Goal: Task Accomplishment & Management: Manage account settings

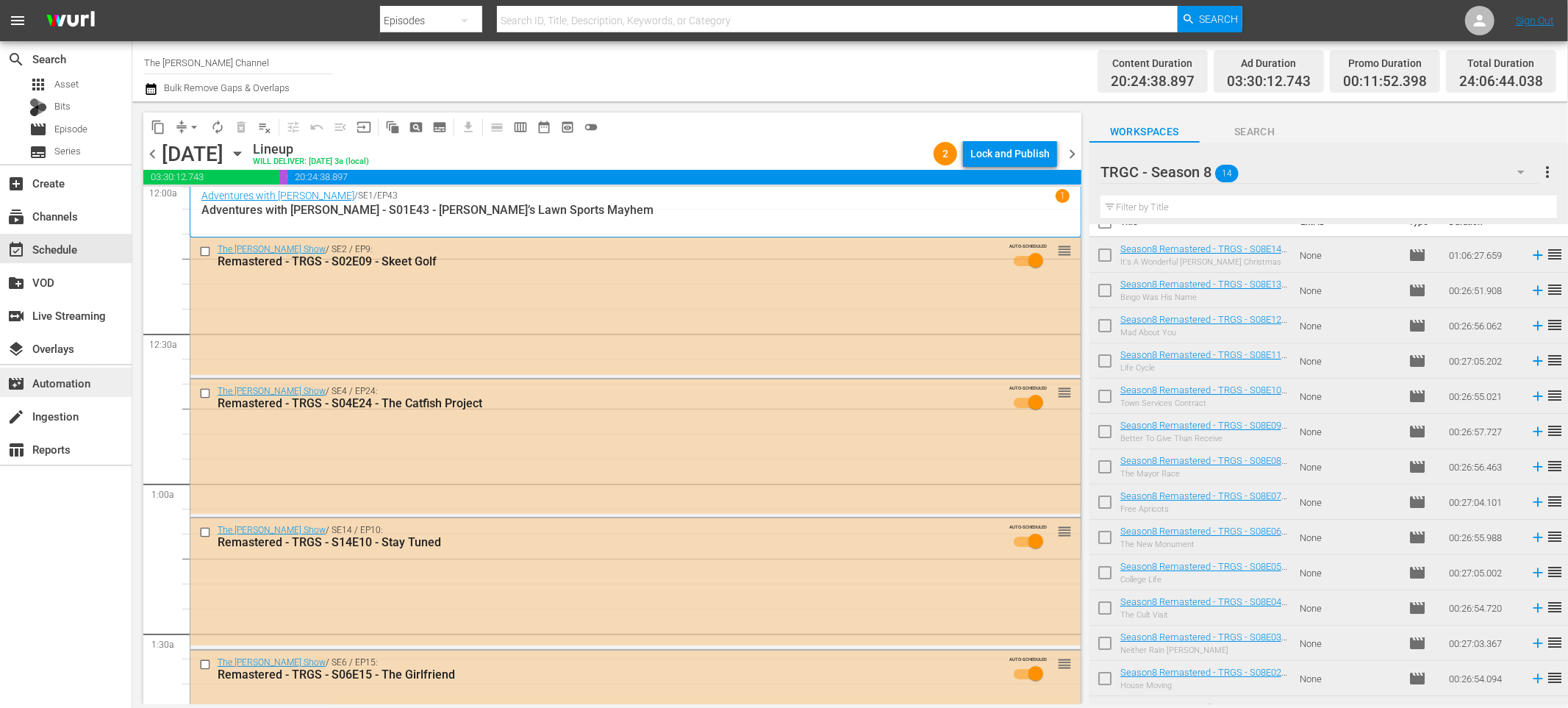
scroll to position [6, 0]
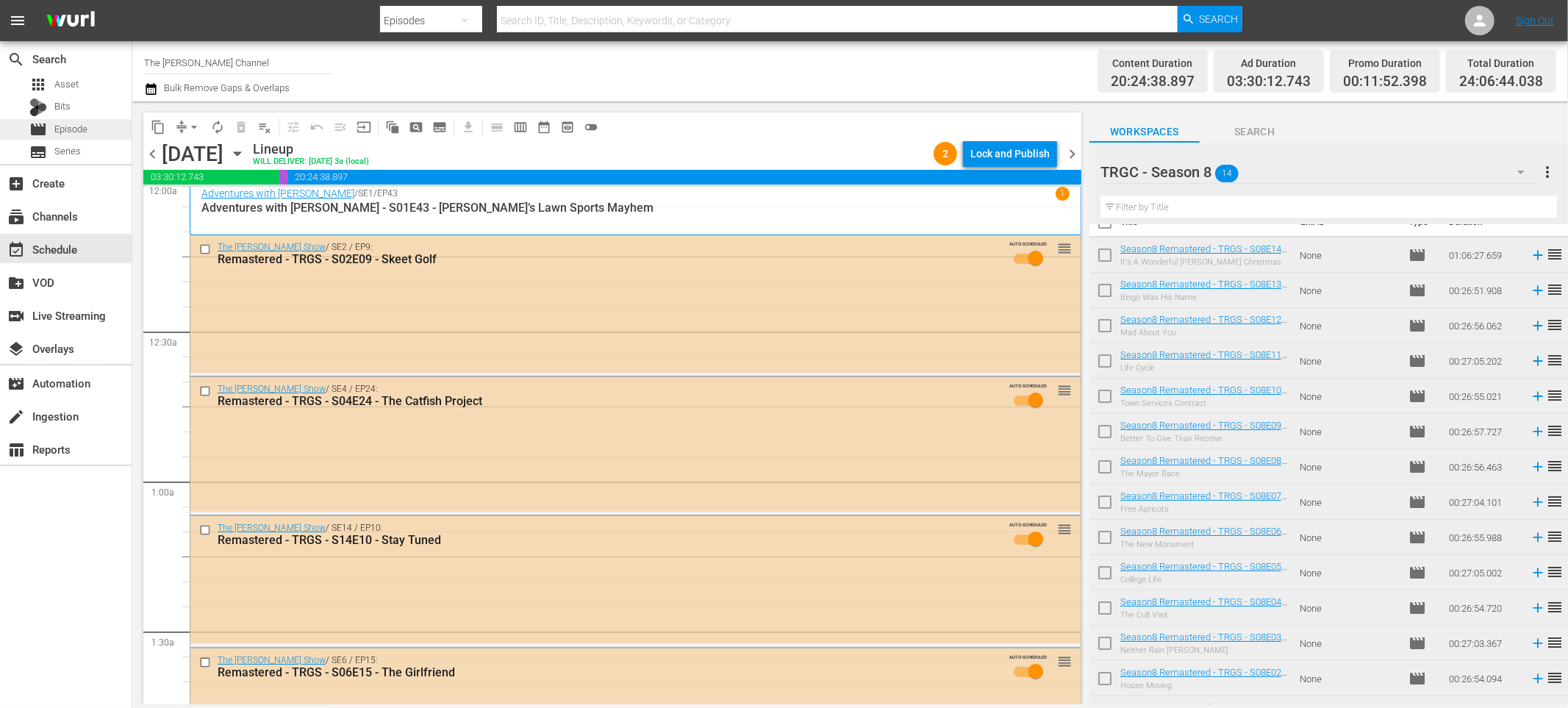
click at [63, 123] on span "Episode" at bounding box center [71, 129] width 33 height 15
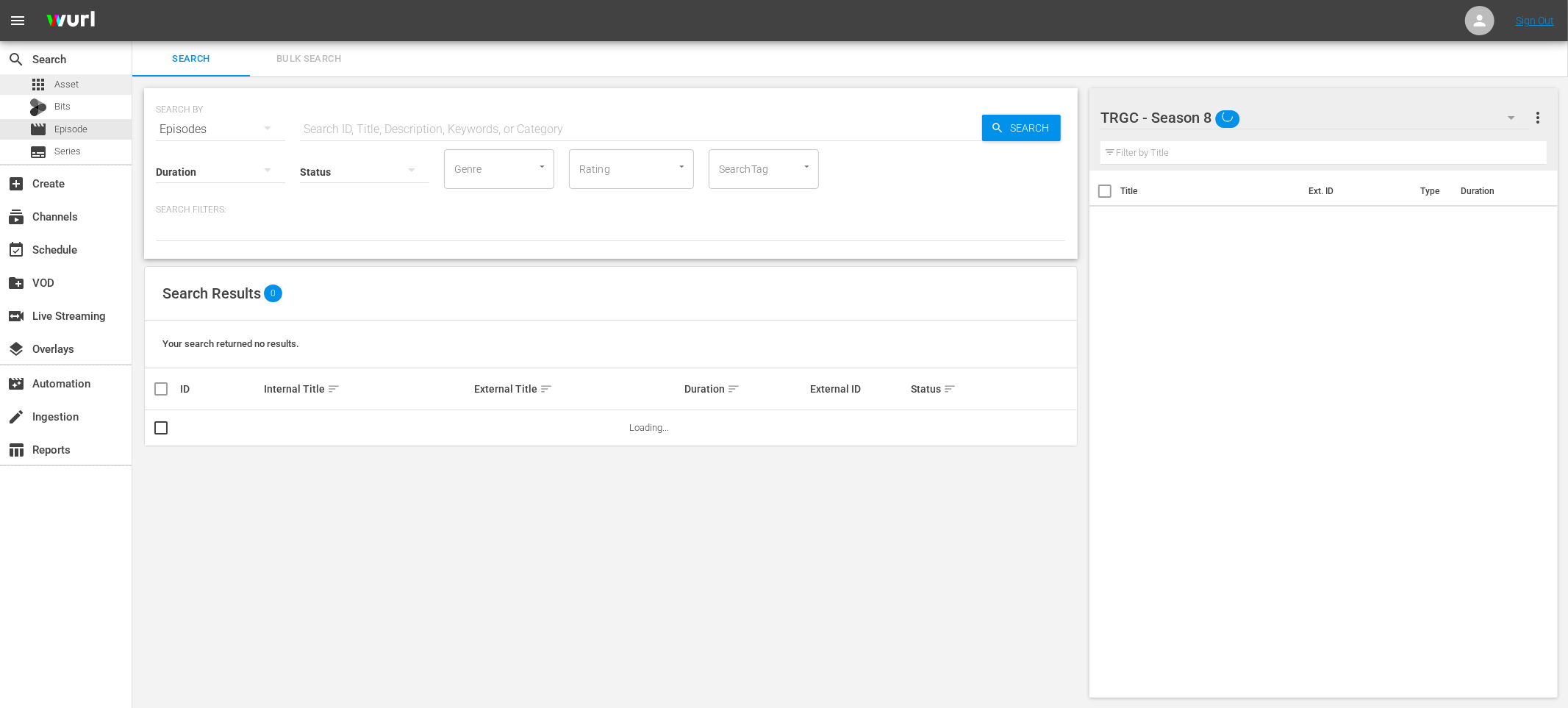
click at [70, 91] on span "Asset" at bounding box center [66, 84] width 24 height 15
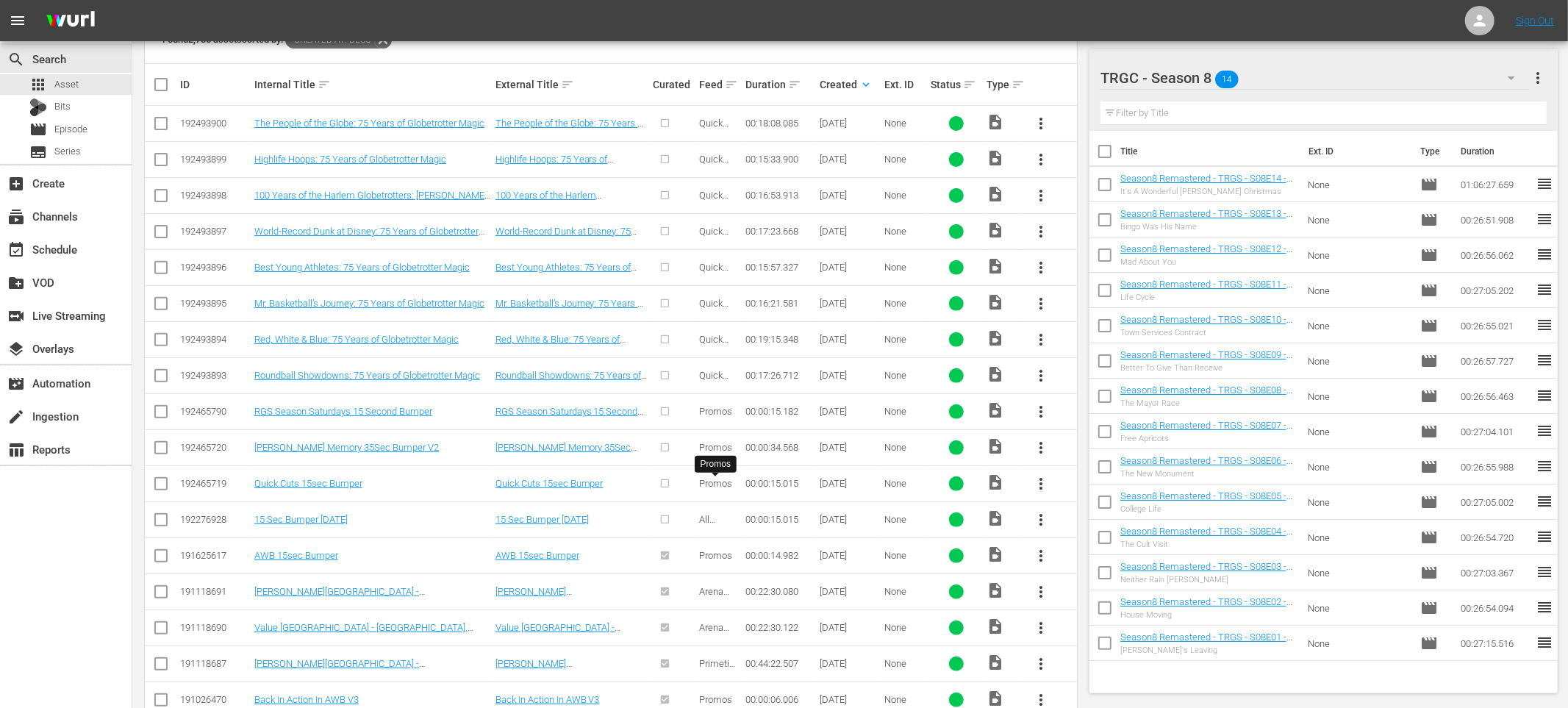
scroll to position [348, 0]
click at [1043, 375] on span "more_vert" at bounding box center [1041, 374] width 18 height 18
click at [1327, 71] on div "TRGC - Season 8 14" at bounding box center [1315, 78] width 428 height 41
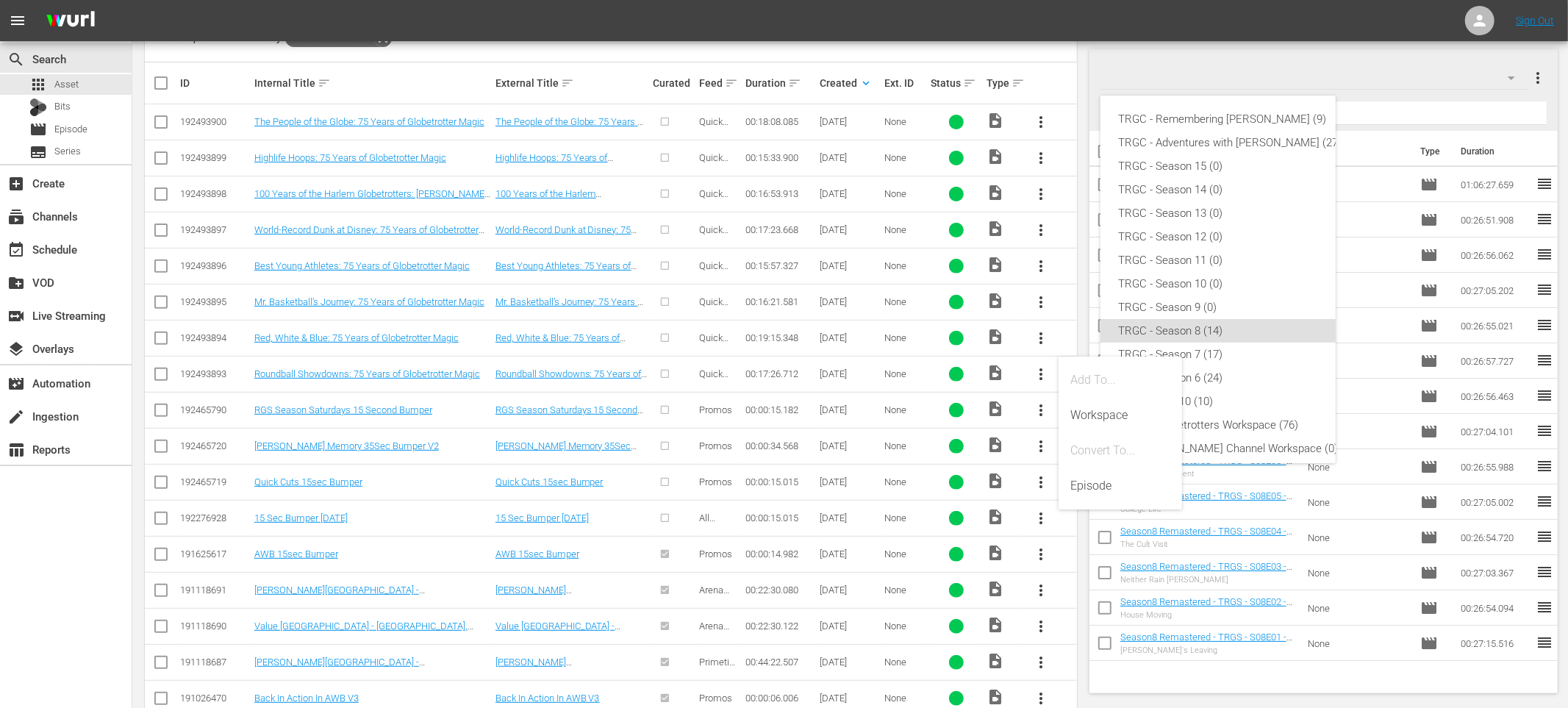
scroll to position [78, 0]
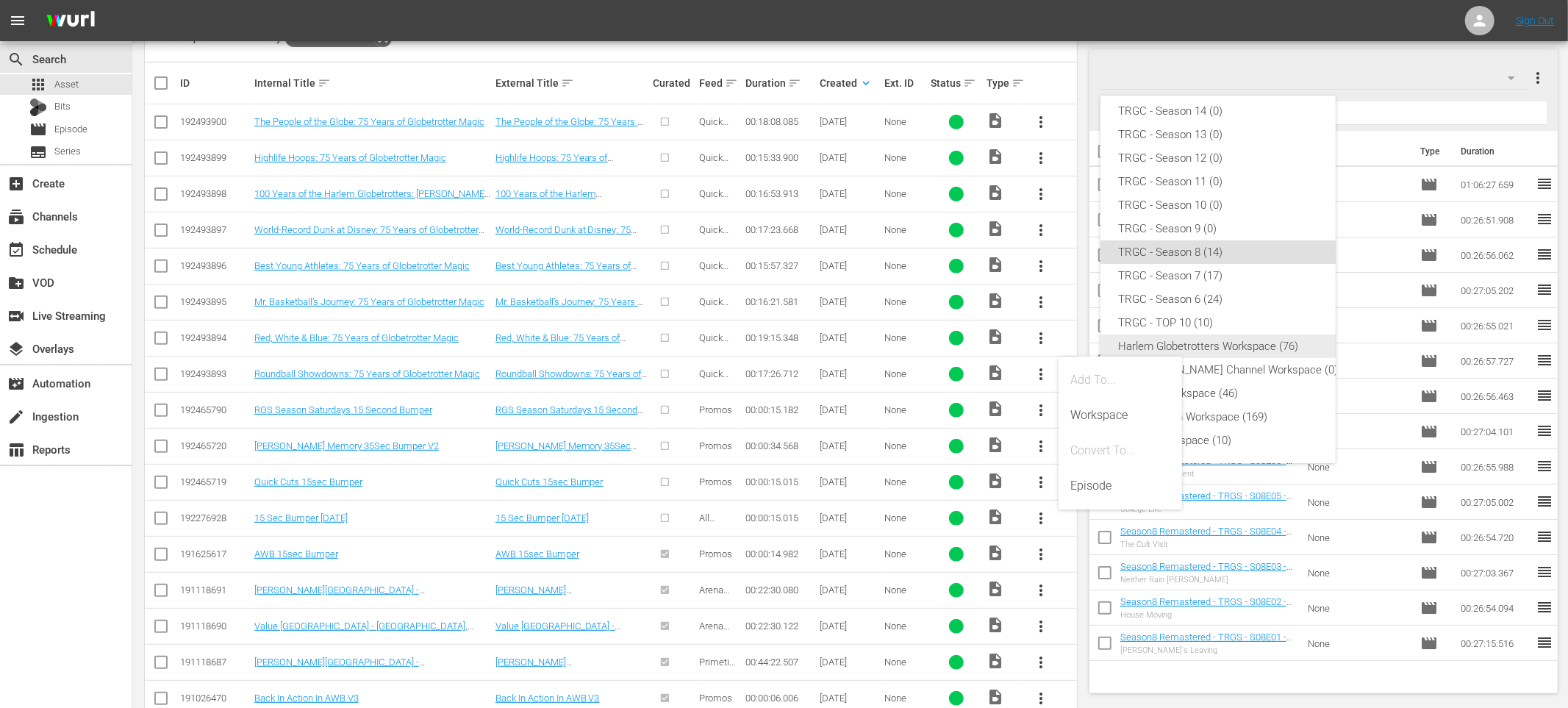
click at [1234, 344] on div "Harlem Globetrotters Workspace (76)" at bounding box center [1230, 346] width 224 height 23
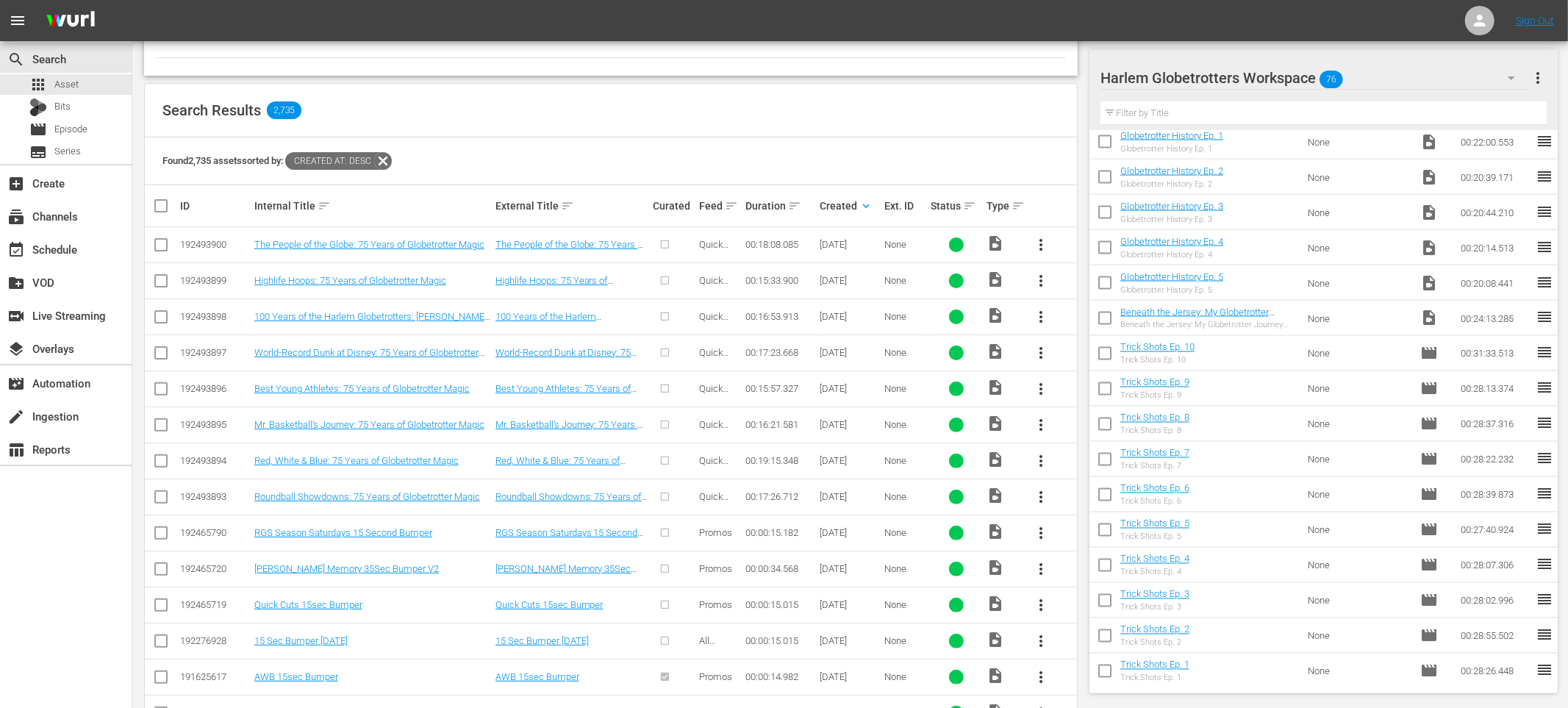
scroll to position [0, 0]
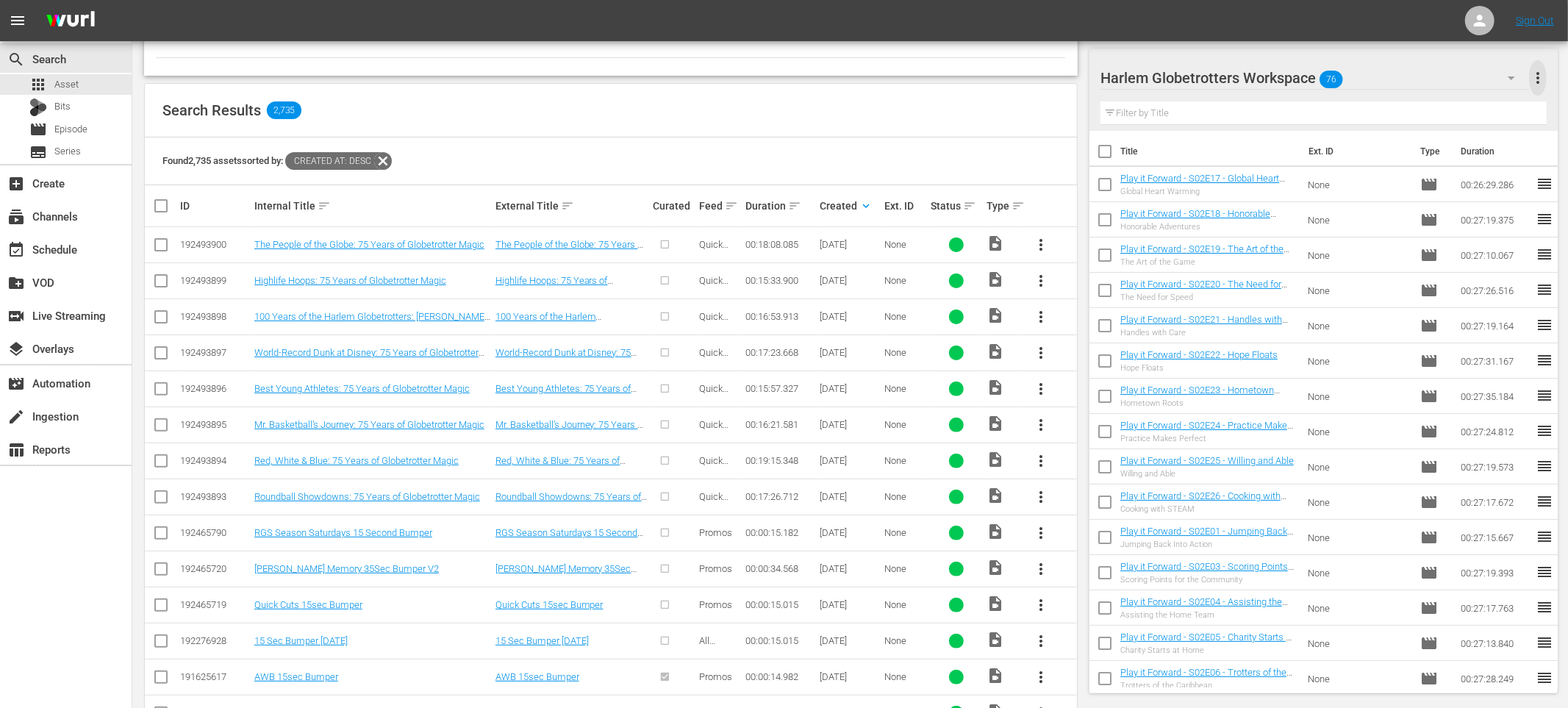
click at [1532, 79] on span "more_vert" at bounding box center [1538, 78] width 18 height 18
click at [1469, 107] on div "Clear All Workspace Items" at bounding box center [1443, 106] width 173 height 26
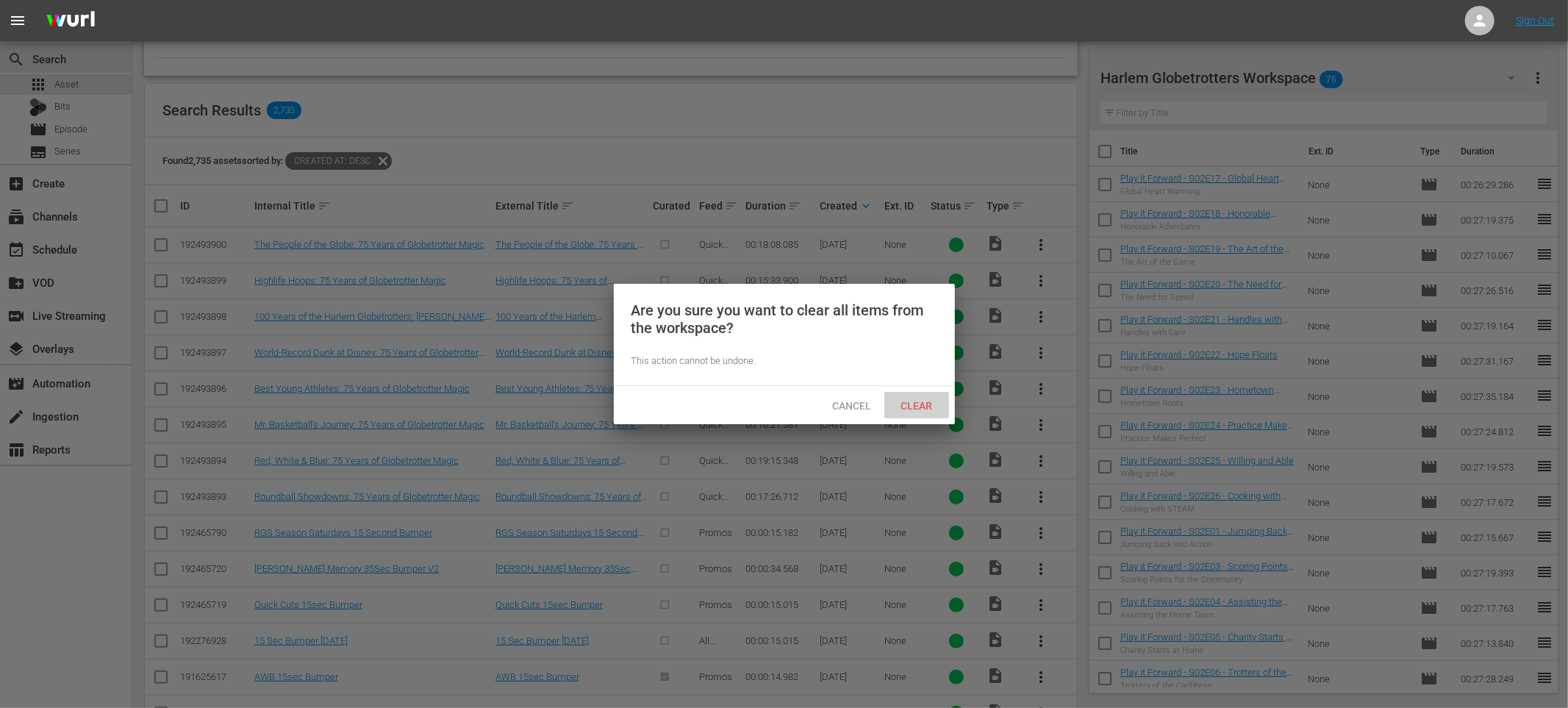
click at [913, 410] on span "Clear" at bounding box center [916, 405] width 55 height 12
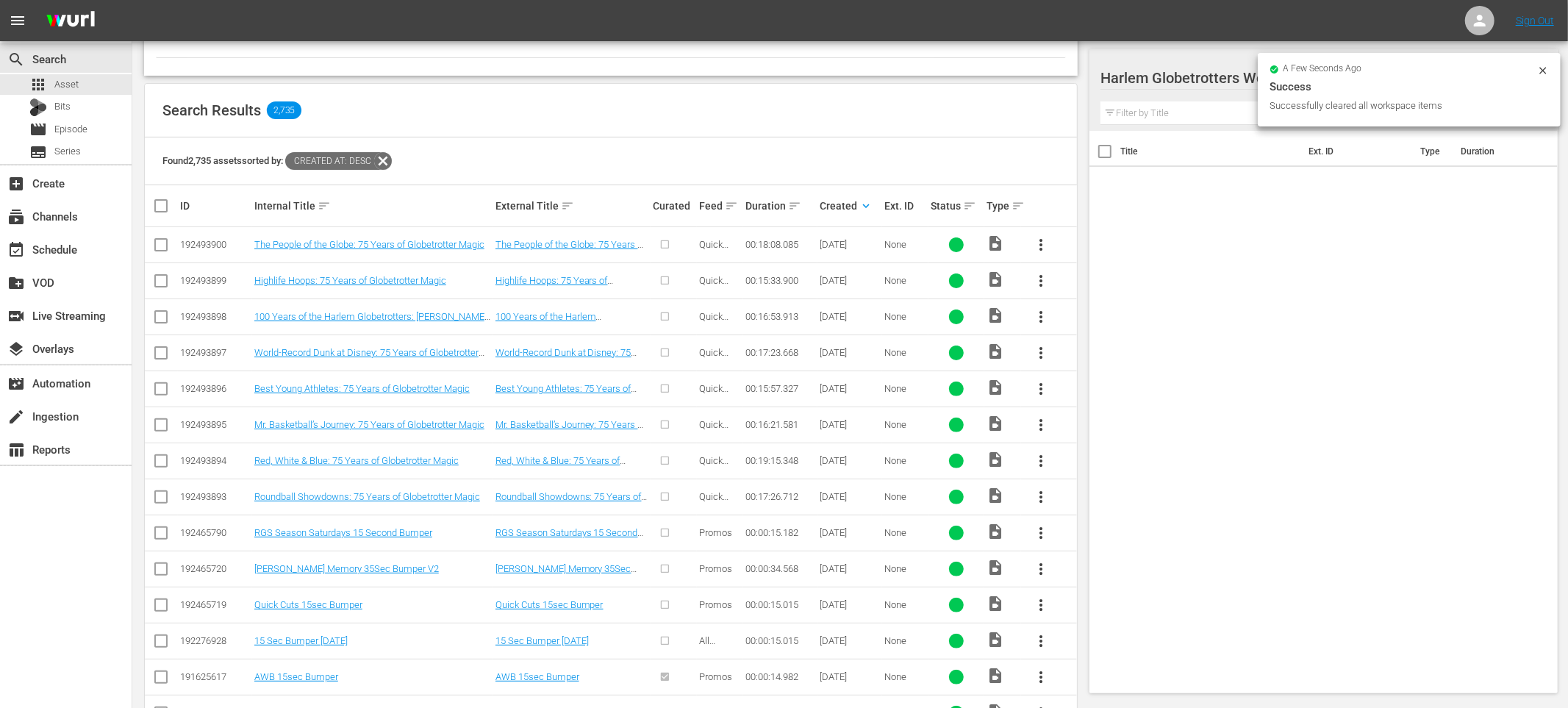
click at [1228, 195] on div "Title Ext. ID Type Duration" at bounding box center [1324, 409] width 469 height 557
click at [1230, 87] on div at bounding box center [1211, 78] width 221 height 36
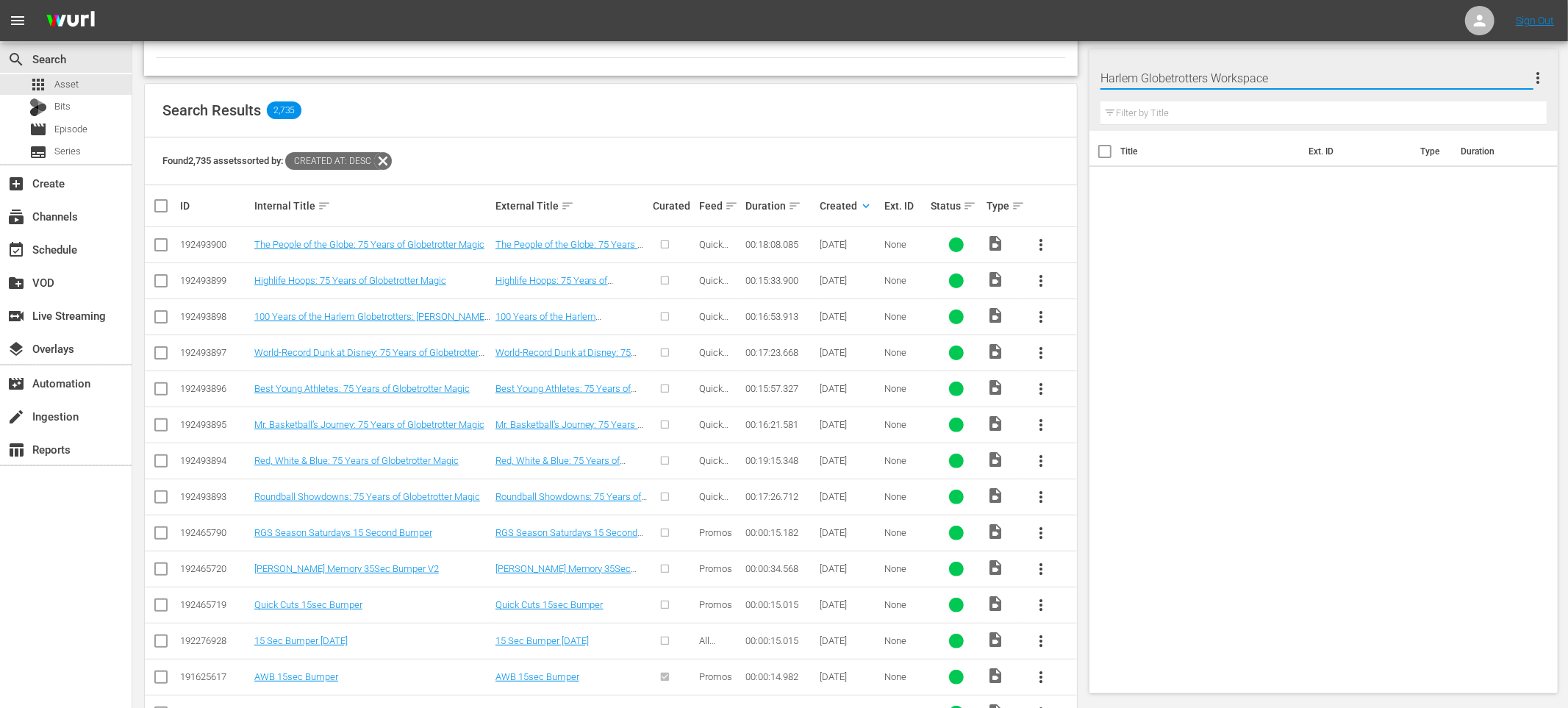
drag, startPoint x: 1340, startPoint y: 224, endPoint x: 1305, endPoint y: 228, distance: 35.2
click at [1340, 224] on div "Title Ext. ID Type Duration" at bounding box center [1324, 409] width 469 height 557
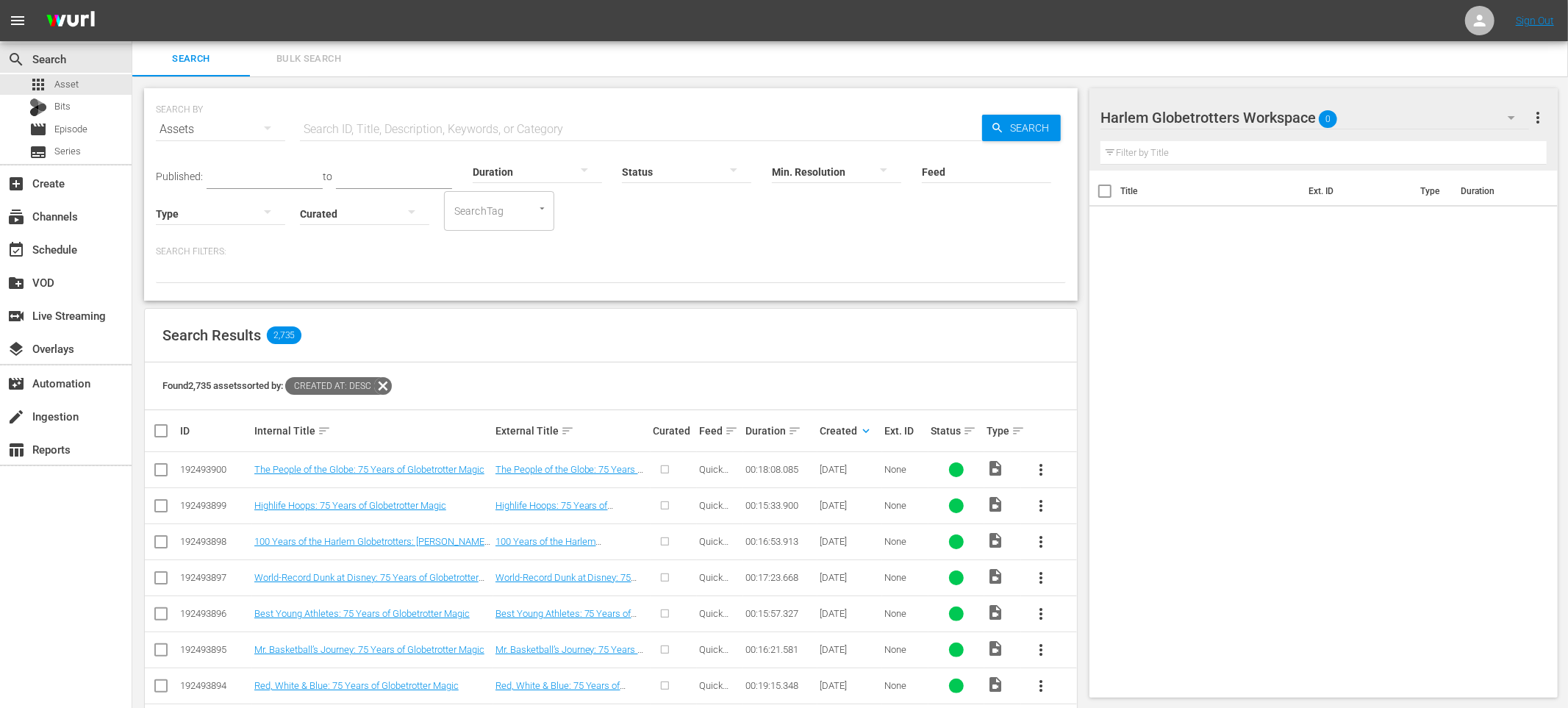
click at [354, 127] on input "text" at bounding box center [640, 129] width 682 height 35
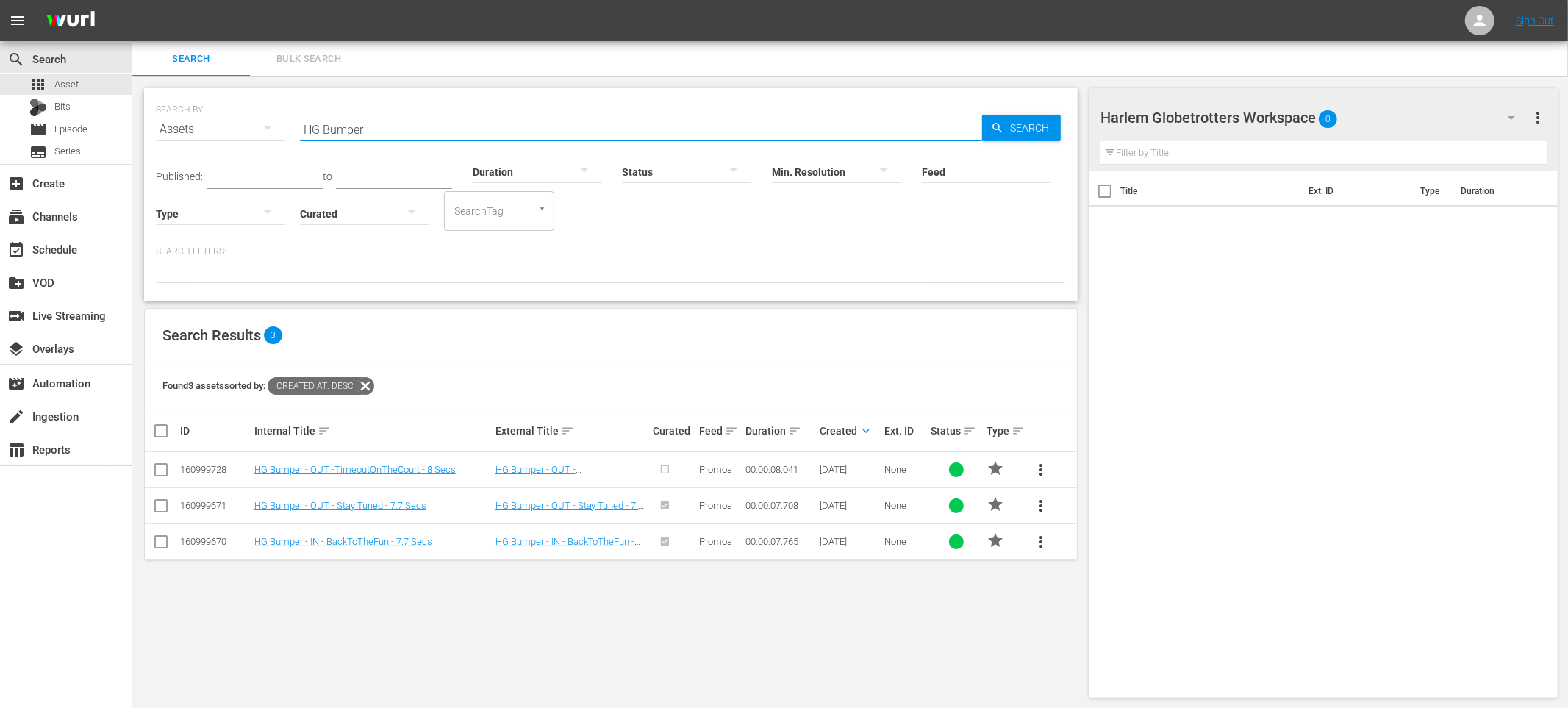
click at [1037, 467] on span "more_vert" at bounding box center [1041, 470] width 18 height 18
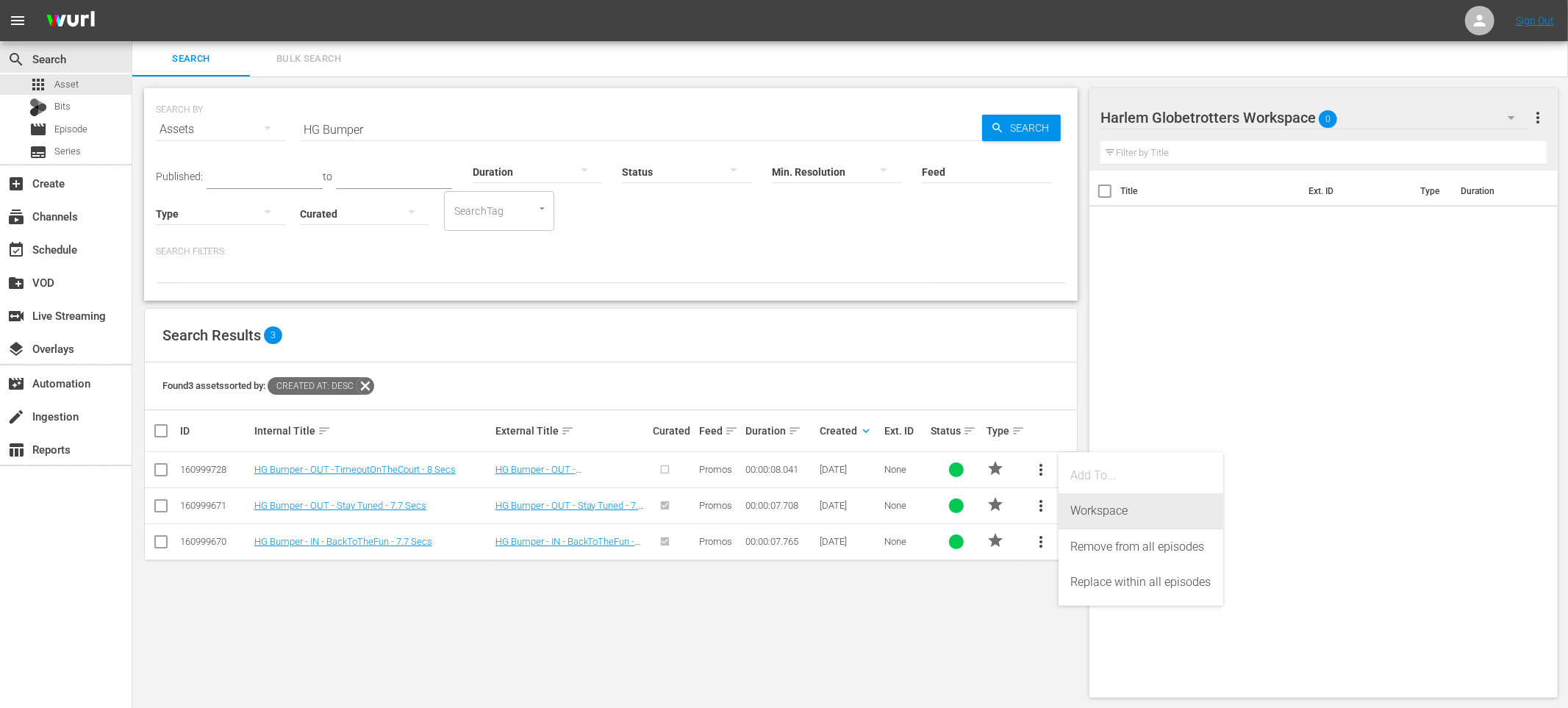
click at [1105, 514] on div "Workspace" at bounding box center [1141, 511] width 141 height 35
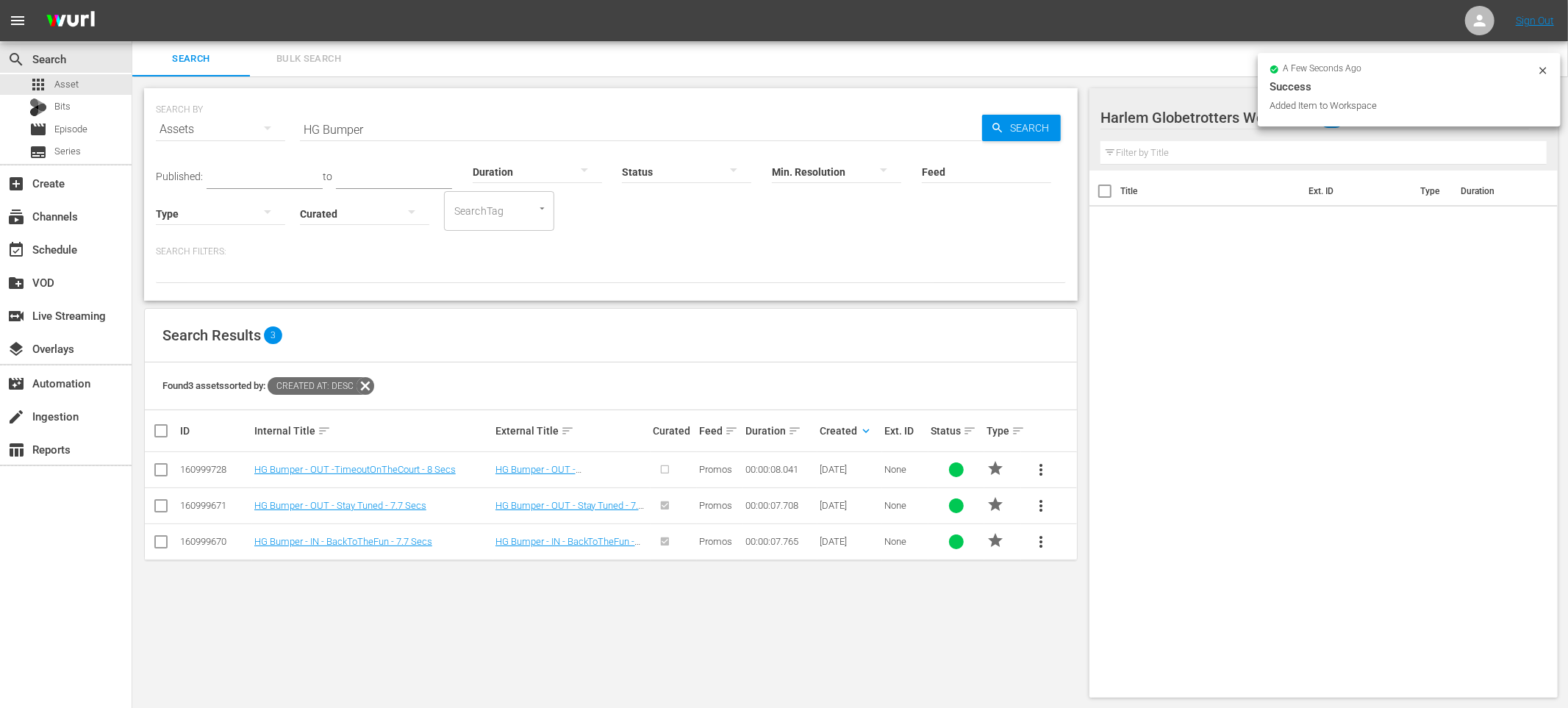
click at [1039, 506] on span "more_vert" at bounding box center [1041, 505] width 18 height 18
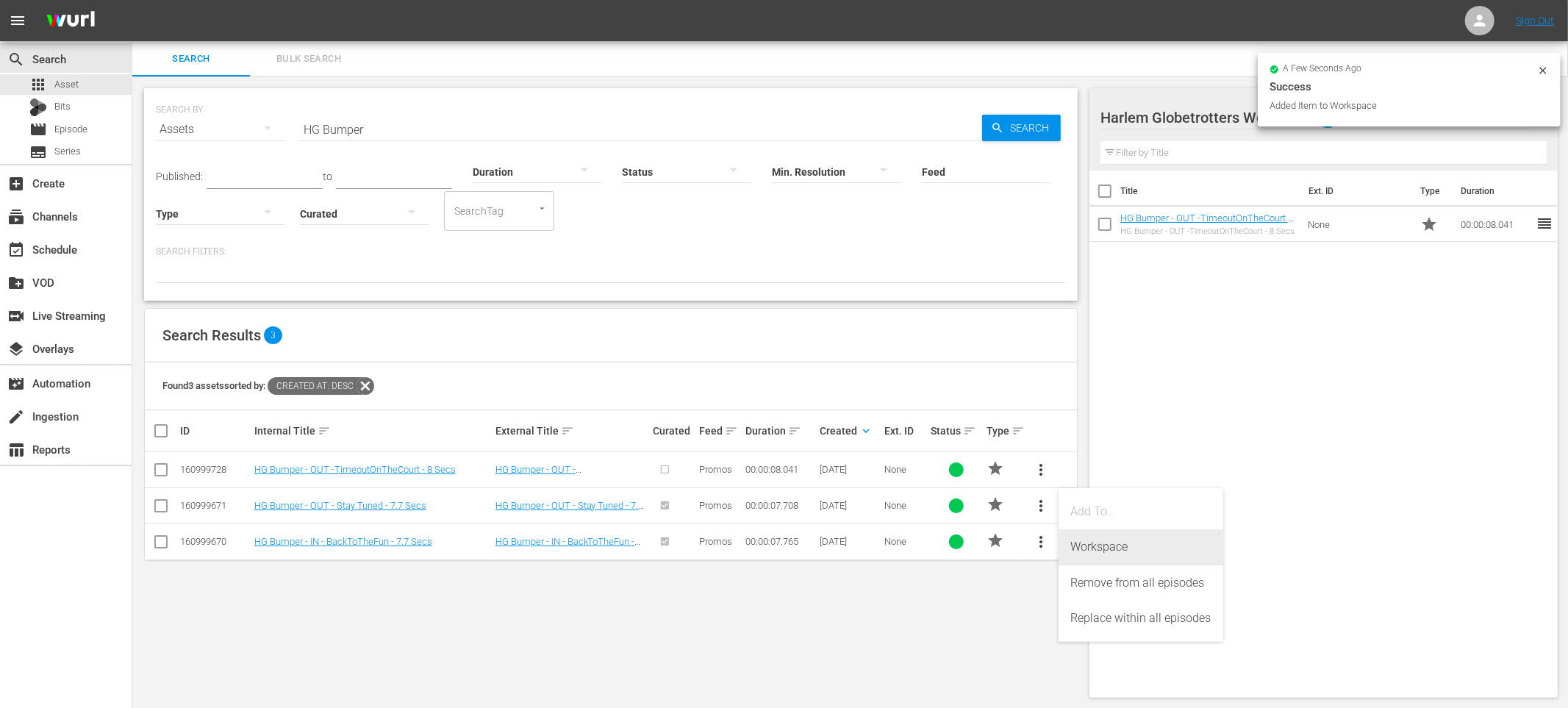
click at [1100, 549] on div "Workspace" at bounding box center [1141, 547] width 141 height 35
click at [1038, 538] on span "more_vert" at bounding box center [1041, 542] width 18 height 18
click at [1089, 581] on div "Workspace" at bounding box center [1141, 582] width 141 height 35
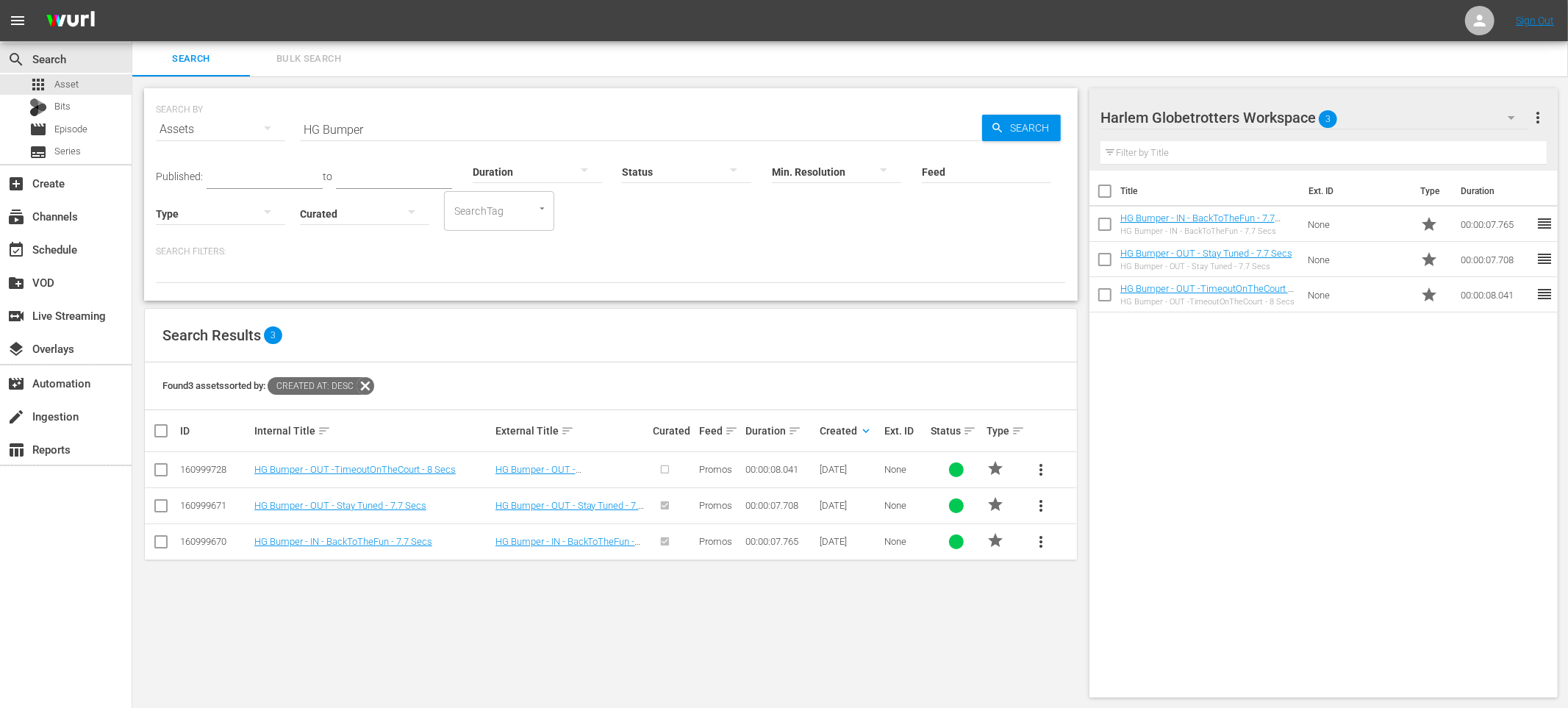
click at [349, 134] on input "HG Bumper" at bounding box center [640, 129] width 682 height 35
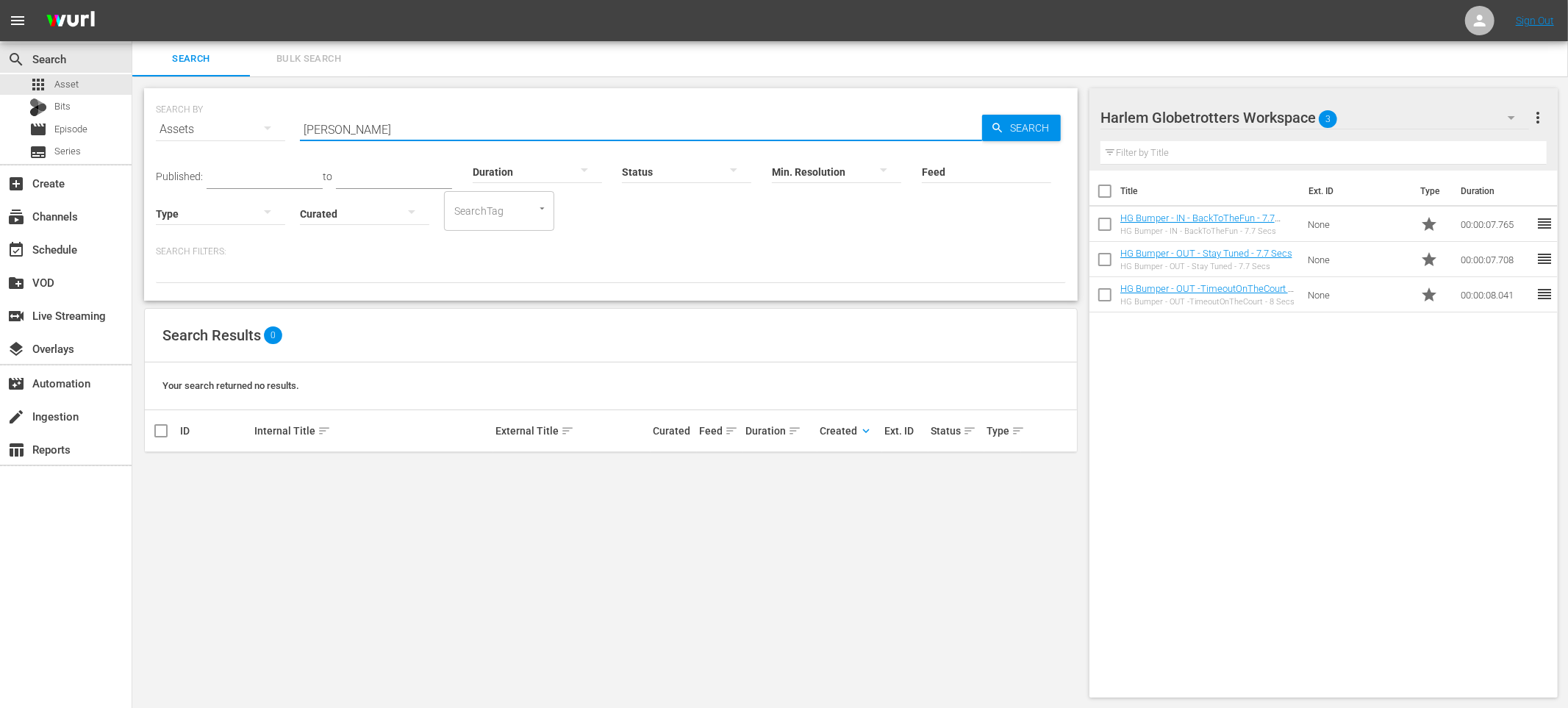
drag, startPoint x: 365, startPoint y: 130, endPoint x: 247, endPoint y: 124, distance: 118.2
click at [247, 124] on div "SEARCH BY Search By Assets Search ID, Title, Description, Keywords, or Category…" at bounding box center [611, 120] width 911 height 53
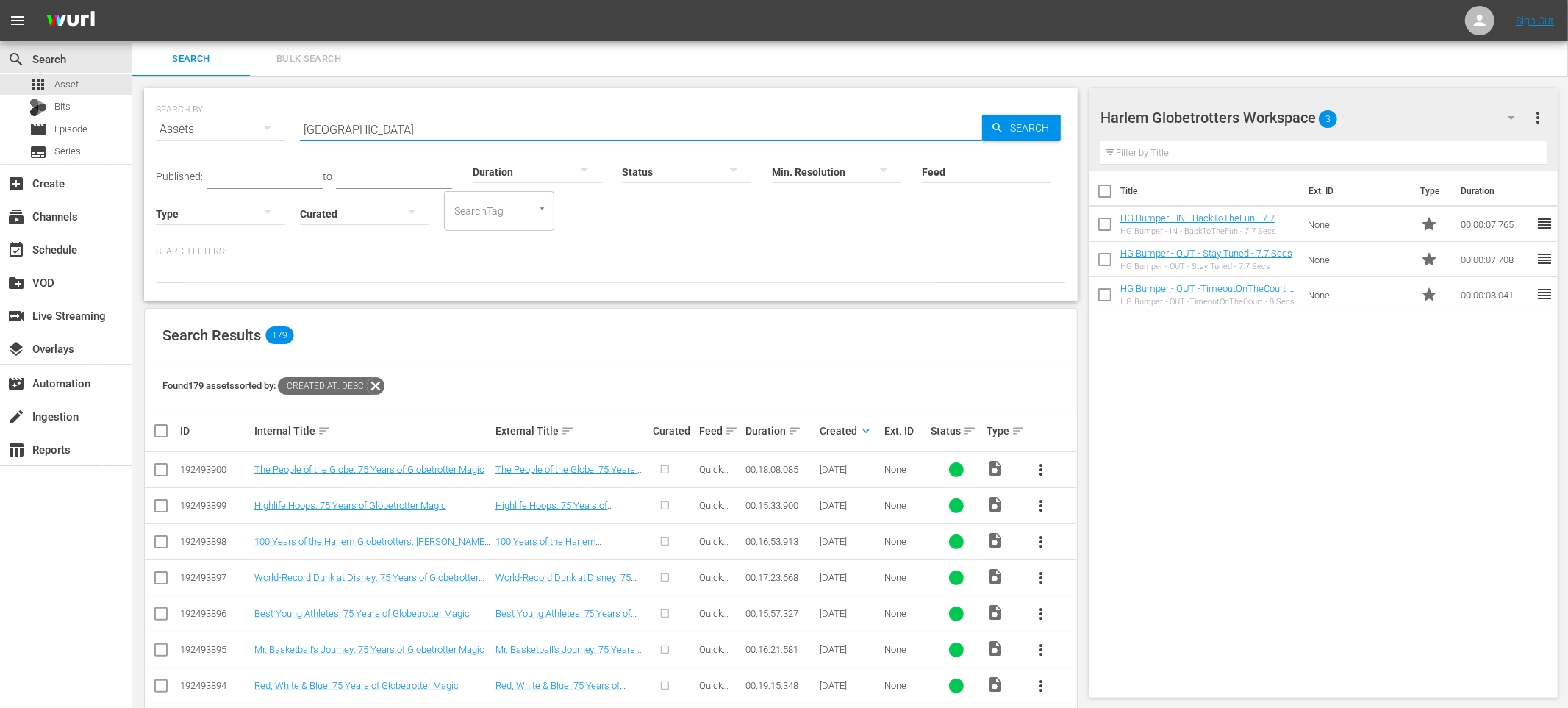
type input "harlem"
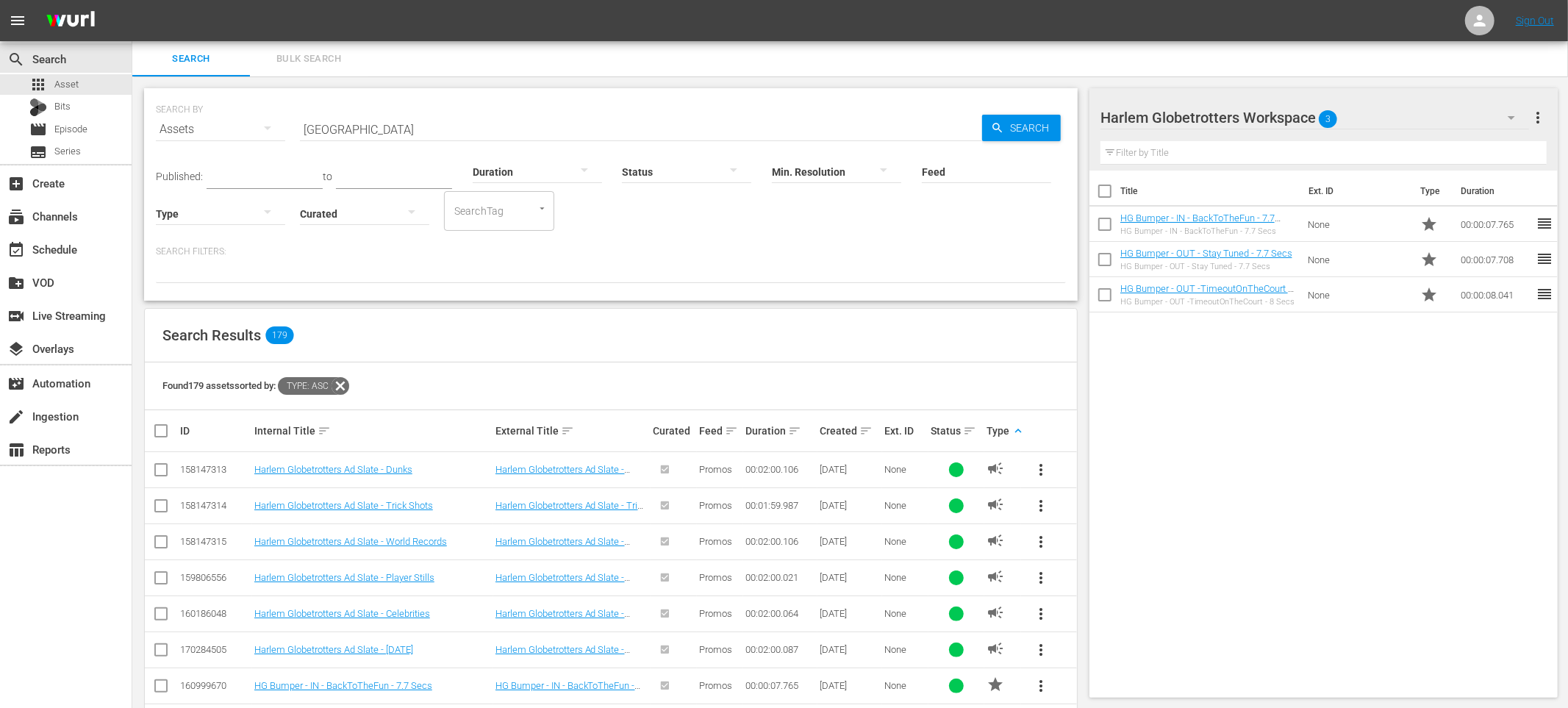
click at [202, 224] on hr at bounding box center [220, 224] width 130 height 1
click at [203, 214] on div at bounding box center [220, 213] width 130 height 41
click at [202, 299] on div "Promo" at bounding box center [220, 306] width 130 height 23
click at [204, 222] on div "Promo" at bounding box center [220, 213] width 130 height 41
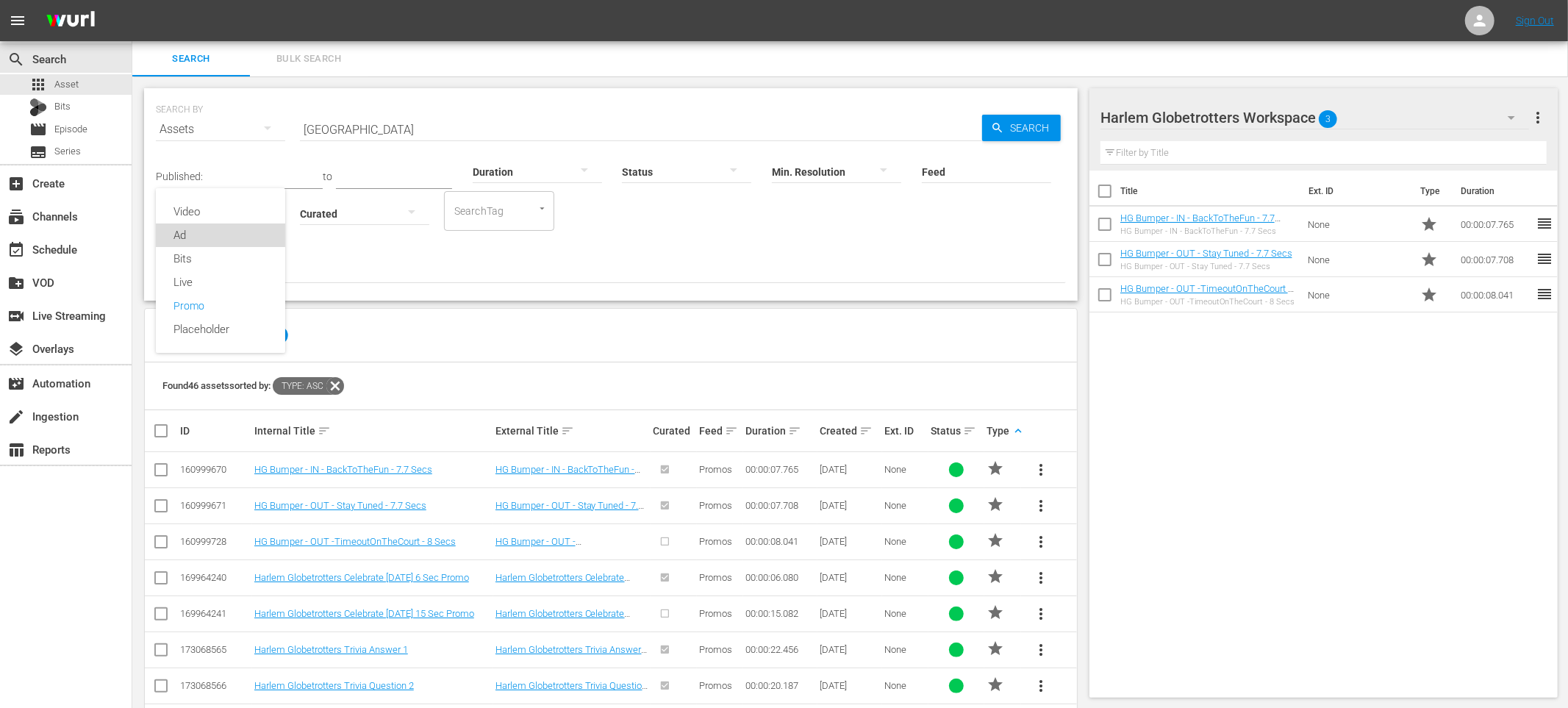
click at [206, 233] on div "Ad" at bounding box center [220, 235] width 130 height 23
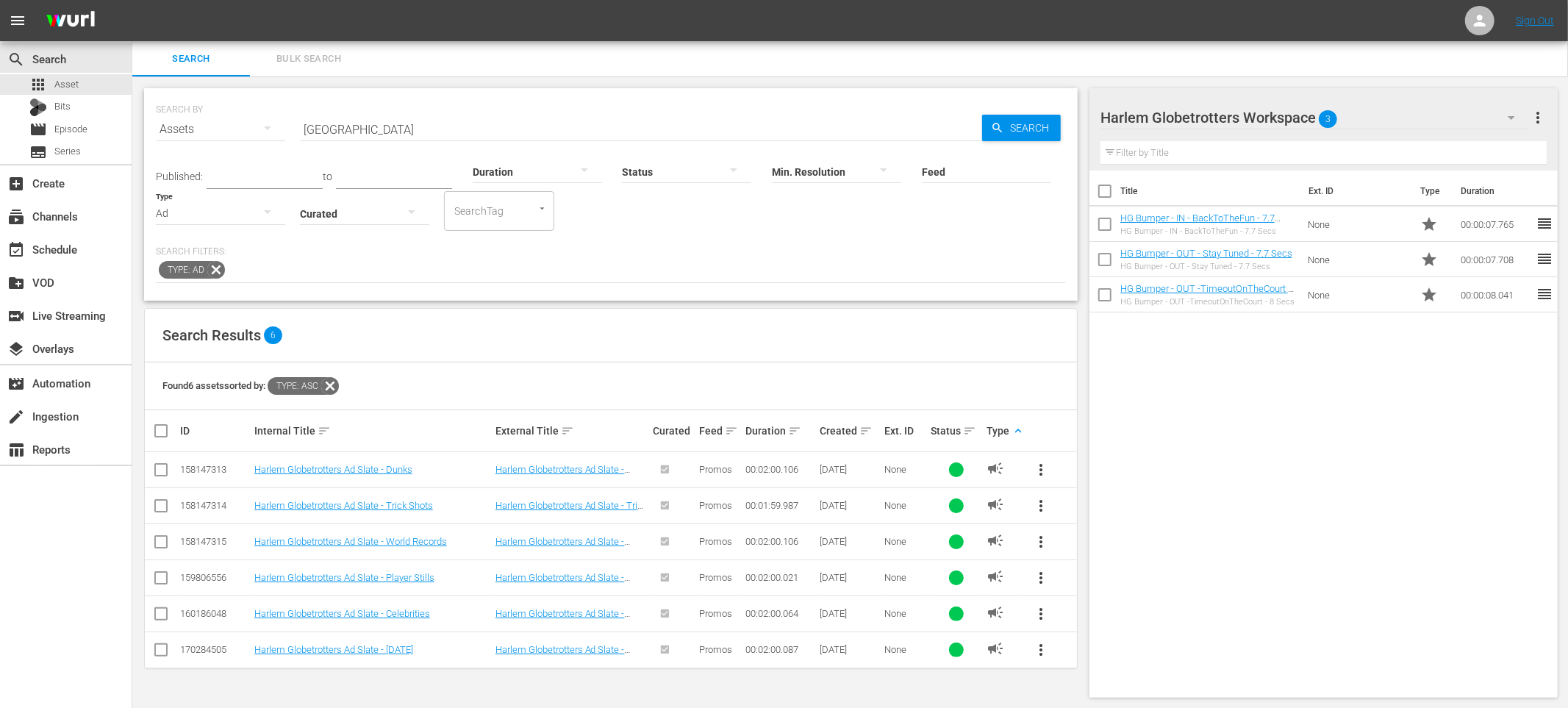
scroll to position [1, 0]
click at [167, 432] on input "checkbox" at bounding box center [167, 430] width 29 height 18
checkbox input "true"
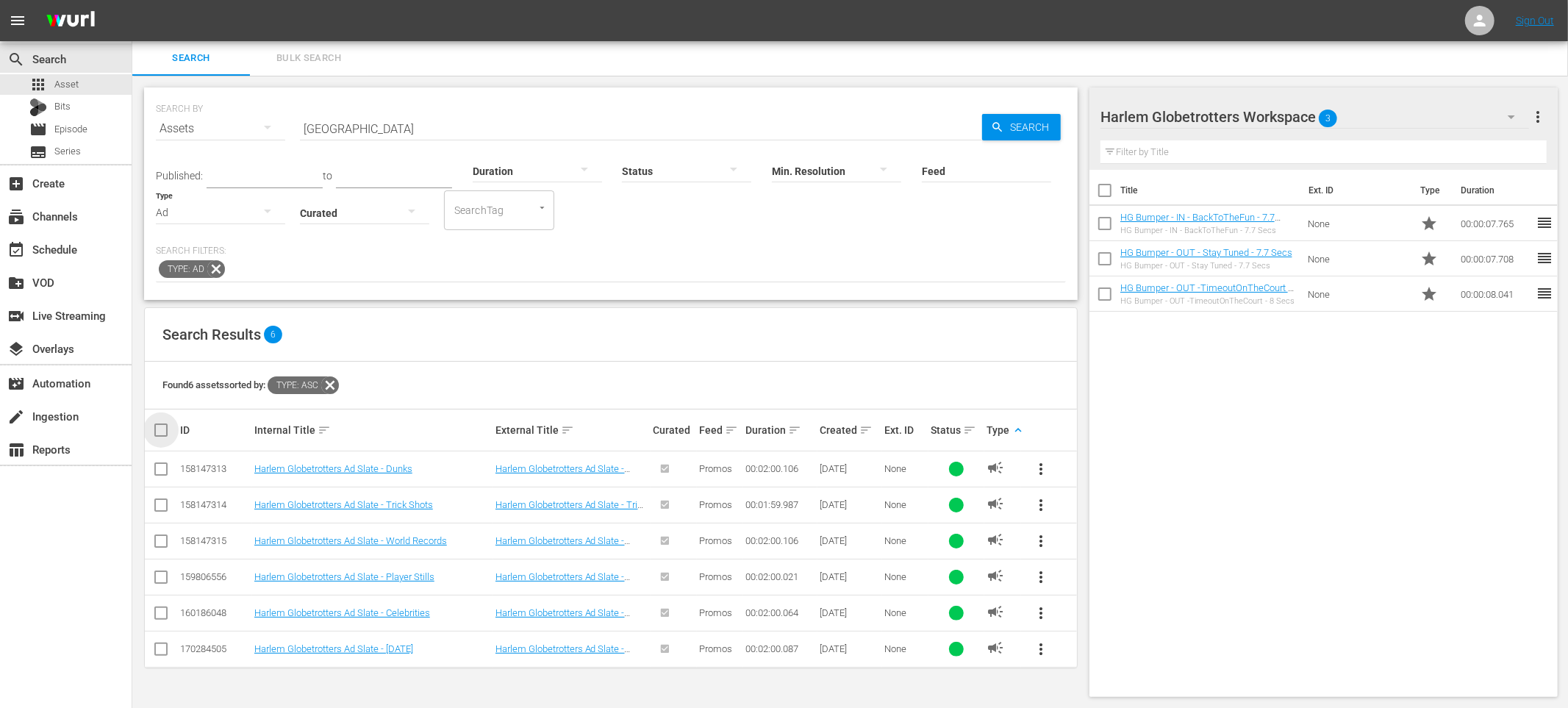
checkbox input "true"
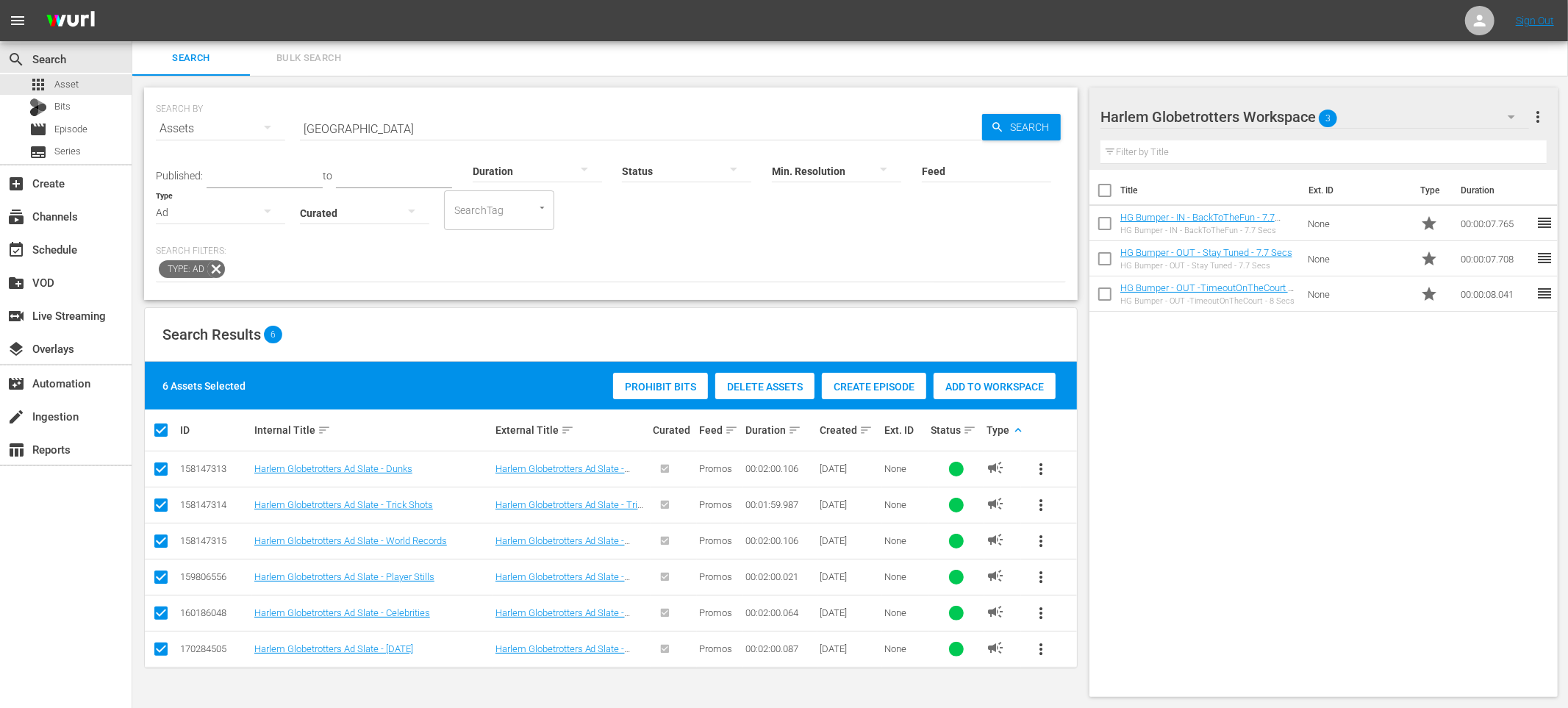
click at [977, 394] on div "Add to Workspace" at bounding box center [994, 387] width 122 height 28
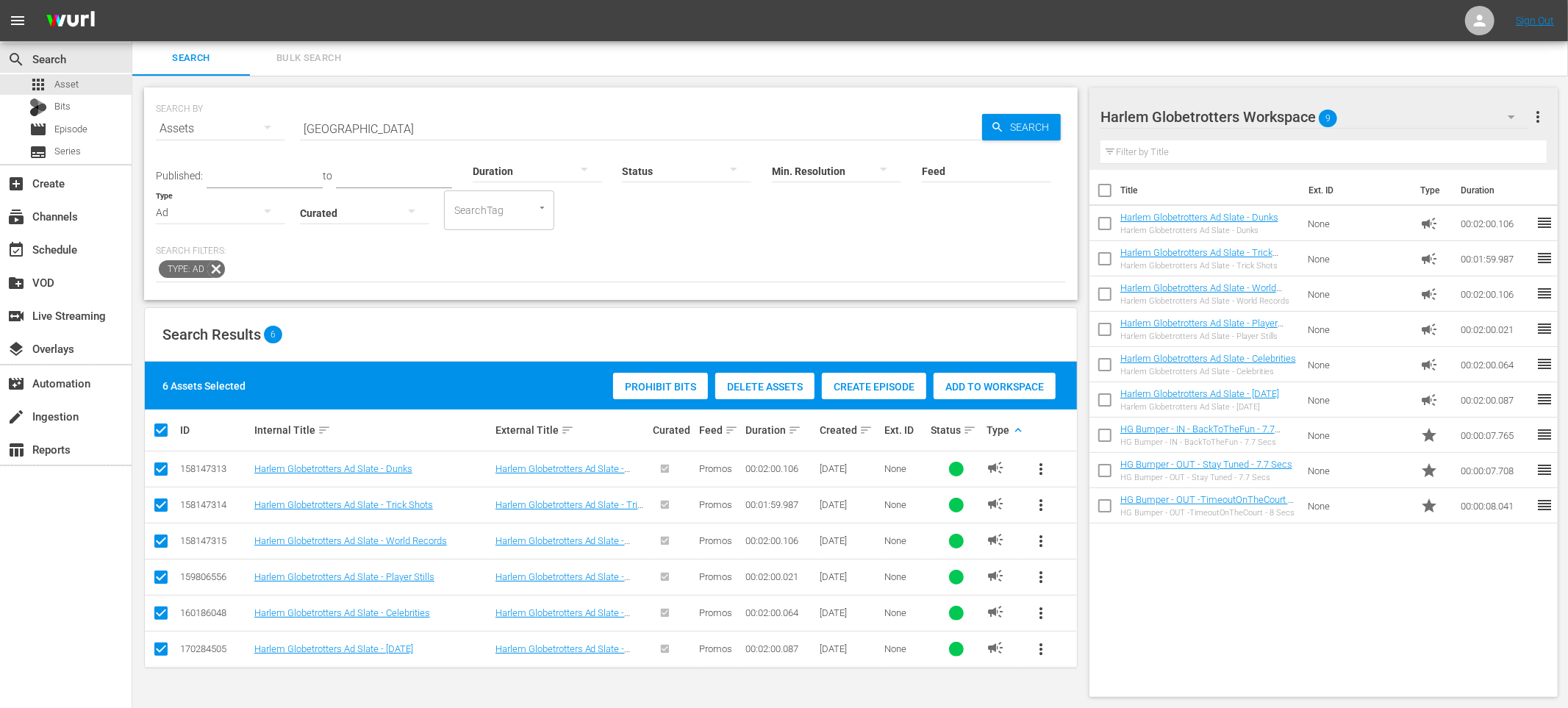
click at [1209, 57] on div "Search Bulk Search" at bounding box center [850, 57] width 1436 height 35
click at [57, 81] on span "Asset" at bounding box center [66, 84] width 24 height 15
click at [485, 127] on input "harlem" at bounding box center [640, 128] width 682 height 35
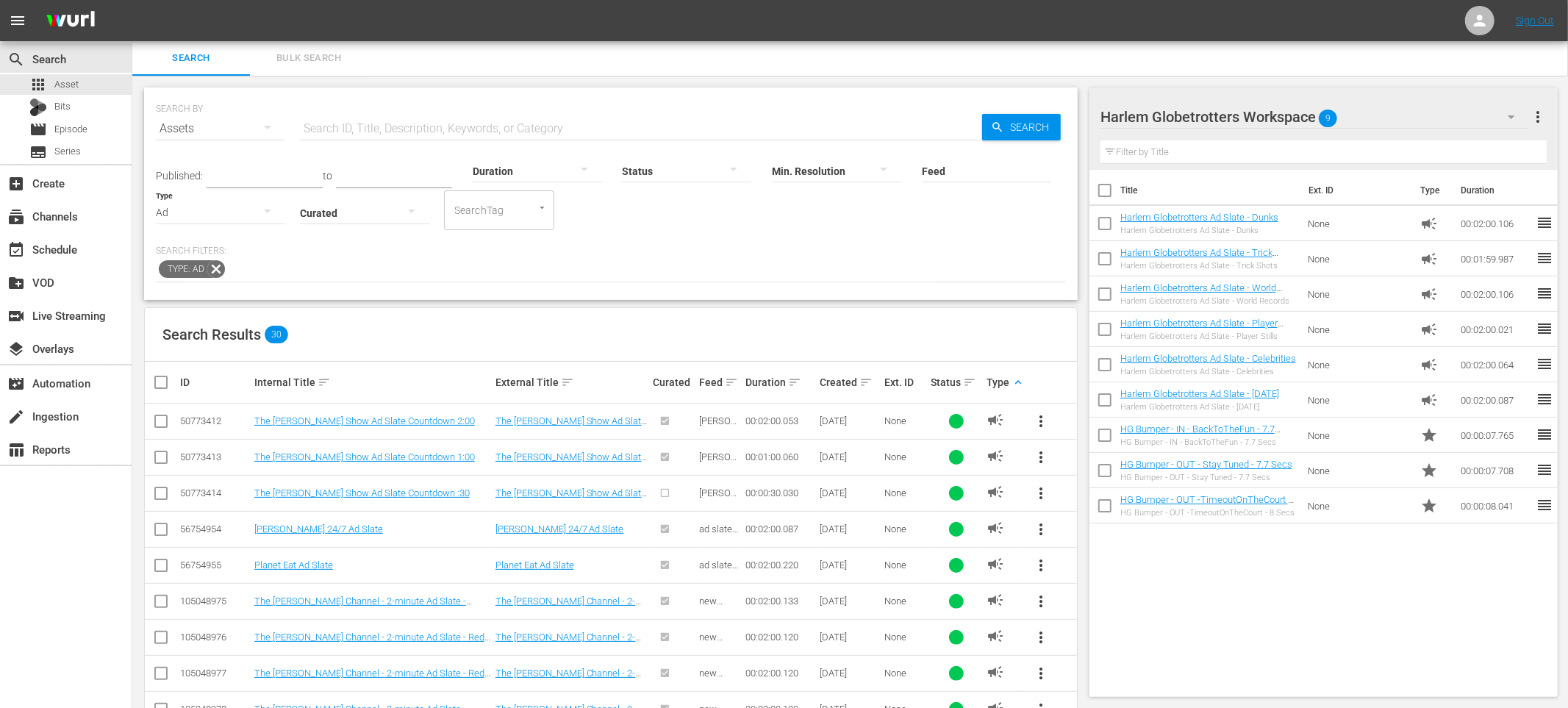
click at [217, 266] on icon at bounding box center [216, 269] width 18 height 18
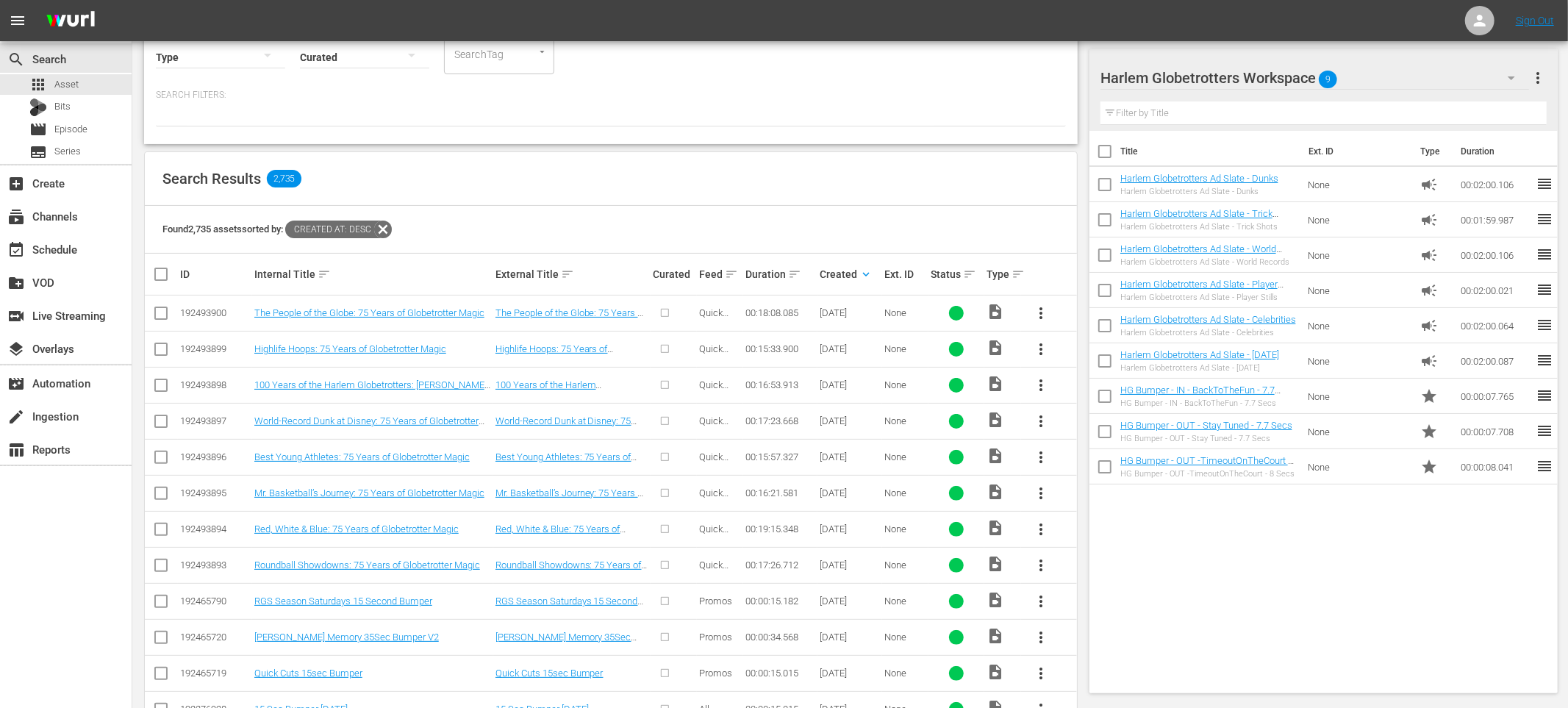
scroll to position [159, 0]
click at [1039, 313] on span "more_vert" at bounding box center [1041, 311] width 18 height 18
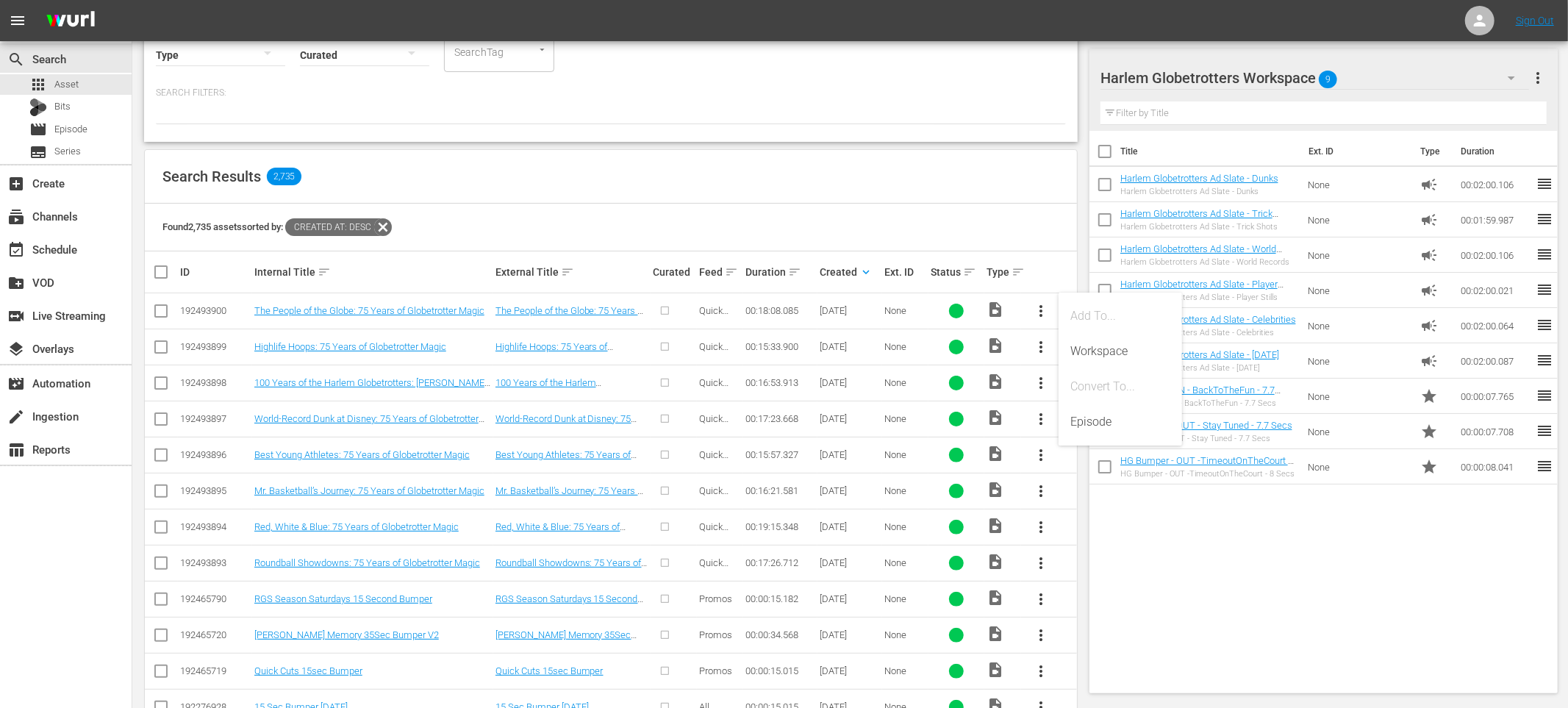
click at [799, 236] on div "Found 2,735 assets sorted by: Created At: desc" at bounding box center [611, 227] width 932 height 48
drag, startPoint x: 160, startPoint y: 313, endPoint x: 159, endPoint y: 325, distance: 12.0
click at [160, 313] on input "checkbox" at bounding box center [161, 314] width 18 height 18
checkbox input "true"
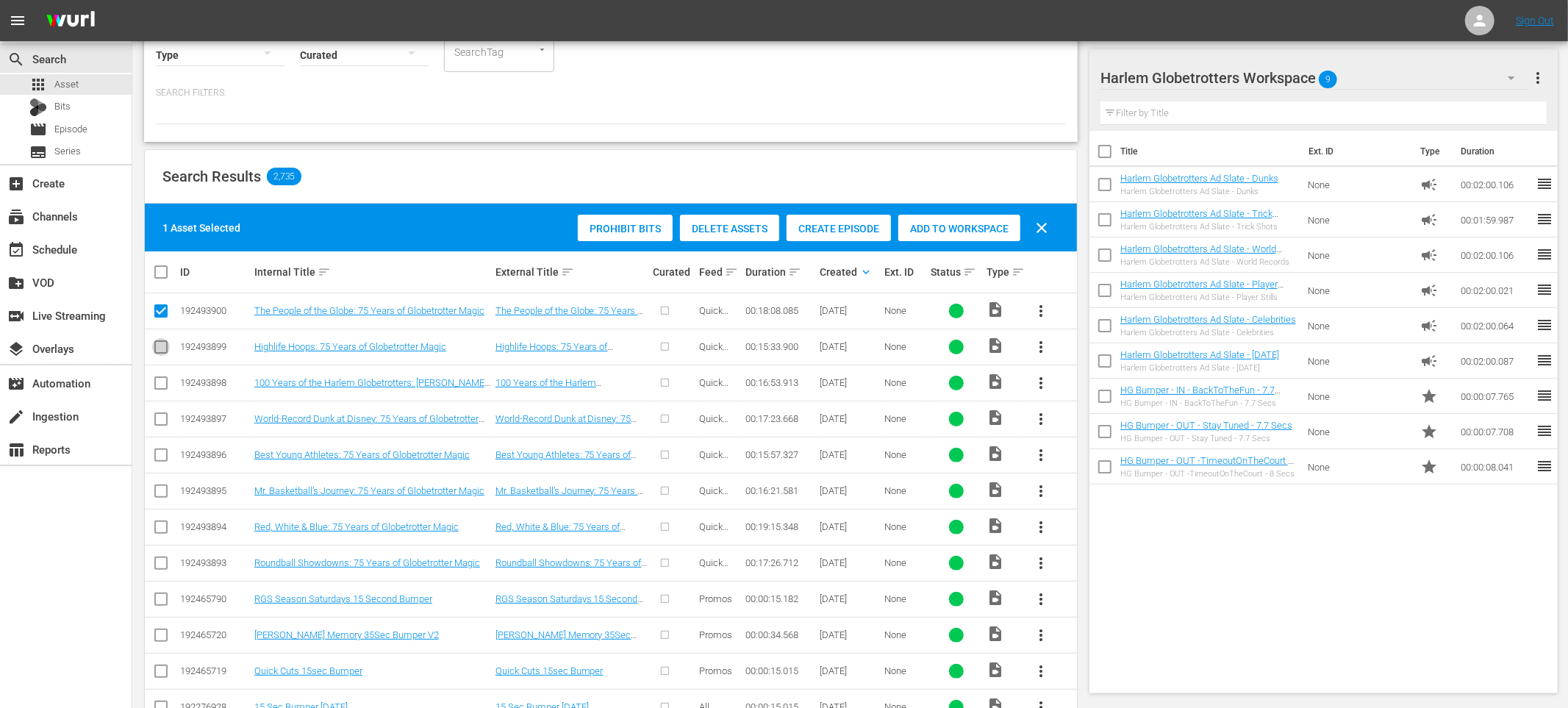
drag, startPoint x: 160, startPoint y: 342, endPoint x: 159, endPoint y: 352, distance: 10.0
click at [160, 342] on input "checkbox" at bounding box center [161, 349] width 18 height 18
checkbox input "true"
click at [161, 380] on input "checkbox" at bounding box center [161, 386] width 18 height 18
checkbox input "true"
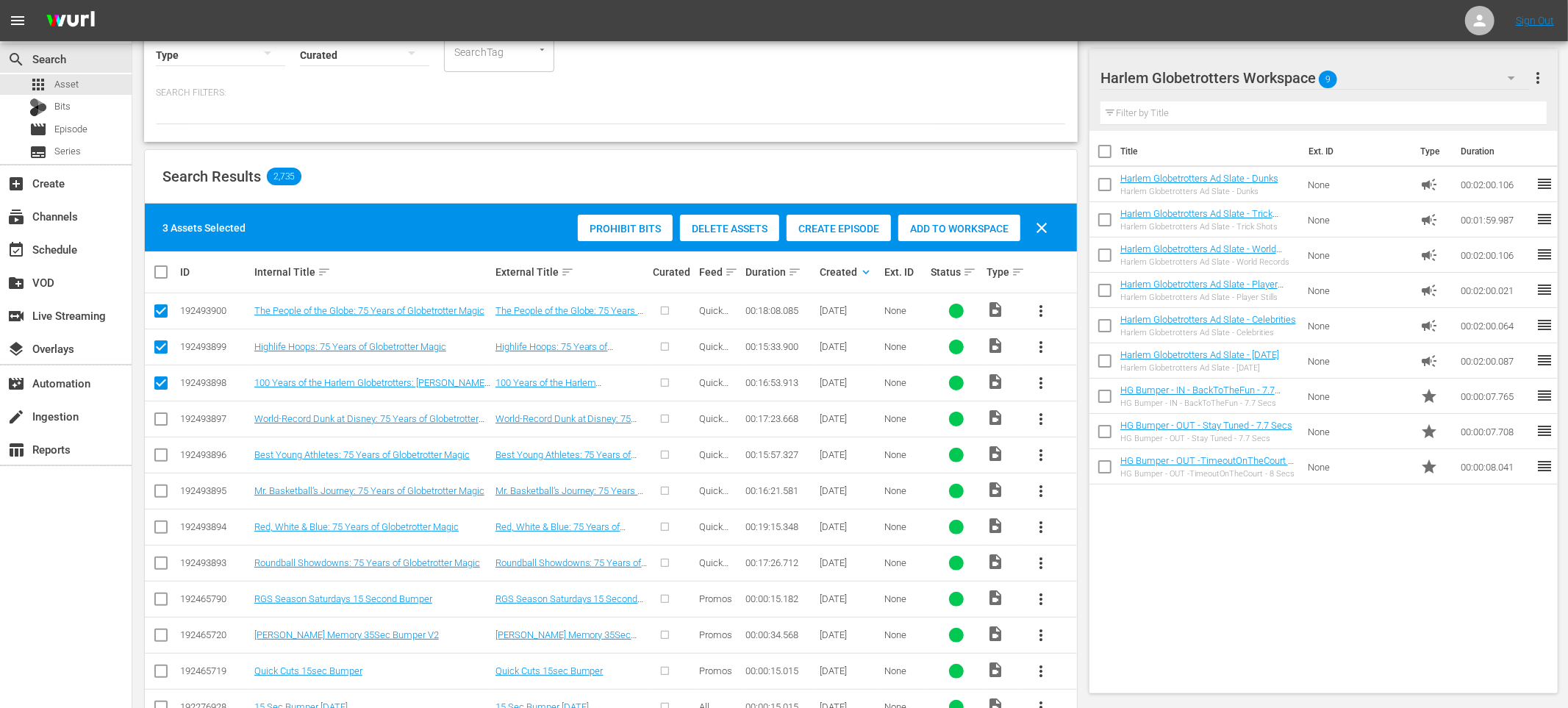
click at [166, 418] on input "checkbox" at bounding box center [161, 422] width 18 height 18
checkbox input "true"
click at [163, 452] on input "checkbox" at bounding box center [161, 458] width 18 height 18
checkbox input "true"
drag, startPoint x: 161, startPoint y: 491, endPoint x: 160, endPoint y: 498, distance: 7.1
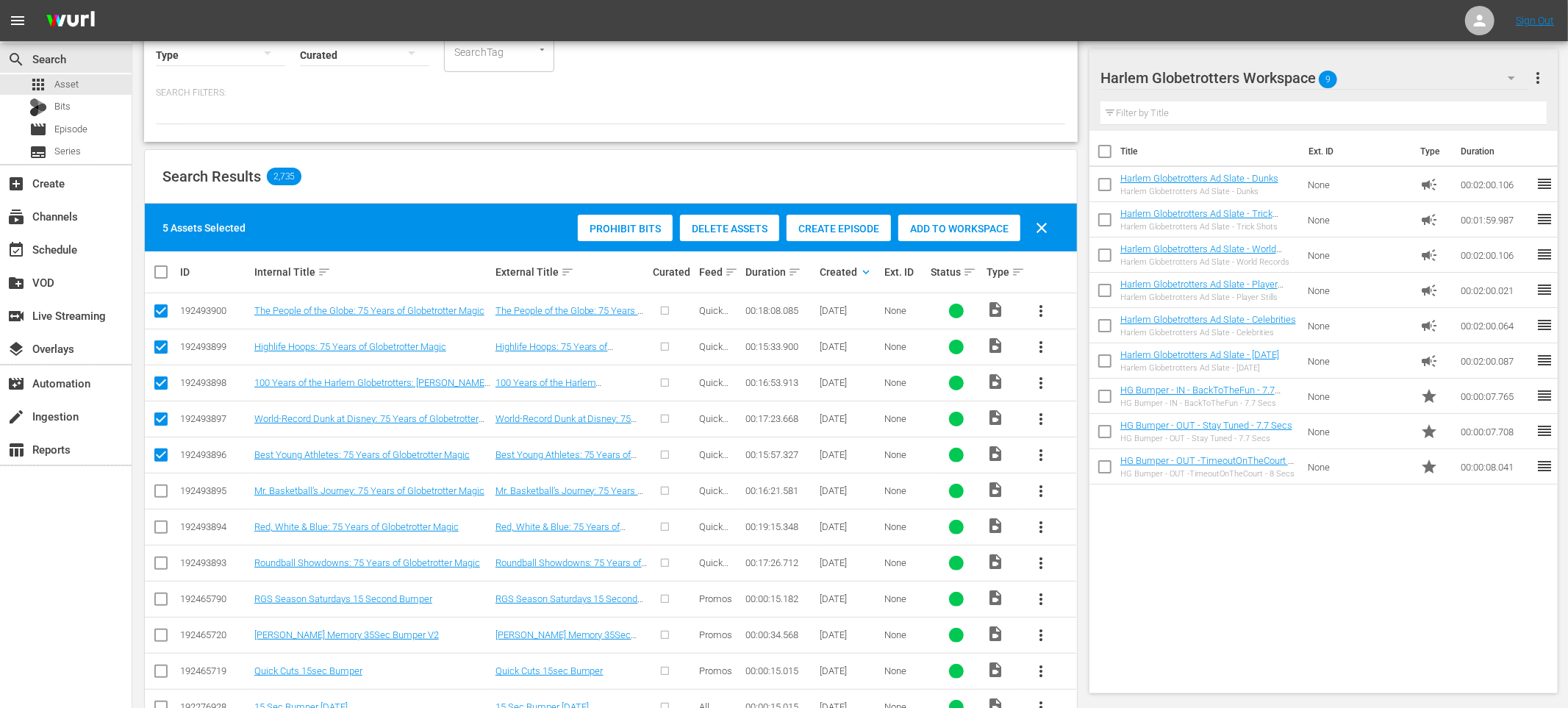
click at [160, 493] on input "checkbox" at bounding box center [161, 494] width 18 height 18
checkbox input "true"
click at [160, 526] on input "checkbox" at bounding box center [161, 530] width 18 height 18
checkbox input "true"
drag, startPoint x: 158, startPoint y: 561, endPoint x: 169, endPoint y: 561, distance: 11.0
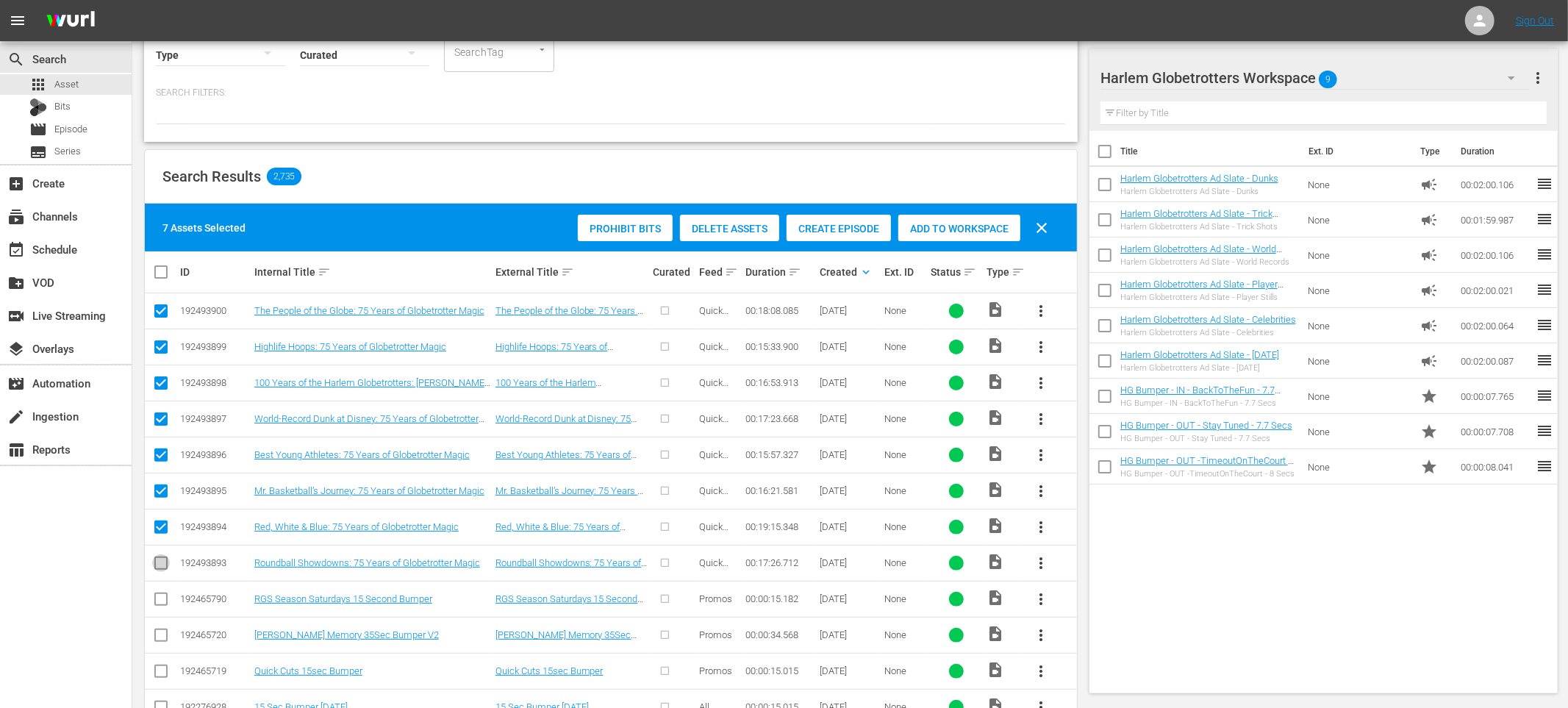
click at [158, 562] on input "checkbox" at bounding box center [161, 566] width 18 height 18
checkbox input "true"
click at [850, 234] on div "Create Episode" at bounding box center [838, 229] width 104 height 28
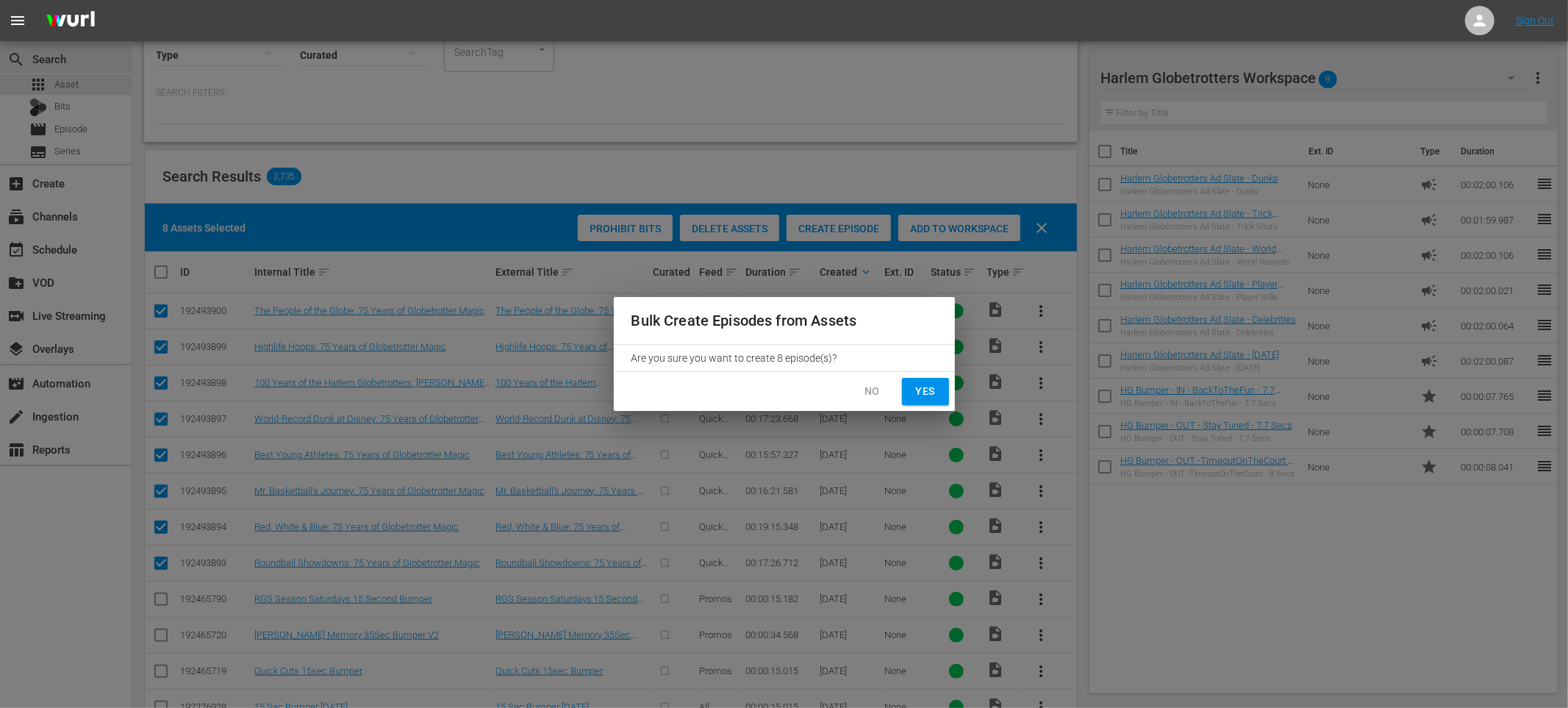
click at [917, 387] on span "Yes" at bounding box center [925, 392] width 23 height 19
checkbox input "false"
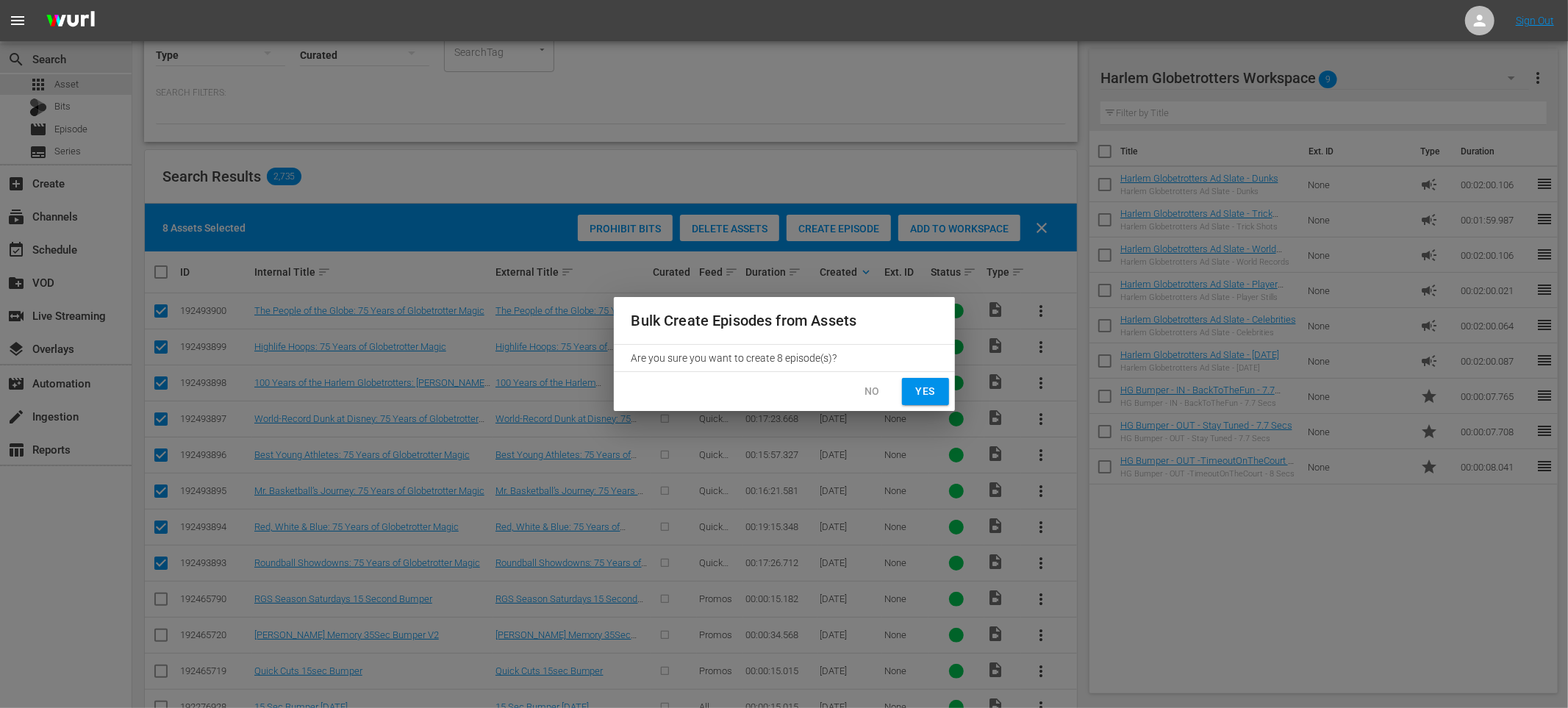
checkbox input "false"
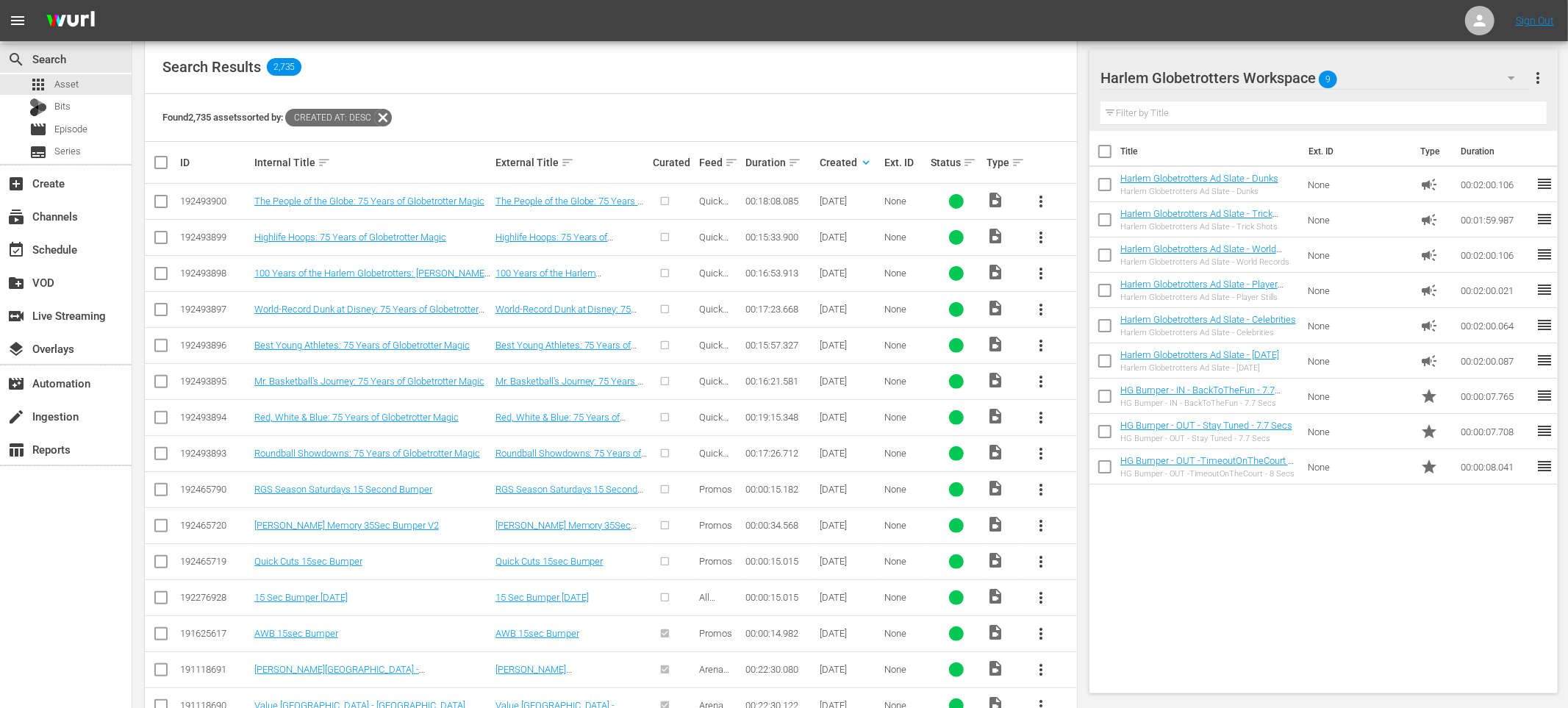
scroll to position [273, 0]
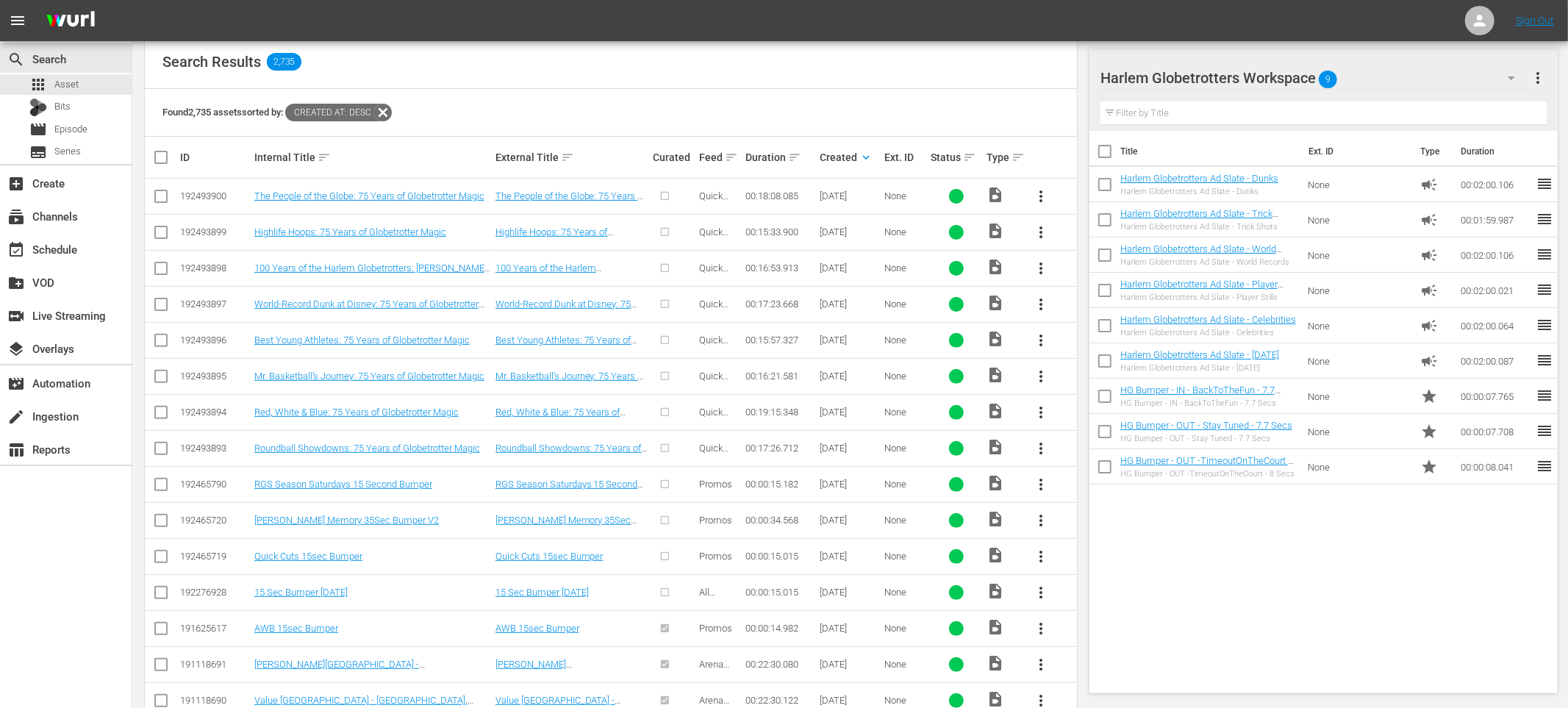
click at [1036, 488] on span "more_vert" at bounding box center [1041, 484] width 18 height 18
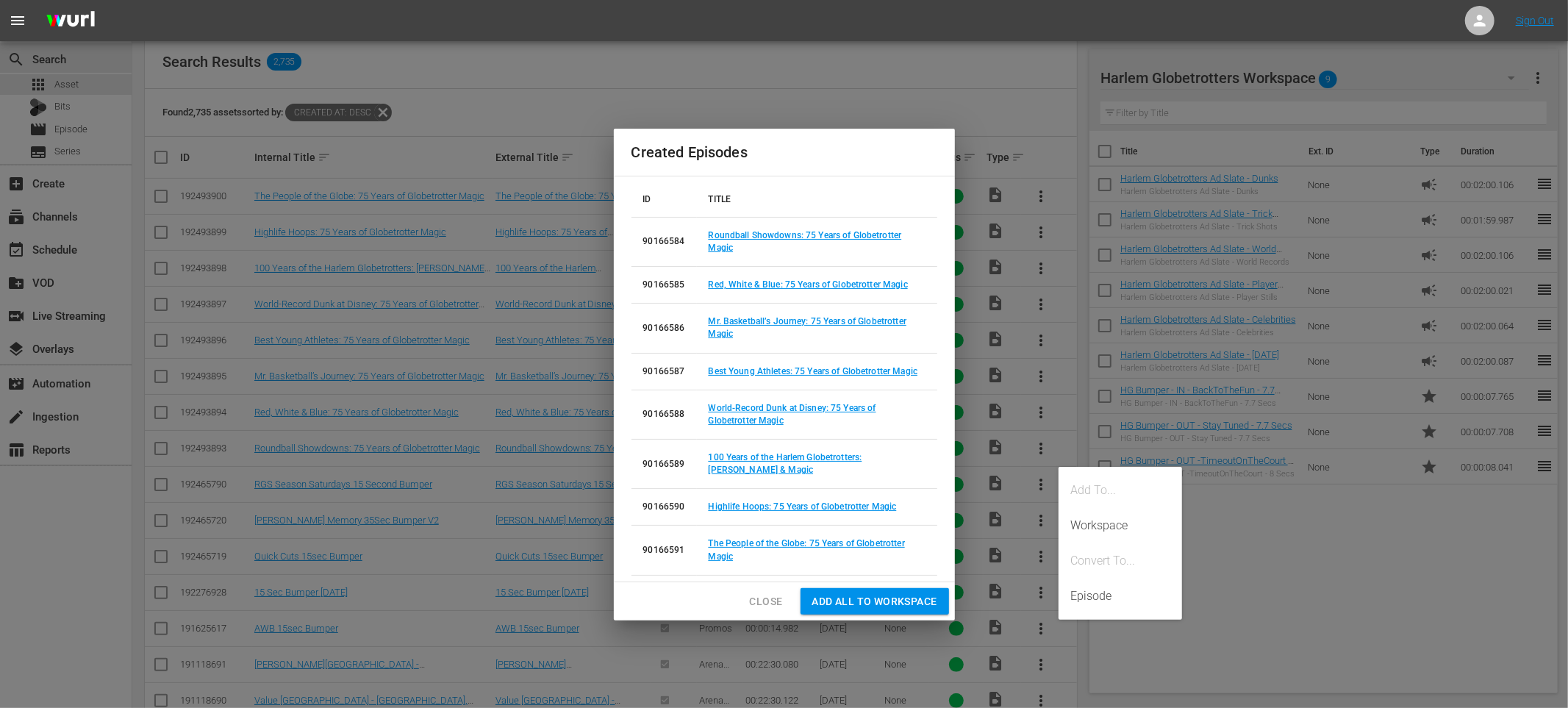
click at [826, 601] on span "Add all to Workspace" at bounding box center [875, 602] width 125 height 19
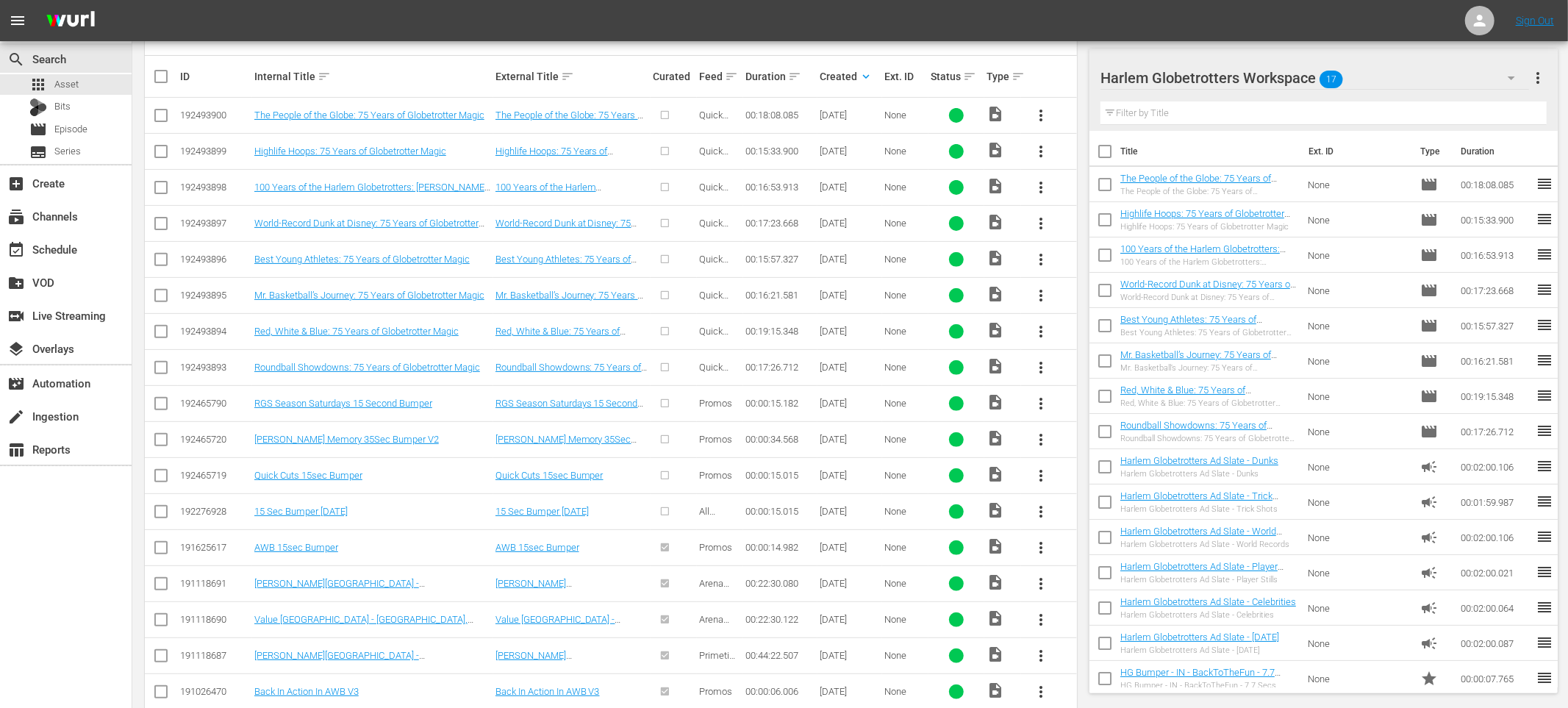
scroll to position [355, 0]
click at [1046, 509] on span "more_vert" at bounding box center [1041, 511] width 18 height 18
click at [219, 505] on div "192276928" at bounding box center [215, 511] width 70 height 11
click at [284, 515] on link "15 Sec Bumper Sept 13" at bounding box center [301, 511] width 93 height 11
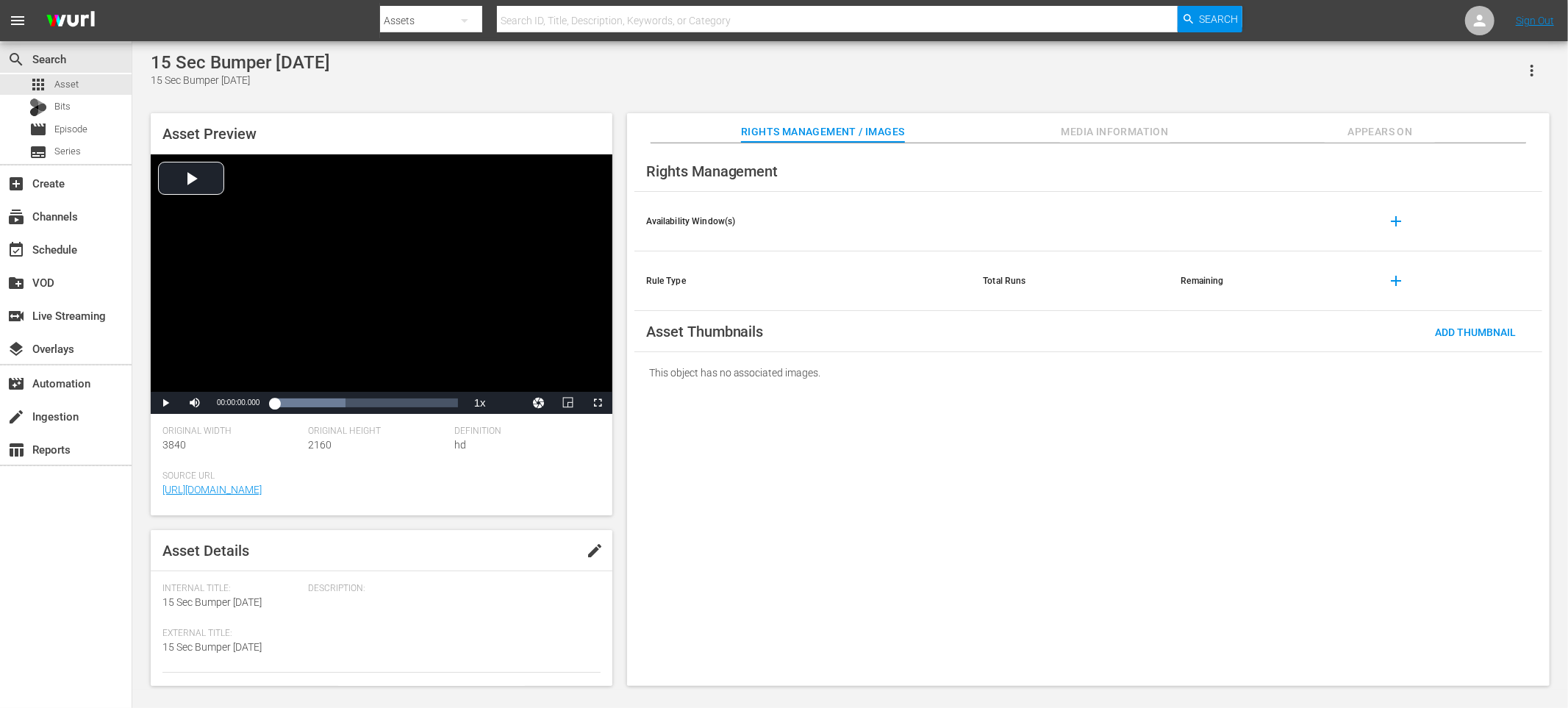
click at [591, 547] on span "edit" at bounding box center [595, 550] width 18 height 18
type textarea "P15 Sec Bumper Sept 13"
type textarea "PT15 Sec Bumper Sept 13"
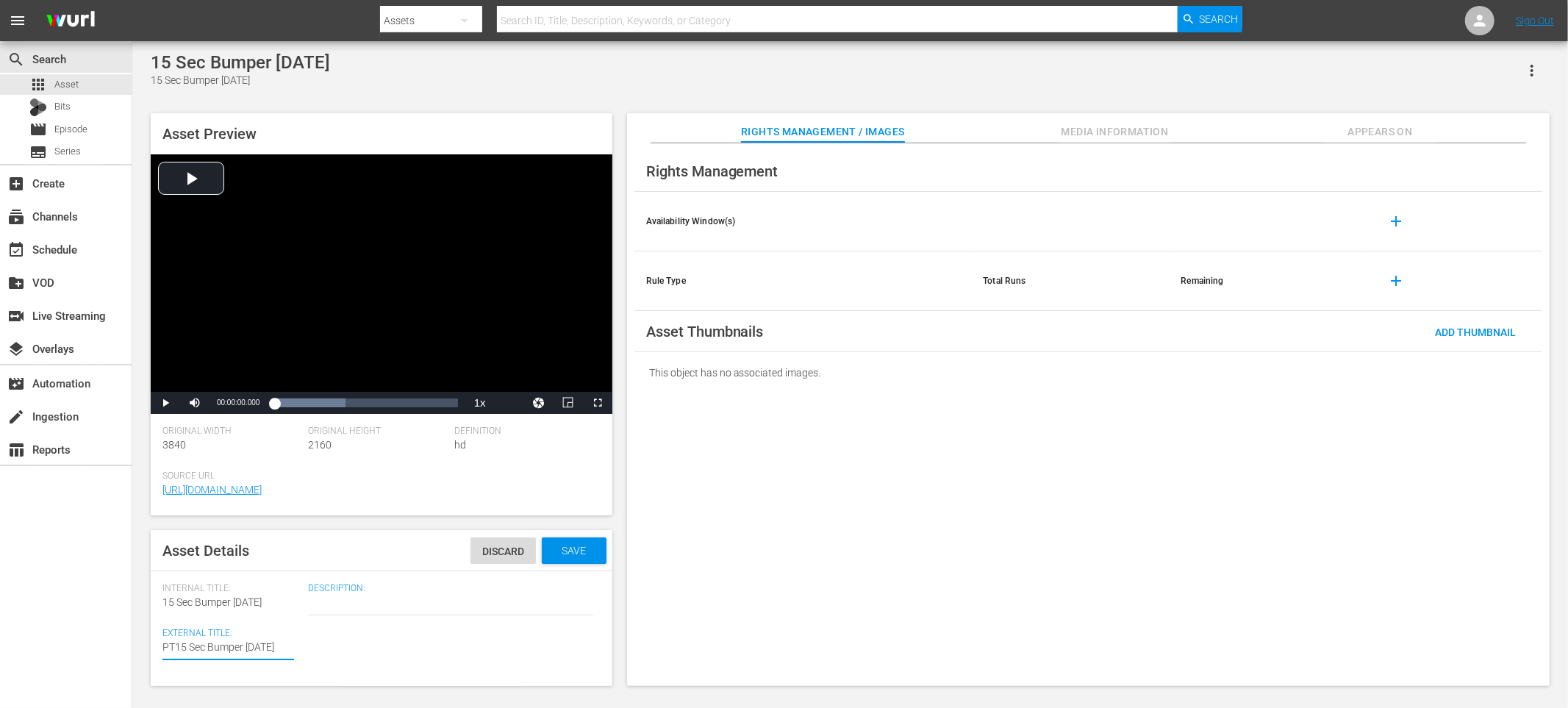
type textarea "PTV15 Sec Bumper Sept 13"
type textarea "PTV 15 Sec Bumper Sept 13"
type textarea "PTV B15 Sec Bumper Sept 13"
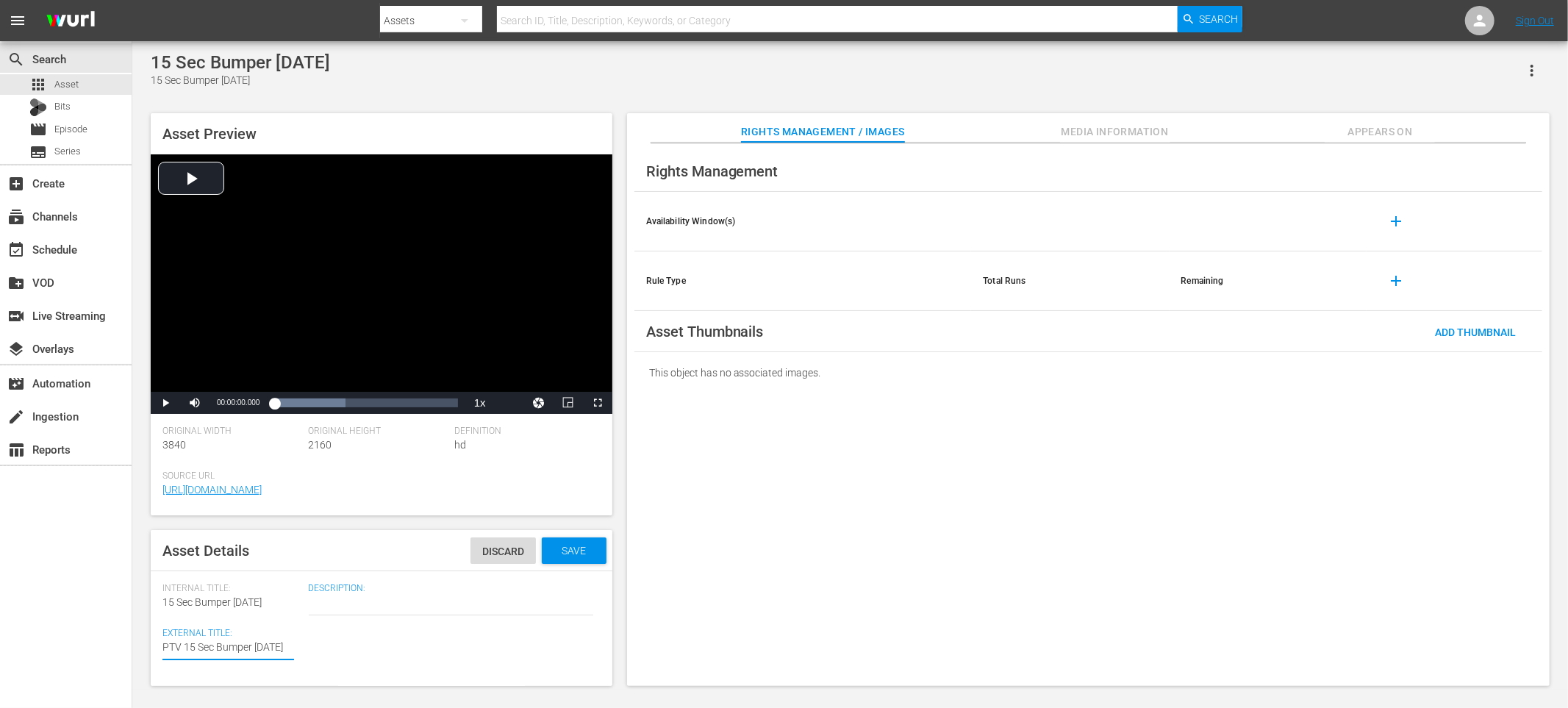
type textarea "PTV B15 Sec Bumper Sept 13"
type textarea "PTV Bu15 Sec Bumper Sept 13"
type textarea "PTV Bum15 Sec Bumper Sept 13"
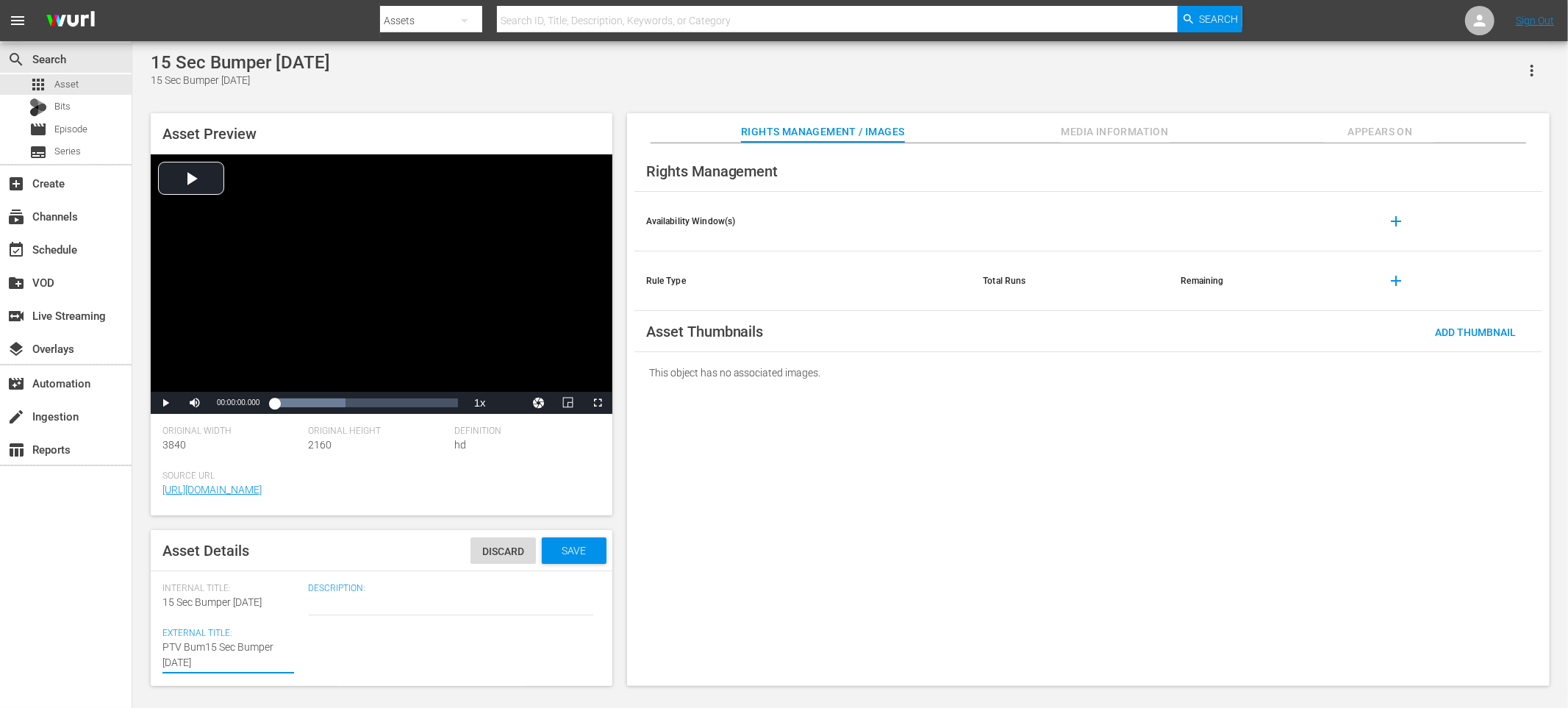
type textarea "PTV Bump15 Sec Bumper Sept 13"
type textarea "PTV Bumpe15 Sec Bumper Sept 13"
type textarea "PTV Bumper15 Sec Bumper Sept 13"
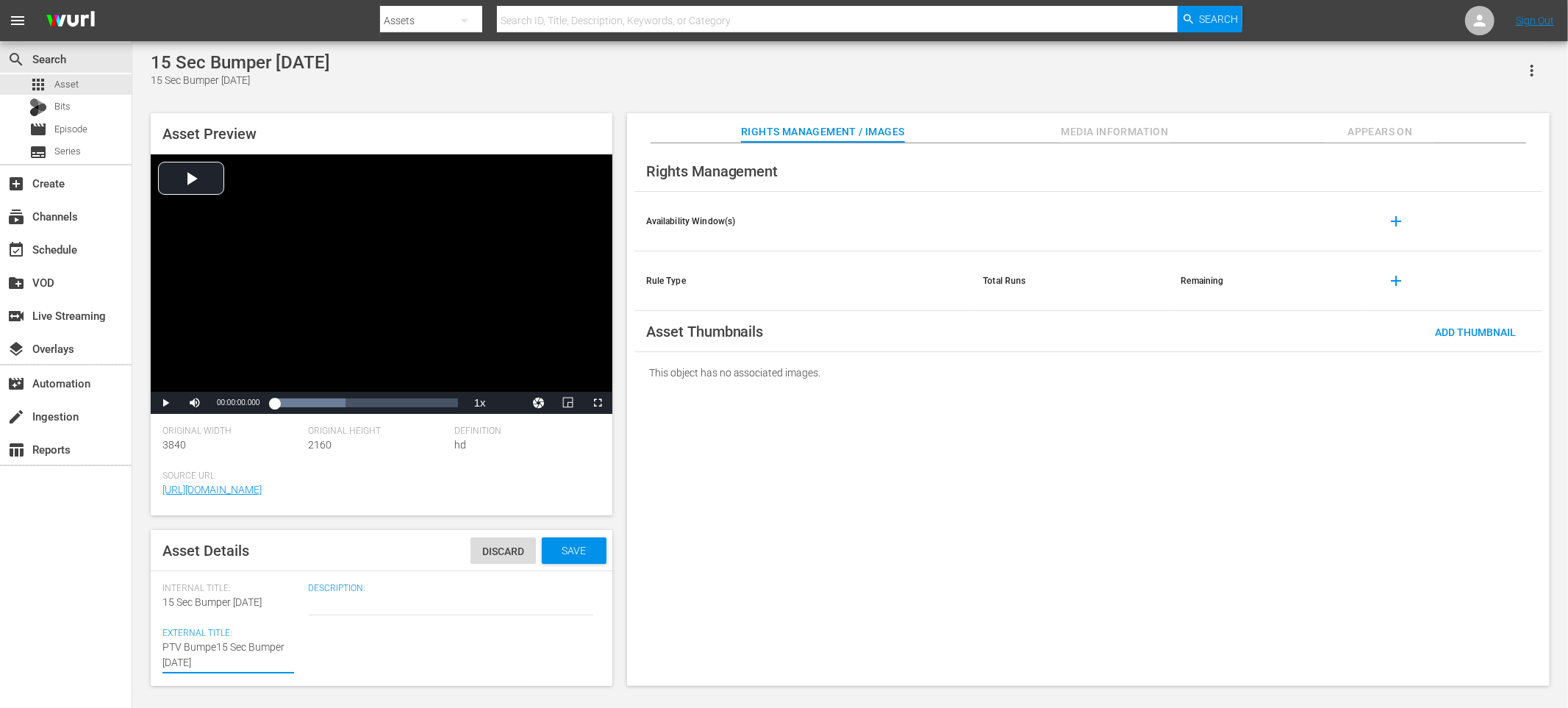
type textarea "PTV Bumper15 Sec Bumper Sept 13"
type textarea "PTV Bumper 15 Sec Bumper Sept 13"
type textarea "PTV Bumper -15 Sec Bumper Sept 13"
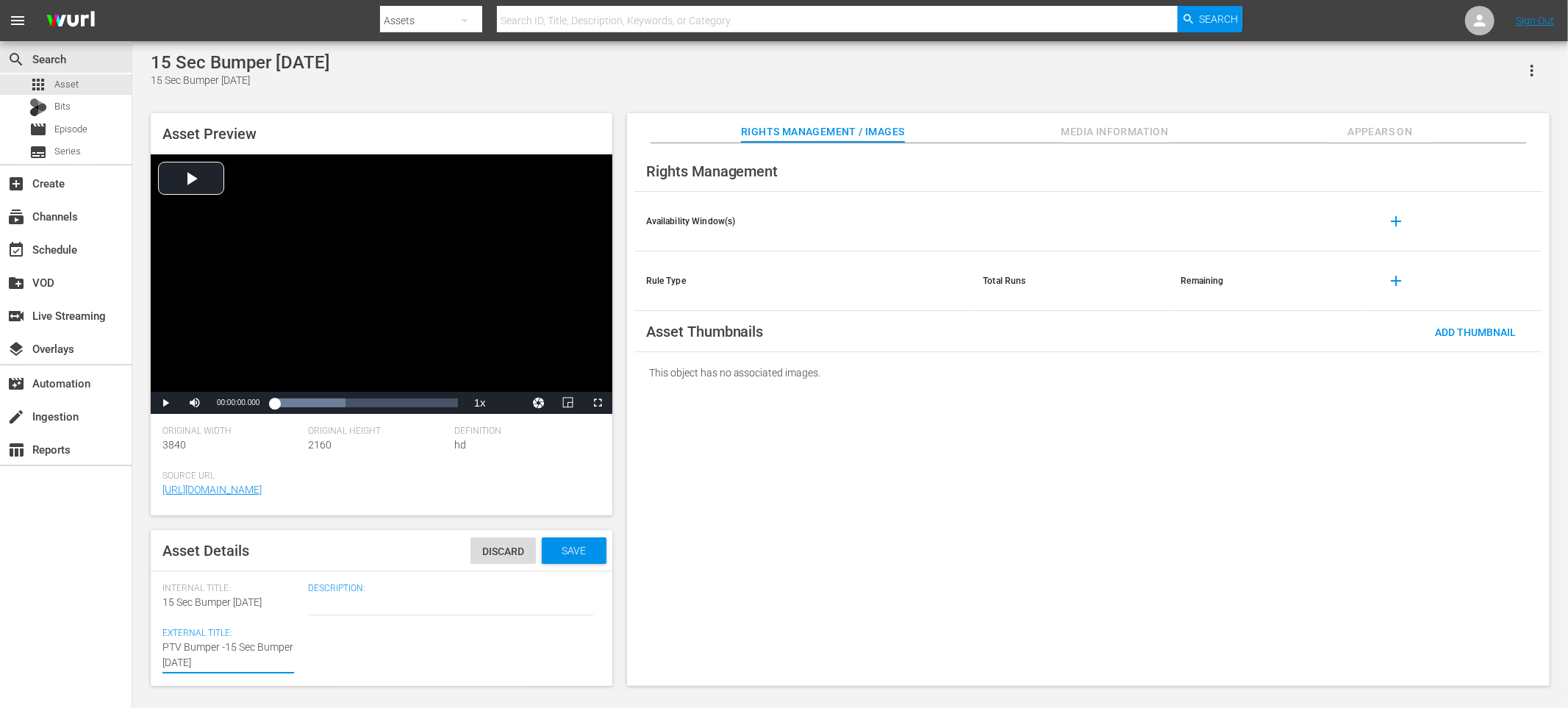
type textarea "PTV Bumper - 15 Sec Bumper Sept 13"
type textarea "PTV Bumper - A15 Sec Bumper Sept 13"
type textarea "PTV Bumper - Al15 Sec Bumper Sept 13"
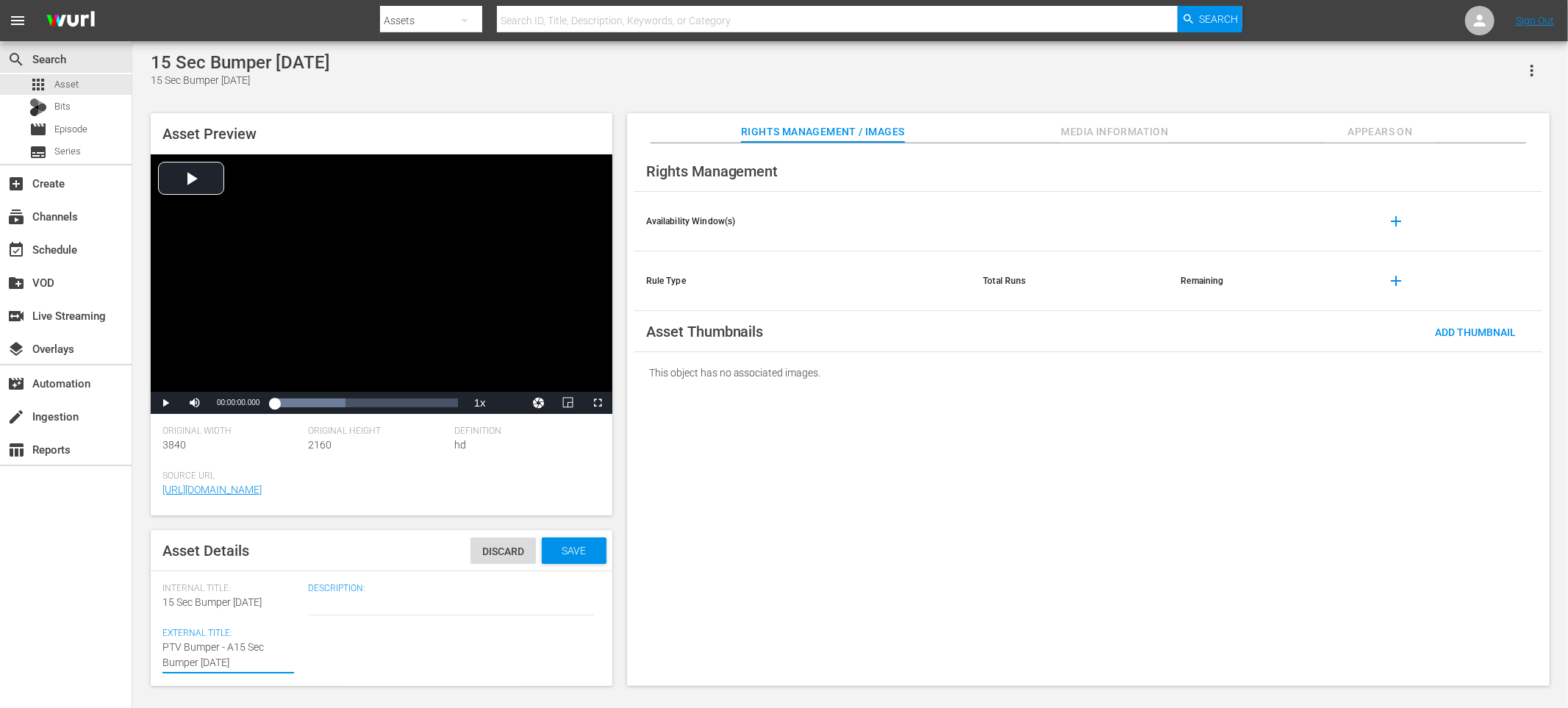
type textarea "PTV Bumper - Al15 Sec Bumper Sept 13"
type textarea "PTV Bumper - All15 Sec Bumper Sept 13"
type textarea "PTV Bumper - AllF15 Sec Bumper Sept 13"
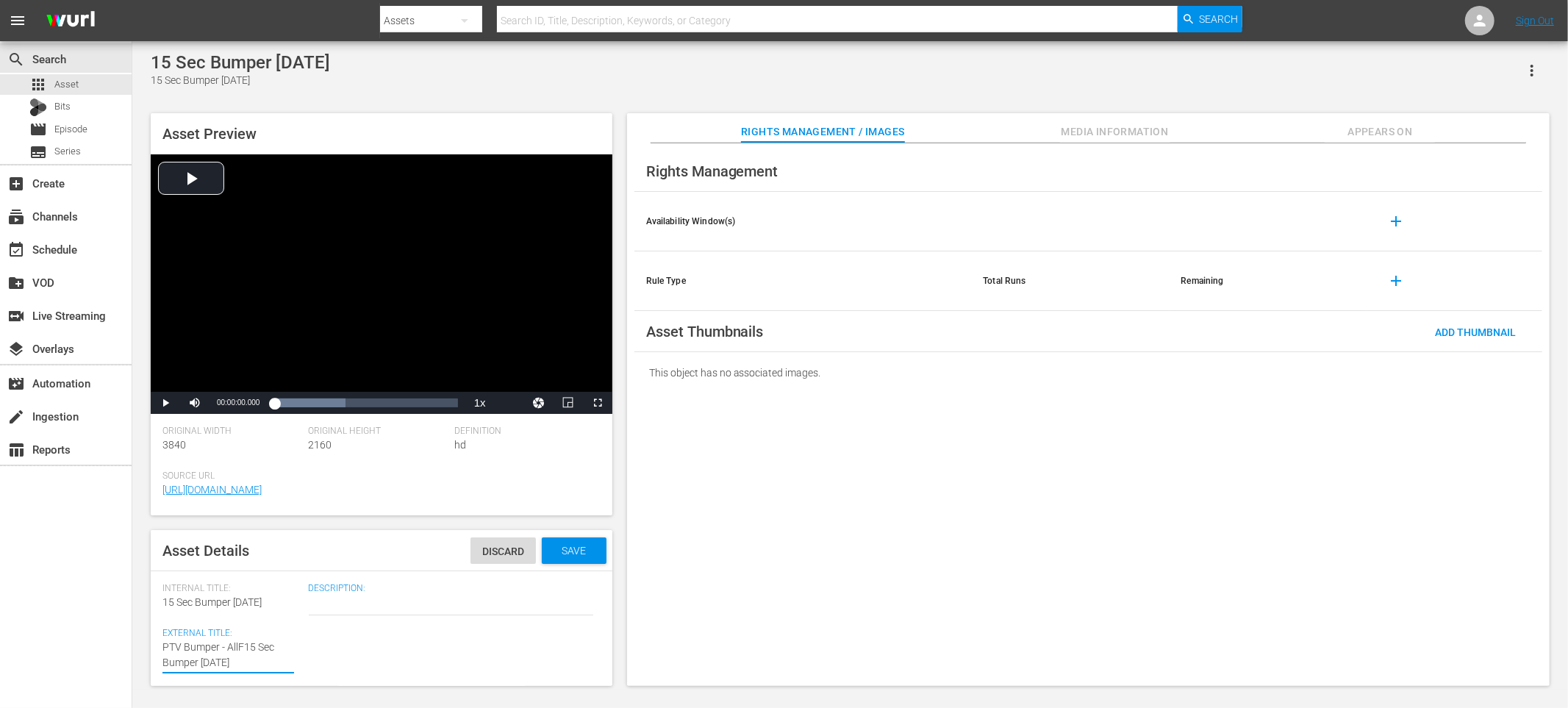
type textarea "PTV Bumper - AllFl15 Sec Bumper Sept 13"
type textarea "PTV Bumper - AllFlo15 Sec Bumper Sept 13"
type textarea "PTV Bumper - AllFlor15 Sec Bumper Sept 13"
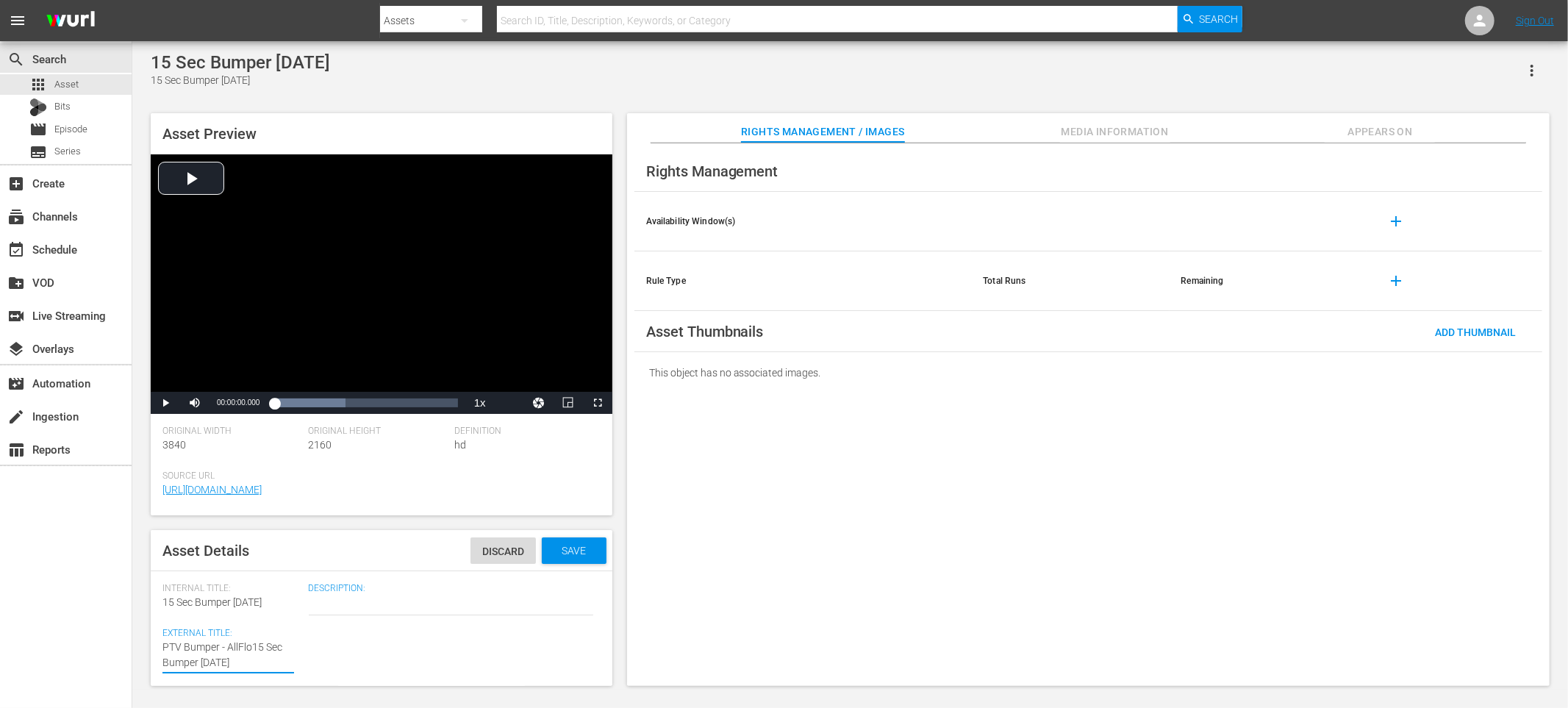
type textarea "PTV Bumper - AllFlor15 Sec Bumper Sept 13"
type textarea "PTV Bumper - AllFlori15 Sec Bumper Sept 13"
type textarea "PTV Bumper - AllFlorid15 Sec Bumper Sept 13"
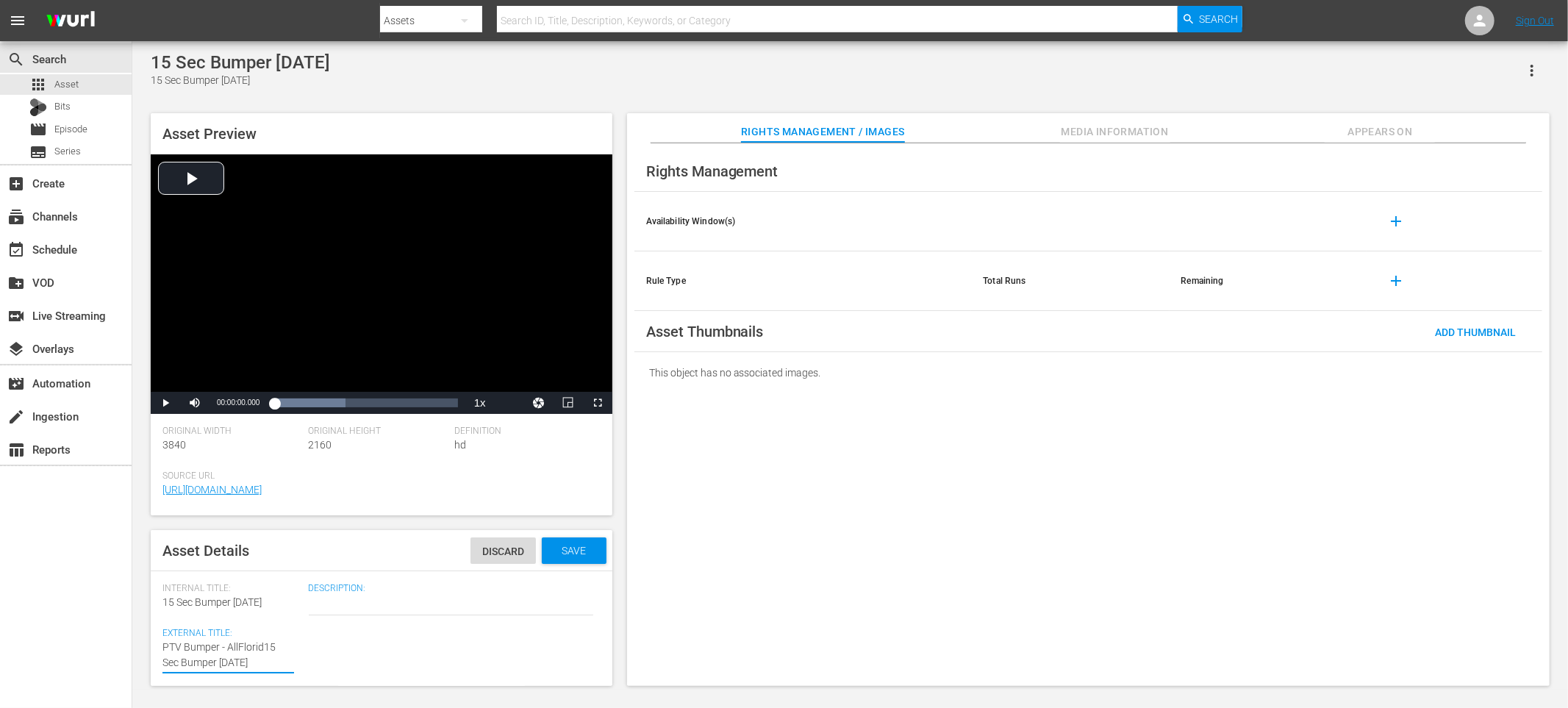
type textarea "PTV Bumper - AllFlorida15 Sec Bumper Sept 13"
type textarea "PTV Bumper - AllFlorida 15 Sec Bumper Sept 13"
drag, startPoint x: 217, startPoint y: 661, endPoint x: 271, endPoint y: 647, distance: 55.8
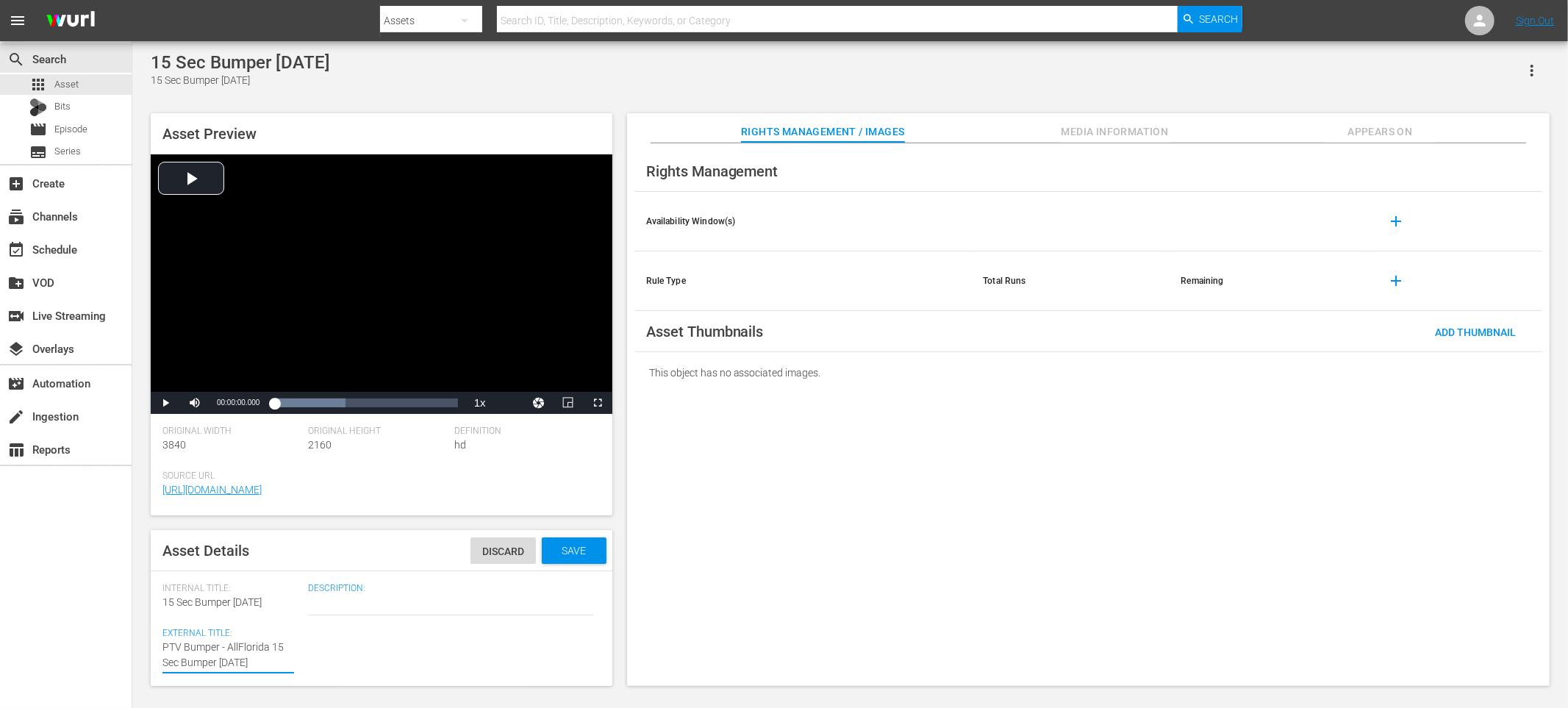
click at [271, 647] on textarea "15 Sec Bumper Sept 13" at bounding box center [228, 655] width 132 height 31
type textarea "PTV Bumper - AllFlorida Sept 13"
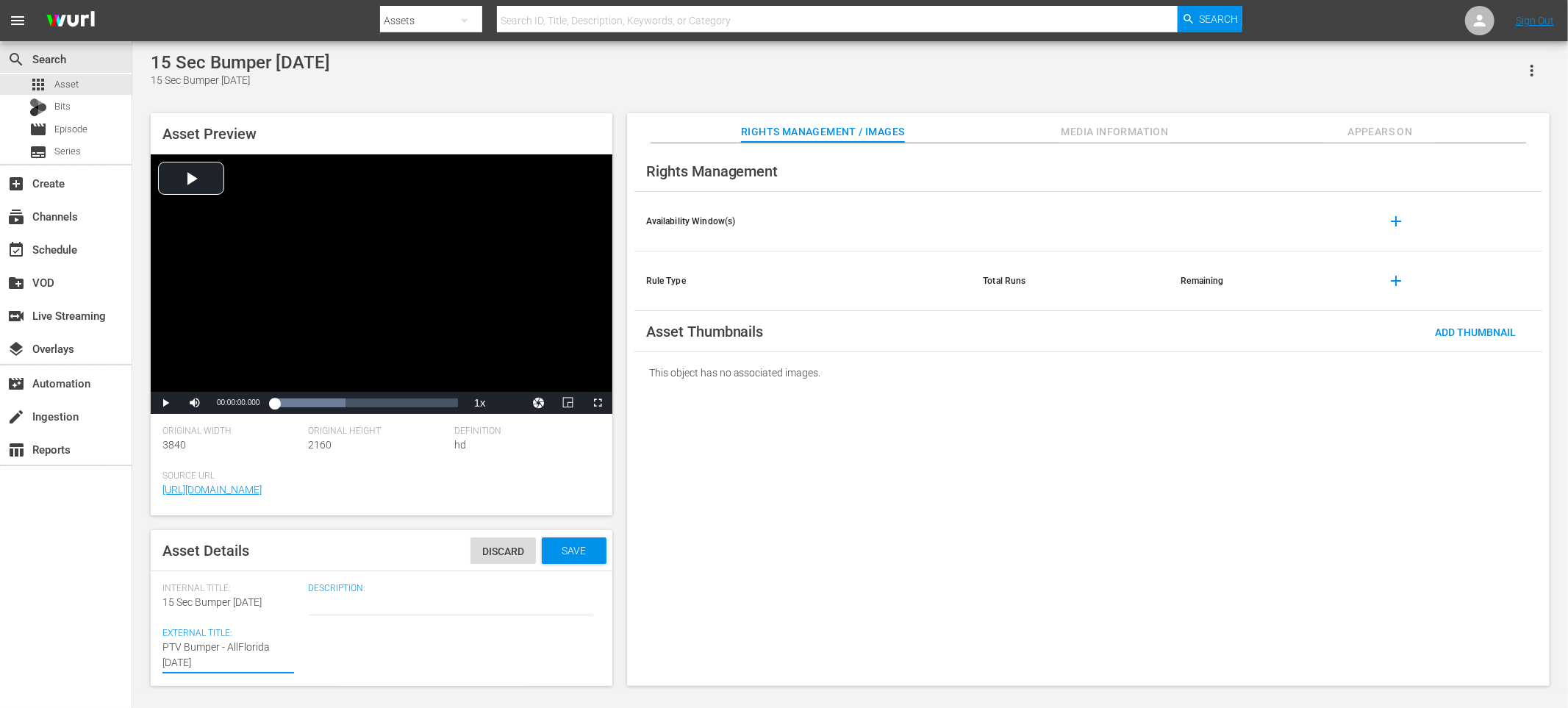
click at [250, 665] on textarea "15 Sec Bumper Sept 13" at bounding box center [228, 655] width 132 height 31
type textarea "PTV Bumper - AllFlorida Sept 13"
type textarea "PTV Bumper - AllFlorida Sept 13 -"
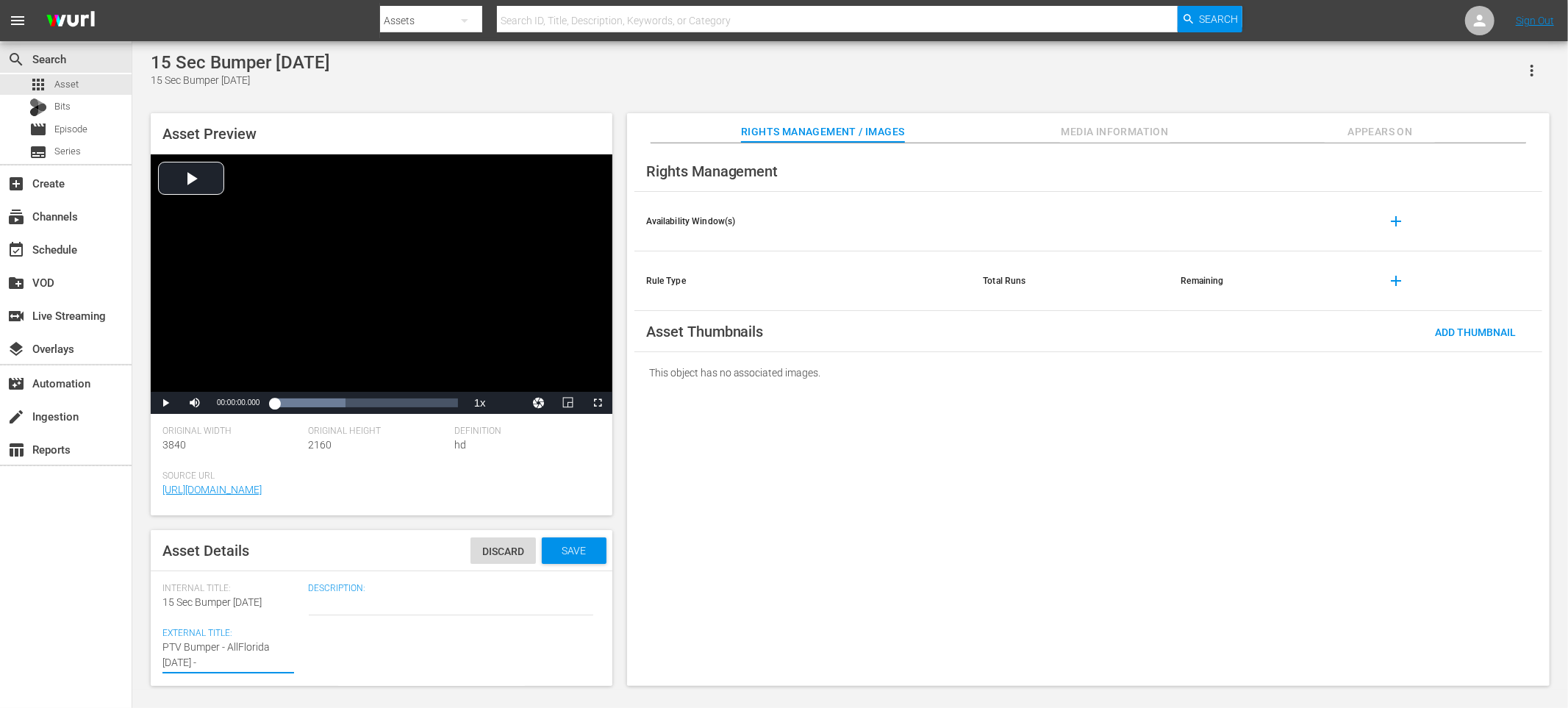
type textarea "PTV Bumper - AllFlorida Sept 13 -1"
type textarea "PTV Bumper - AllFlorida Sept 13 -15"
type textarea "PTV Bumper - AllFlorida Sept 13 -15s"
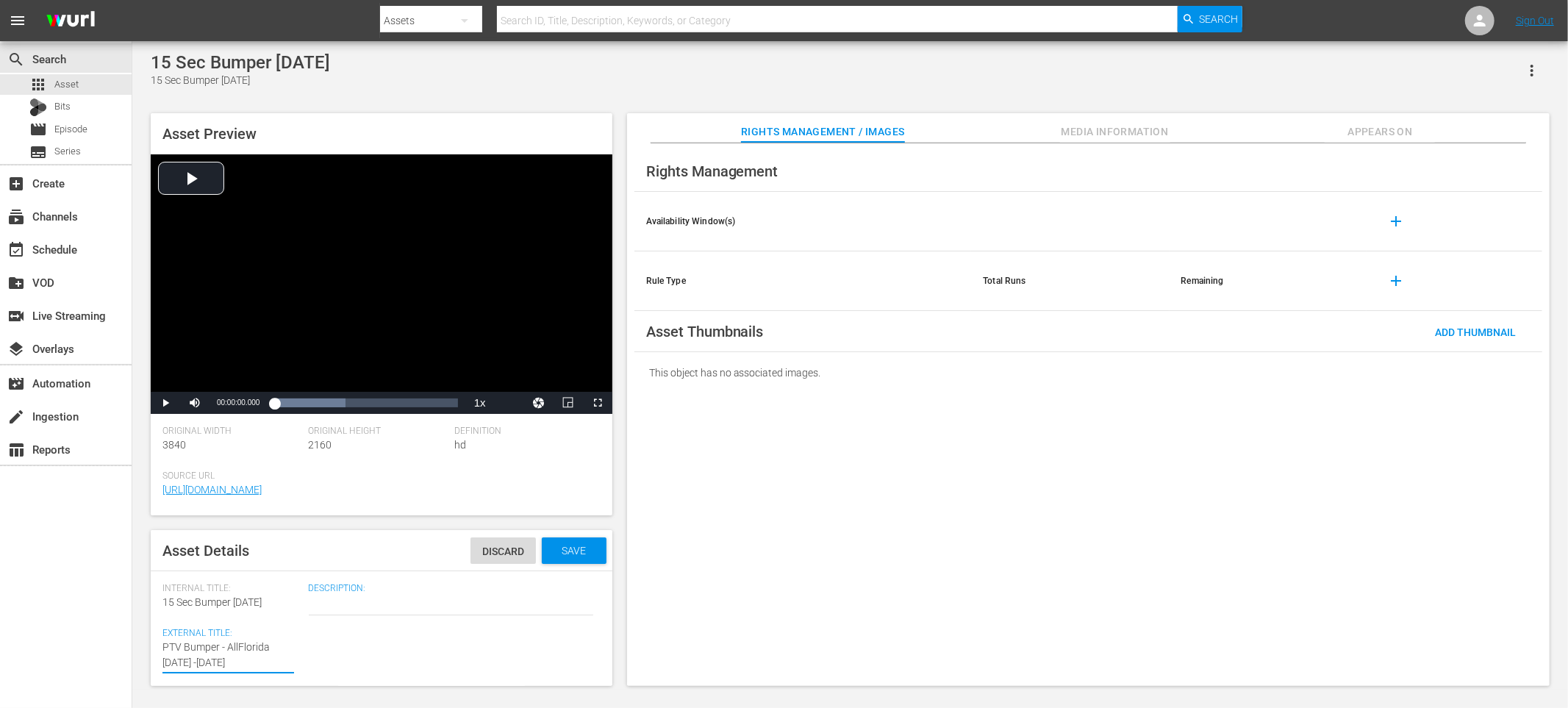
type textarea "PTV Bumper - AllFlorida Sept 13 -15s"
type textarea "PTV Bumper - AllFlorida Sept 13 -15se"
type textarea "PTV Bumper - AllFlorida Sept 13 -15sec"
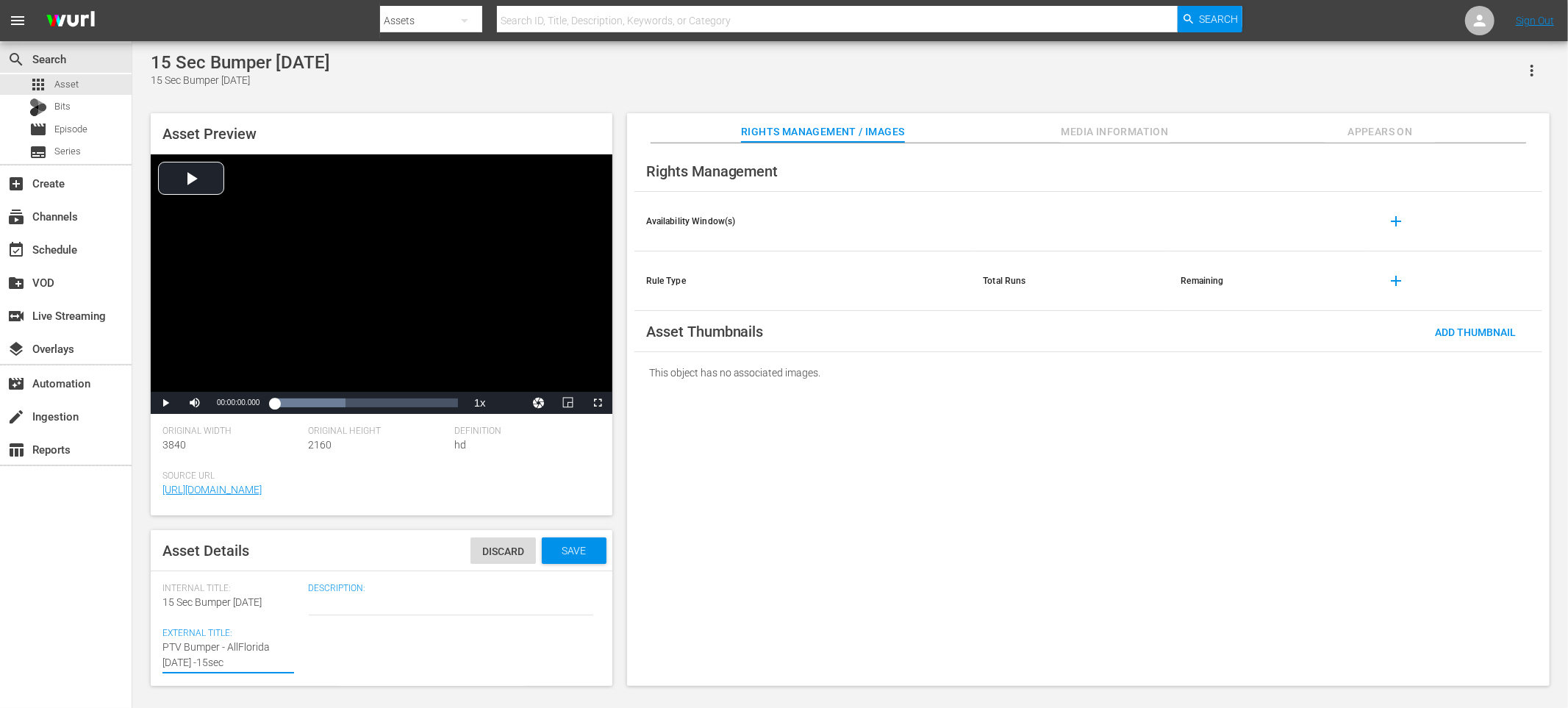
type textarea "PTV Bumper - AllFlorida Sept 13 -15secs"
type textarea "PTV Bumper - AllFlorida Sept 13 -15sec"
click at [588, 557] on div "Save" at bounding box center [574, 550] width 64 height 26
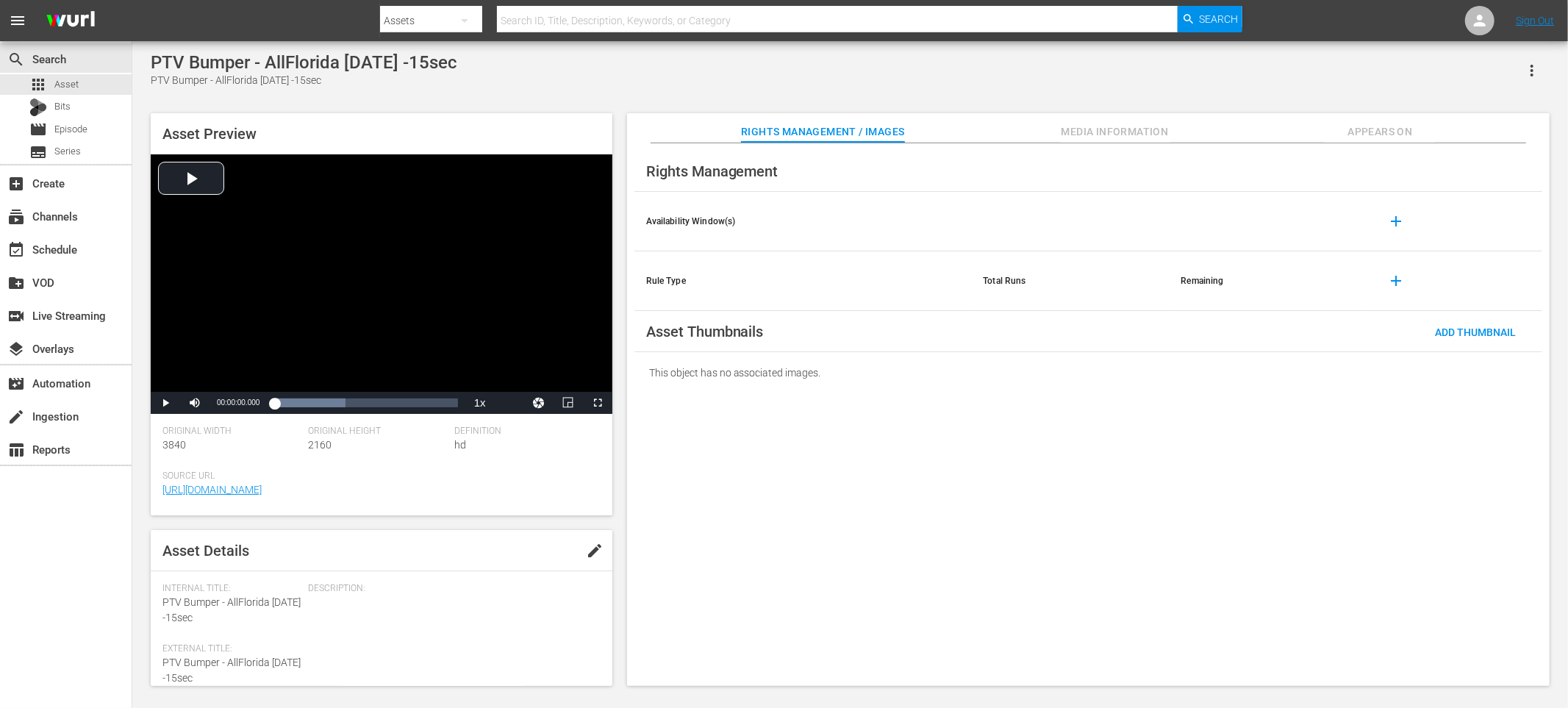
click at [592, 551] on span "edit" at bounding box center [595, 550] width 18 height 18
click at [257, 660] on textarea "PTV Bumper - AllFlorida Sept 13 -15sec" at bounding box center [228, 671] width 132 height 31
type textarea "PTV Bumper - A Sept 13 -15sec"
type textarea "PTV Bumper - AF Sept 13 -15sec"
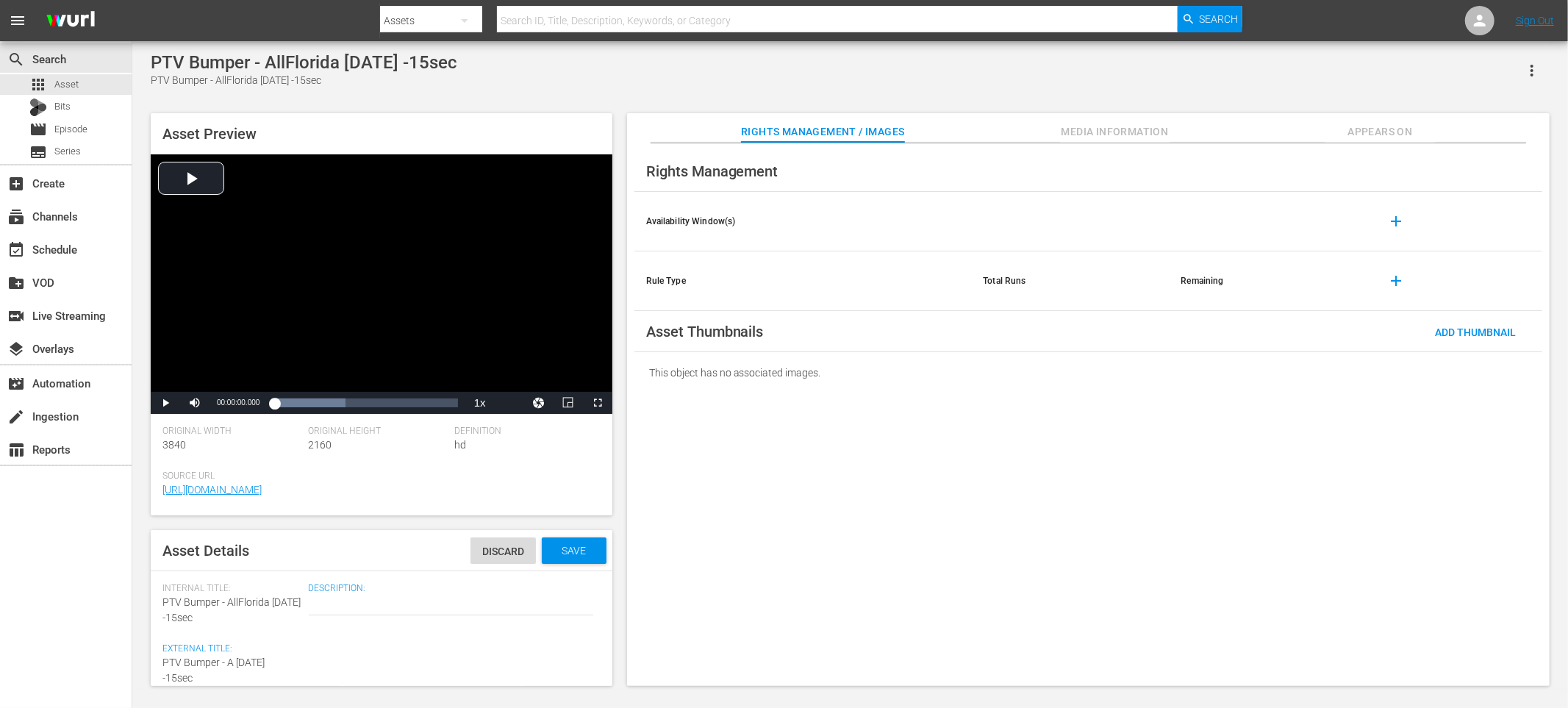
type textarea "PTV Bumper - AF Sept 13 -15sec"
type textarea "PTV Bumper - AFP Sept 13 -15sec"
type textarea "PTV Bumper - AFPL Sept 13 -15sec"
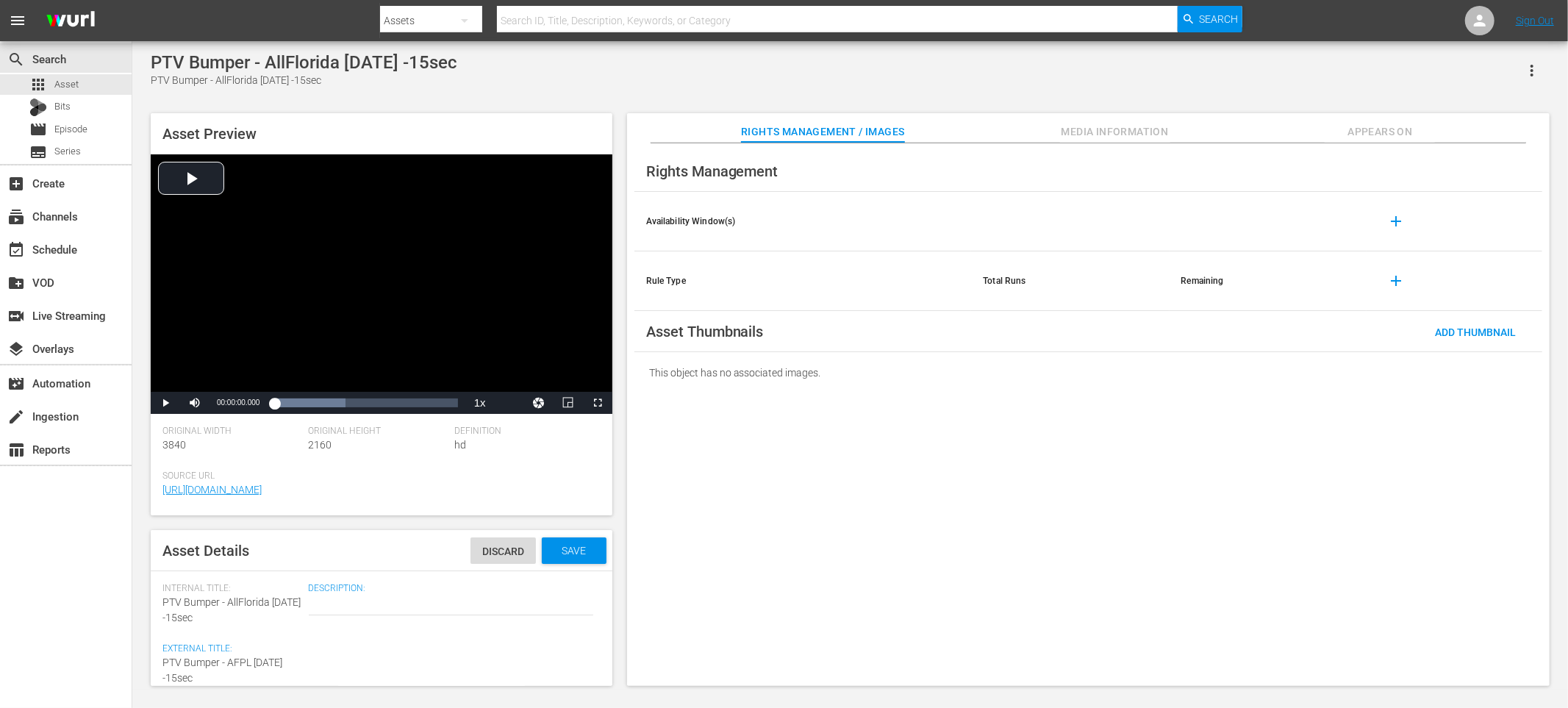
click at [286, 662] on textarea "PTV Bumper - AllFlorida Sept 13 -15sec" at bounding box center [228, 671] width 132 height 31
type textarea "PTV Bumper - AFPL Sept 13 -15sec"
type textarea "PTV Bumper - AFPL Sept 13 E -15sec"
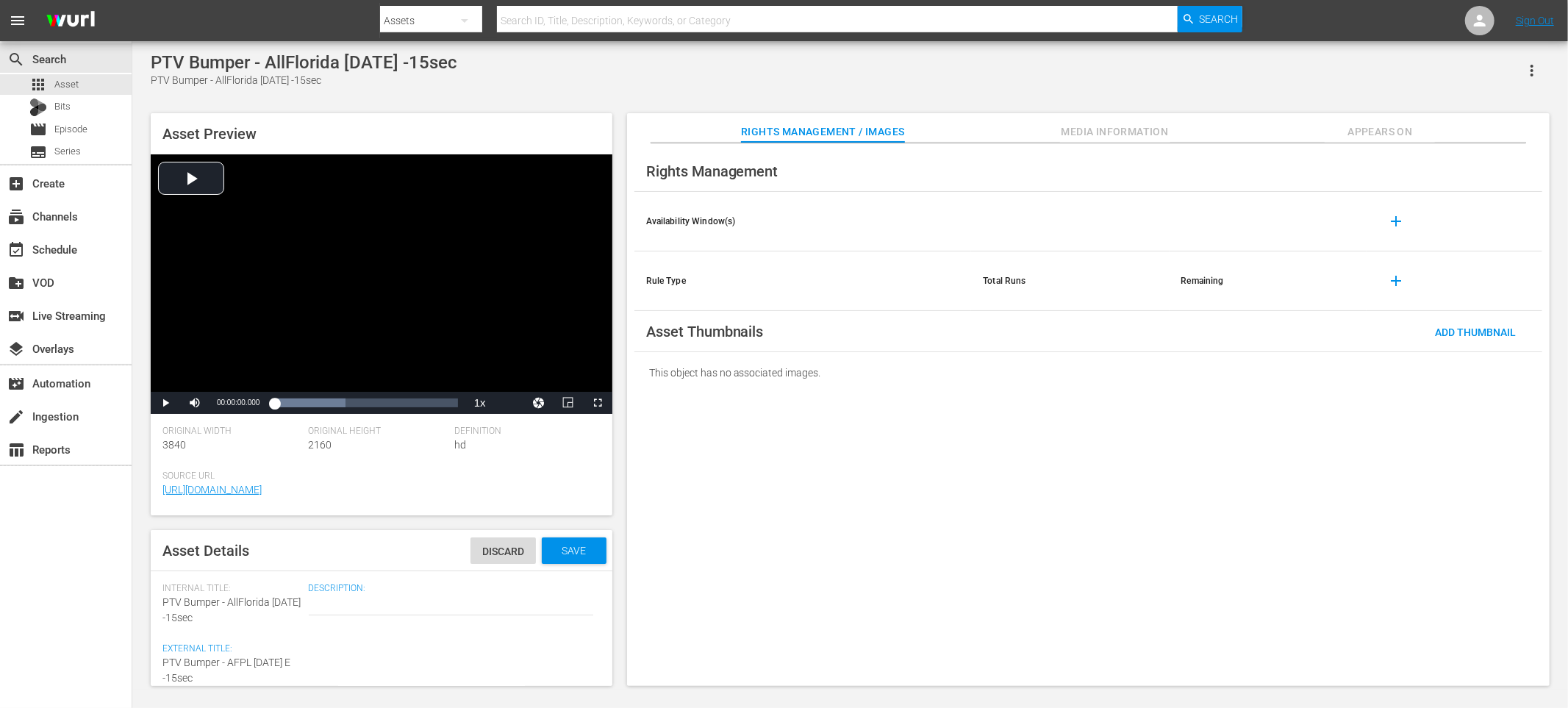
type textarea "PTV Bumper - AFPL Sept 13 Ev -15sec"
type textarea "PTV Bumper - AFPL Sept 13 Eve -15sec"
type textarea "PTV Bumper - AFPL Sept 13 Even -15sec"
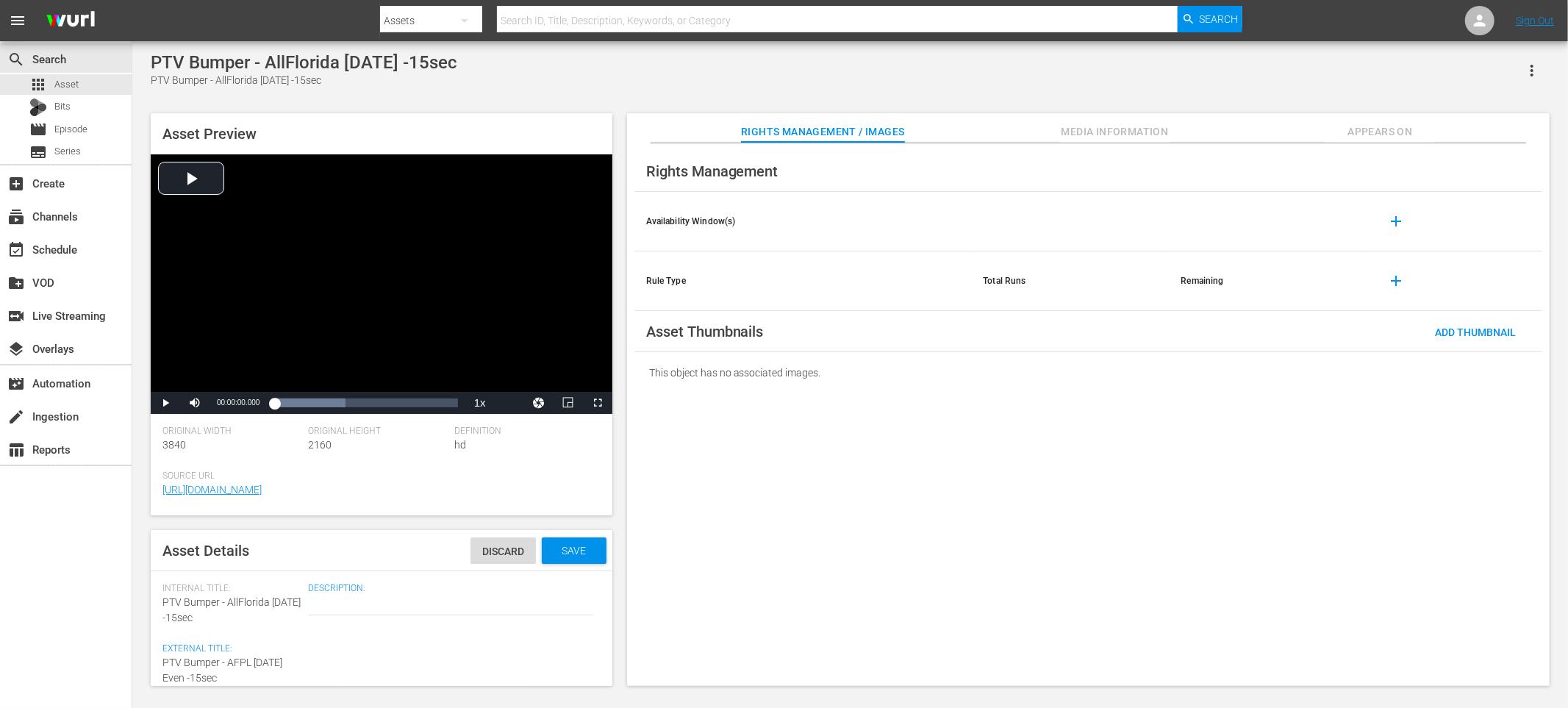
type textarea "PTV Bumper - AFPL Sept 13 Event -15sec"
click at [575, 556] on span "Save" at bounding box center [574, 550] width 48 height 12
click at [106, 88] on div "apps Asset" at bounding box center [66, 85] width 132 height 21
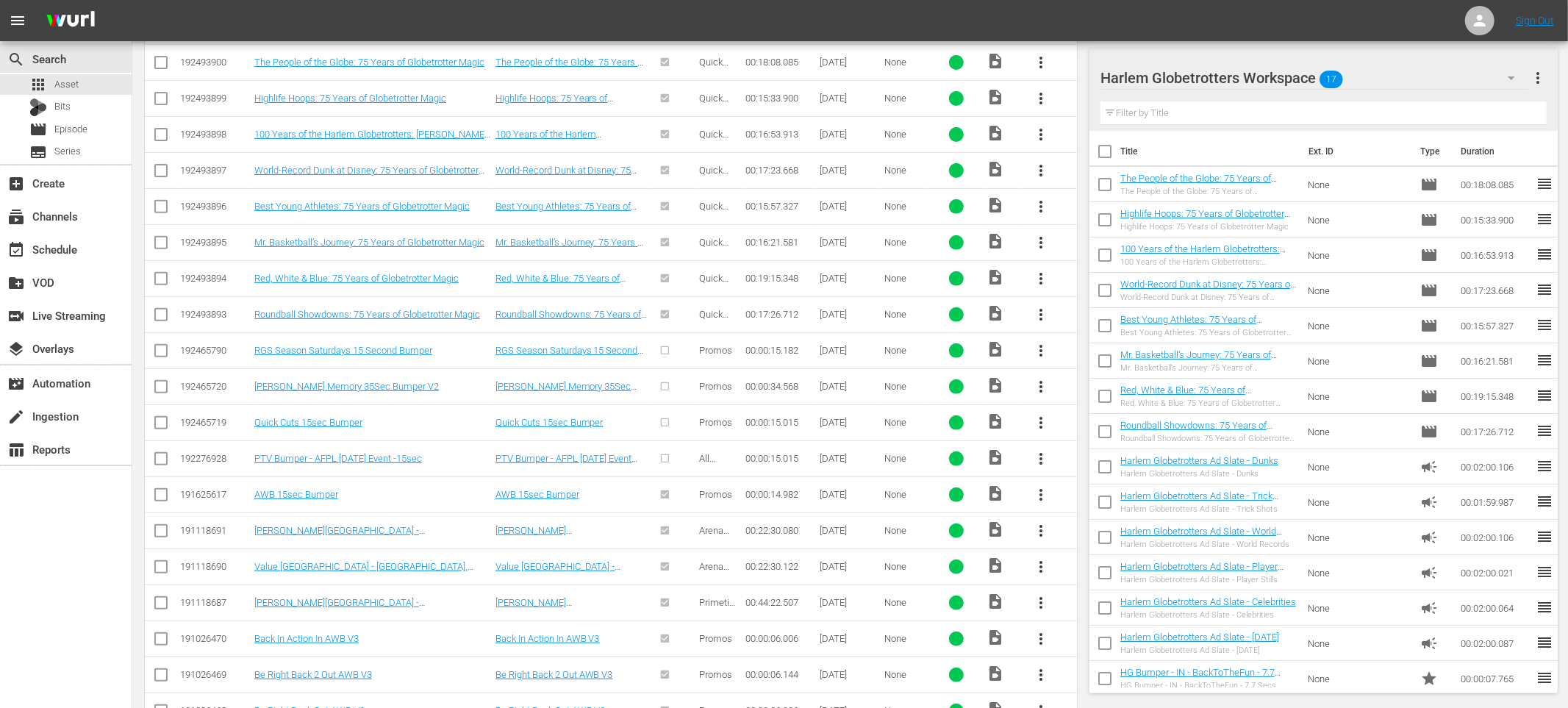
scroll to position [409, 0]
click at [328, 461] on link "PTV Bumper - AFPL Sept 13 Event -15sec" at bounding box center [338, 457] width 168 height 11
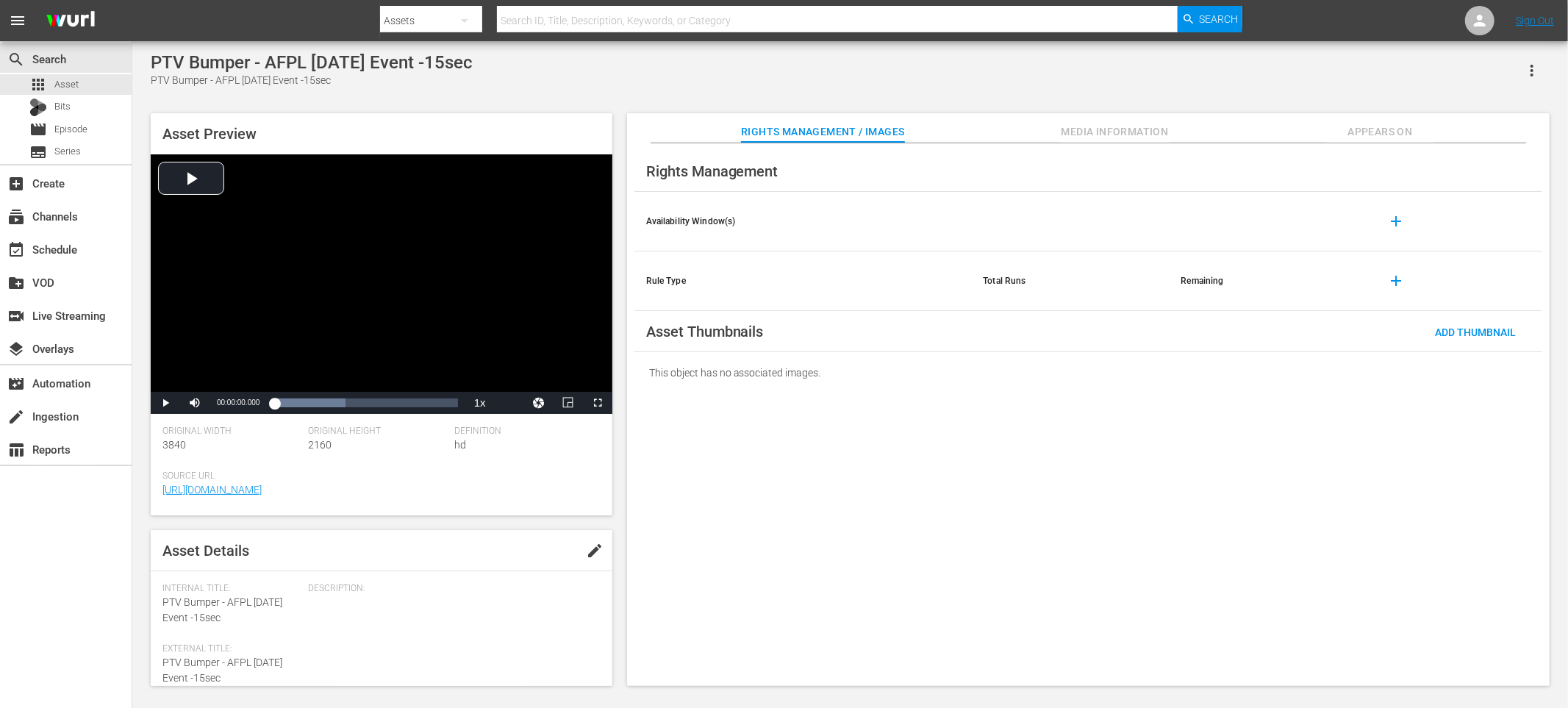
click at [594, 537] on button "edit" at bounding box center [594, 550] width 35 height 35
click at [559, 559] on button "button" at bounding box center [575, 557] width 35 height 35
click at [536, 632] on div "Promo" at bounding box center [524, 633] width 104 height 23
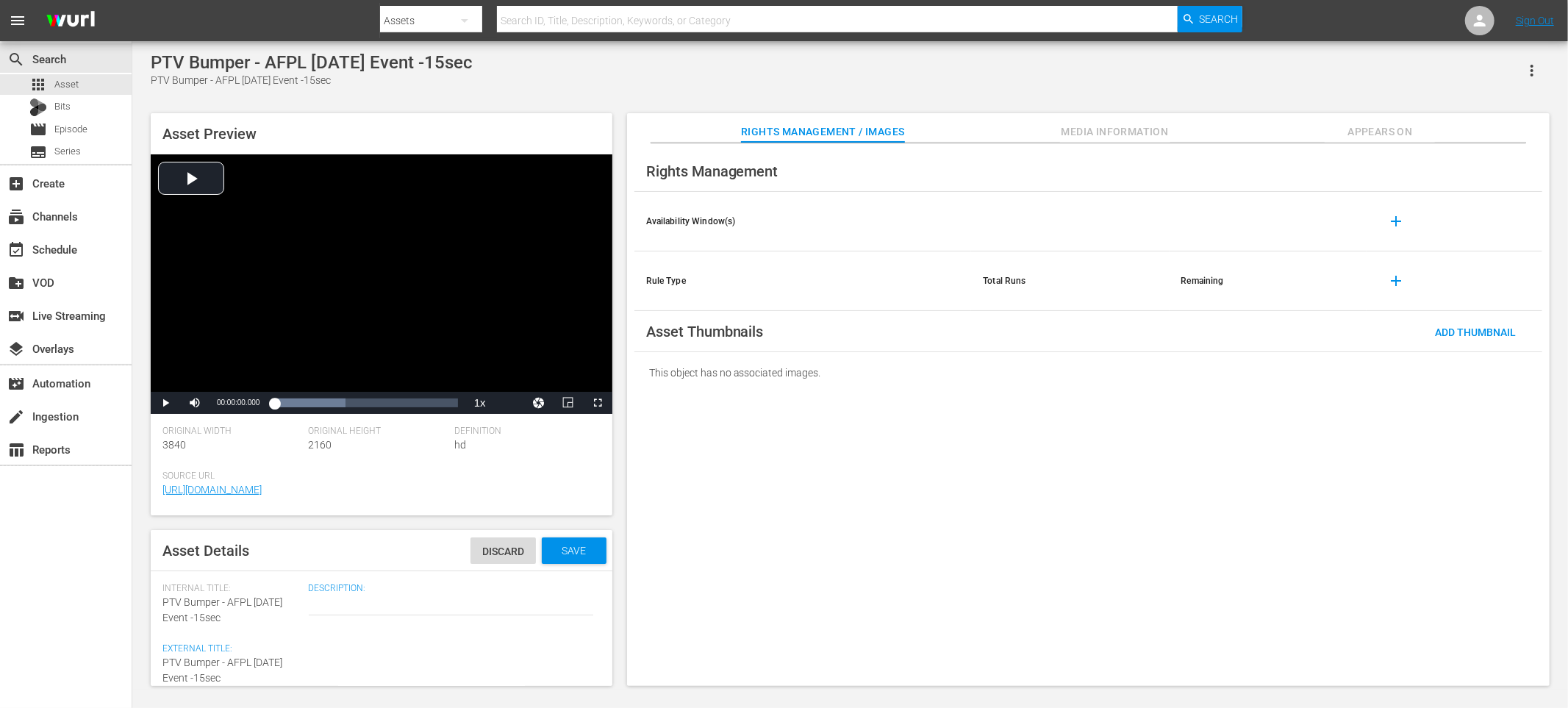
click at [580, 558] on div "Save" at bounding box center [574, 550] width 64 height 26
click at [90, 86] on div "apps Asset" at bounding box center [66, 85] width 132 height 21
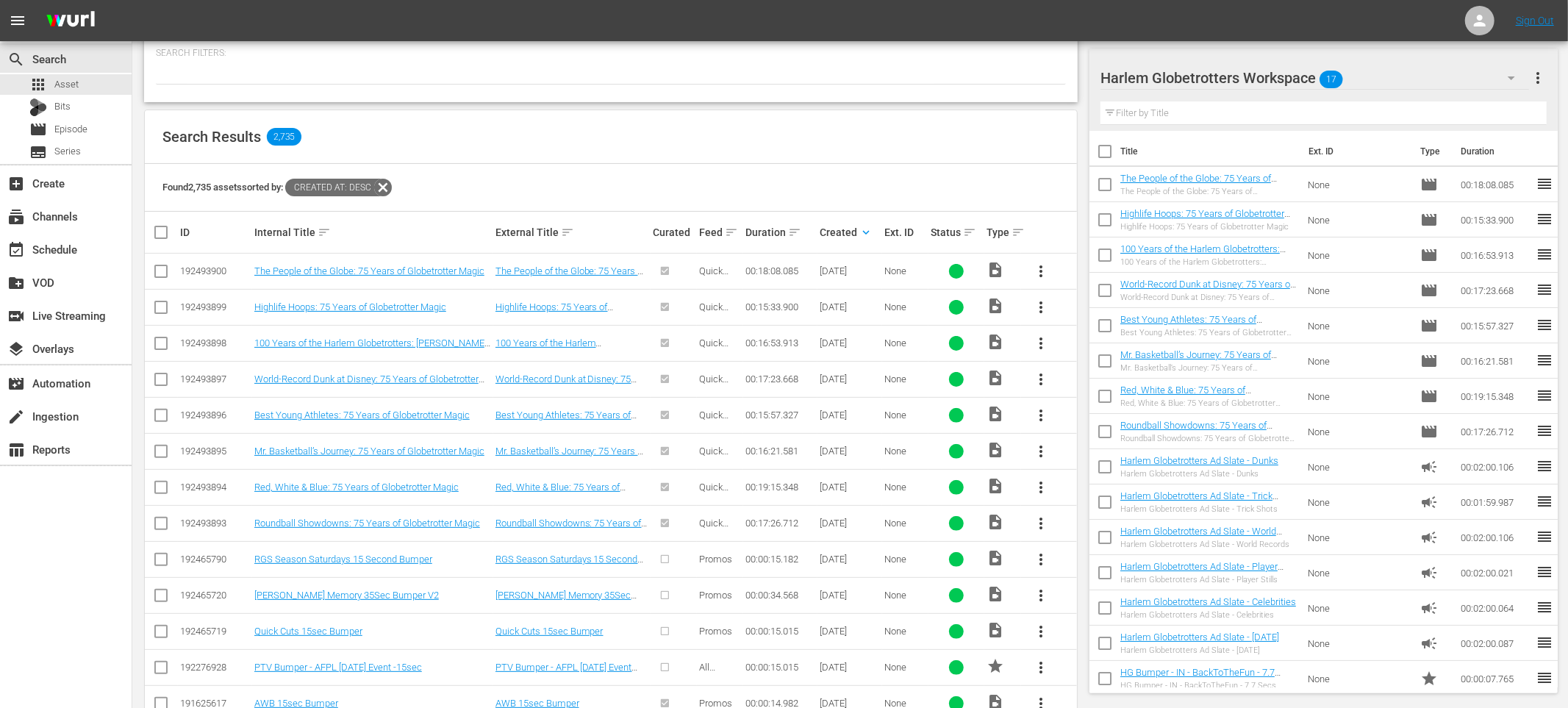
scroll to position [182, 0]
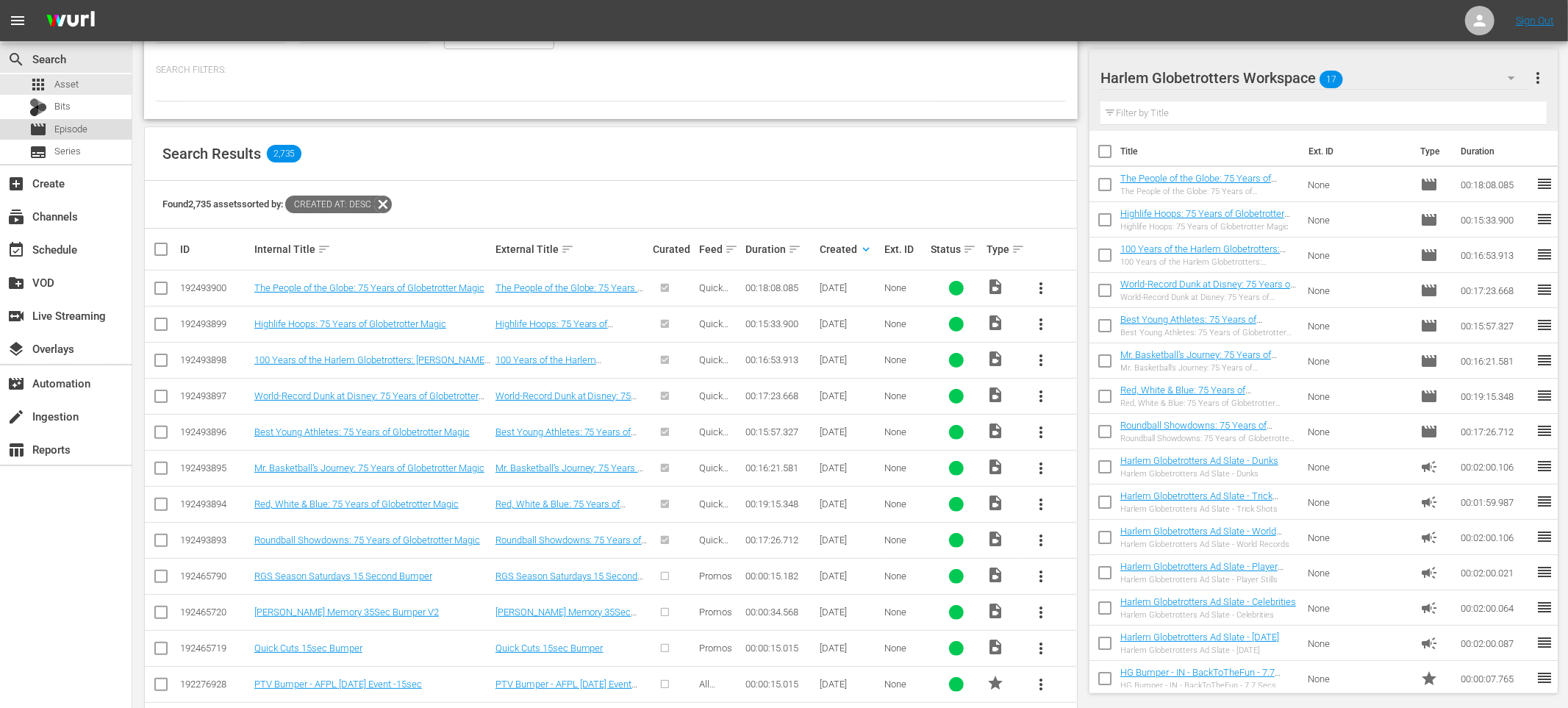
click at [106, 128] on div "movie Episode" at bounding box center [66, 129] width 132 height 21
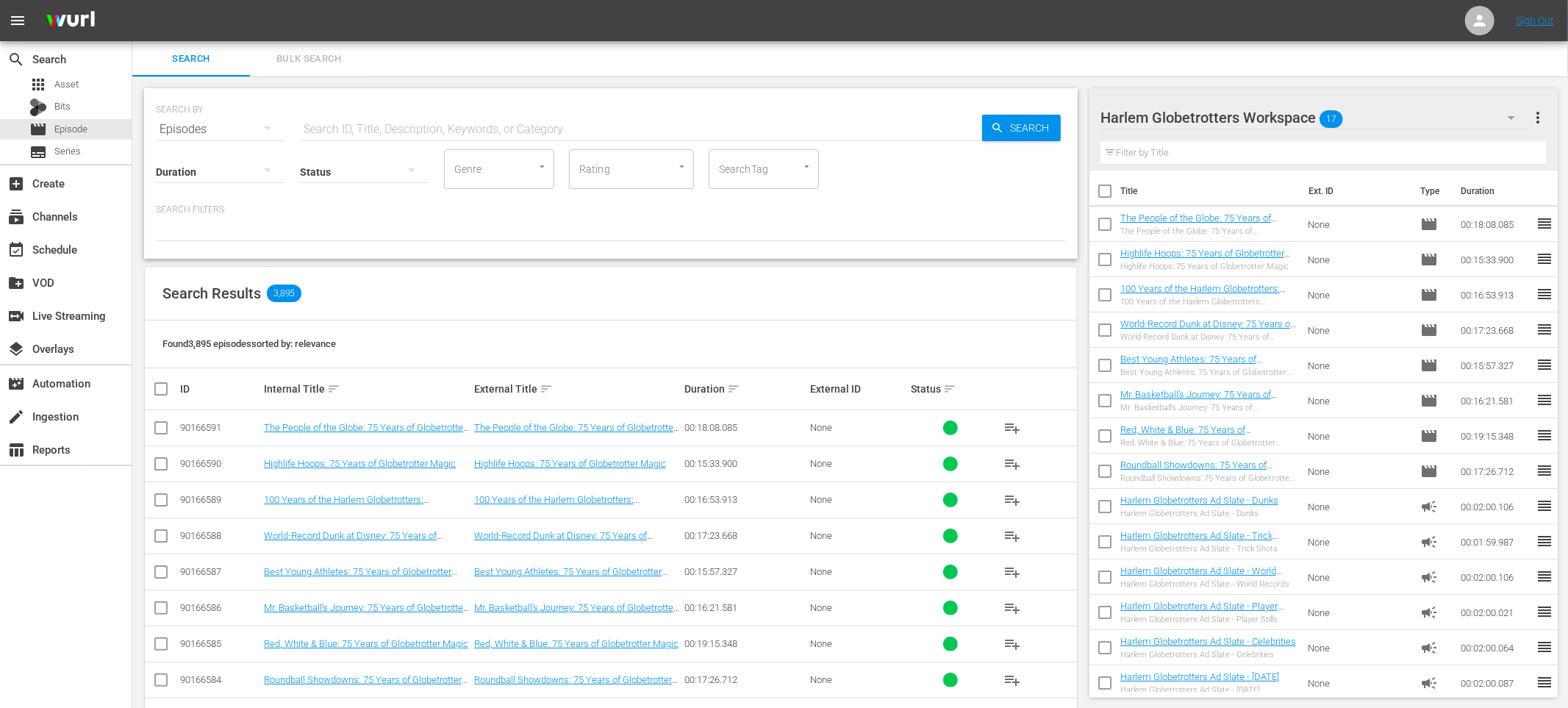
click at [355, 128] on input "text" at bounding box center [640, 129] width 682 height 35
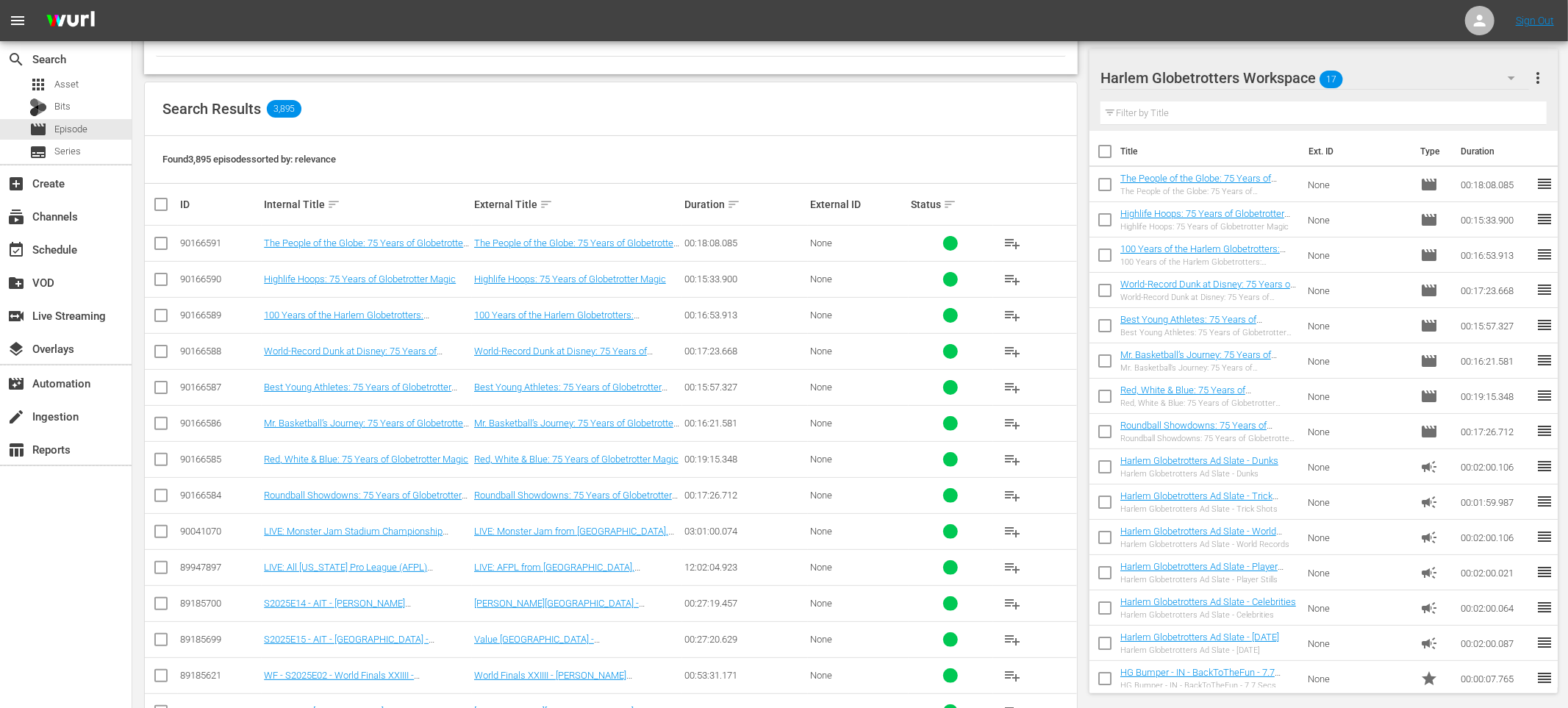
scroll to position [184, 0]
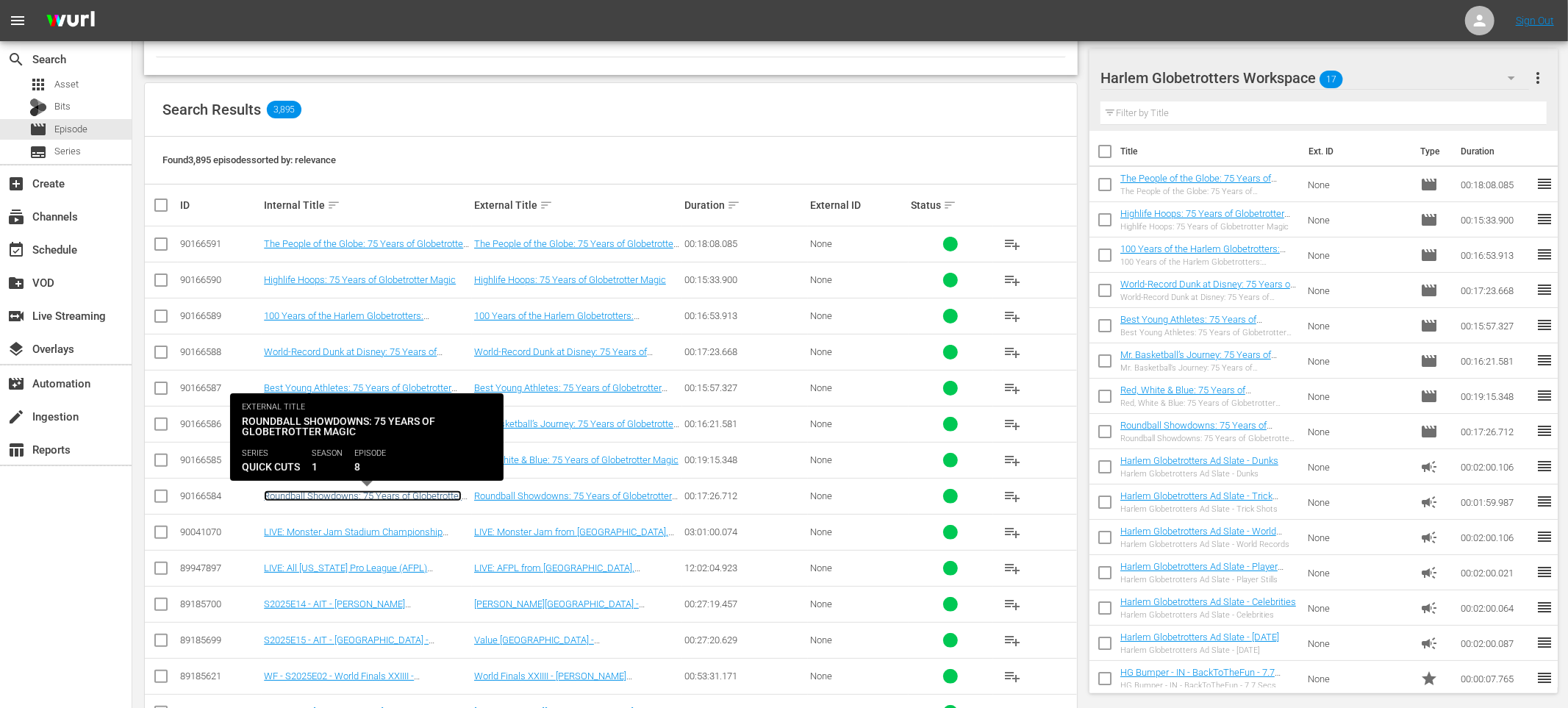
click at [380, 497] on link "Roundball Showdowns: 75 Years of Globetrotter Magic" at bounding box center [363, 502] width 198 height 22
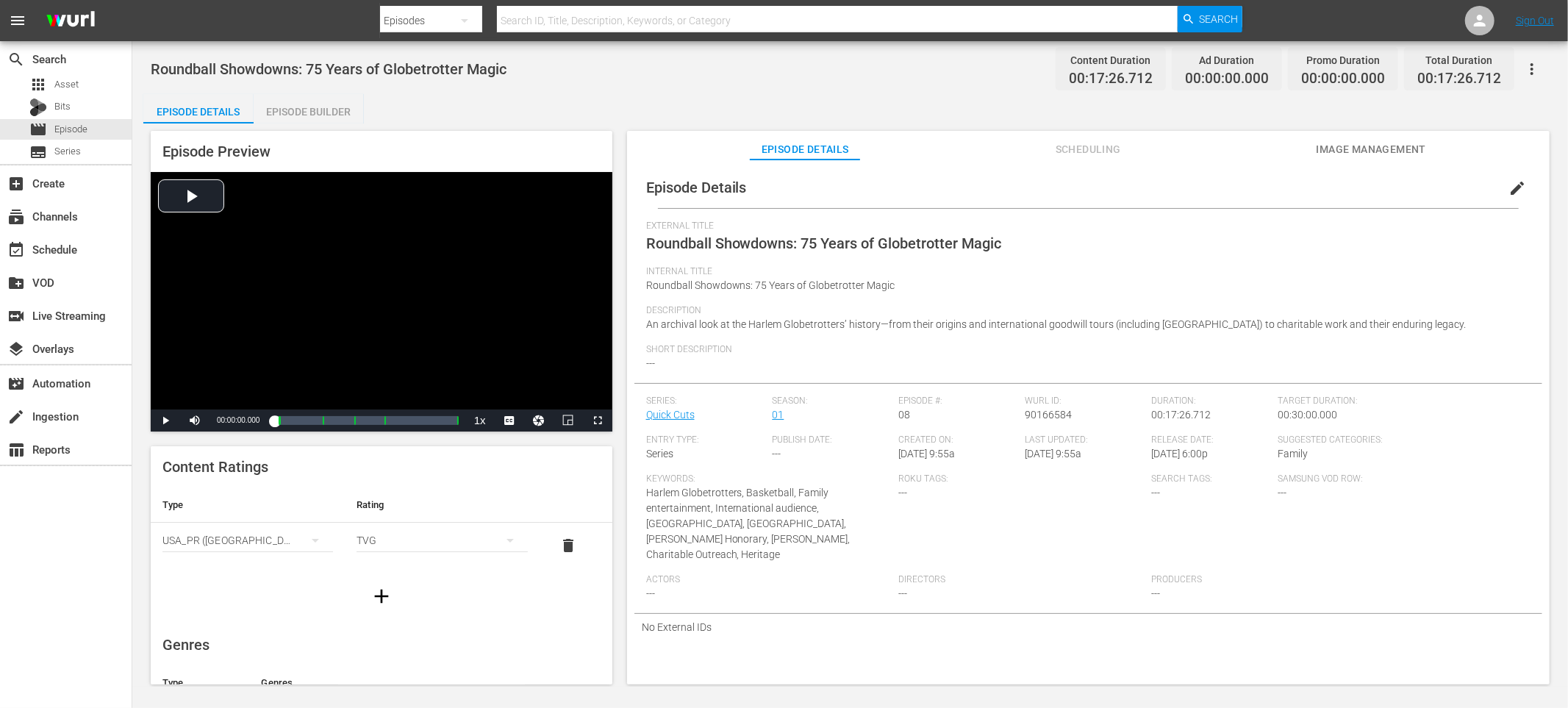
click at [1508, 189] on span "edit" at bounding box center [1517, 188] width 18 height 18
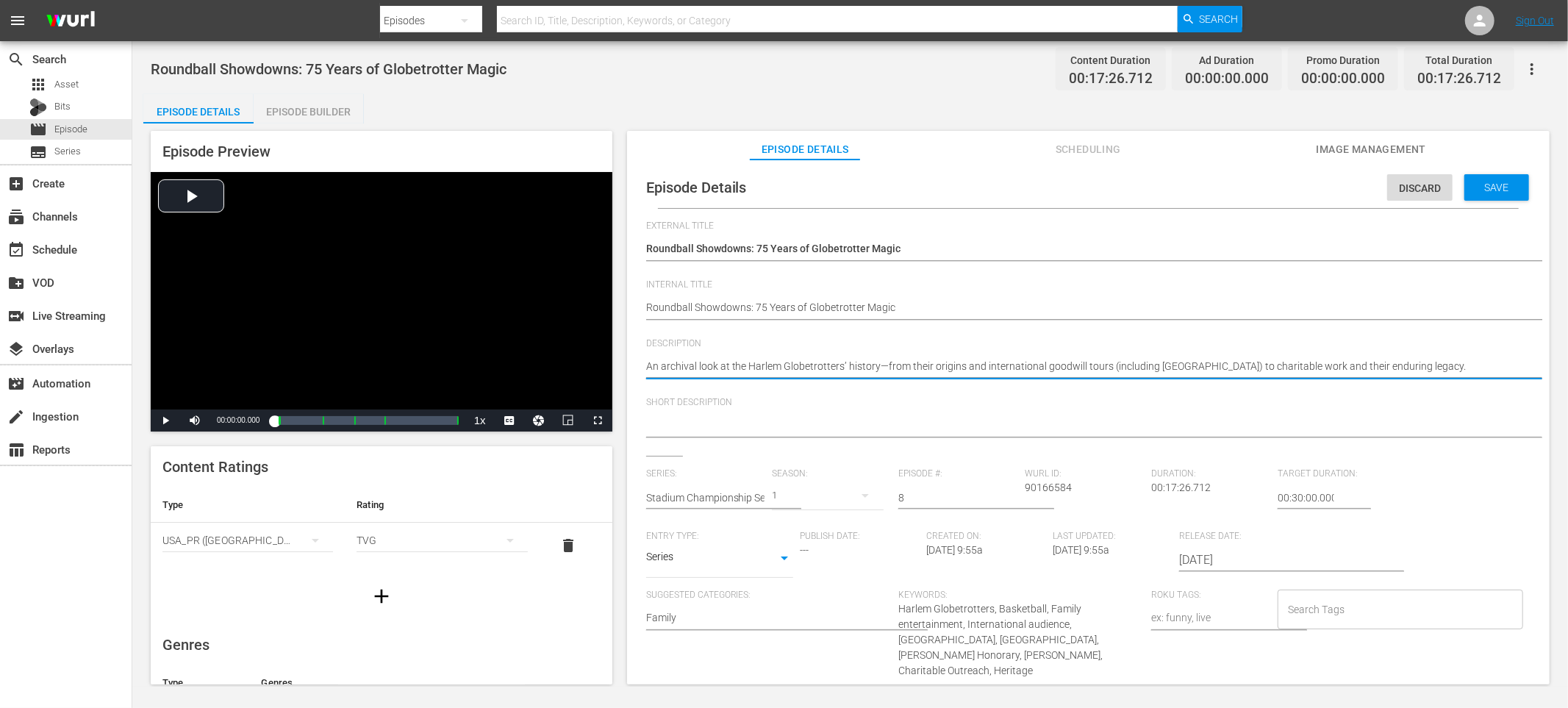
click at [787, 363] on textarea "An archival look at the Harlem Globetrotters’ history—from their origins and in…" at bounding box center [1085, 367] width 877 height 18
click at [736, 425] on textarea at bounding box center [1085, 426] width 877 height 18
paste textarea "An archival look at the Harlem Globetrotters’ history—from their origins and in…"
type textarea "An archival look at the Harlem Globetrotters’ history—from their origins and in…"
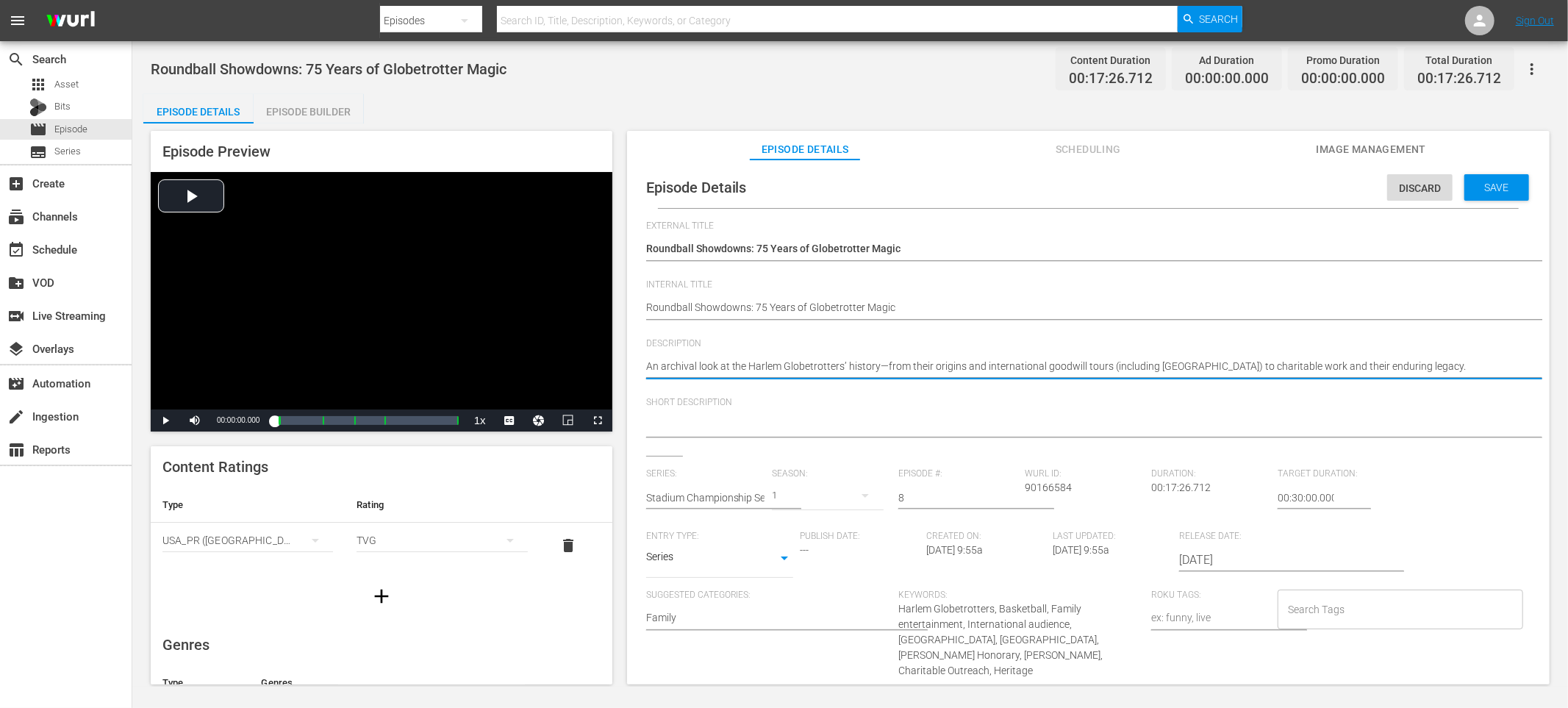
type textarea "An archival look at the Harlem Globetrotters’ history—from their origins and in…"
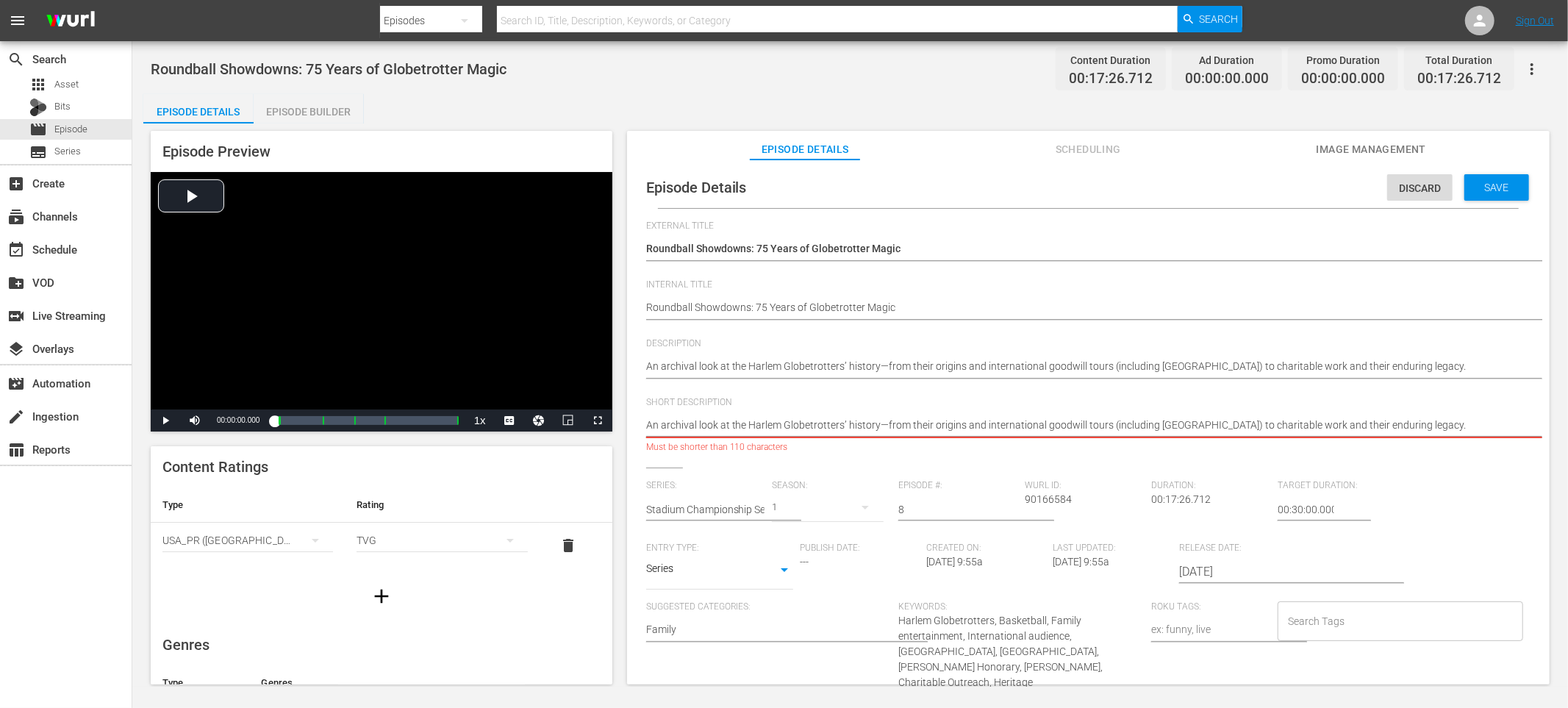
drag, startPoint x: 877, startPoint y: 425, endPoint x: 1226, endPoint y: 425, distance: 349.0
click at [1226, 425] on textarea "An archival look at the Harlem Globetrotters’ history—from their origins and in…" at bounding box center [1085, 426] width 877 height 18
drag, startPoint x: 1216, startPoint y: 425, endPoint x: 983, endPoint y: 424, distance: 233.0
click at [983, 424] on textarea "An archival look at the Harlem Globetrotters’ history—from their origins and in…" at bounding box center [1085, 426] width 877 height 18
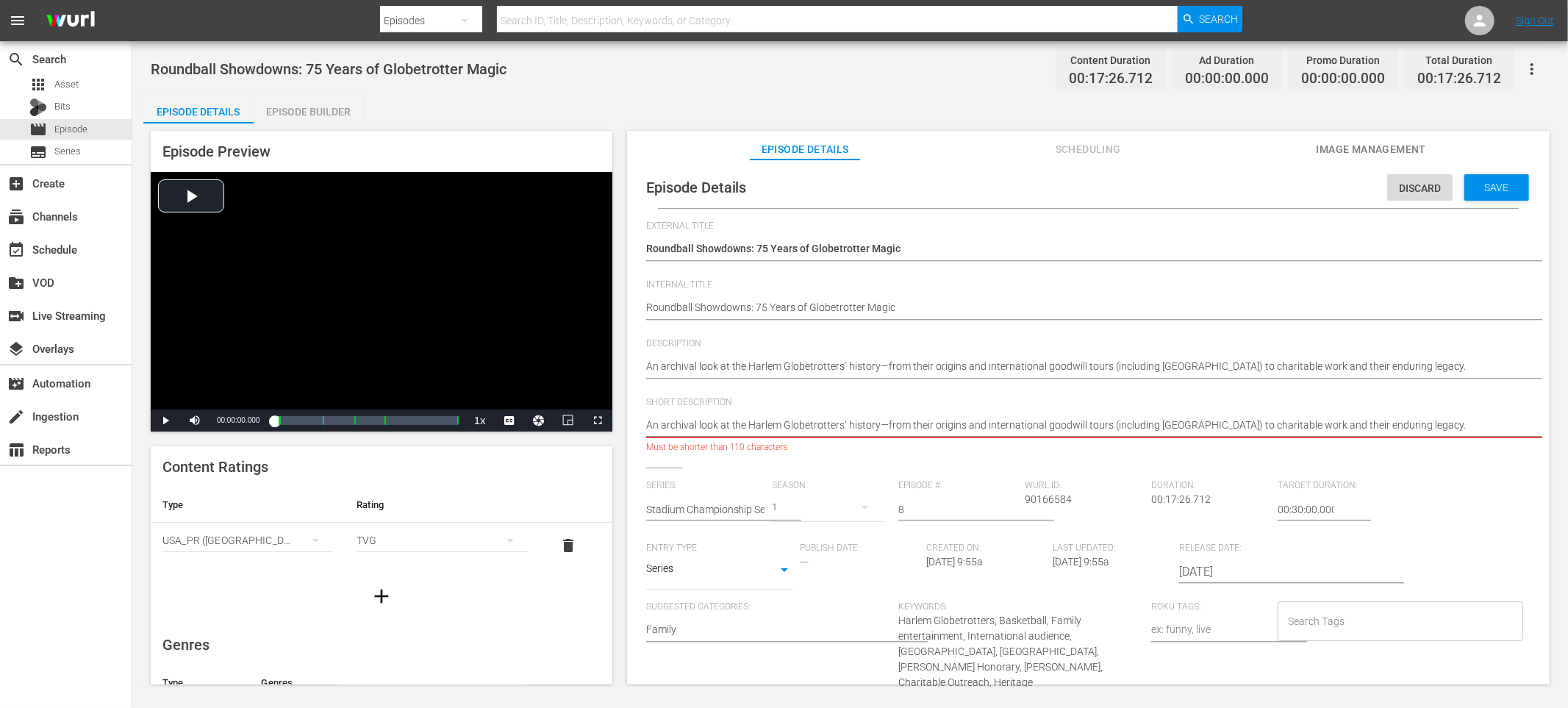
type textarea "An archival look at the Harlem Globetrotters’ history—from their origins and to…"
type textarea "An archival look at the Harlem Globetrotters’ history—from their origins andto …"
type textarea "An archival look at the Harlem Globetrotters’ history—from their origins anto c…"
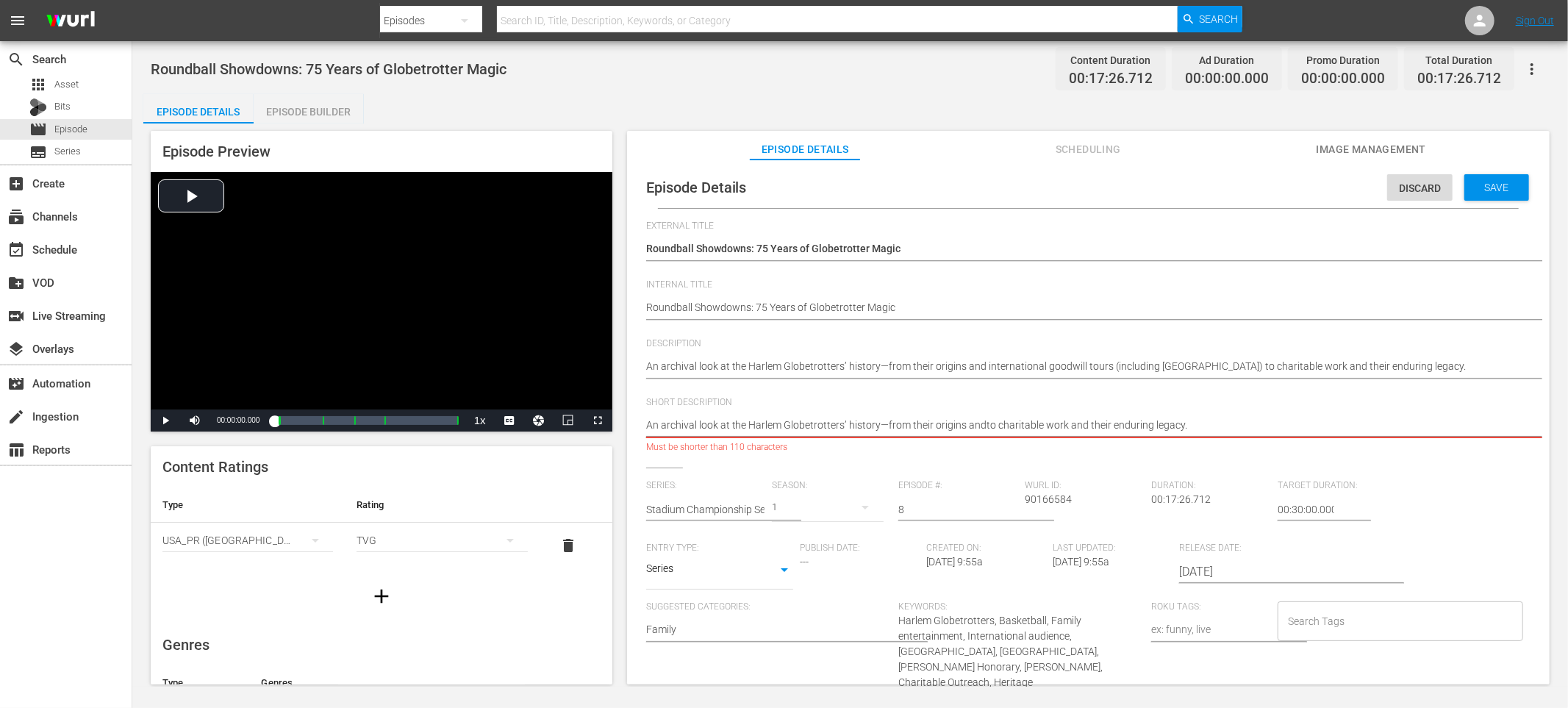
type textarea "An archival look at the Harlem Globetrotters’ history—from their origins anto c…"
type textarea "An archival look at the Harlem Globetrotters’ history—from their origins ato ch…"
type textarea "An archival look at the Harlem Globetrotters’ history—from their origins to cha…"
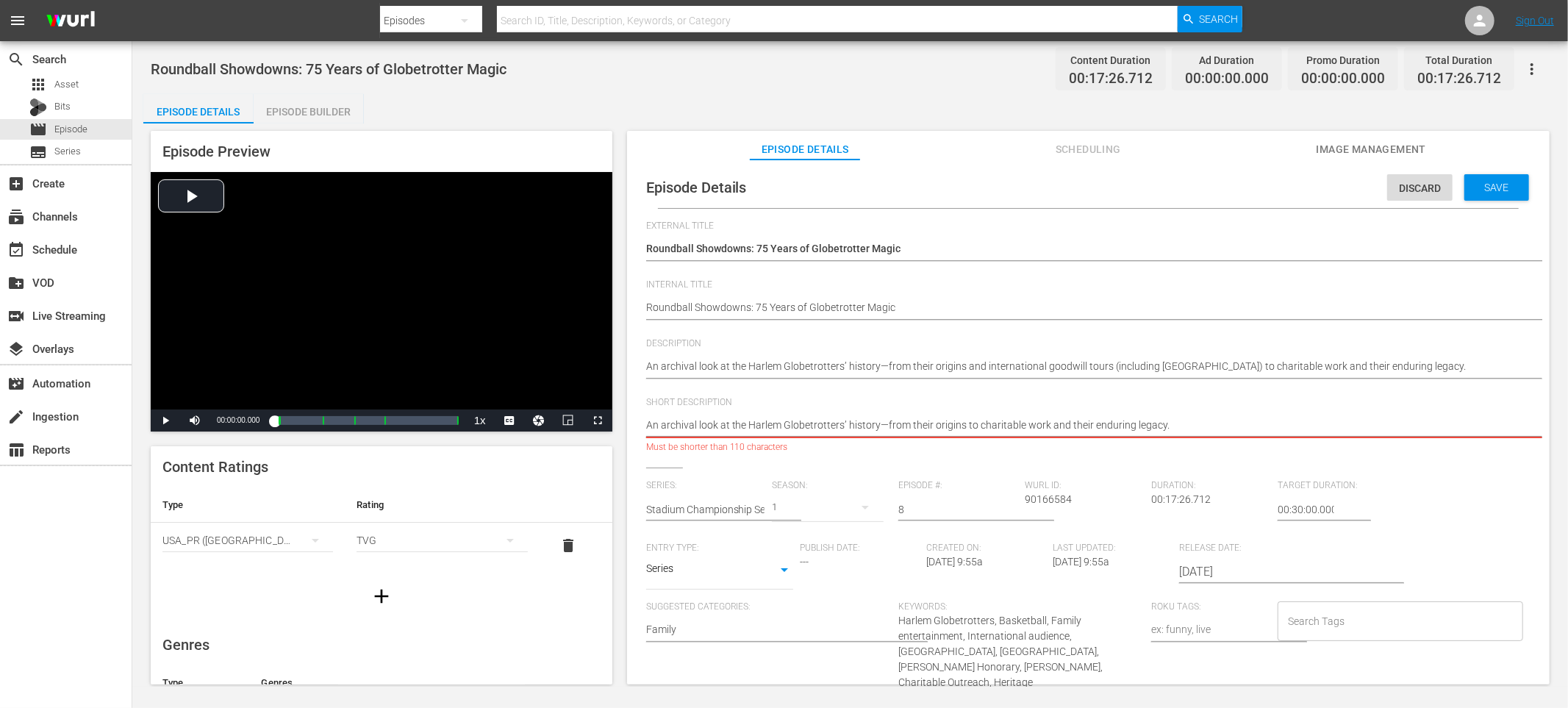
click at [1302, 609] on input "Search Tags" at bounding box center [1389, 621] width 210 height 26
type input "Harlem"
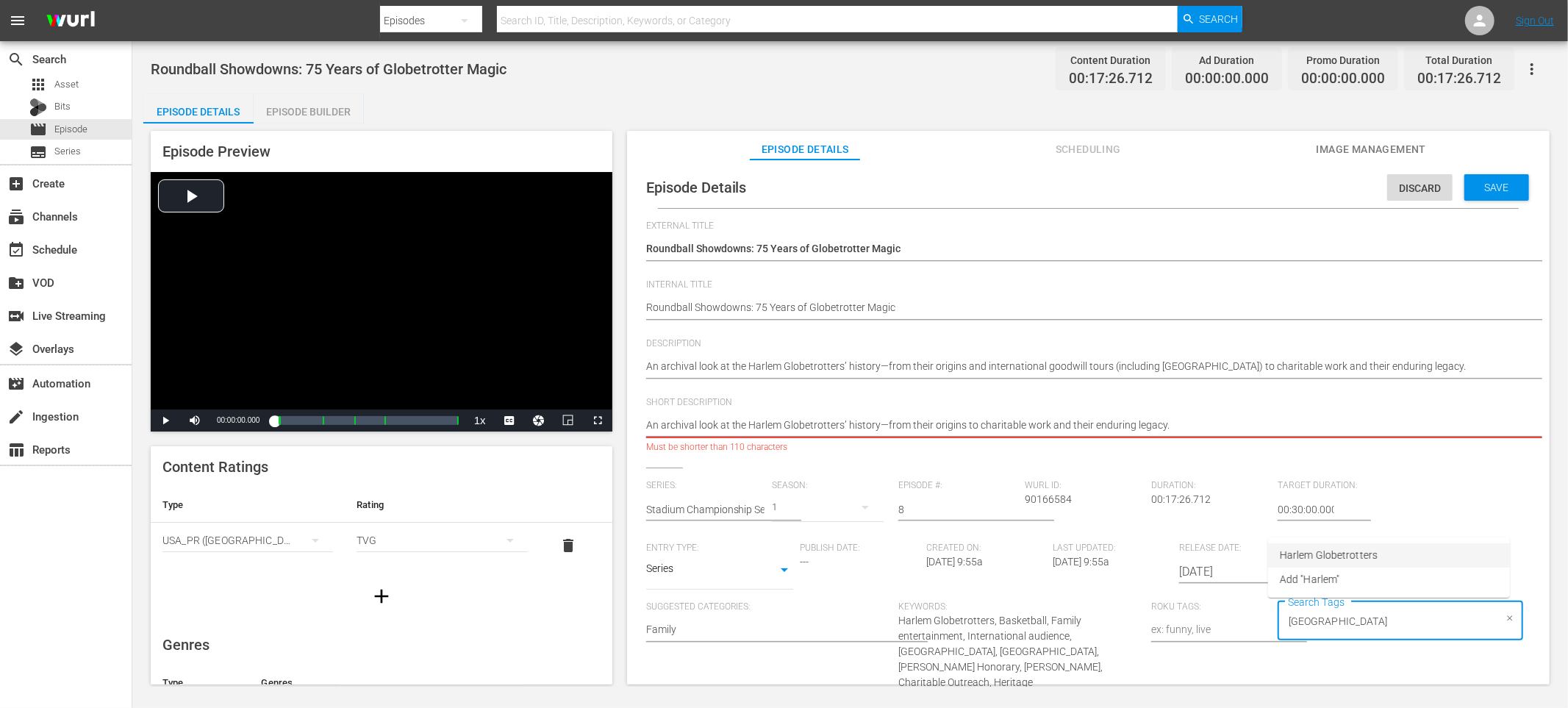
click at [1430, 550] on li "Harlem Globetrotters" at bounding box center [1389, 555] width 242 height 24
click at [1459, 524] on div "Series: Stadium Championship Series Season: 1 Episode #: 8 Wurl ID: 90166584 Du…" at bounding box center [1088, 636] width 884 height 313
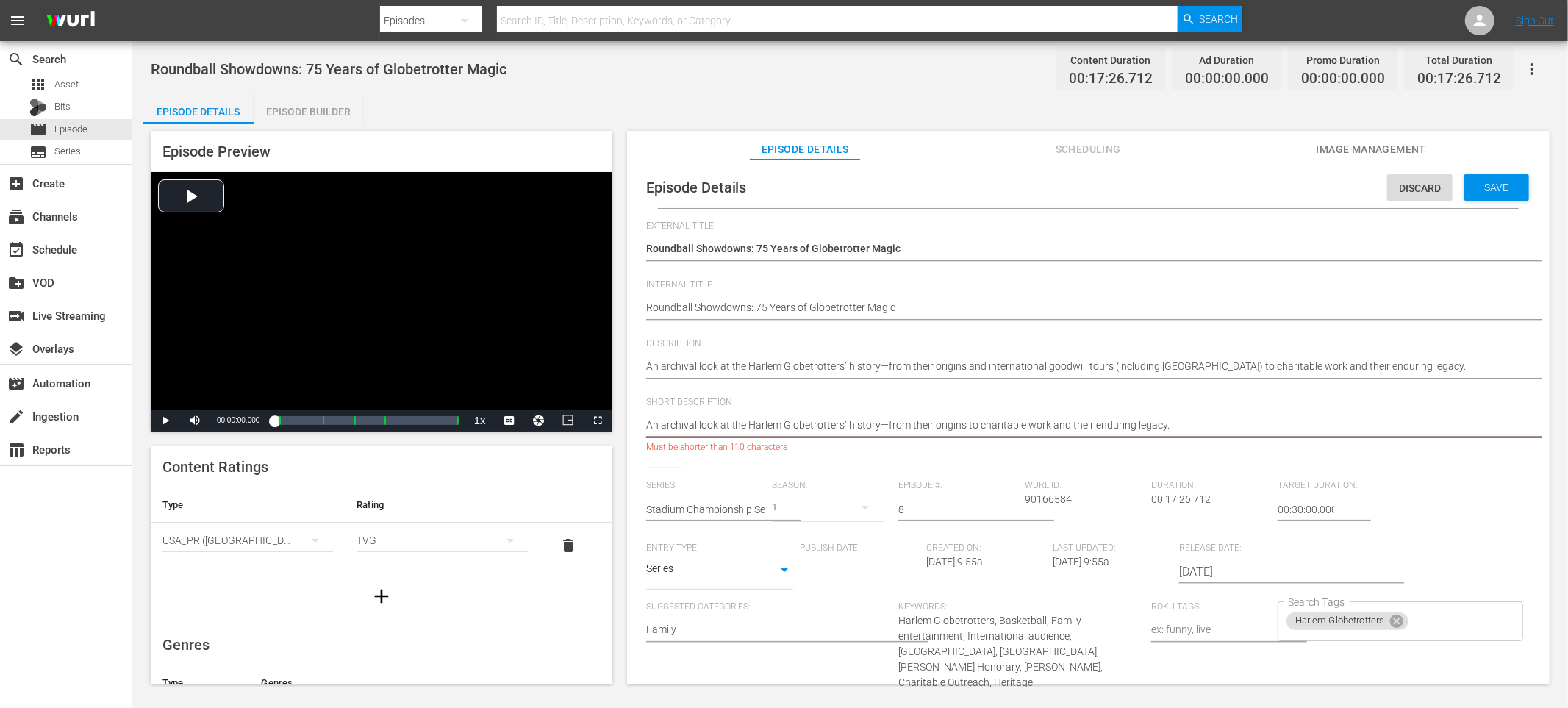
scroll to position [12, 0]
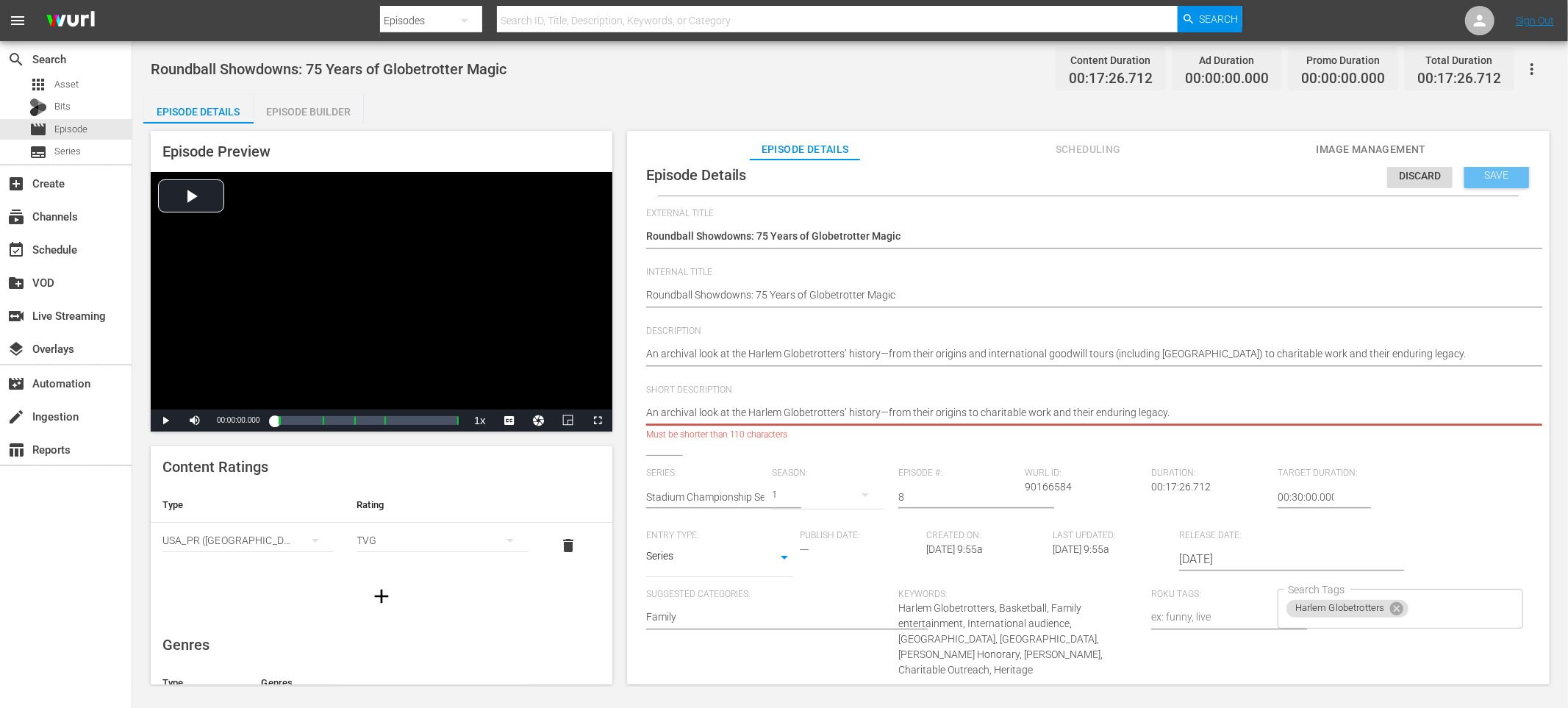
click at [1488, 173] on span "Save" at bounding box center [1497, 175] width 48 height 12
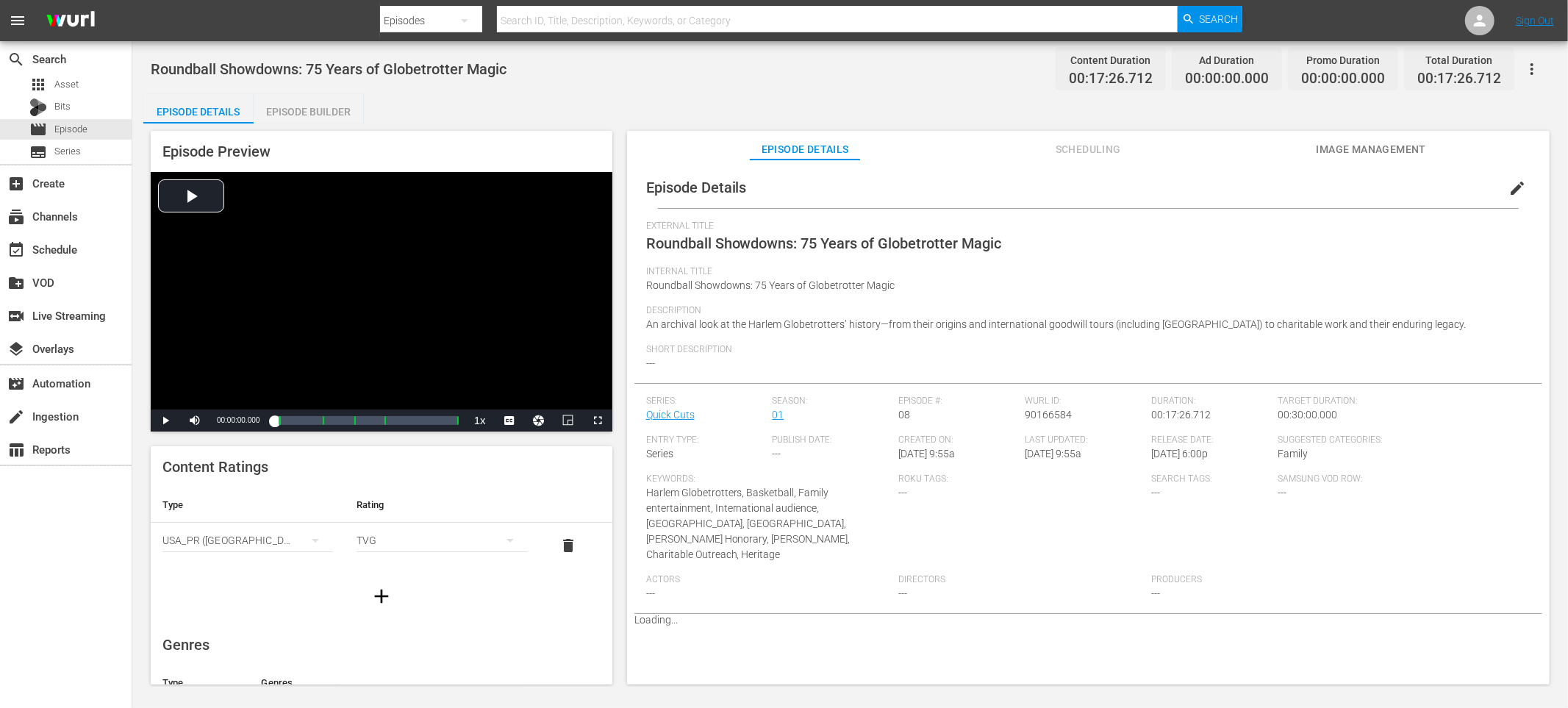
scroll to position [0, 0]
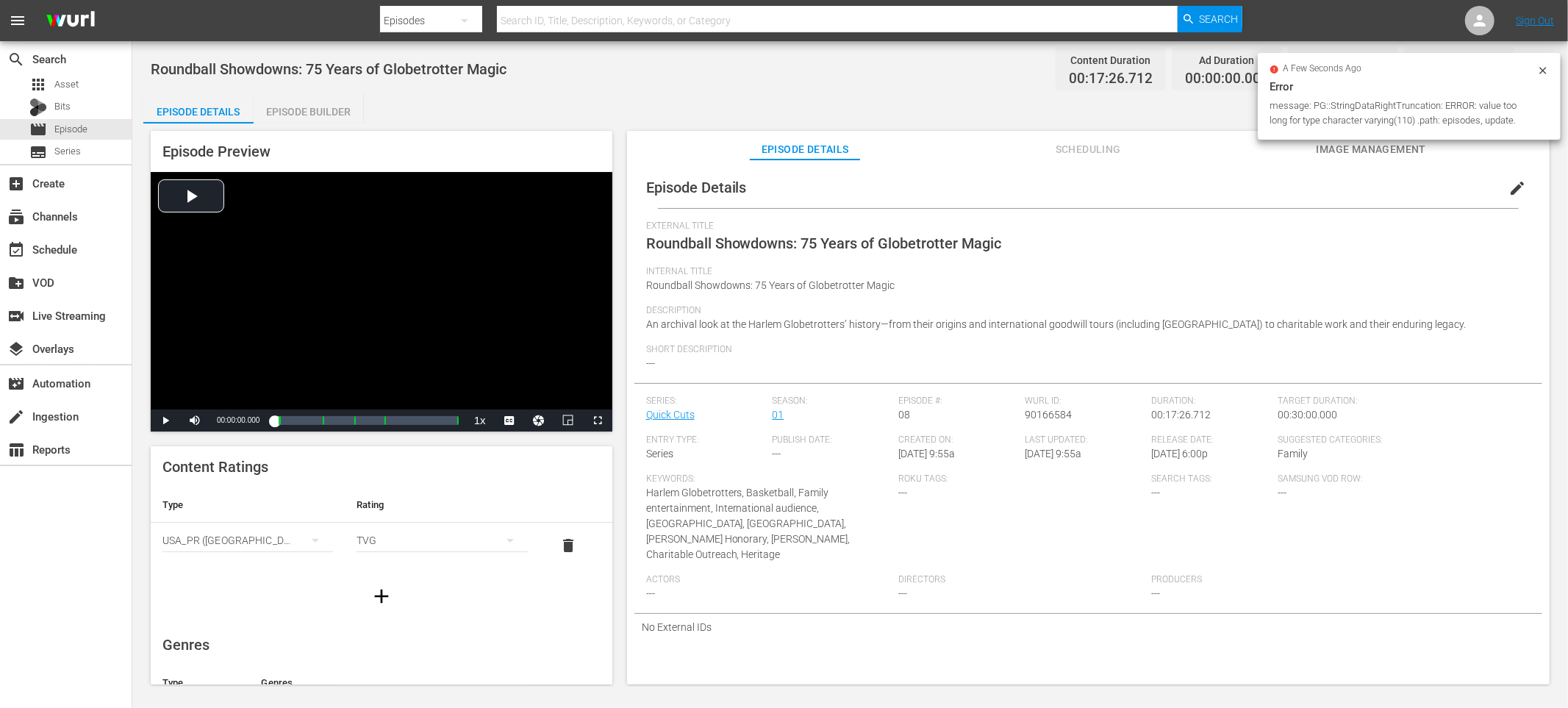
click at [1508, 192] on span "edit" at bounding box center [1517, 188] width 18 height 18
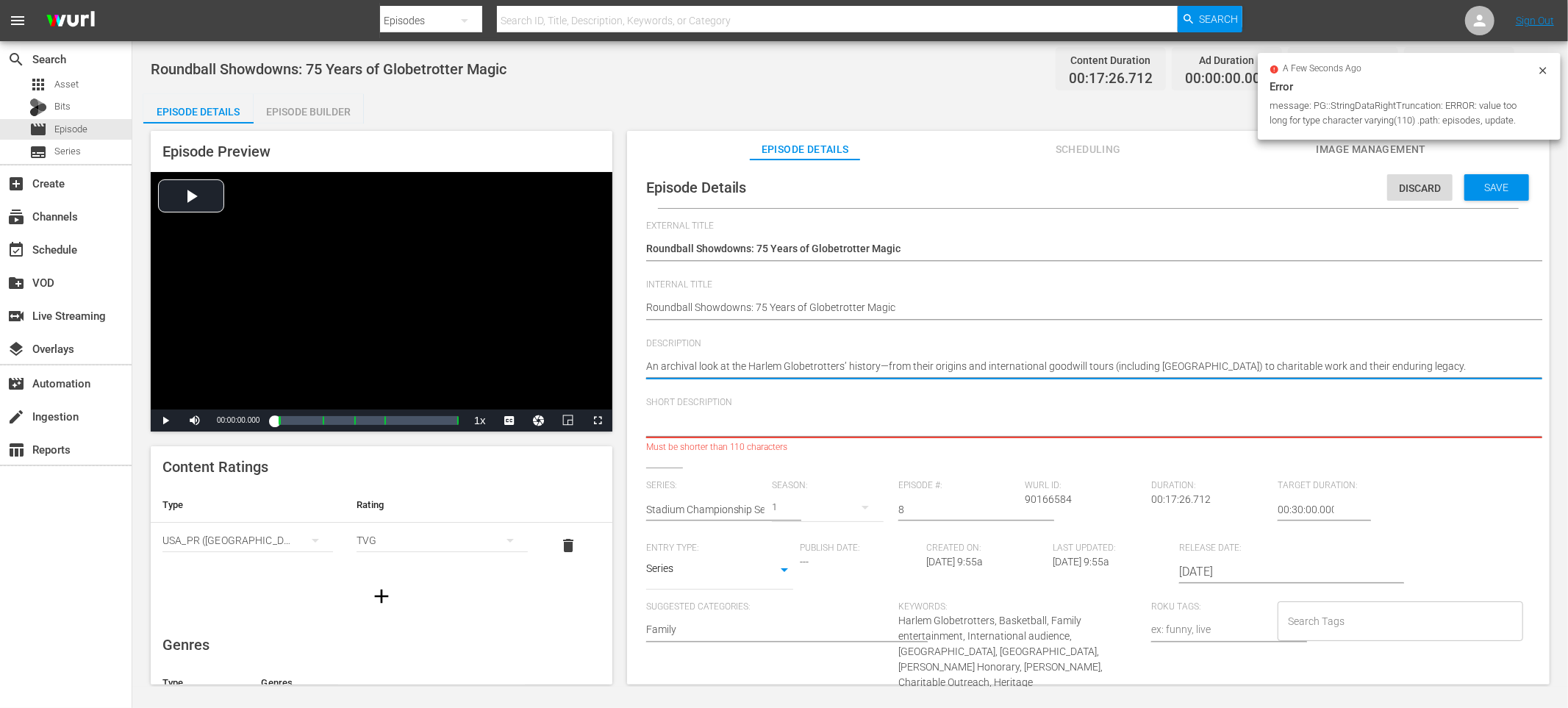
click at [806, 369] on textarea "An archival look at the Harlem Globetrotters’ history—from their origins and in…" at bounding box center [1085, 367] width 877 height 18
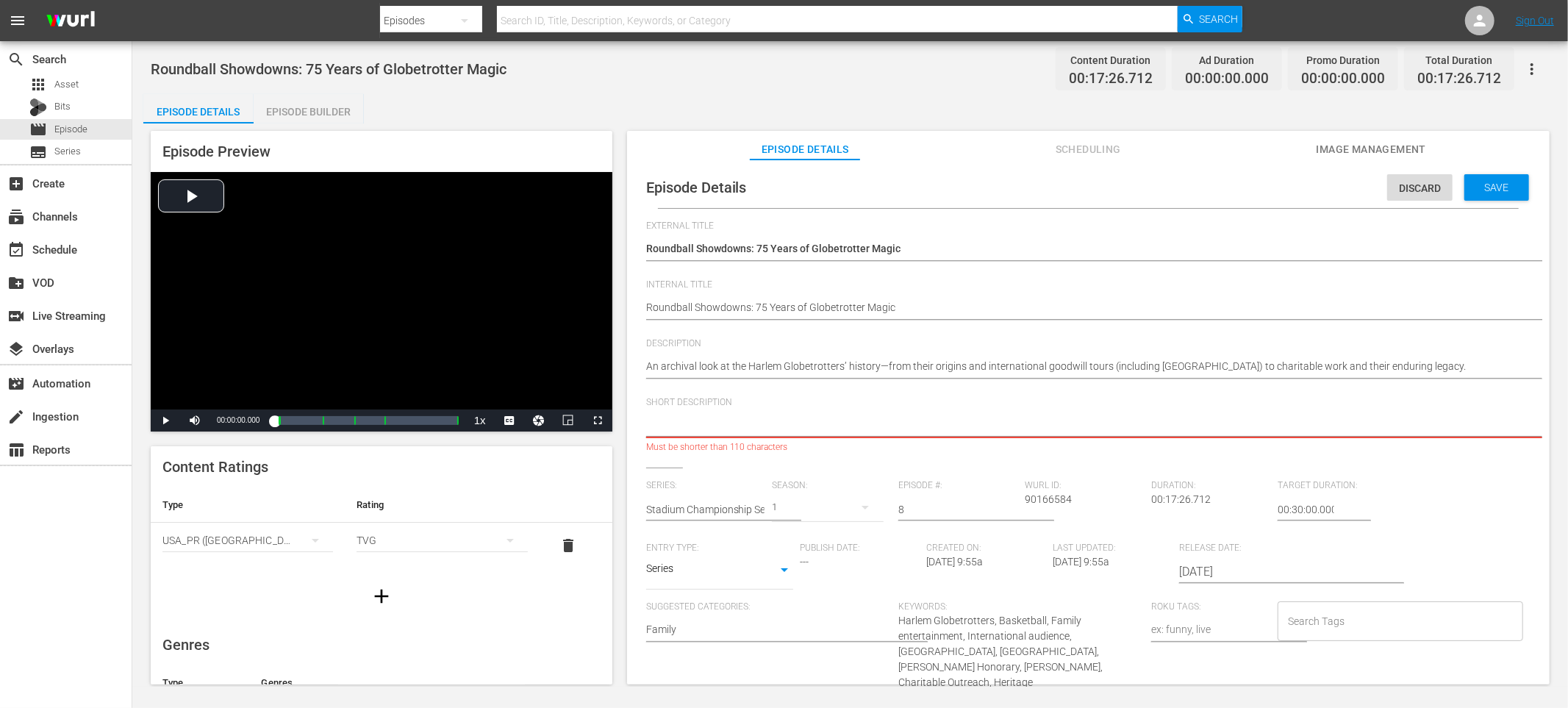
click at [730, 422] on textarea at bounding box center [1085, 426] width 877 height 18
paste textarea "An archival look at the Harlem Globetrotters’ history—from their origins and in…"
type textarea "An archival look at the Harlem Globetrotters’ history—from their origins and in…"
drag, startPoint x: 876, startPoint y: 424, endPoint x: 1100, endPoint y: 425, distance: 224.0
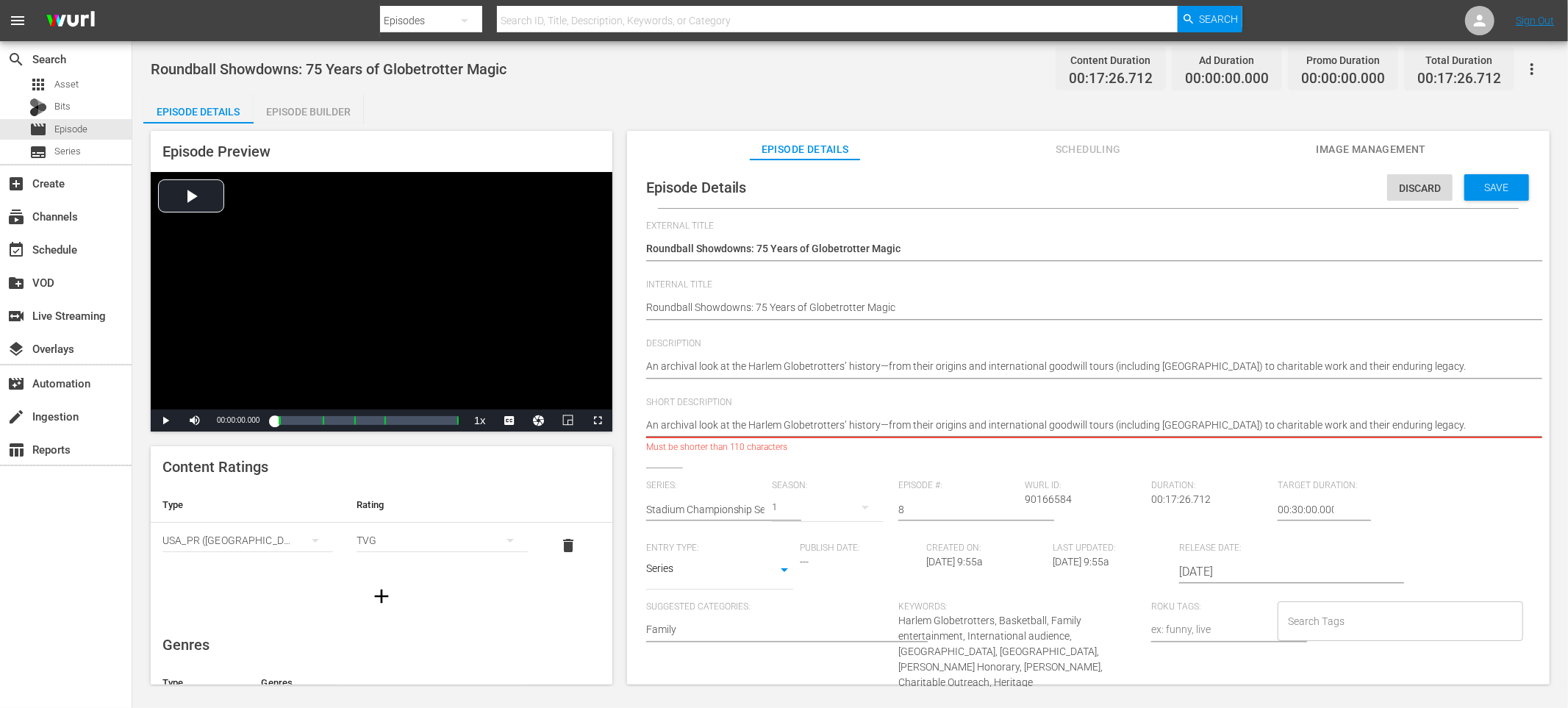
click at [1100, 425] on textarea "An archival look at the Harlem Globetrotters’ history—from their origins and in…" at bounding box center [1085, 426] width 877 height 18
drag, startPoint x: 1100, startPoint y: 425, endPoint x: 1082, endPoint y: 428, distance: 18.2
click at [1100, 426] on textarea "An archival look at the Harlem Globetrotters’ history—from their origins and in…" at bounding box center [1085, 426] width 877 height 18
click at [924, 424] on textarea "An archival look at the Harlem Globetrotters’ history—from their origins and in…" at bounding box center [1085, 426] width 877 height 18
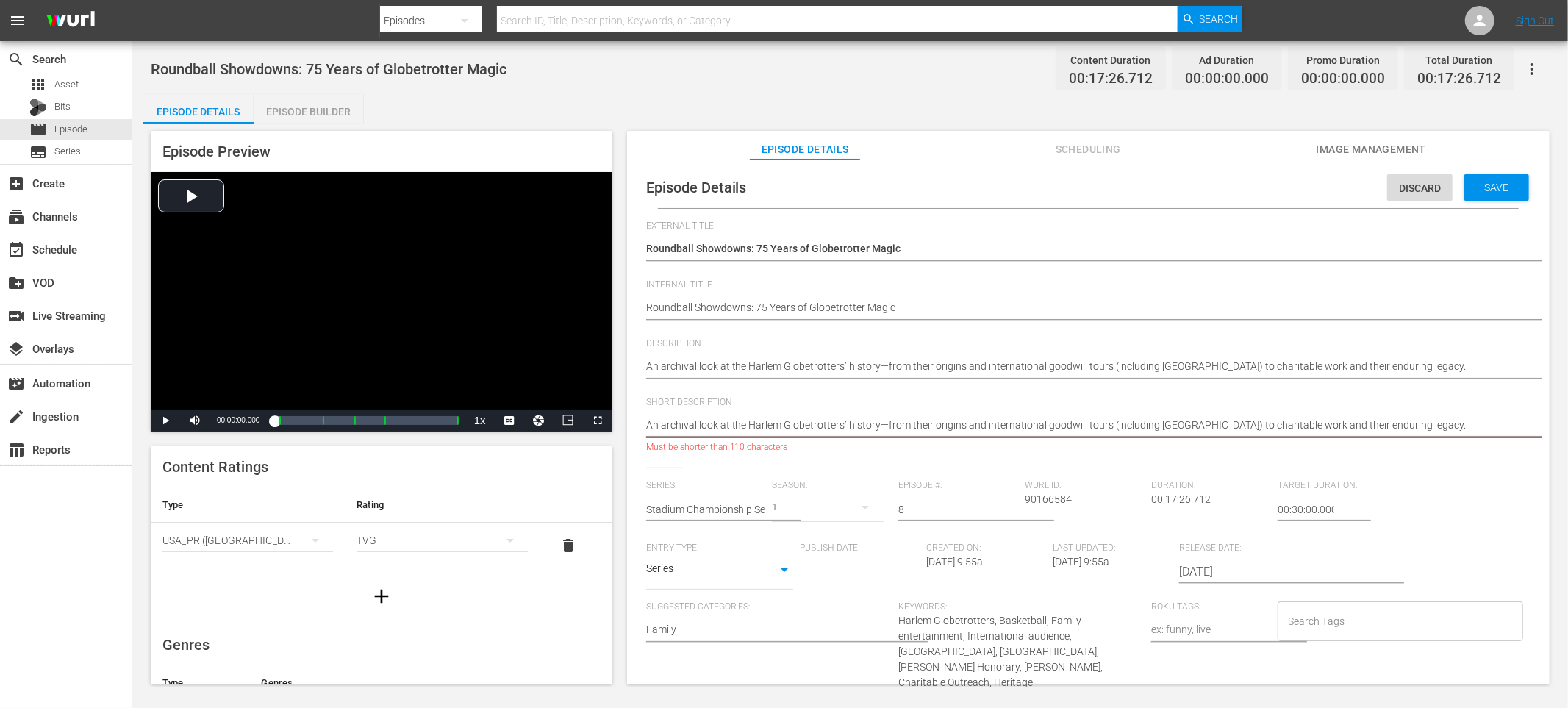
type textarea "An archival look at the Harlem Globetrotters’ history—from origins and internat…"
drag, startPoint x: 938, startPoint y: 425, endPoint x: 990, endPoint y: 425, distance: 52.0
click at [990, 425] on textarea "An archival look at the Harlem Globetrotters’ history—from origins and internat…" at bounding box center [1085, 426] width 877 height 18
drag, startPoint x: 990, startPoint y: 425, endPoint x: 1000, endPoint y: 426, distance: 10.0
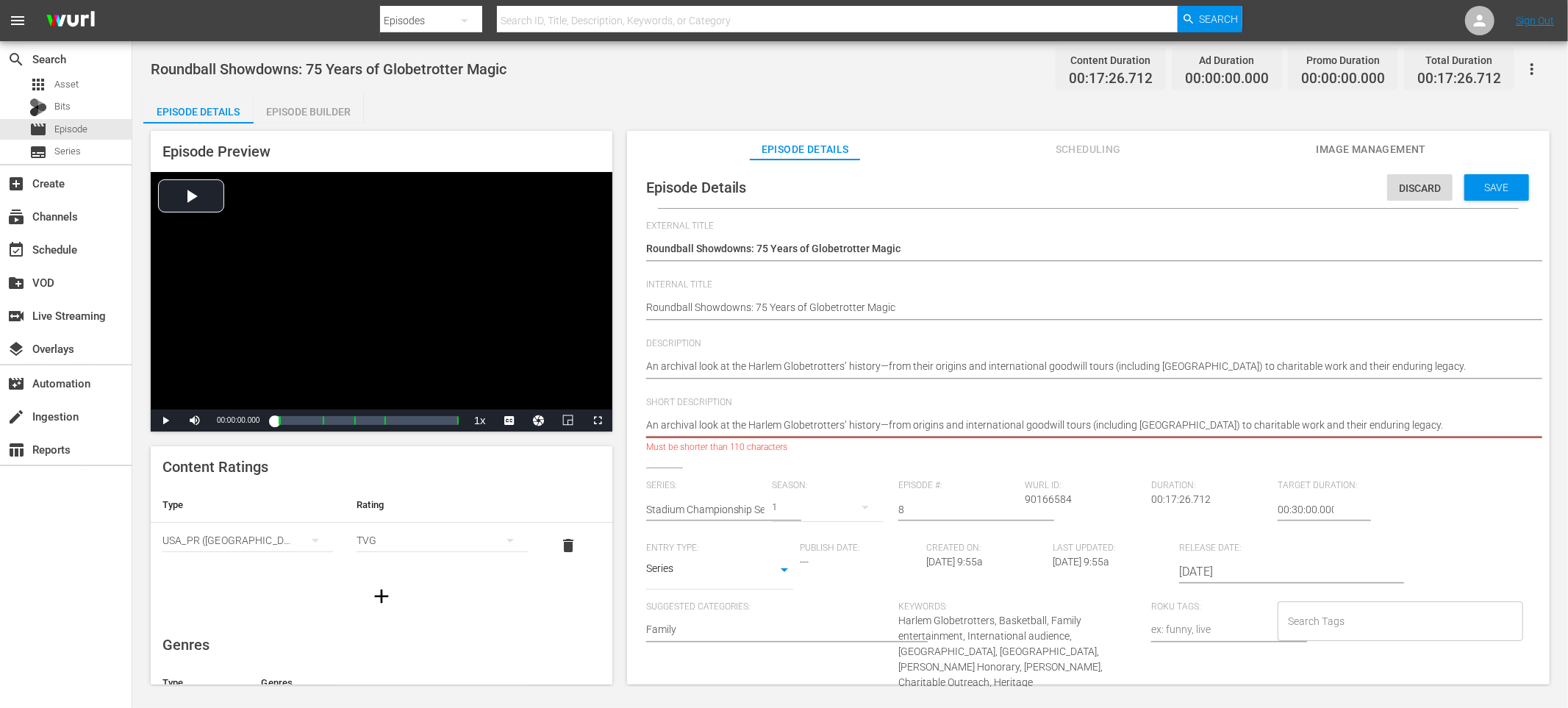
click at [991, 425] on textarea "An archival look at the Harlem Globetrotters’ history—from origins and internat…" at bounding box center [1085, 426] width 877 height 18
drag, startPoint x: 939, startPoint y: 425, endPoint x: 1193, endPoint y: 418, distance: 254.1
click at [1193, 418] on textarea "An archival look at the Harlem Globetrotters’ history—from origins and internat…" at bounding box center [1085, 426] width 877 height 18
type textarea "An archival look at the Harlem Globetrotters’ history—from origins to charitabl…"
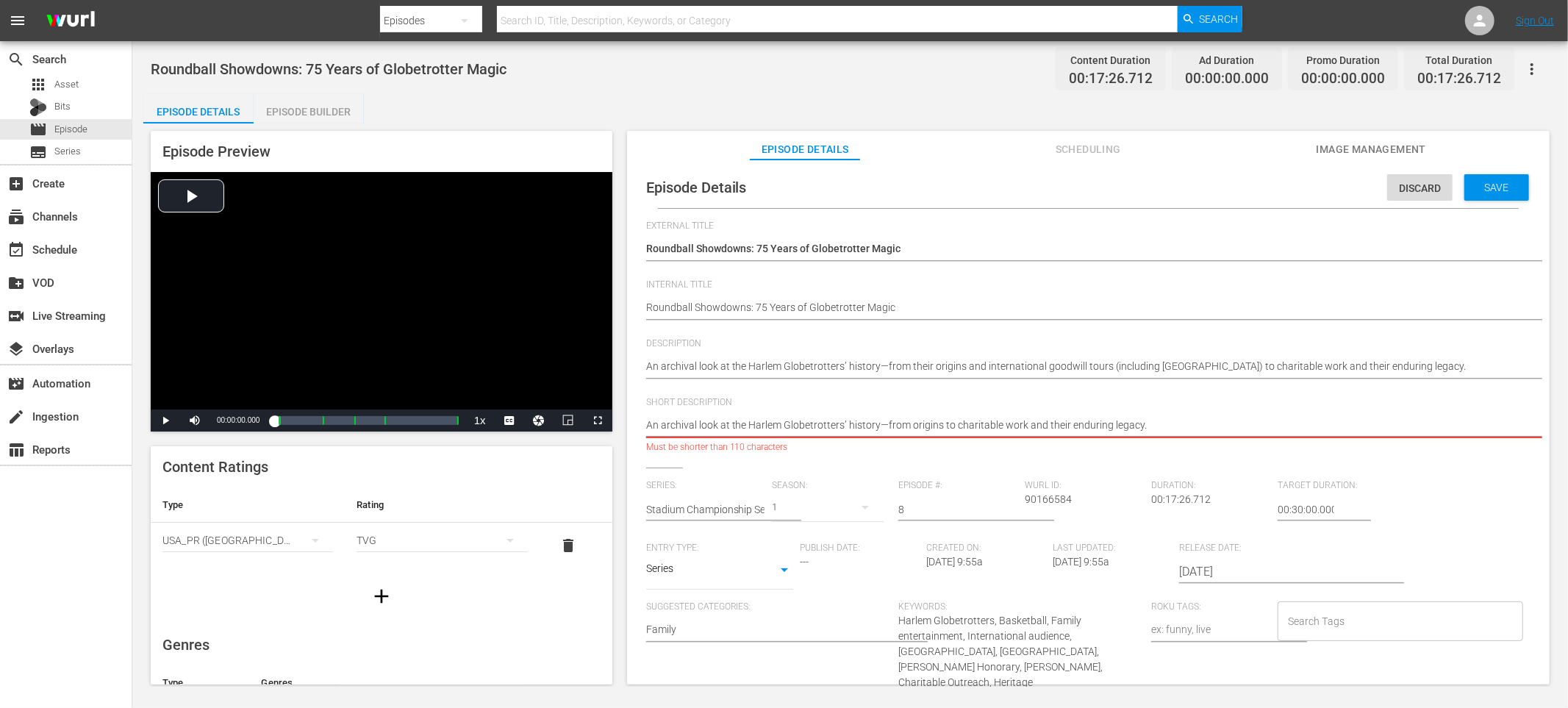
drag, startPoint x: 1023, startPoint y: 425, endPoint x: 1172, endPoint y: 428, distance: 149.0
click at [1172, 428] on textarea "An archival look at the Harlem Globetrotters’ history—from origins to charitabl…" at bounding box center [1085, 426] width 877 height 18
drag, startPoint x: 1182, startPoint y: 427, endPoint x: 888, endPoint y: 428, distance: 294.0
click at [879, 427] on textarea "An archival look at the Harlem Globetrotters’ history—from origins to charitabl…" at bounding box center [1085, 426] width 877 height 18
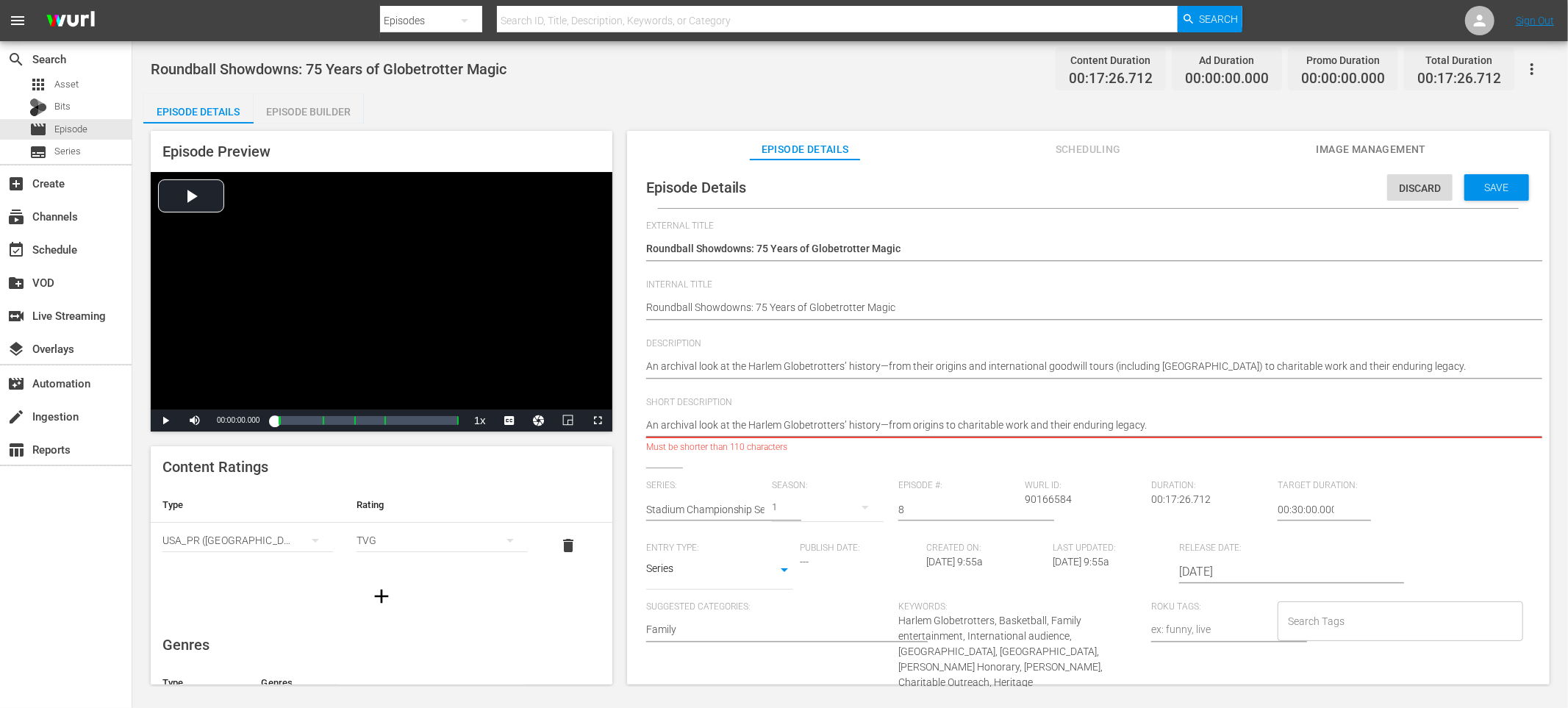
type textarea "An archival look at the Harlem Globetrotters’ history."
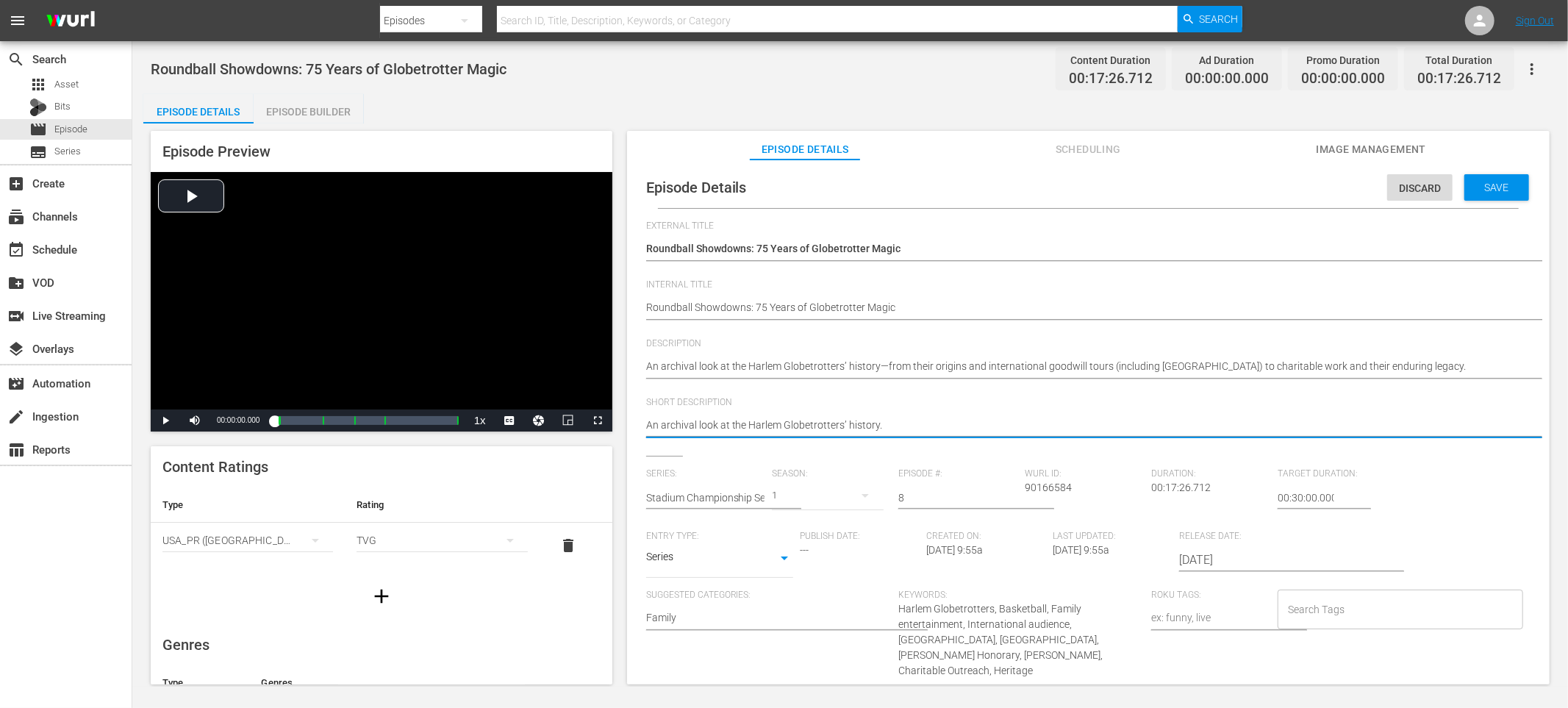
click at [950, 421] on textarea "An archival look at the Harlem Globetrotters’ history." at bounding box center [1085, 426] width 877 height 18
type textarea "An archival look at the Harlem Globetrotters’ history."
click at [1384, 616] on input "Search Tags" at bounding box center [1389, 609] width 210 height 26
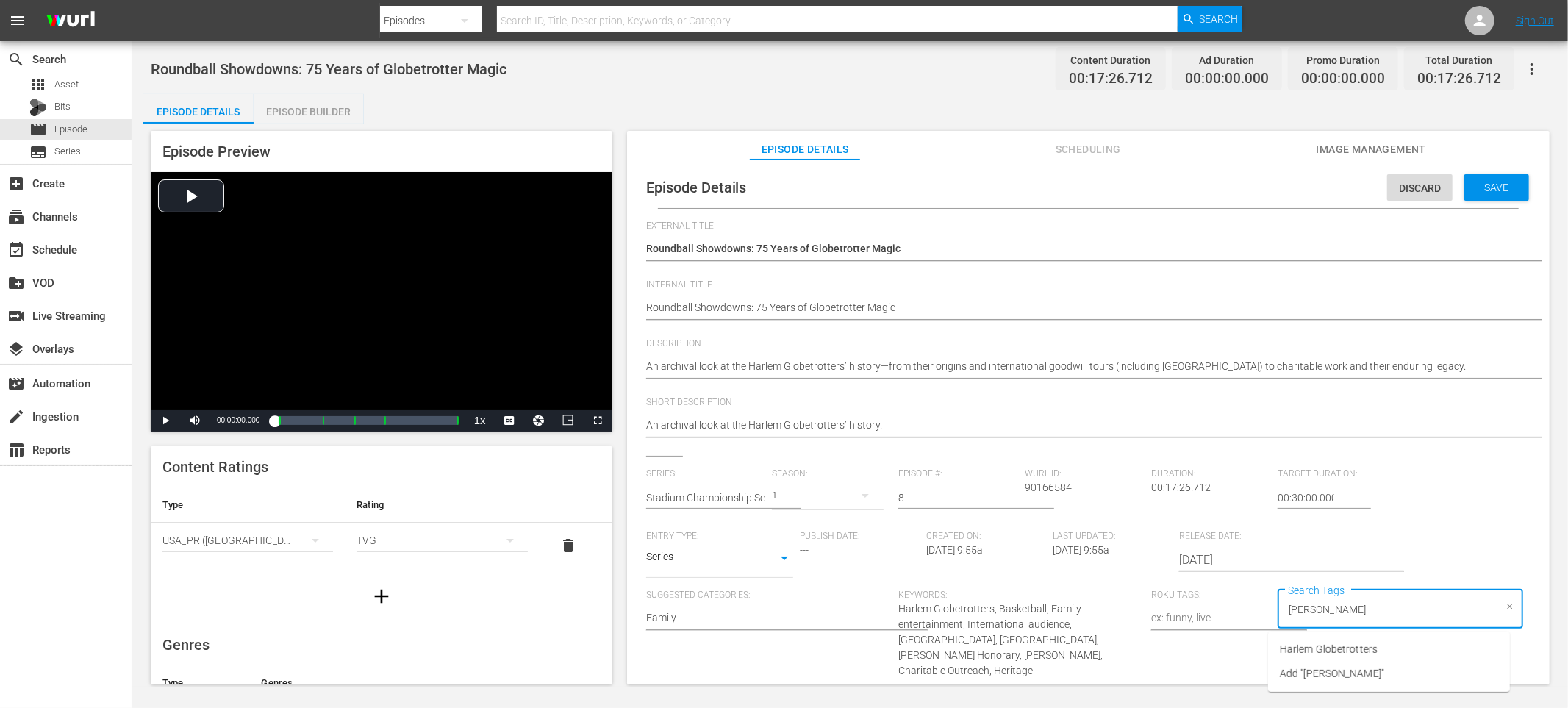
type input "Harlem"
click at [1372, 640] on li "Harlem Globetrotters" at bounding box center [1389, 649] width 242 height 24
click at [1428, 463] on div "External Title Roundball Showdowns: 75 Years of Globetrotter Magic Roundball Sh…" at bounding box center [1088, 526] width 884 height 611
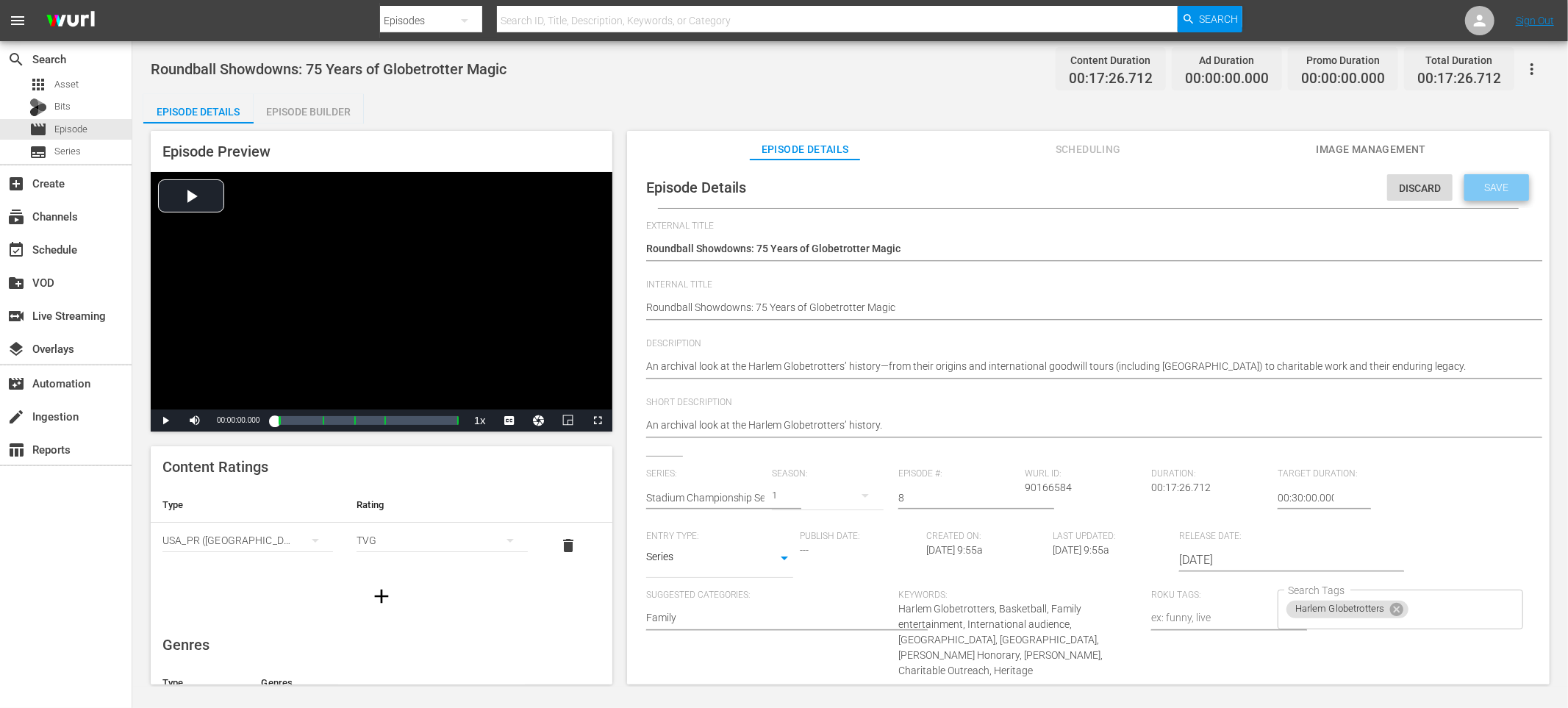
click at [1465, 195] on div "Save" at bounding box center [1497, 187] width 64 height 26
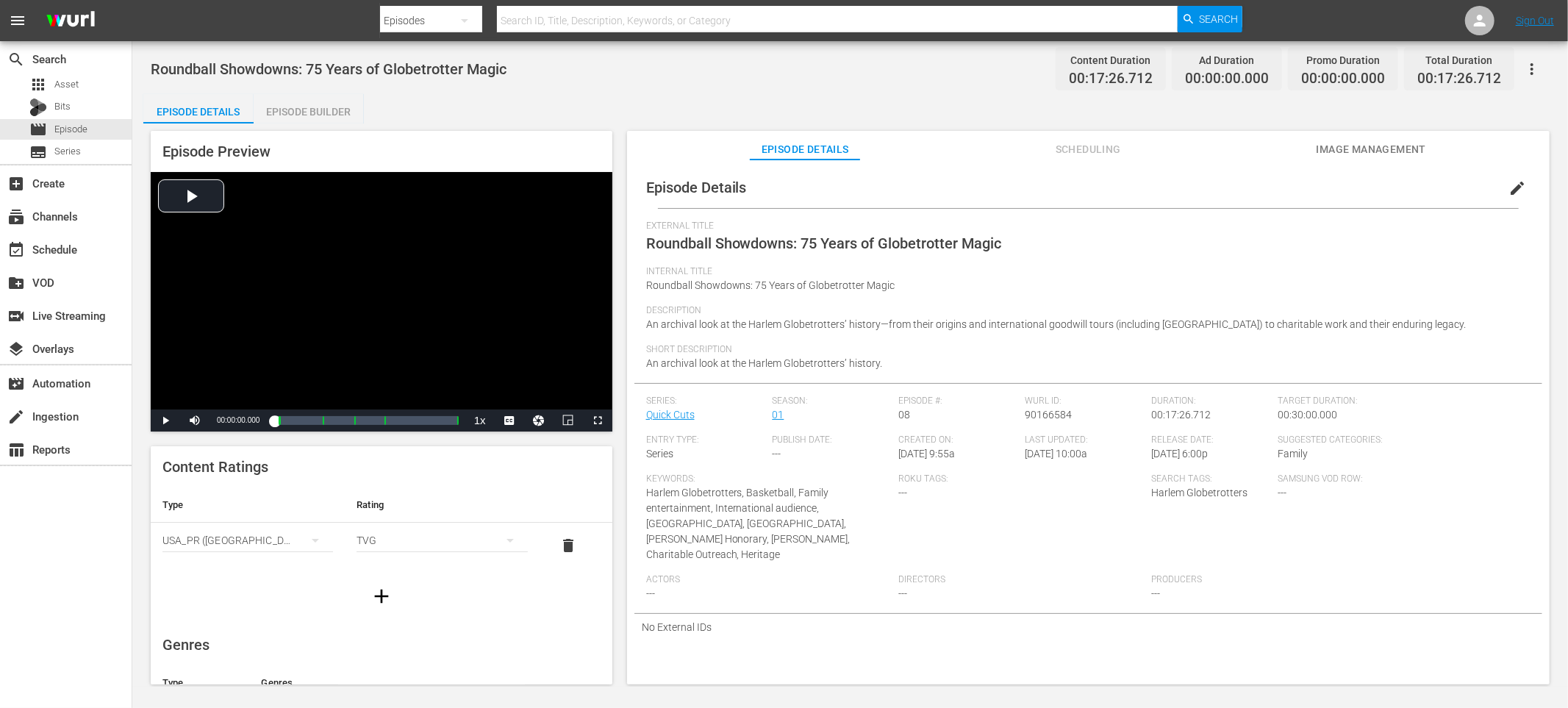
click at [1313, 142] on div "Episode Details Scheduling Image Management" at bounding box center [1088, 146] width 849 height 30
click at [1325, 149] on span "Image Management" at bounding box center [1371, 150] width 110 height 19
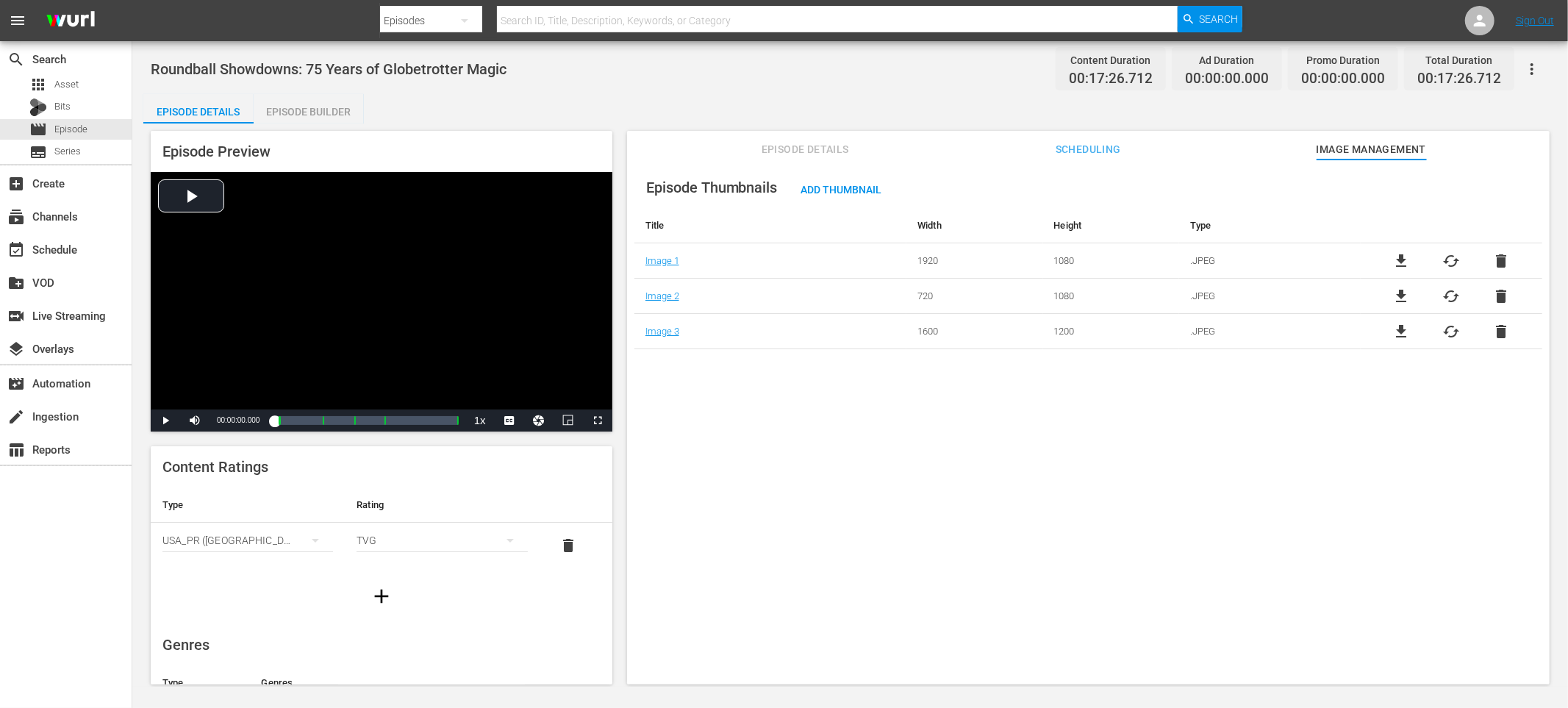
click at [861, 102] on div "Episode Details Episode Builder Episode Preview Video Player is loading. Play V…" at bounding box center [850, 395] width 1414 height 602
click at [780, 144] on span "Episode Details" at bounding box center [805, 150] width 110 height 19
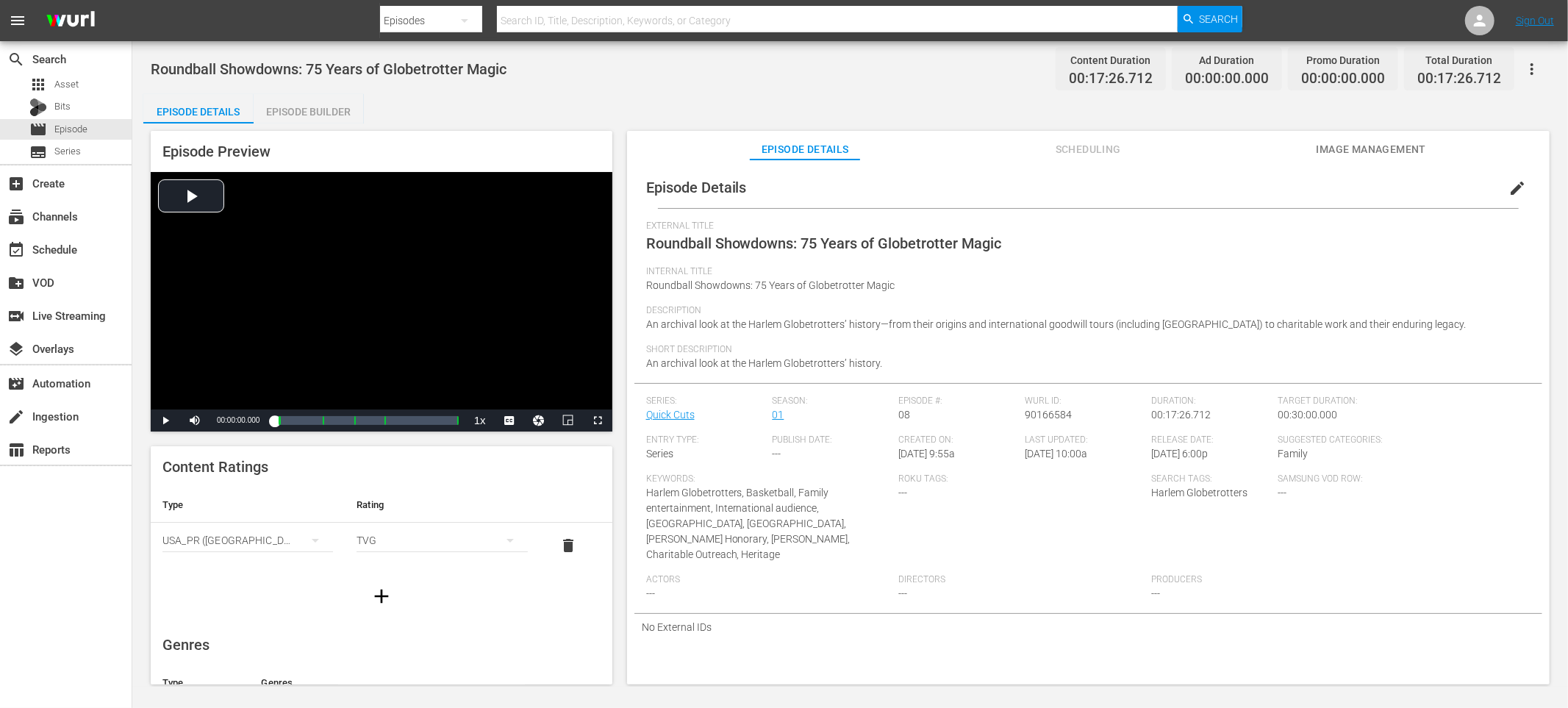
click at [695, 109] on div "Episode Details Episode Builder Episode Preview Video Player is loading. Play V…" at bounding box center [850, 395] width 1414 height 602
click at [321, 111] on div "Episode Builder" at bounding box center [309, 111] width 110 height 35
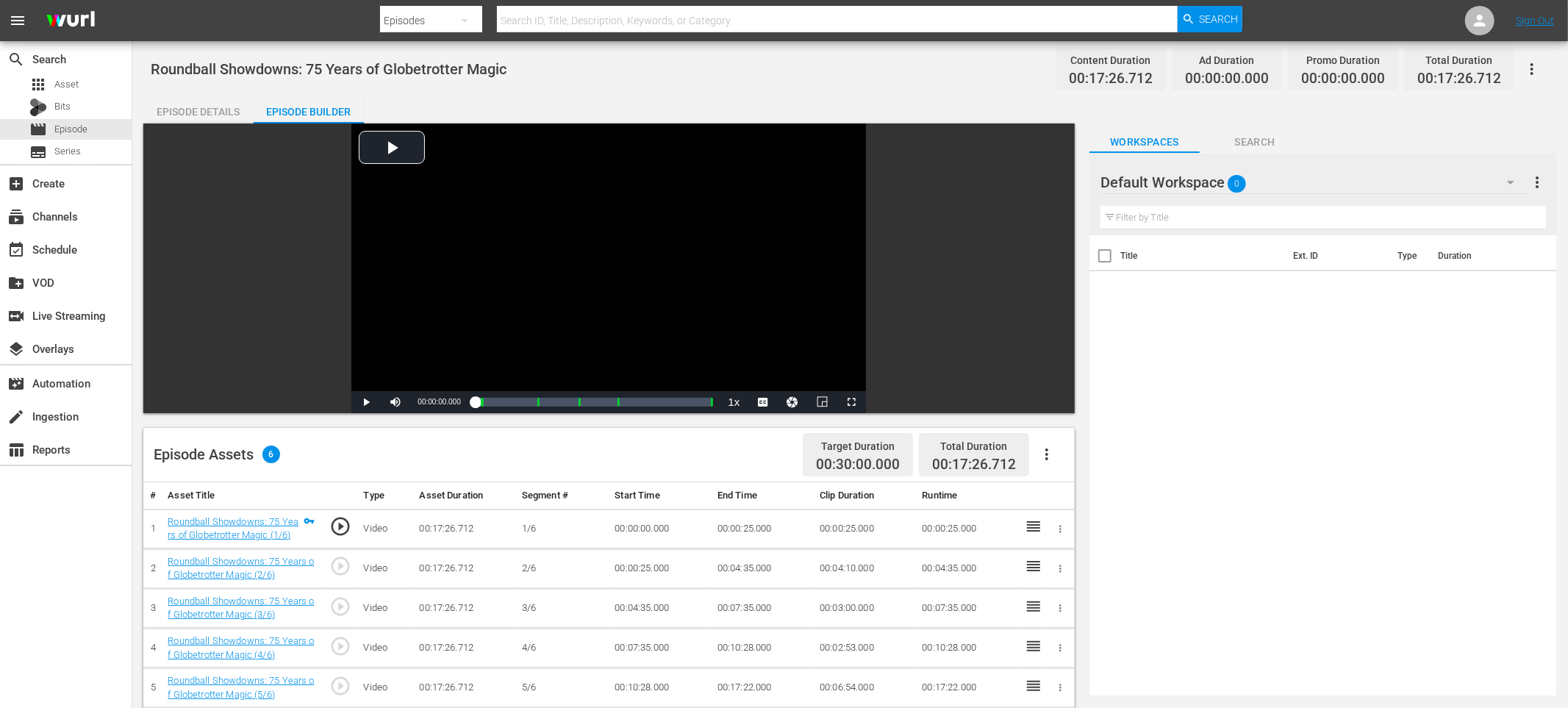
click at [1285, 179] on div "Default Workspace 0" at bounding box center [1314, 182] width 428 height 41
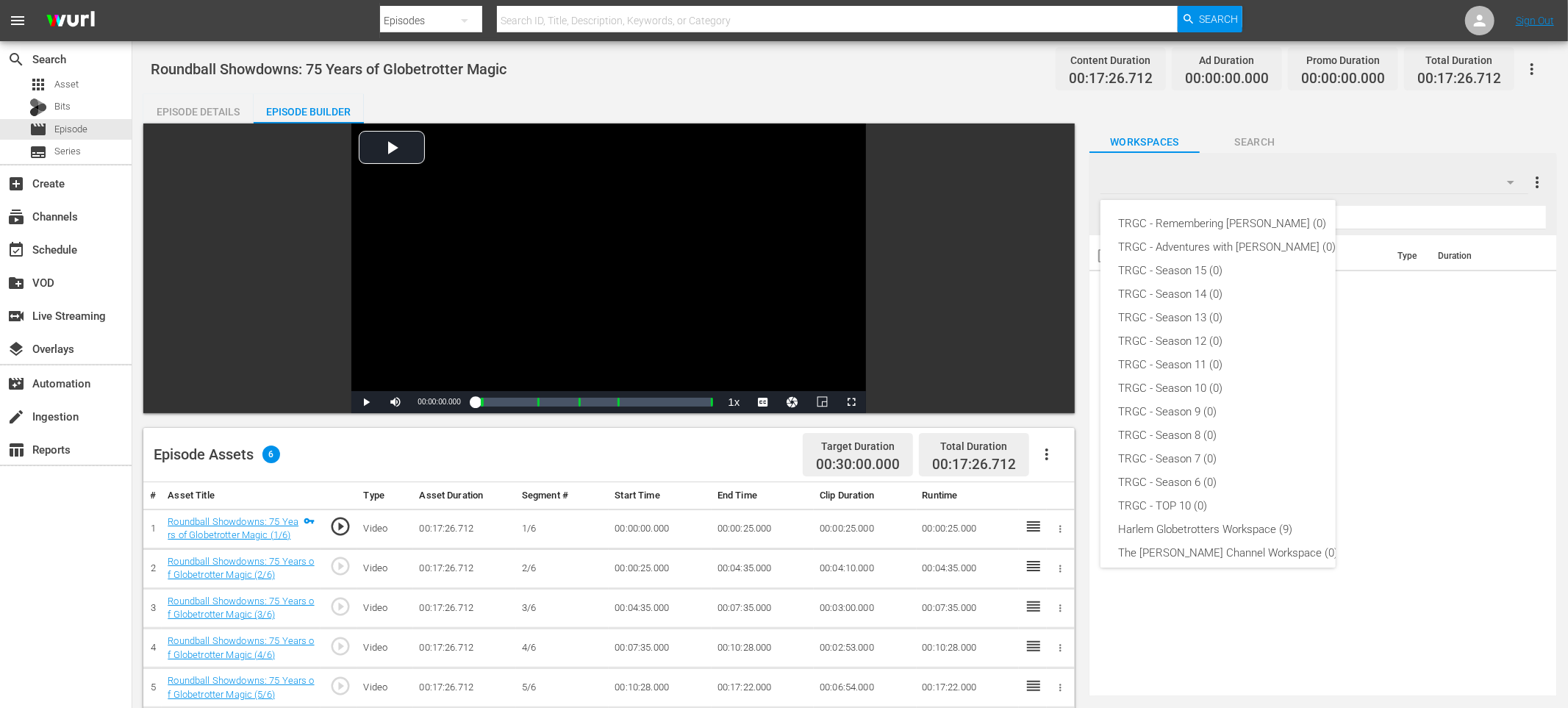
scroll to position [78, 0]
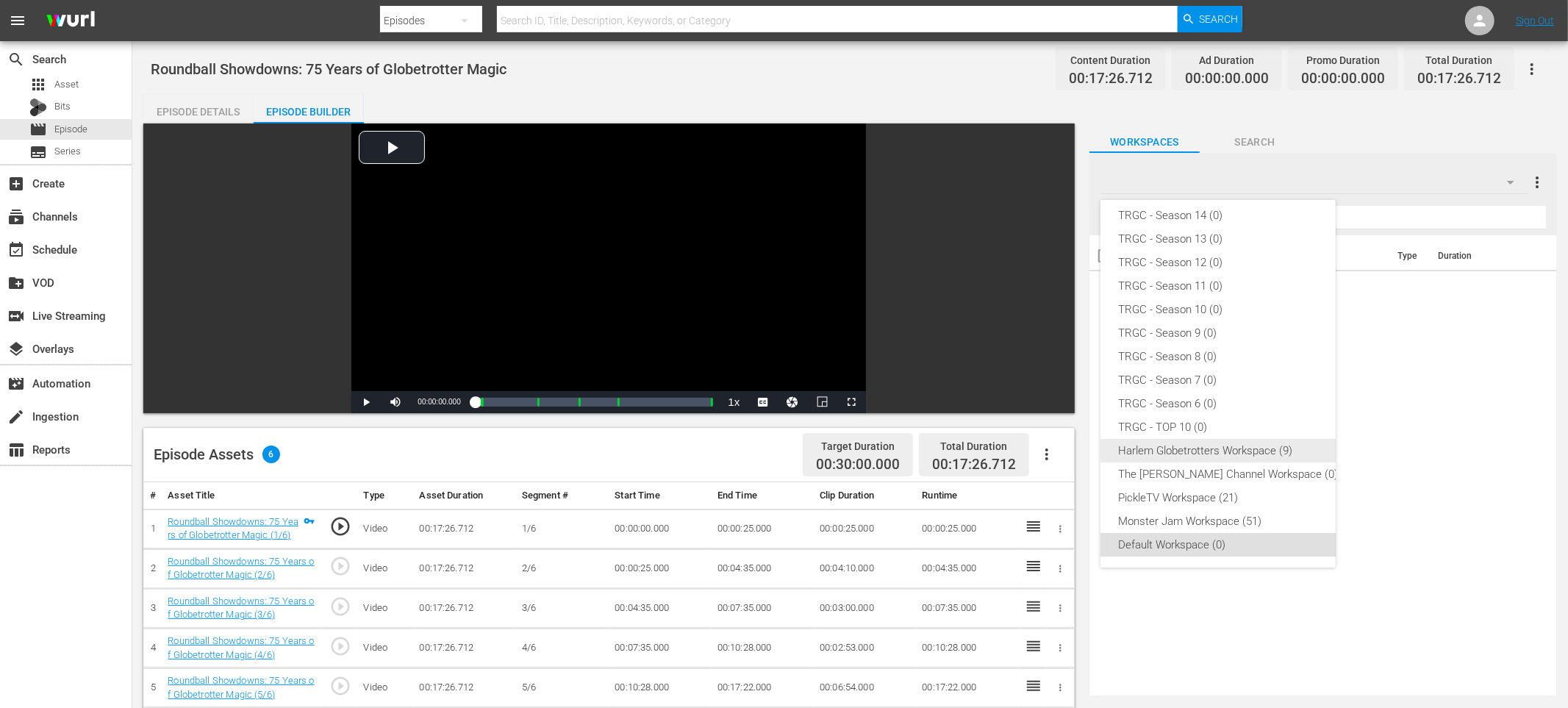
click at [1233, 453] on div "Harlem Globetrotters Workspace (9)" at bounding box center [1228, 450] width 220 height 23
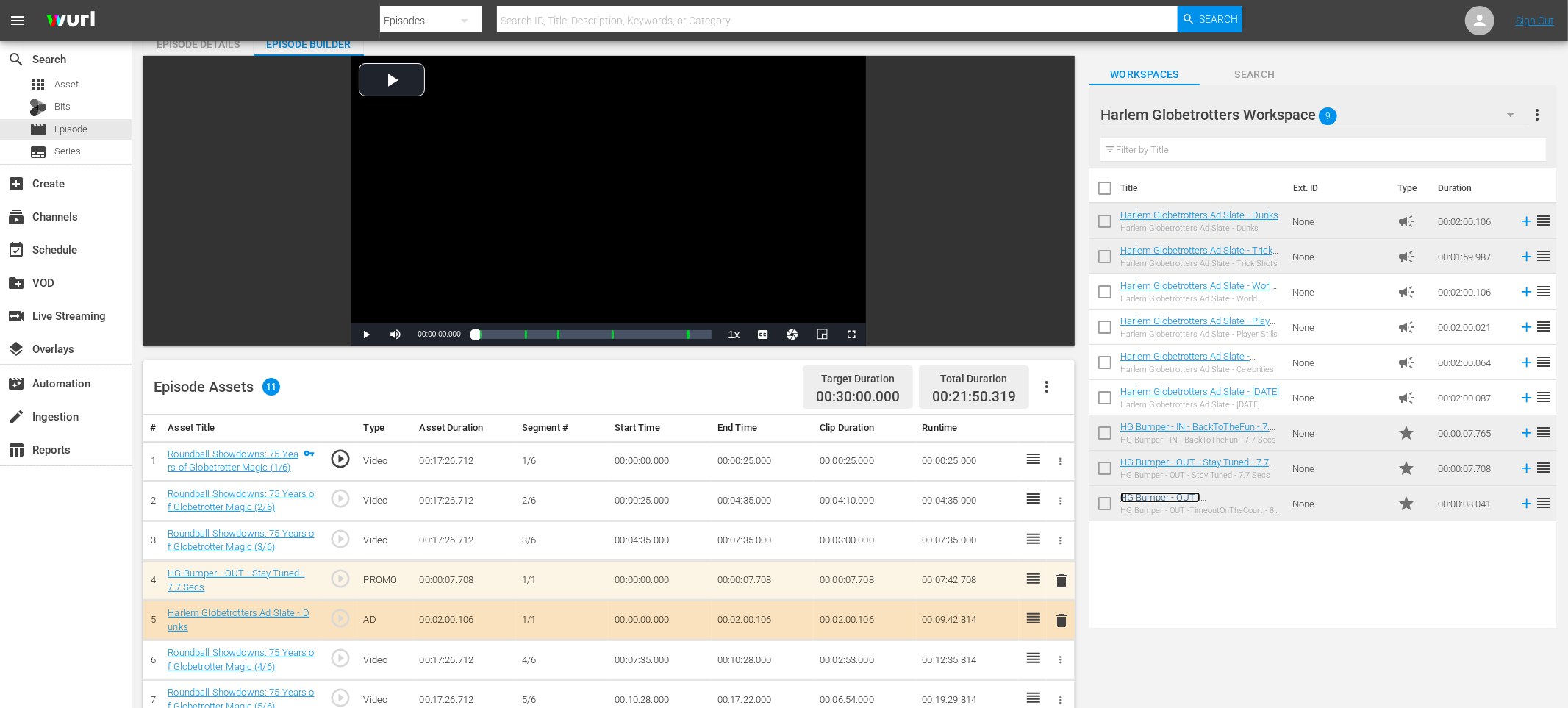
scroll to position [0, 0]
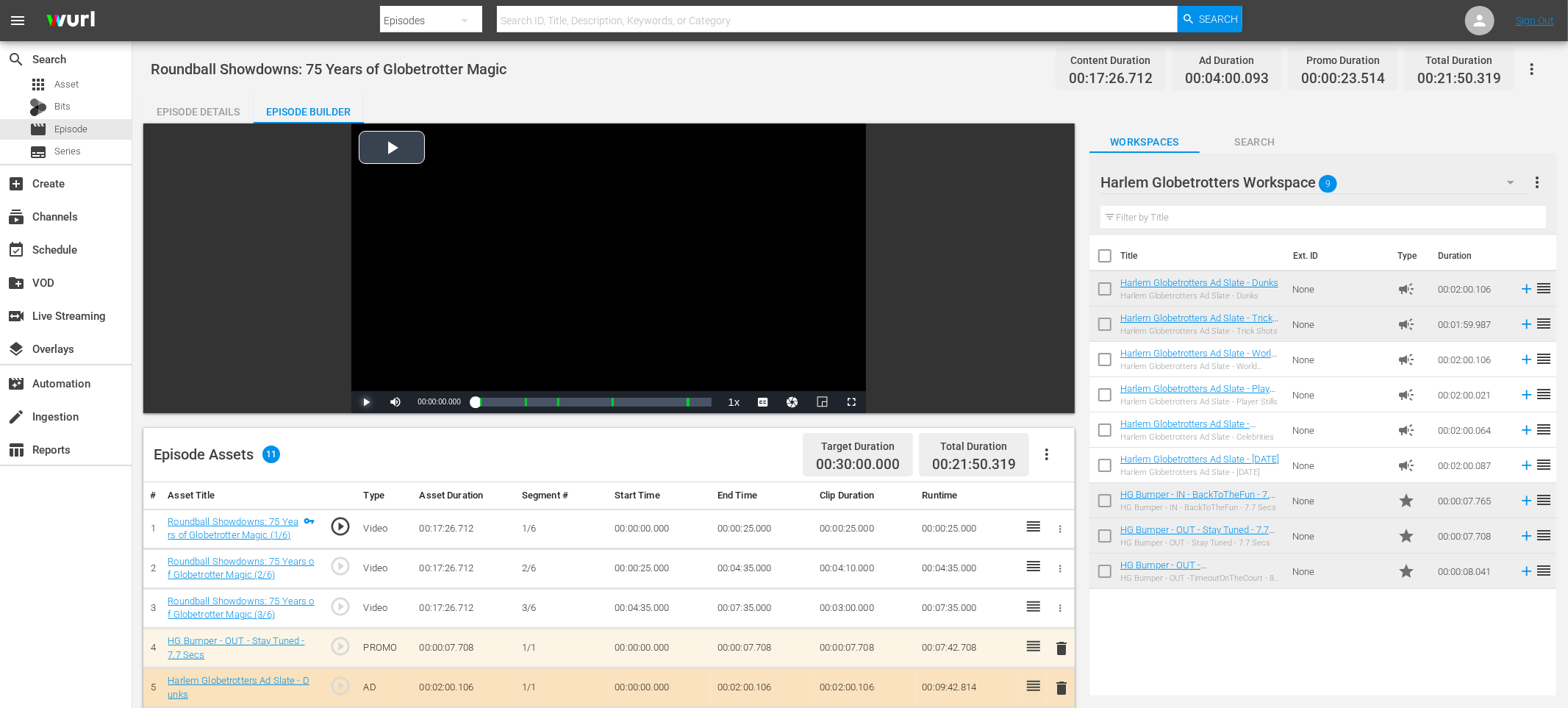
click at [366, 402] on span "Video Player" at bounding box center [366, 402] width 0 height 0
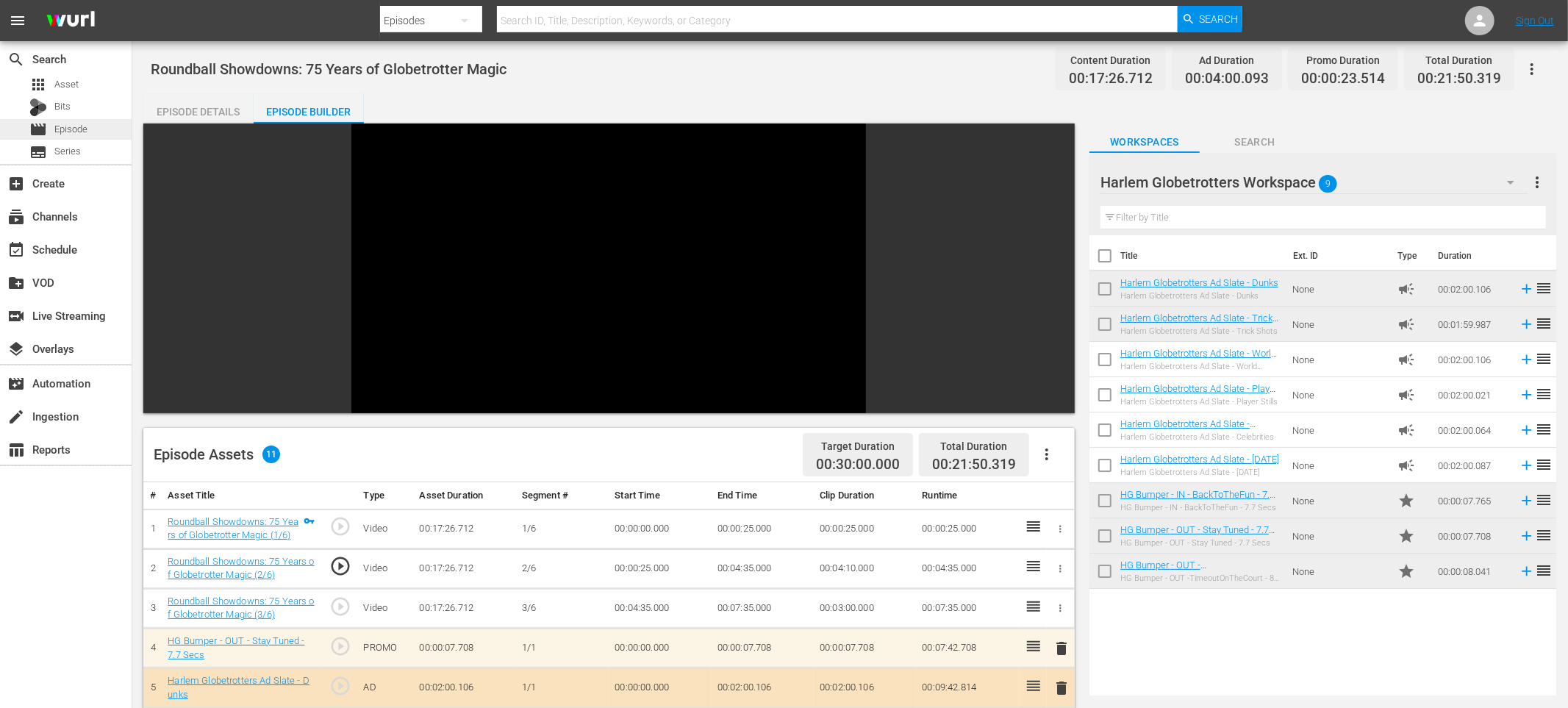
click at [94, 128] on div "movie Episode" at bounding box center [66, 129] width 132 height 21
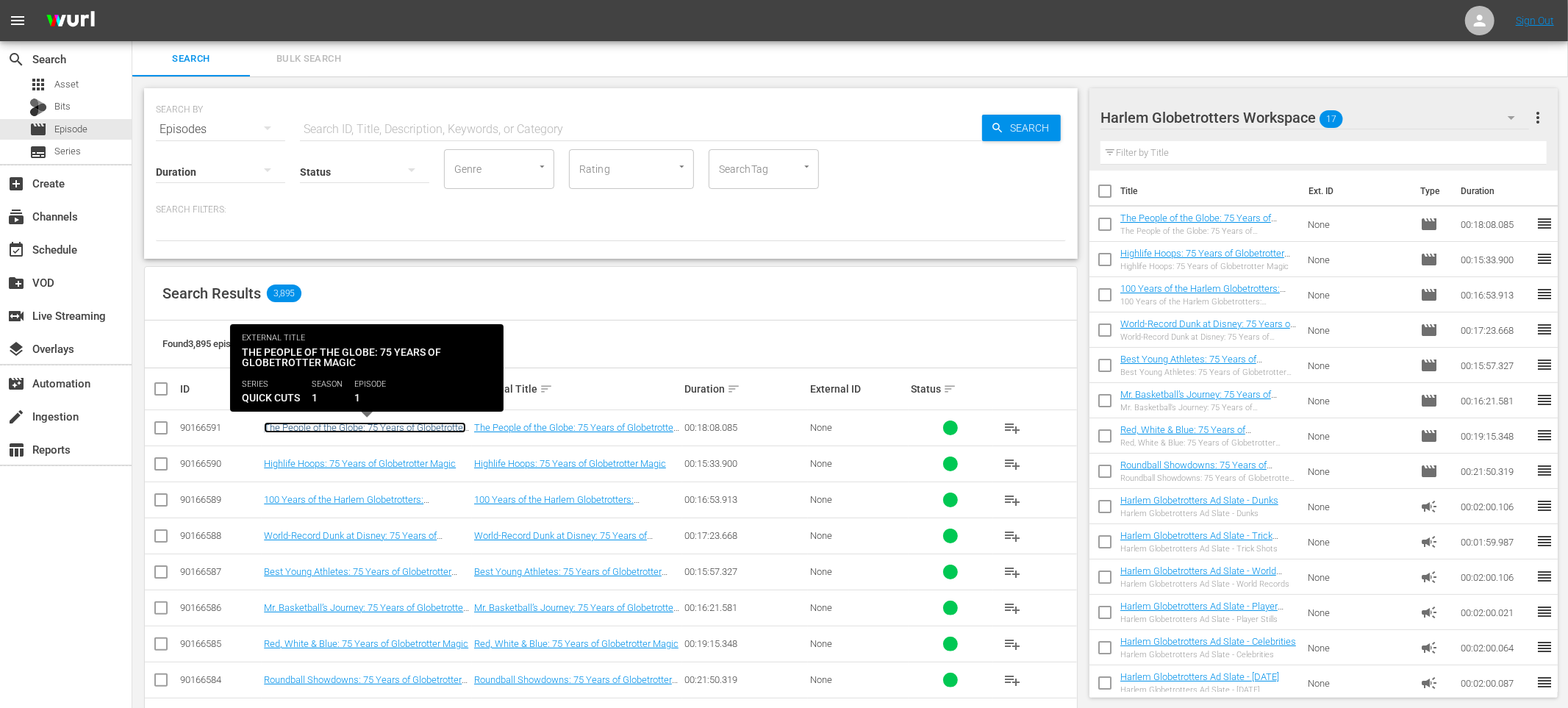
click at [436, 427] on link "The People of the Globe: 75 Years of Globetrotter Magic" at bounding box center [365, 433] width 202 height 22
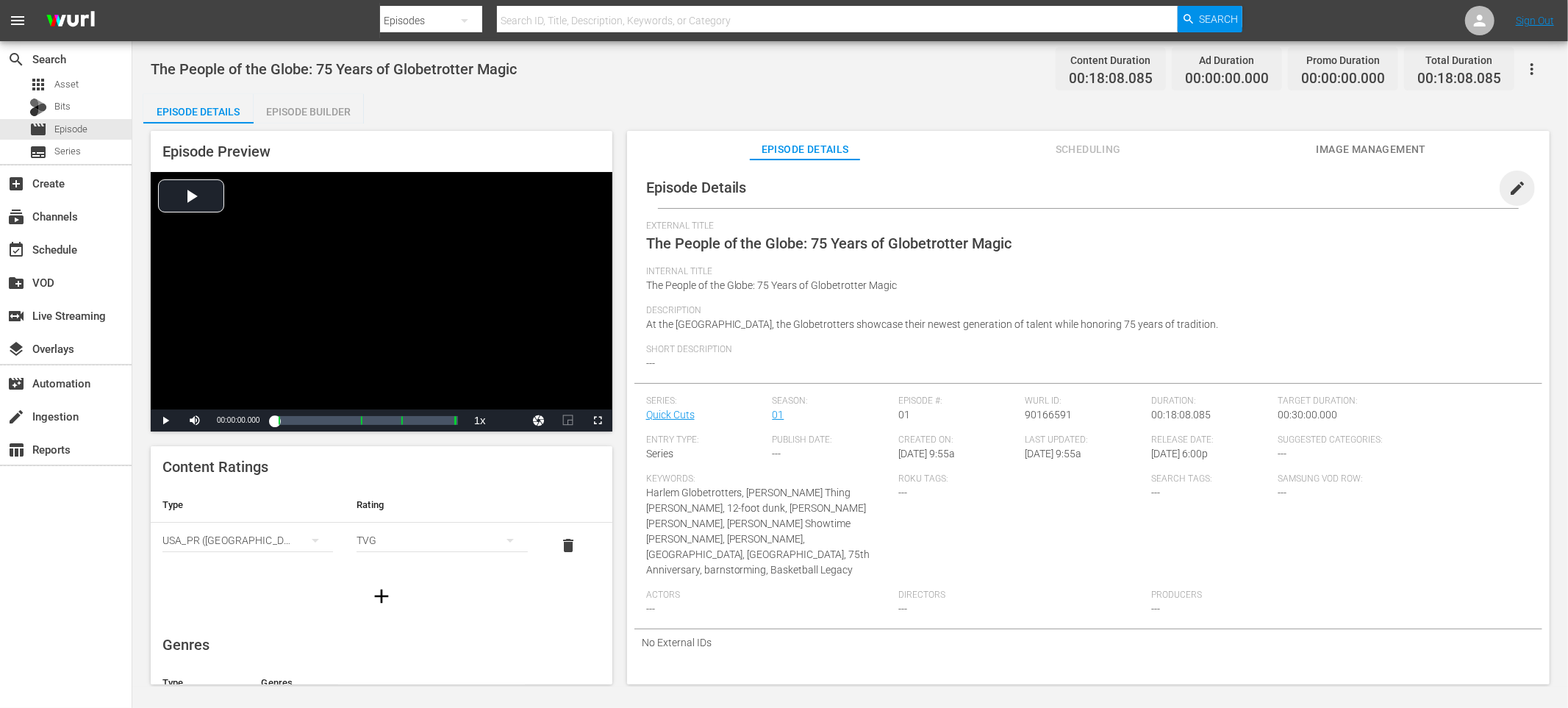
drag, startPoint x: 1511, startPoint y: 194, endPoint x: 1468, endPoint y: 218, distance: 49.2
click at [1508, 194] on span "edit" at bounding box center [1517, 188] width 18 height 18
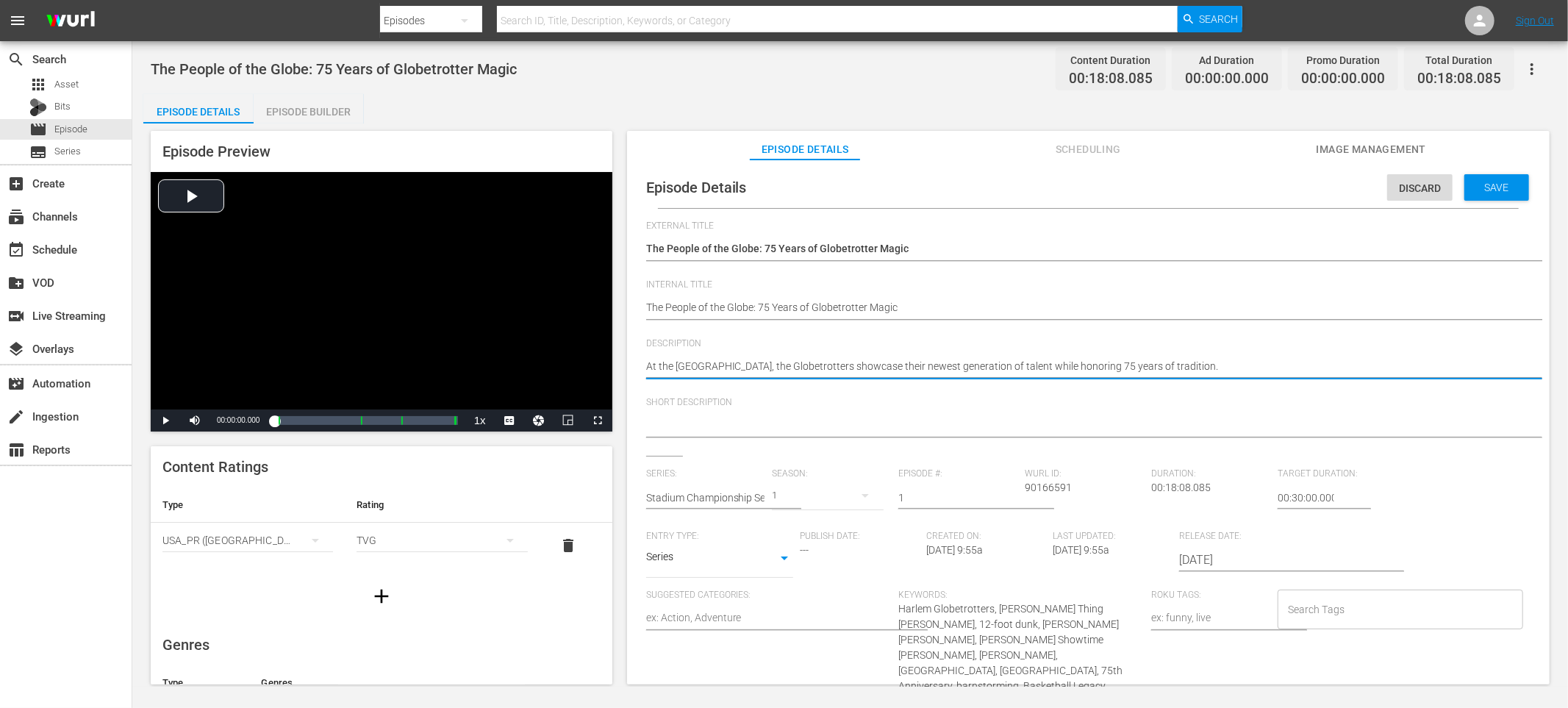
click at [850, 362] on textarea "At the LA Sports Arena, the Globetrotters showcase their newest generation of t…" at bounding box center [1085, 367] width 877 height 18
click at [803, 409] on div at bounding box center [1085, 426] width 877 height 35
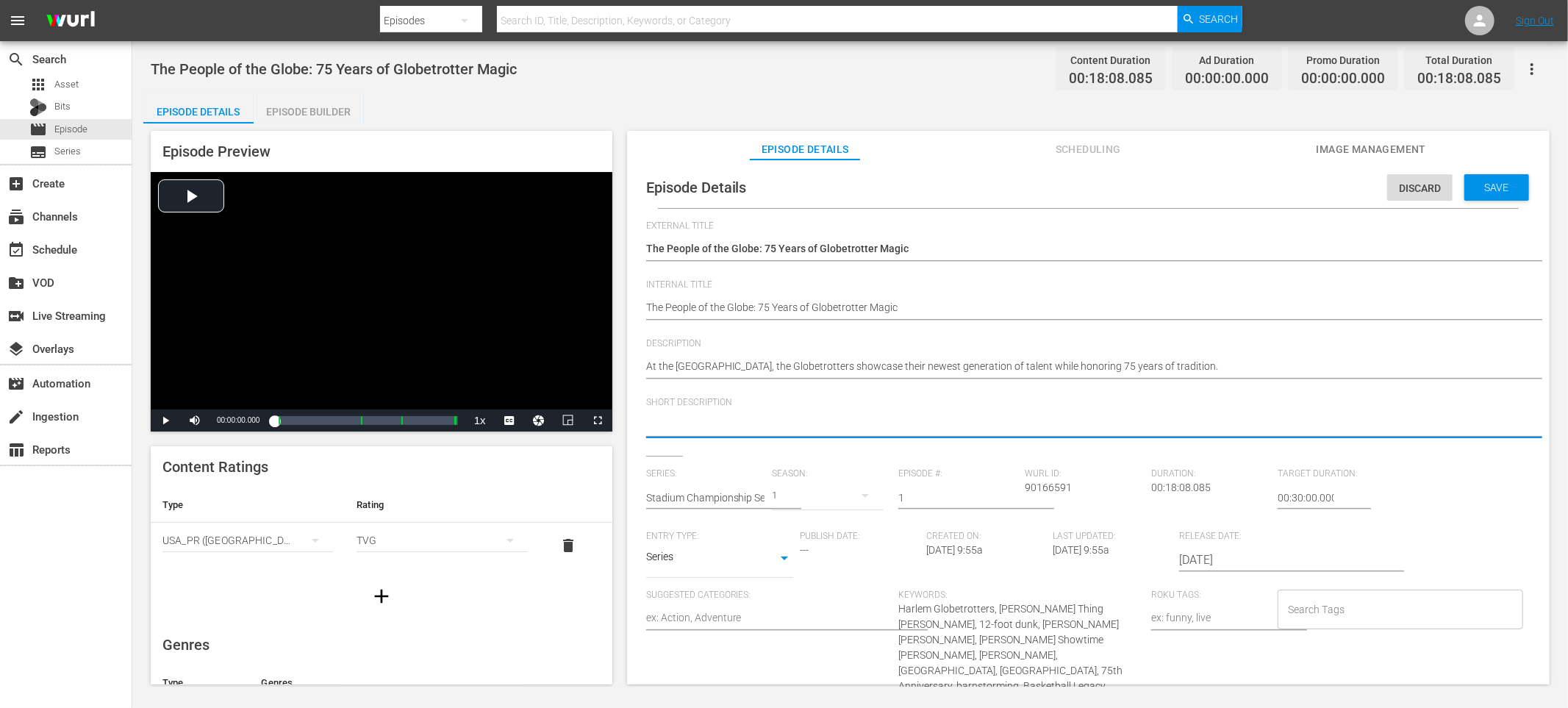
click at [797, 424] on textarea at bounding box center [1085, 426] width 877 height 18
paste textarea "At the LA Sports Arena, the Globetrotters showcase their newest generation of t…"
type textarea "At the LA Sports Arena, the Globetrotters showcase their newest generation of t…"
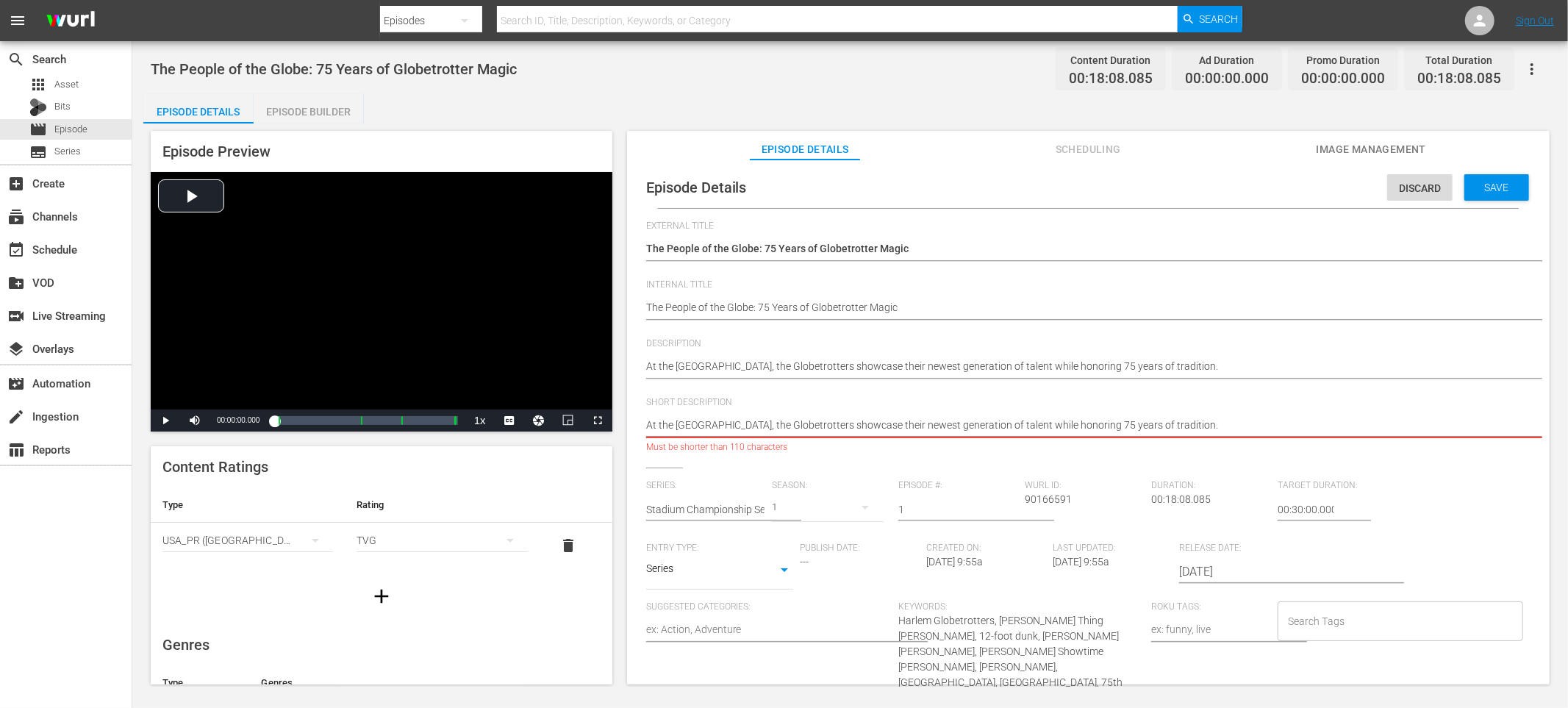
drag, startPoint x: 756, startPoint y: 424, endPoint x: 633, endPoint y: 428, distance: 123.1
click at [634, 428] on div "Episode Details Discard Save External Title The People of the Globe: 75 Years o…" at bounding box center [1088, 512] width 908 height 692
type textarea "The Globetrotters showcase their newest generation of talent while honoring 75 …"
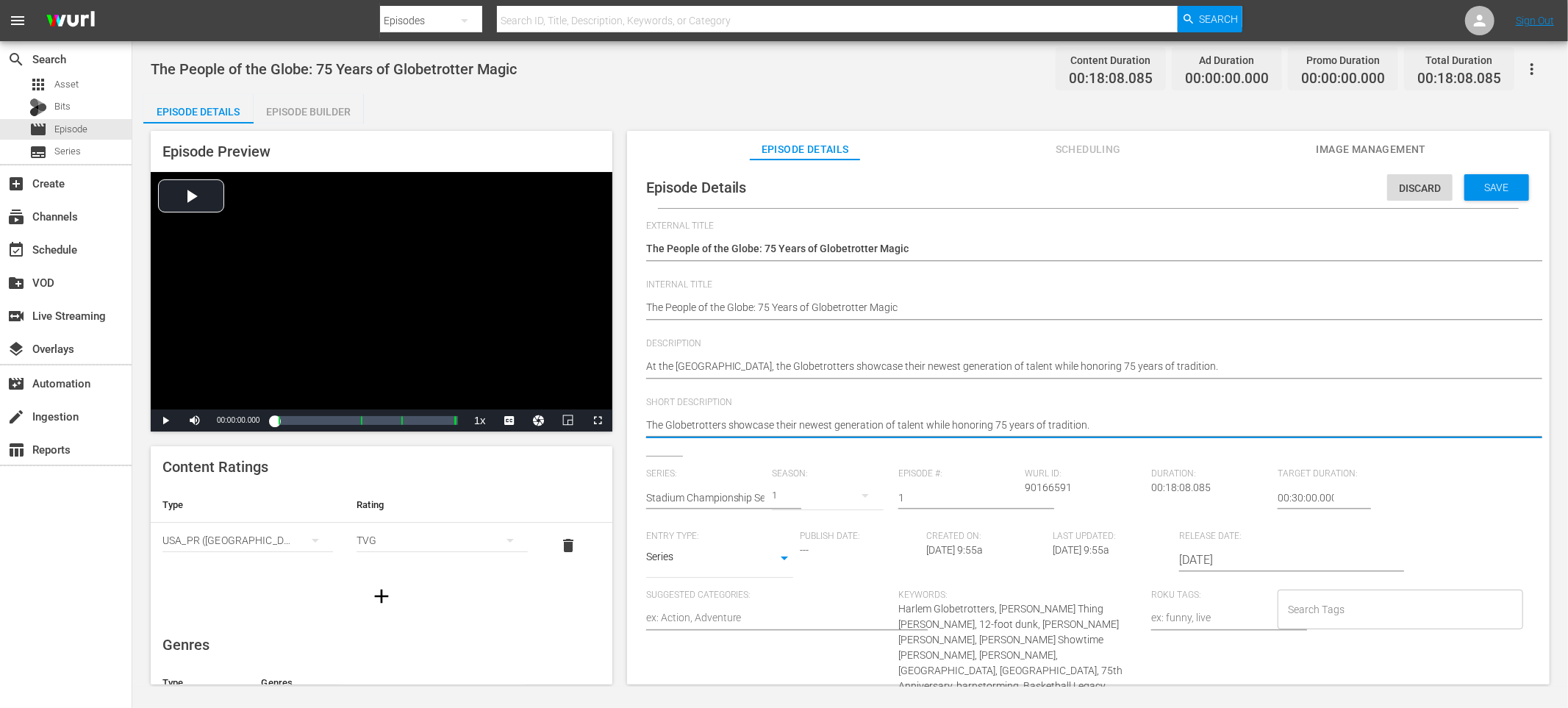
click at [1334, 625] on div "Search Tags" at bounding box center [1400, 609] width 245 height 40
type textarea "The Globetrotters showcase their newest generation of talent while honoring 75 …"
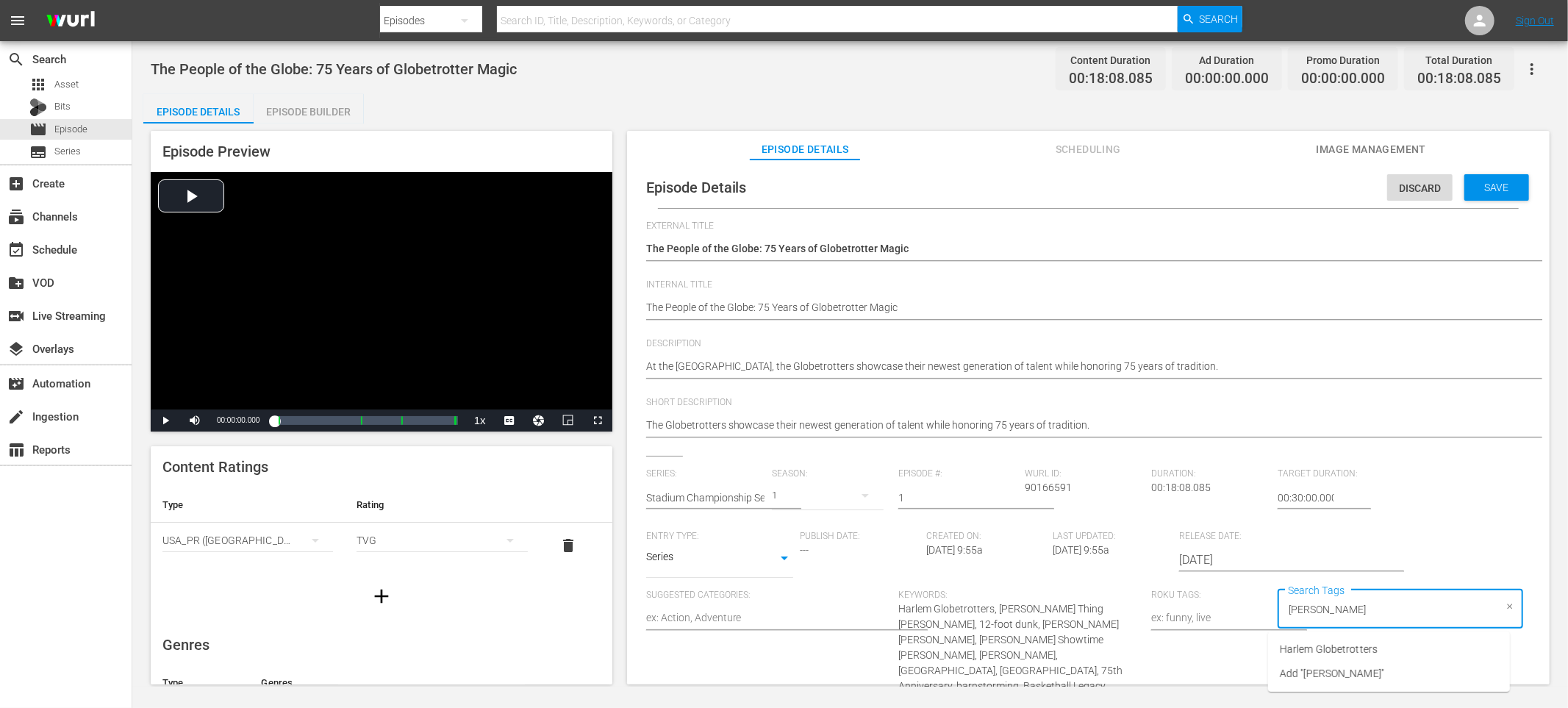
type input "Harlem"
click at [1345, 644] on span "Harlem Globetrotters" at bounding box center [1329, 650] width 98 height 16
click at [1483, 196] on div "Save" at bounding box center [1497, 187] width 64 height 26
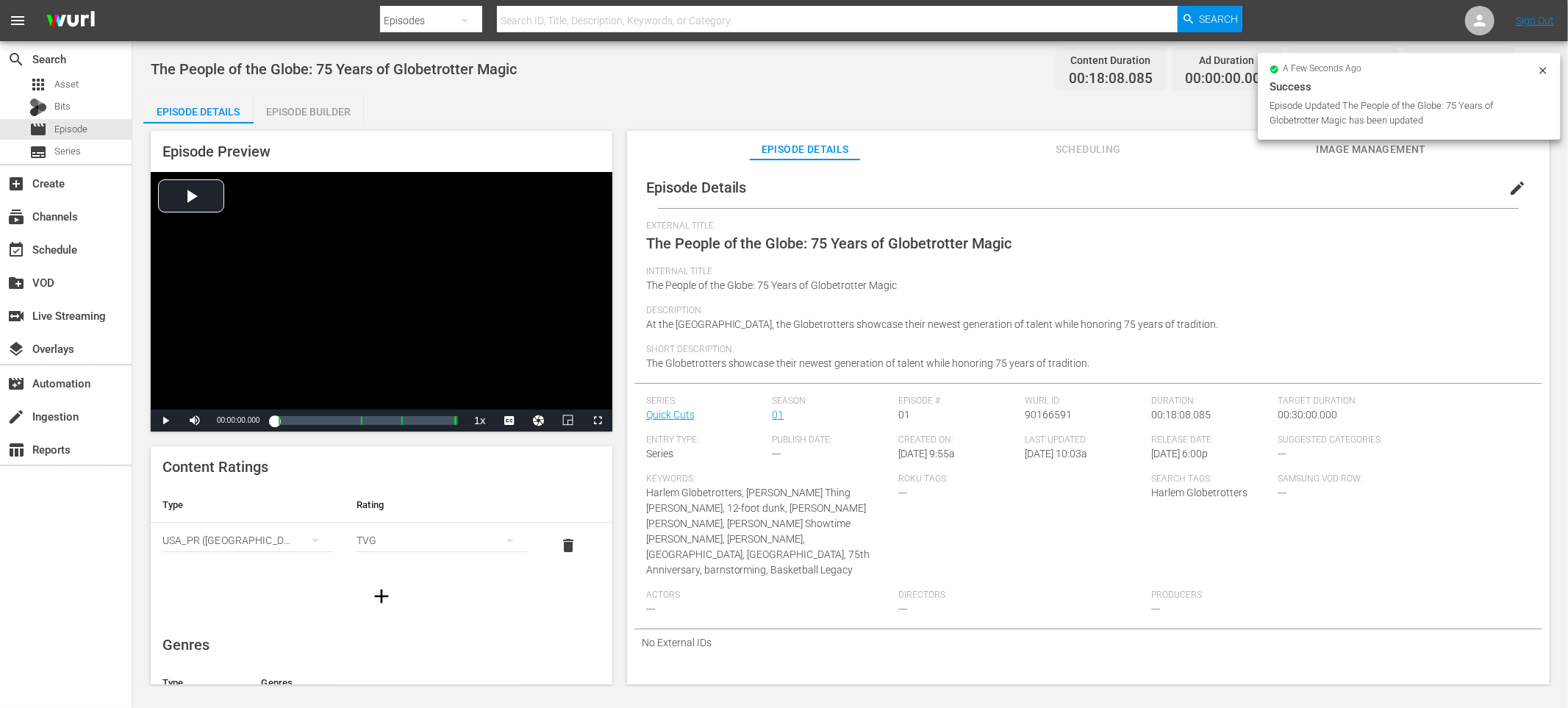
click at [313, 110] on div "Episode Builder" at bounding box center [309, 111] width 110 height 35
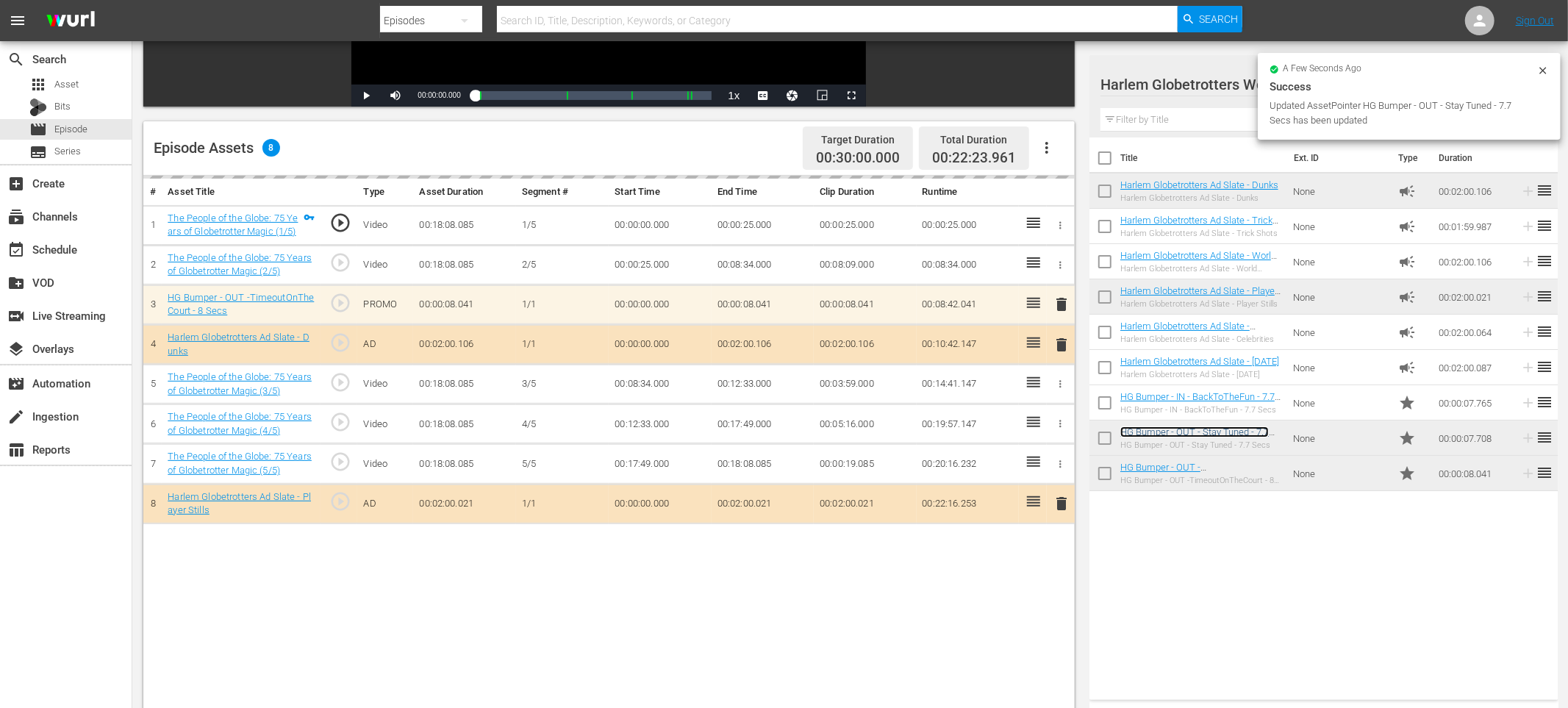
scroll to position [321, 0]
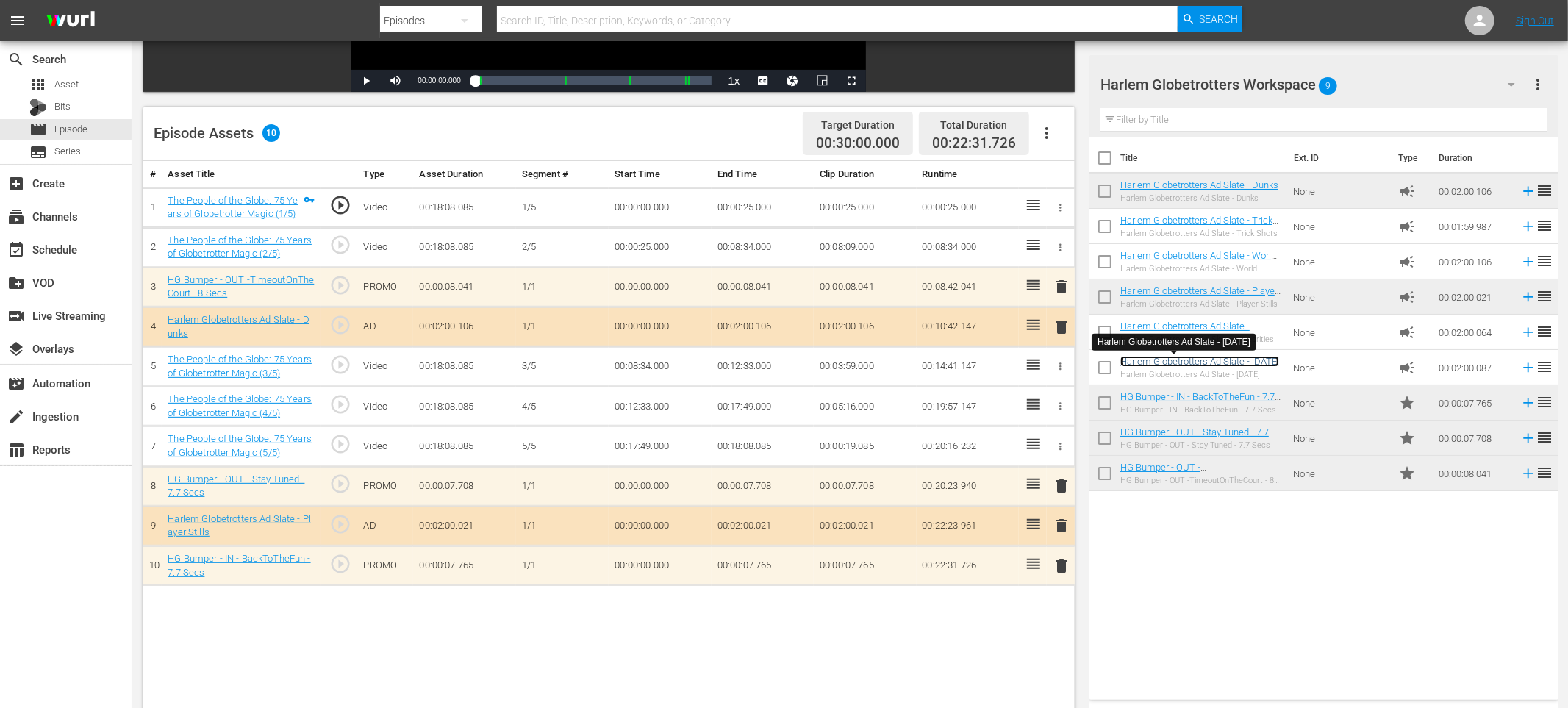
click at [1189, 364] on link "Harlem Globetrotters Ad Slate - Black History Month" at bounding box center [1199, 361] width 159 height 11
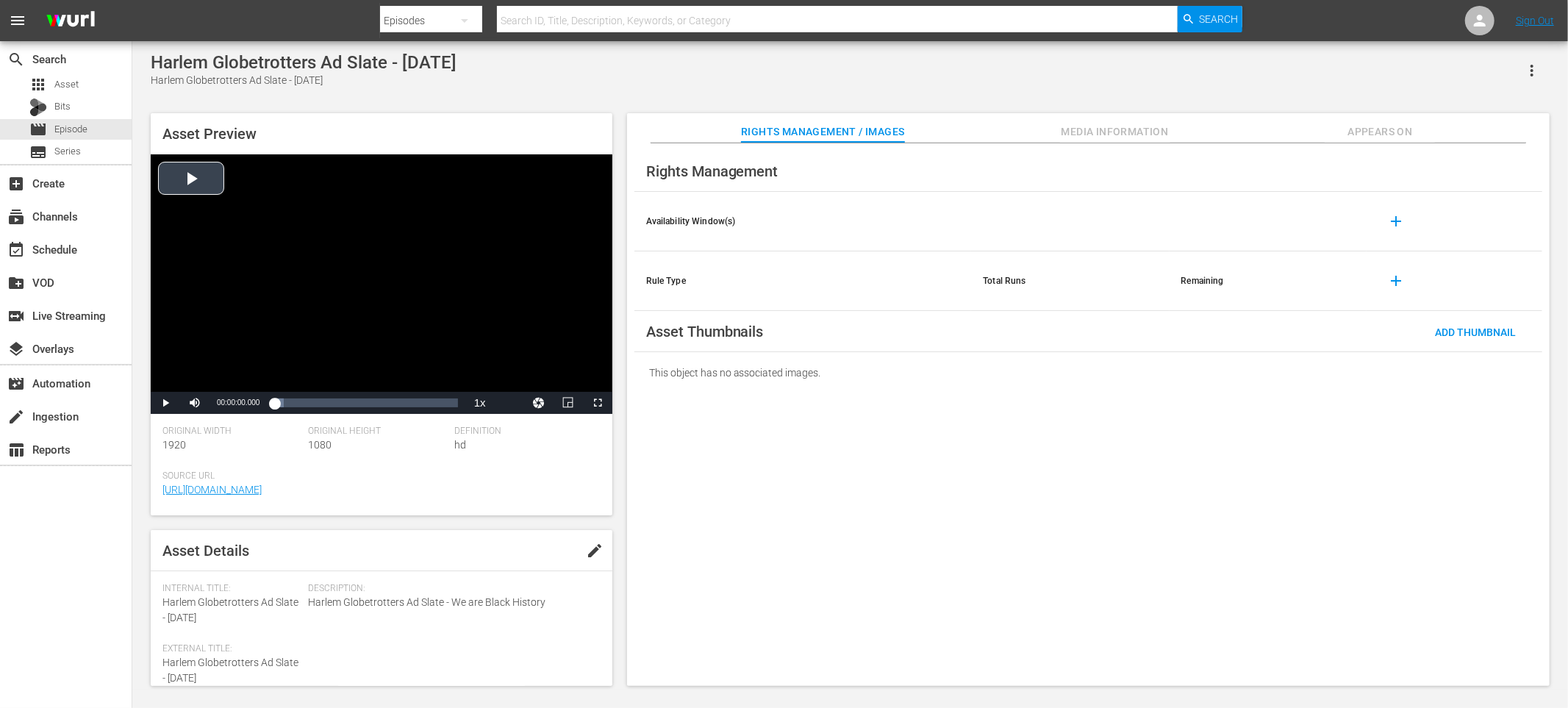
click at [217, 189] on div "Video Player" at bounding box center [381, 273] width 462 height 238
click at [190, 186] on div "Video Player" at bounding box center [381, 273] width 462 height 238
click at [165, 403] on span "Video Player" at bounding box center [165, 403] width 0 height 0
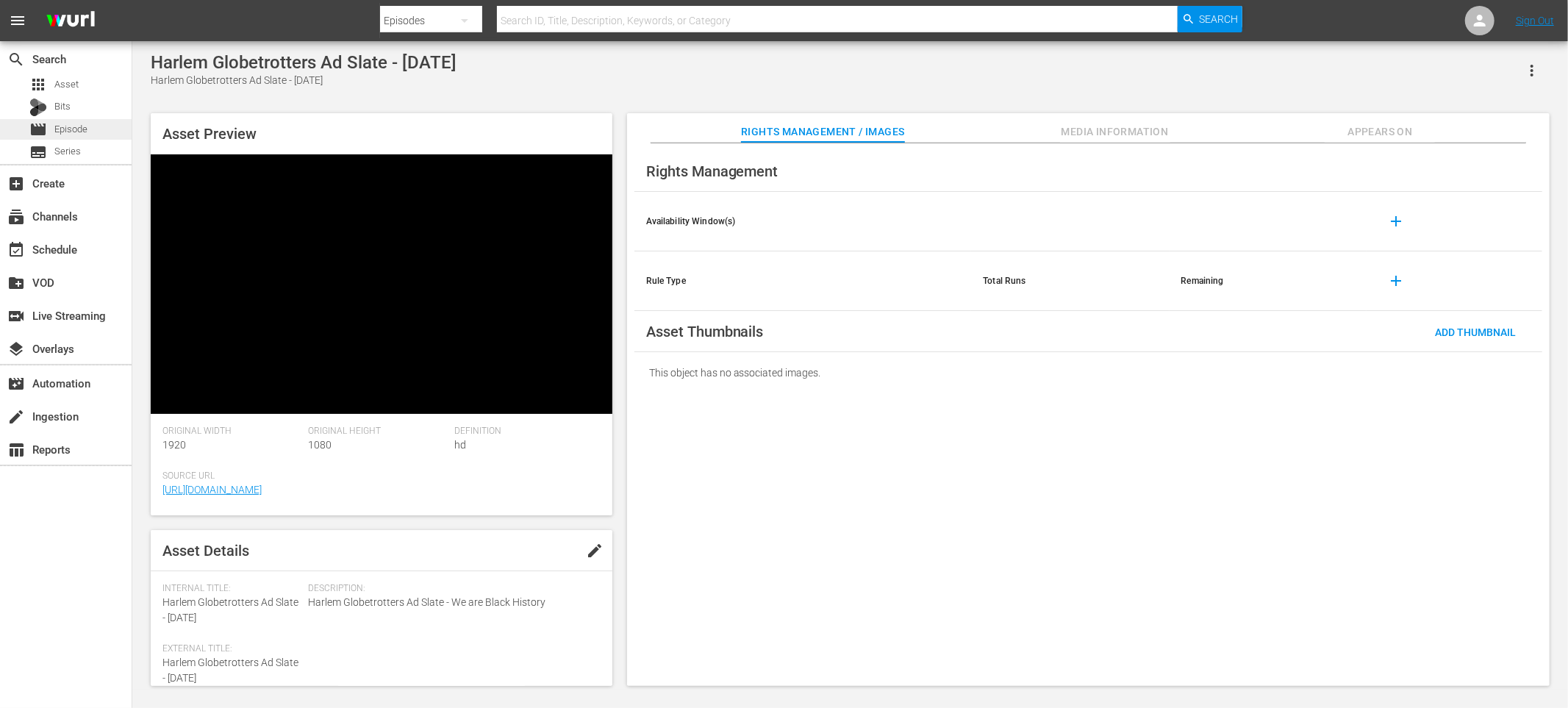
click at [93, 125] on div "movie Episode" at bounding box center [66, 129] width 132 height 21
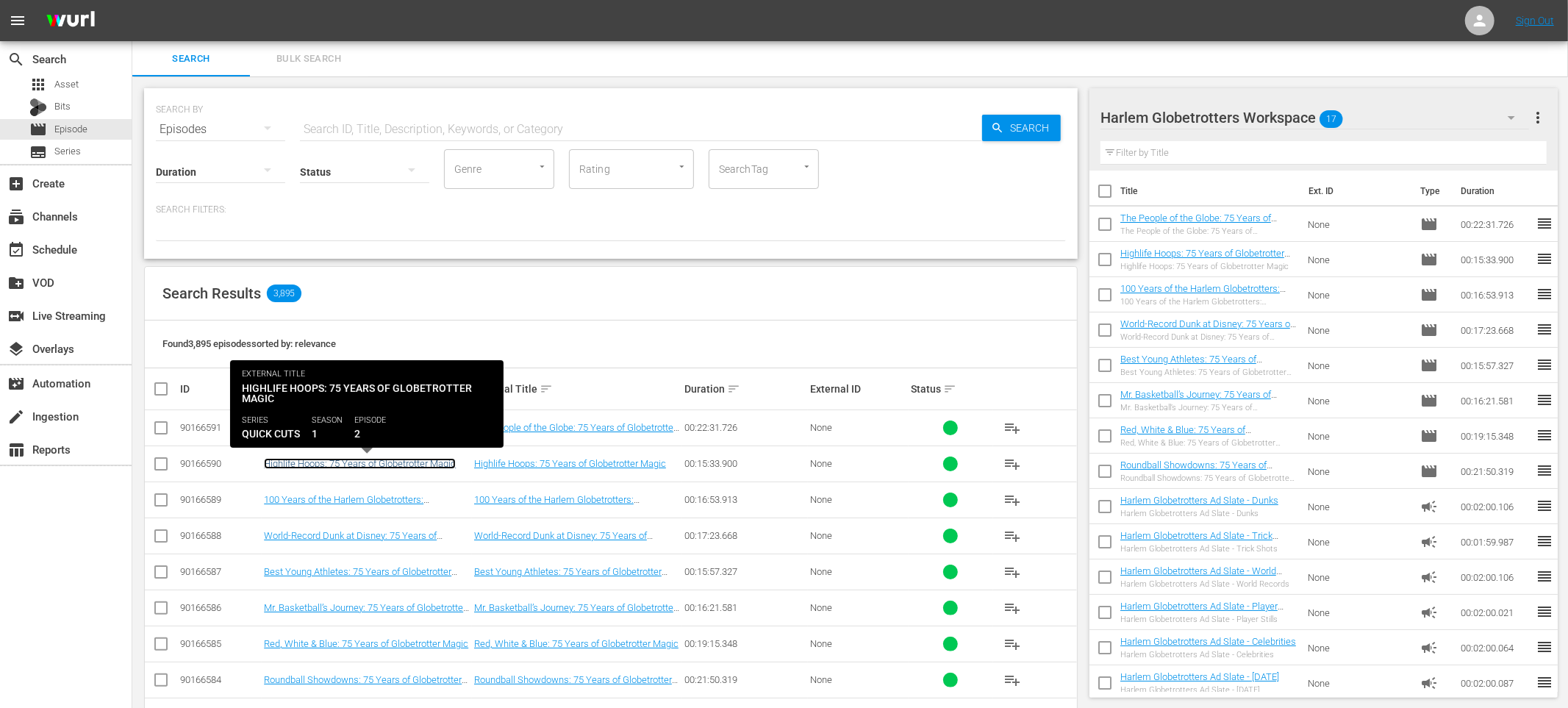
click at [375, 463] on link "Highlife Hoops: 75 Years of Globetrotter Magic" at bounding box center [359, 463] width 192 height 11
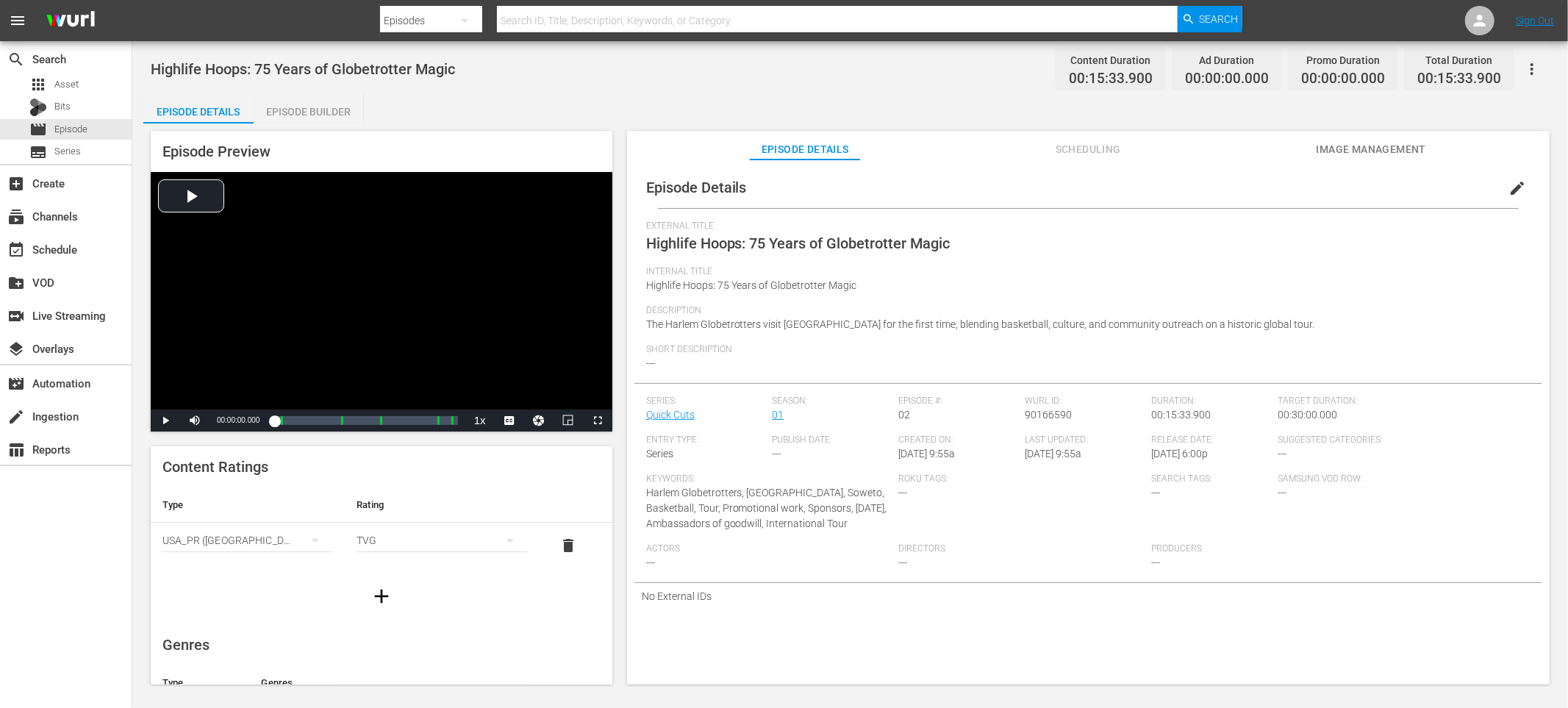
click at [1508, 183] on span "edit" at bounding box center [1517, 188] width 18 height 18
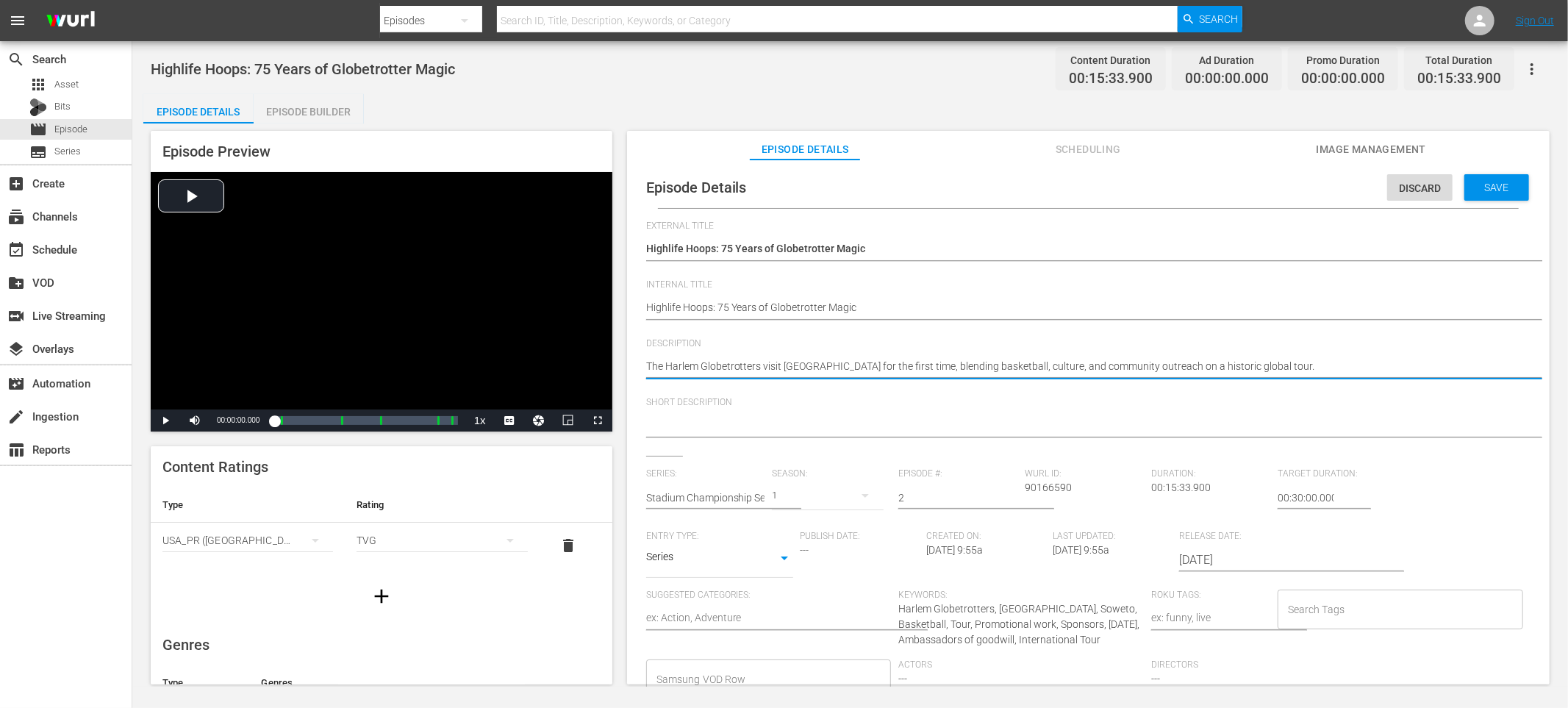
click at [845, 361] on textarea "The Harlem Globetrotters visit South Africa for the first time, blending basket…" at bounding box center [1085, 367] width 877 height 18
click at [765, 411] on div at bounding box center [1085, 426] width 877 height 35
click at [761, 422] on textarea at bounding box center [1085, 426] width 877 height 18
paste textarea "The Harlem Globetrotters visit South Africa for the first time, blending basket…"
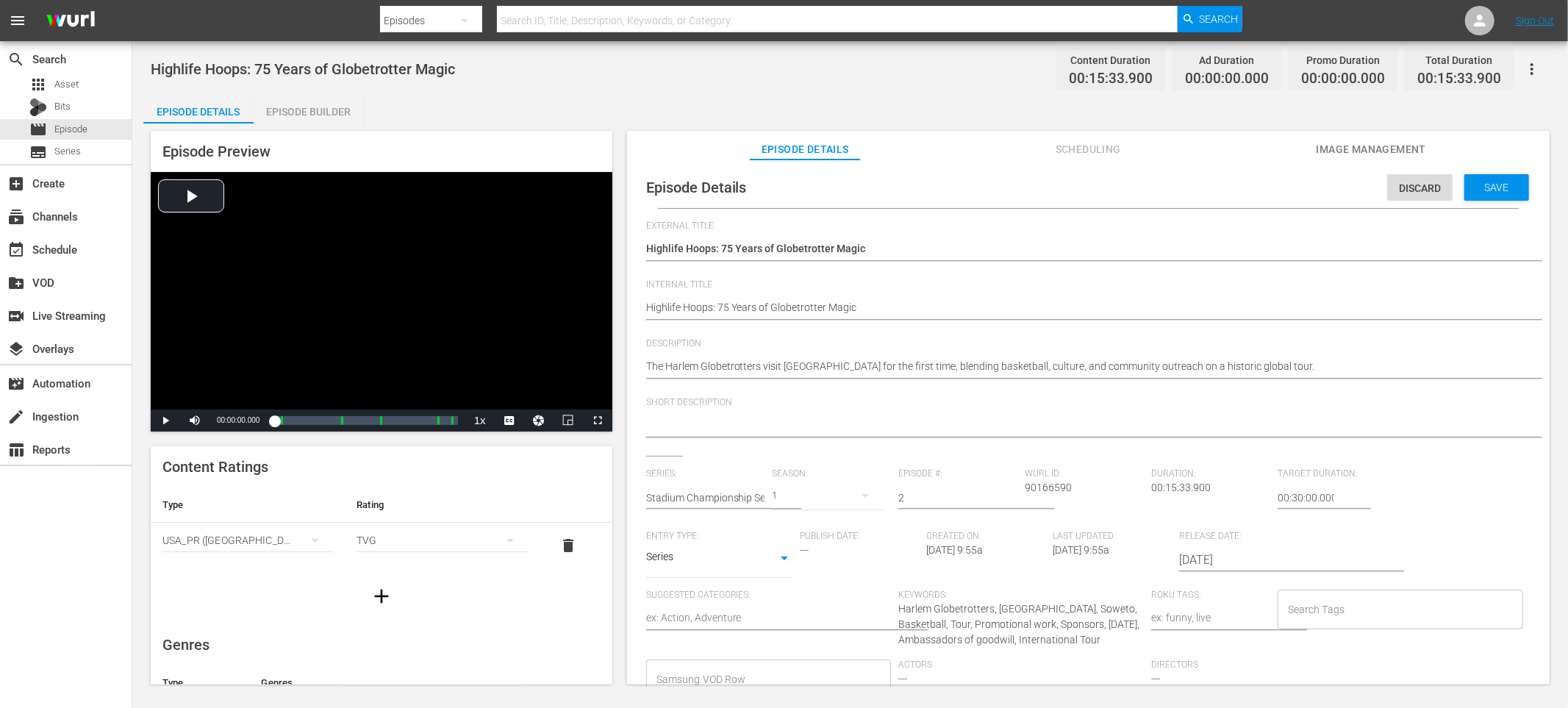
type textarea "The Harlem Globetrotters visit South Africa for the first time, blending basket…"
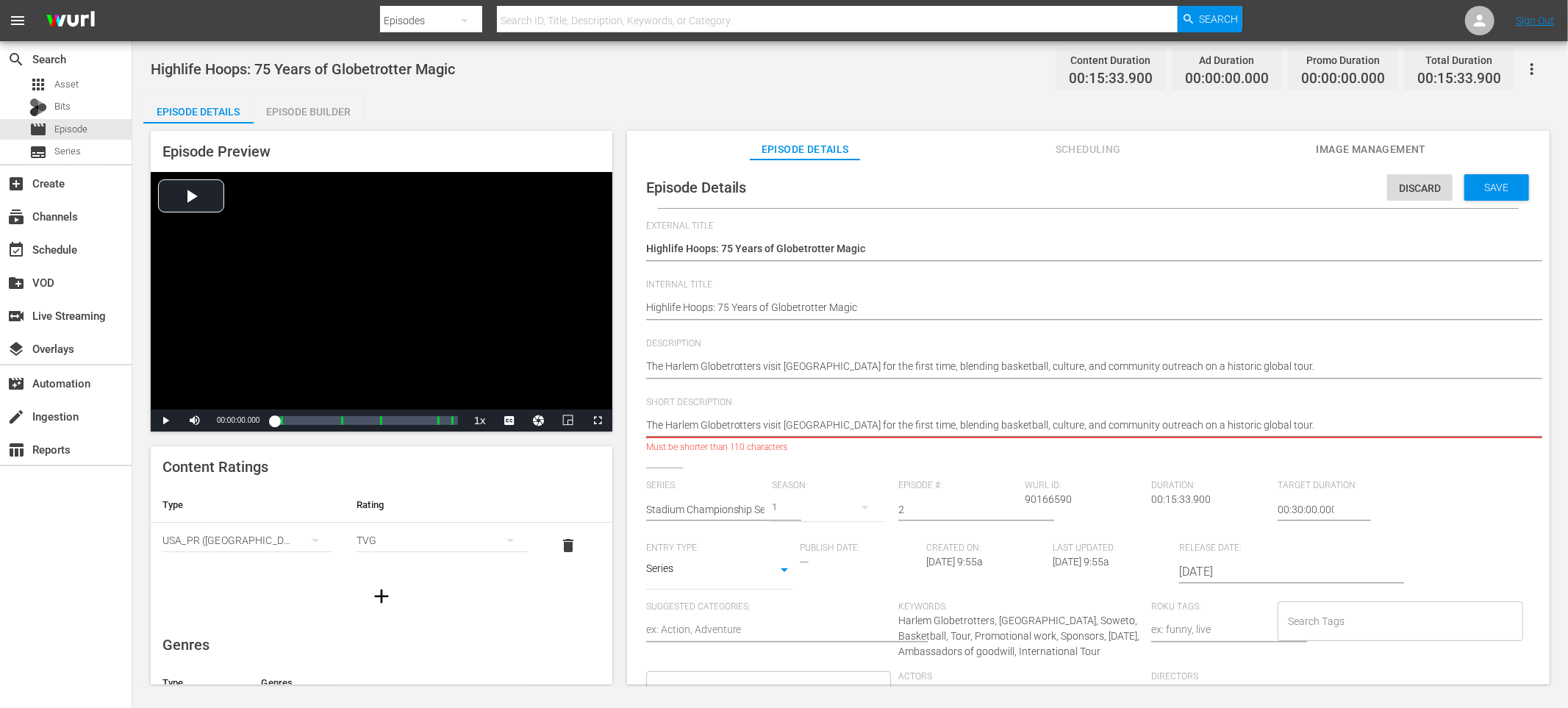
drag, startPoint x: 914, startPoint y: 425, endPoint x: 1160, endPoint y: 422, distance: 246.0
click at [1160, 422] on textarea "The Harlem Globetrotters visit South Africa for the first time, blending basket…" at bounding box center [1085, 426] width 877 height 18
type textarea "The Harlem Globetrotters visit South Africa for the first timeon a historic glo…"
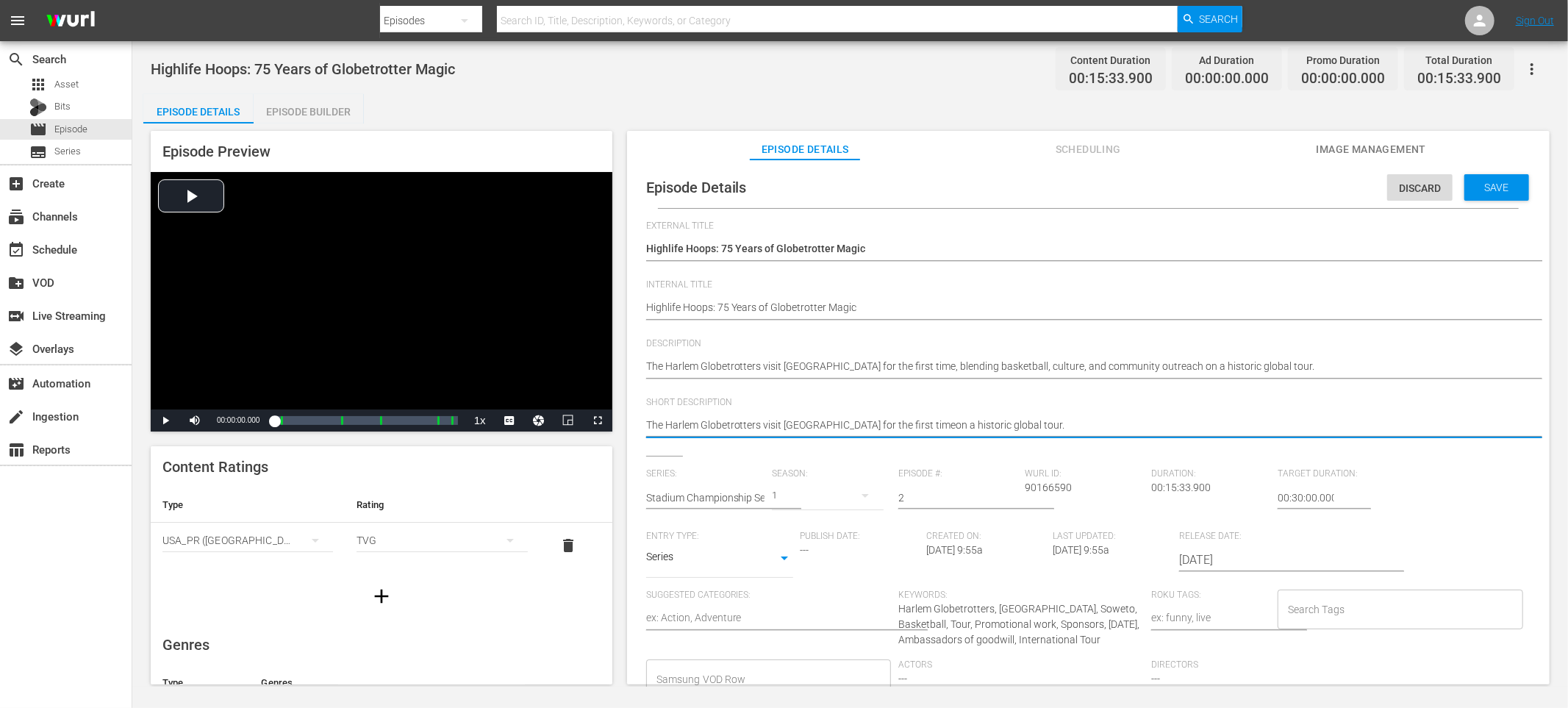
type textarea "The Harlem Globetrotters visit South Africa for the first time on a historic gl…"
click at [1097, 427] on textarea "The Harlem Globetrotters visit South Africa for the first time on a historic gl…" at bounding box center [1085, 426] width 877 height 18
type textarea "The Harlem Globetrotters visit South Africa for the first time on a historic gl…"
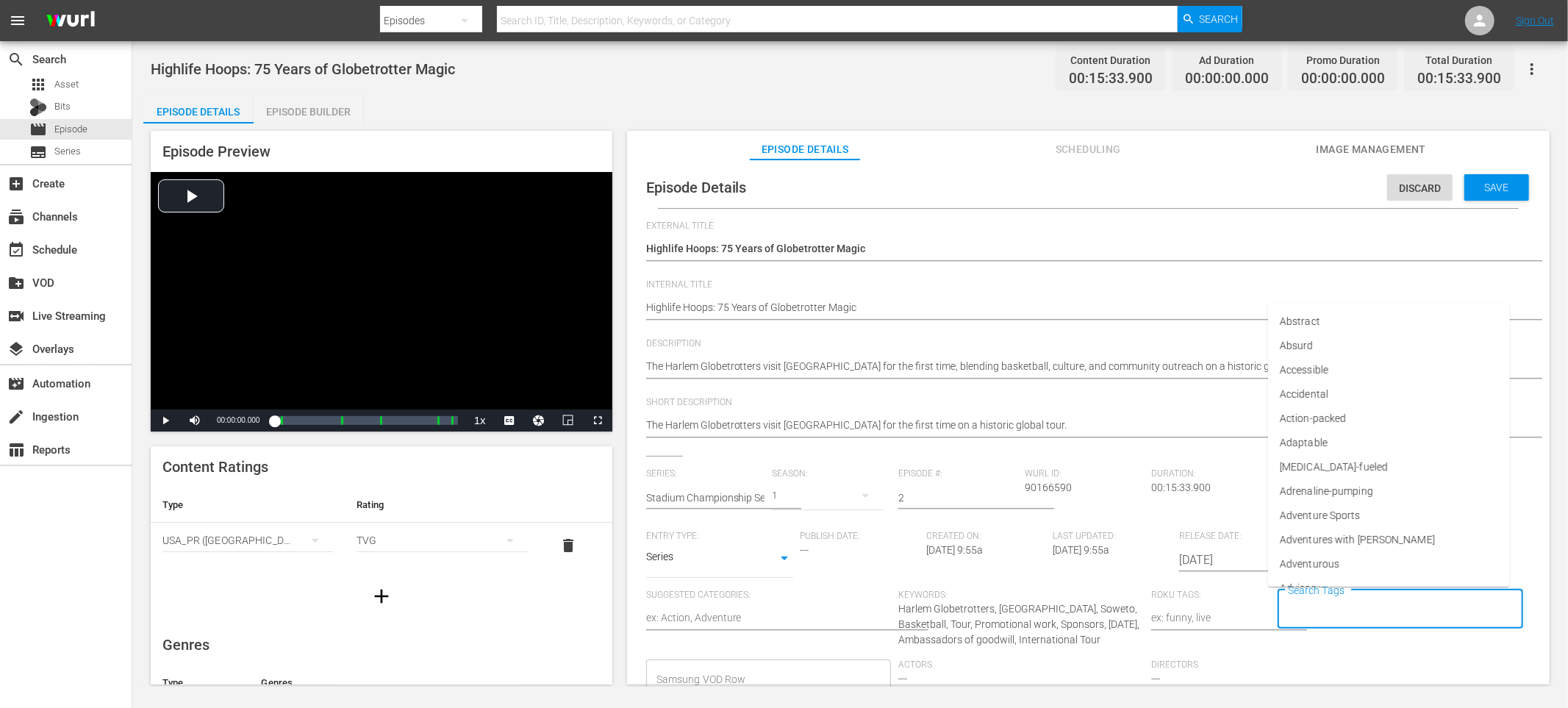
click at [1295, 597] on input "Search Tags" at bounding box center [1389, 609] width 210 height 26
type input "harlem"
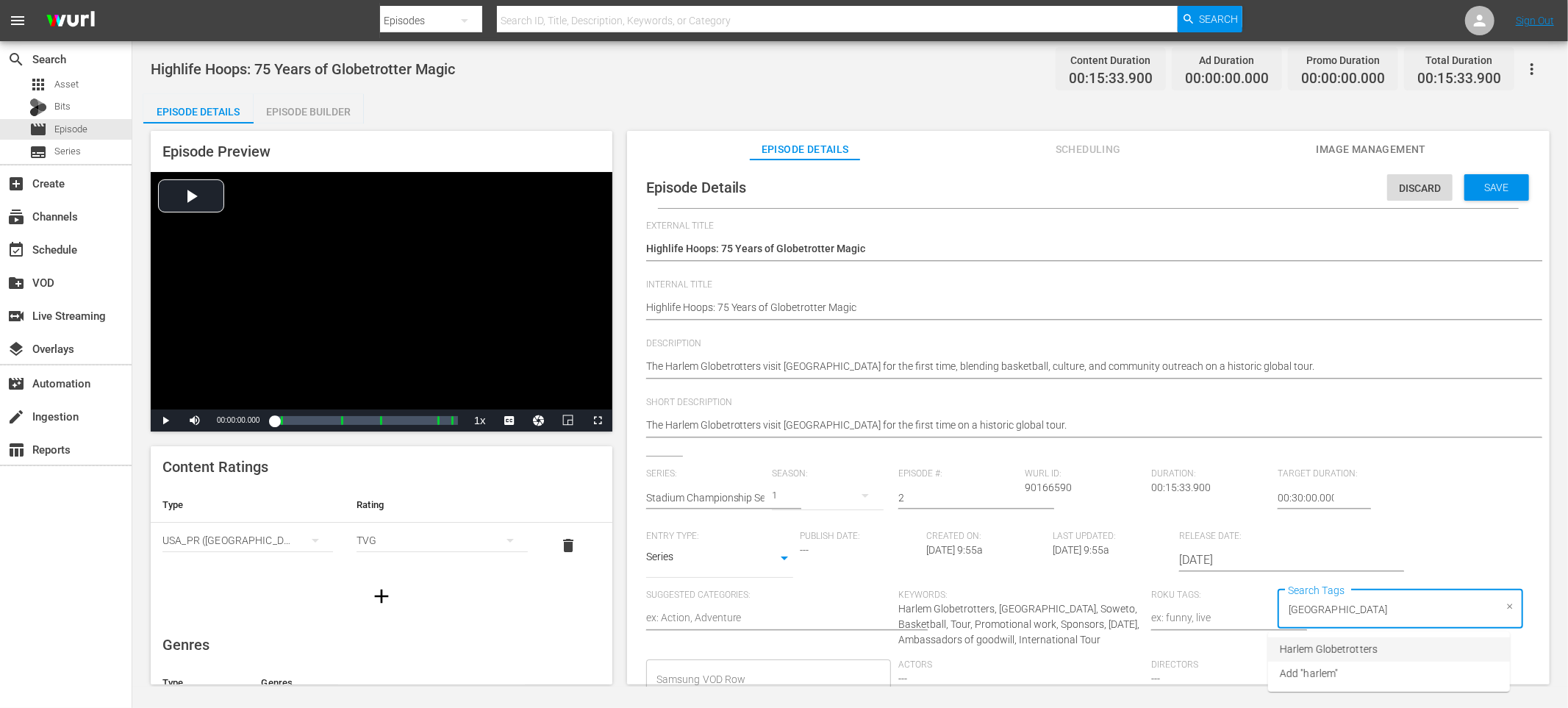
click at [1315, 639] on li "Harlem Globetrotters" at bounding box center [1389, 649] width 242 height 24
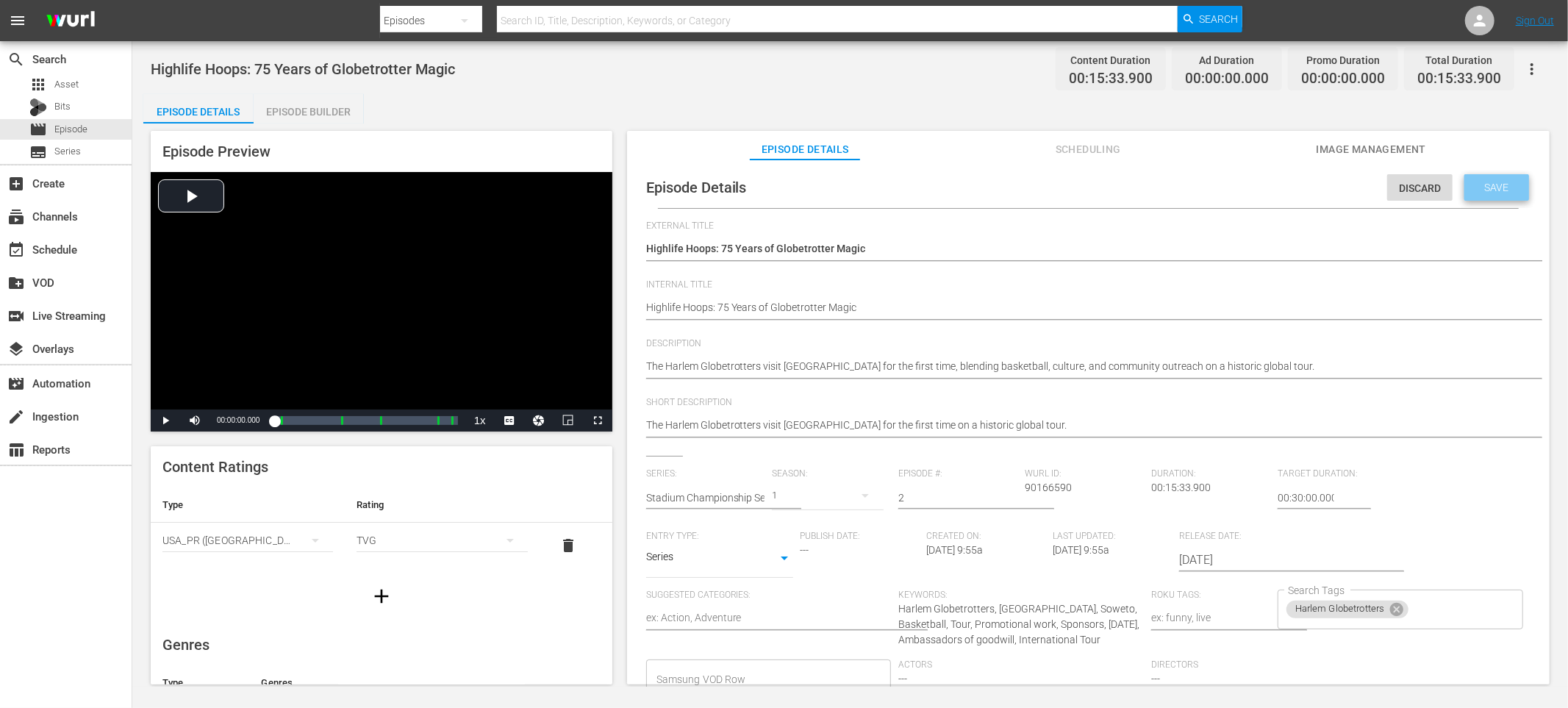
click at [1476, 196] on div "Save" at bounding box center [1497, 187] width 64 height 26
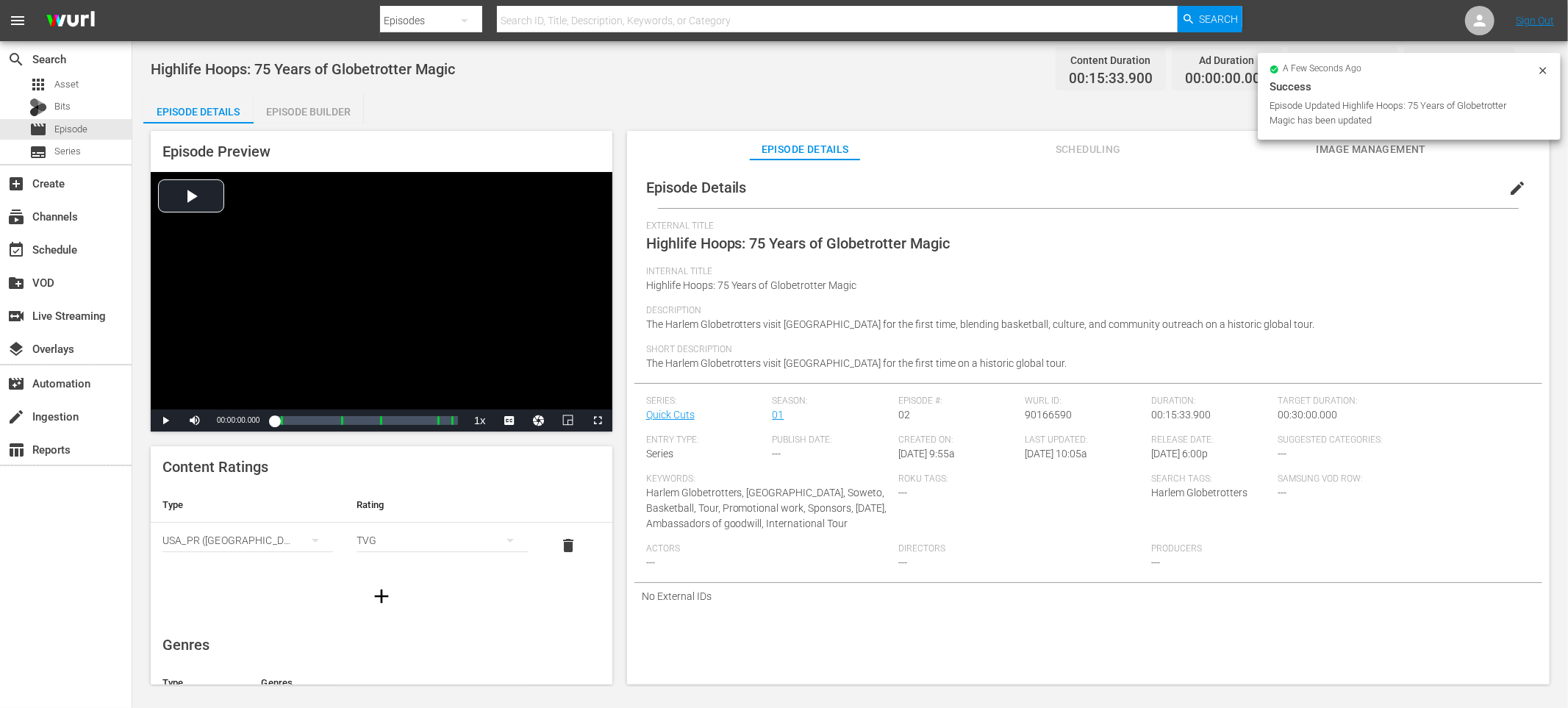
click at [336, 117] on div "Episode Builder" at bounding box center [309, 111] width 110 height 35
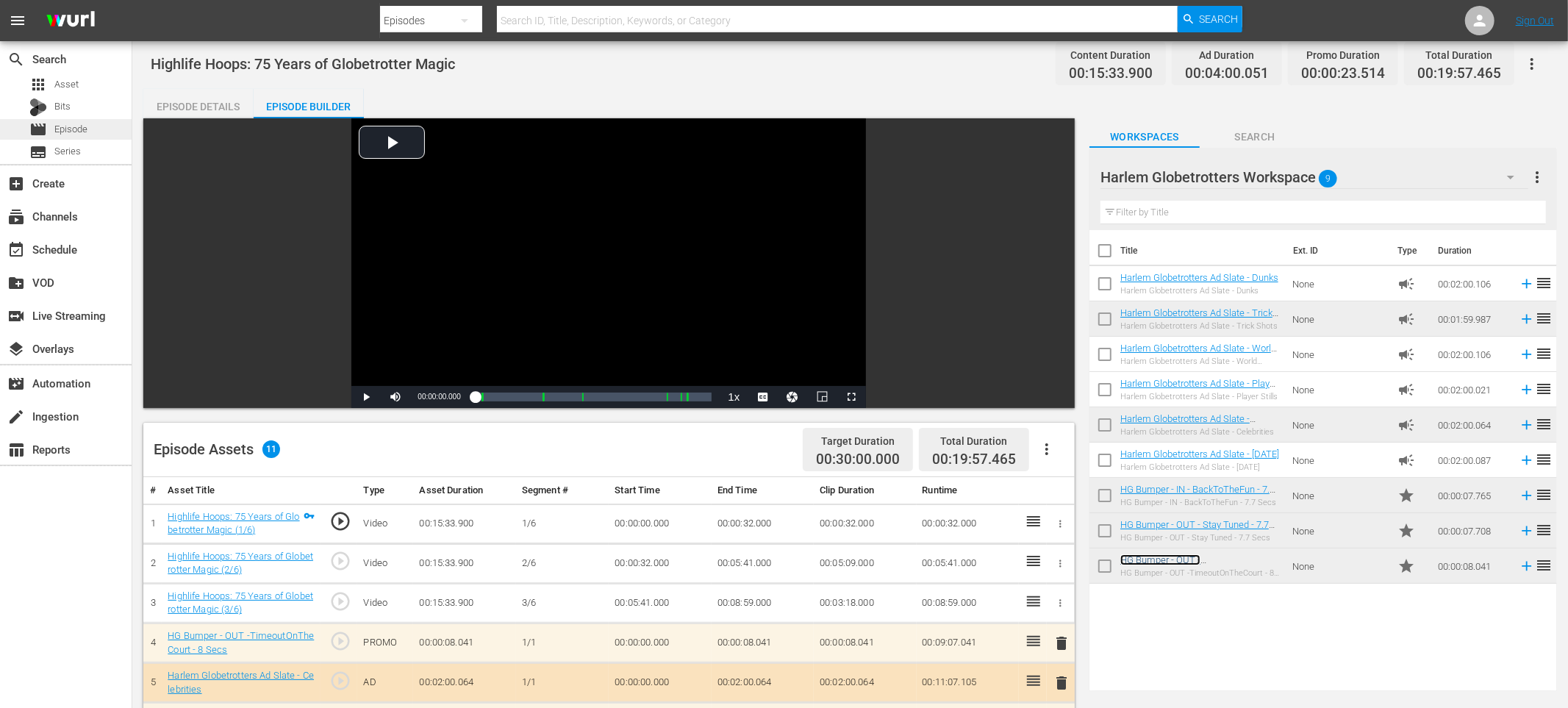
scroll to position [9, 0]
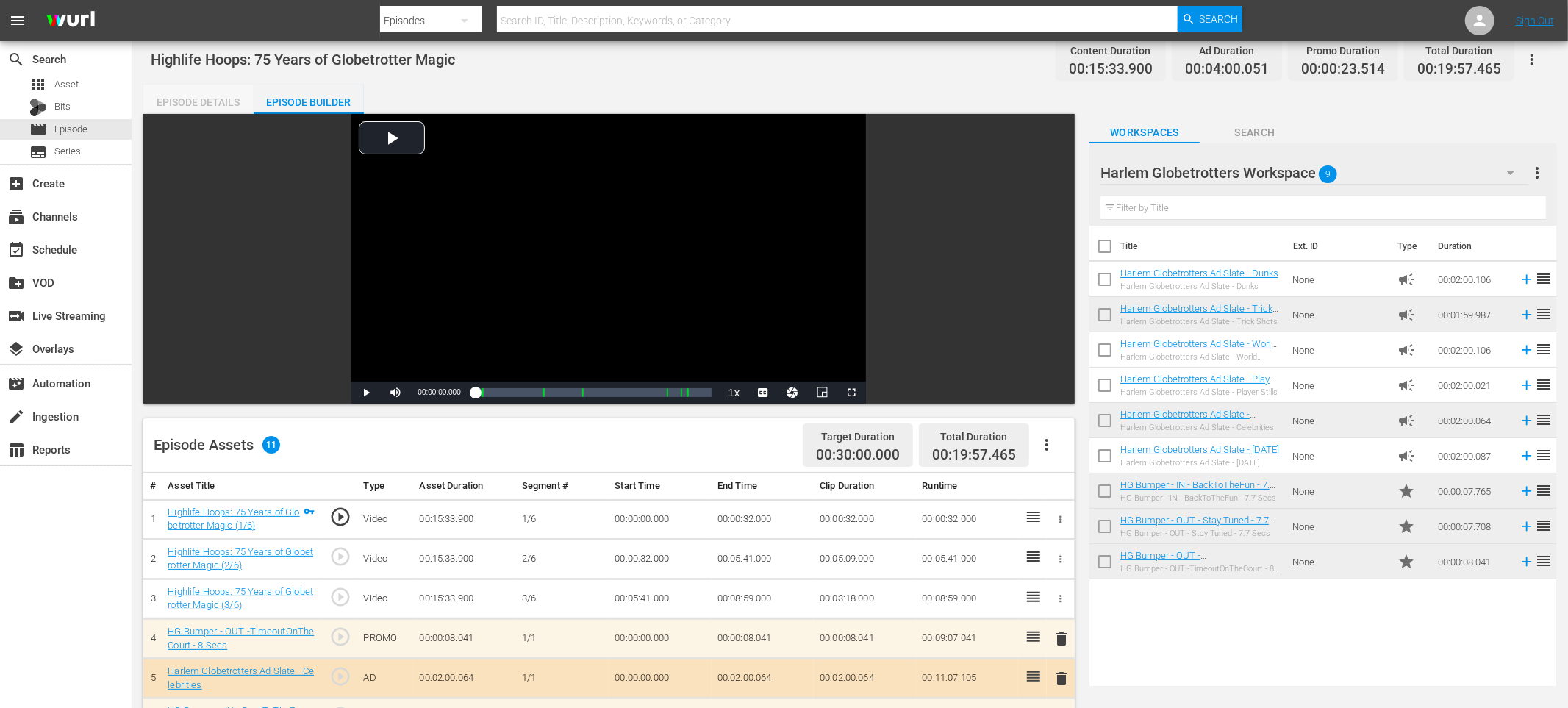
click at [191, 103] on div "Episode Details" at bounding box center [199, 102] width 110 height 35
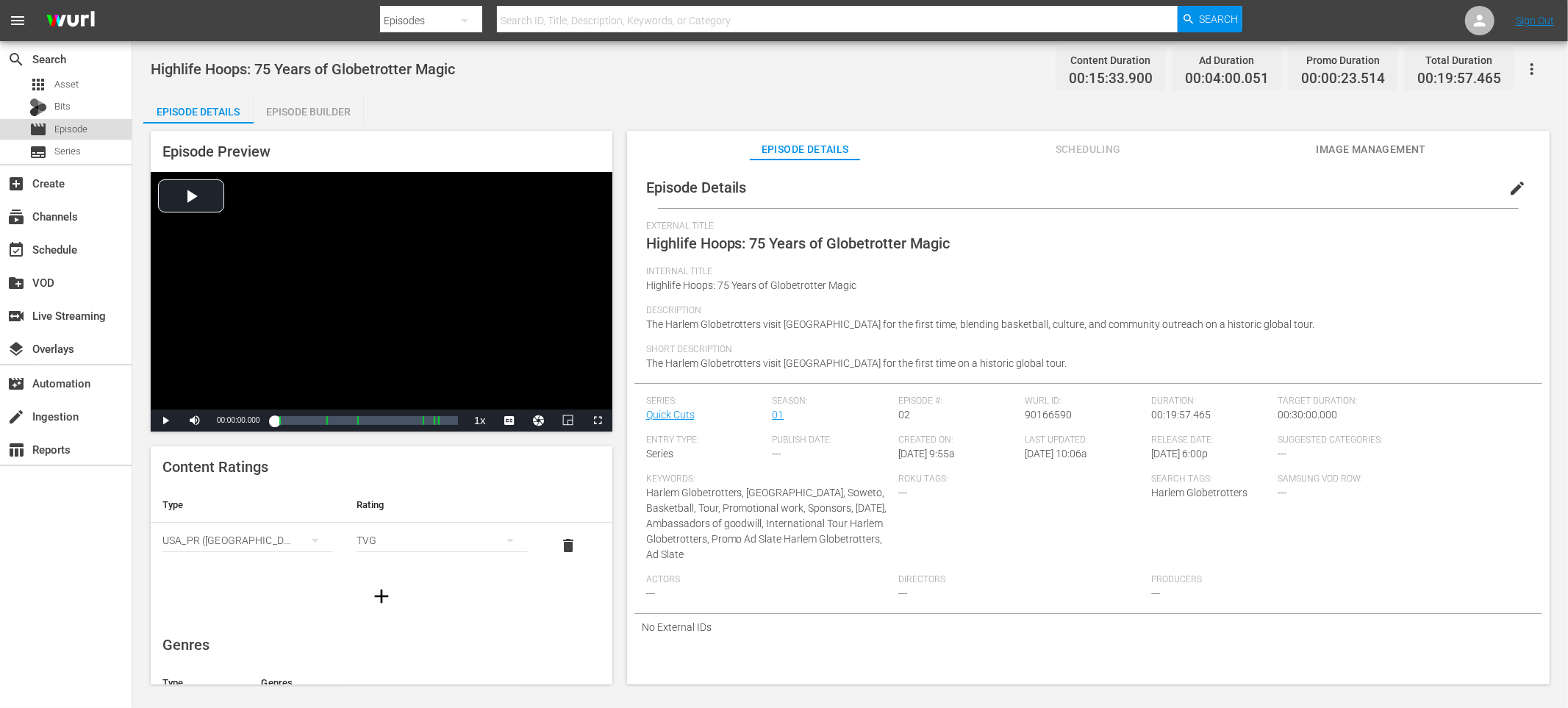
click at [65, 127] on span "Episode" at bounding box center [71, 129] width 33 height 15
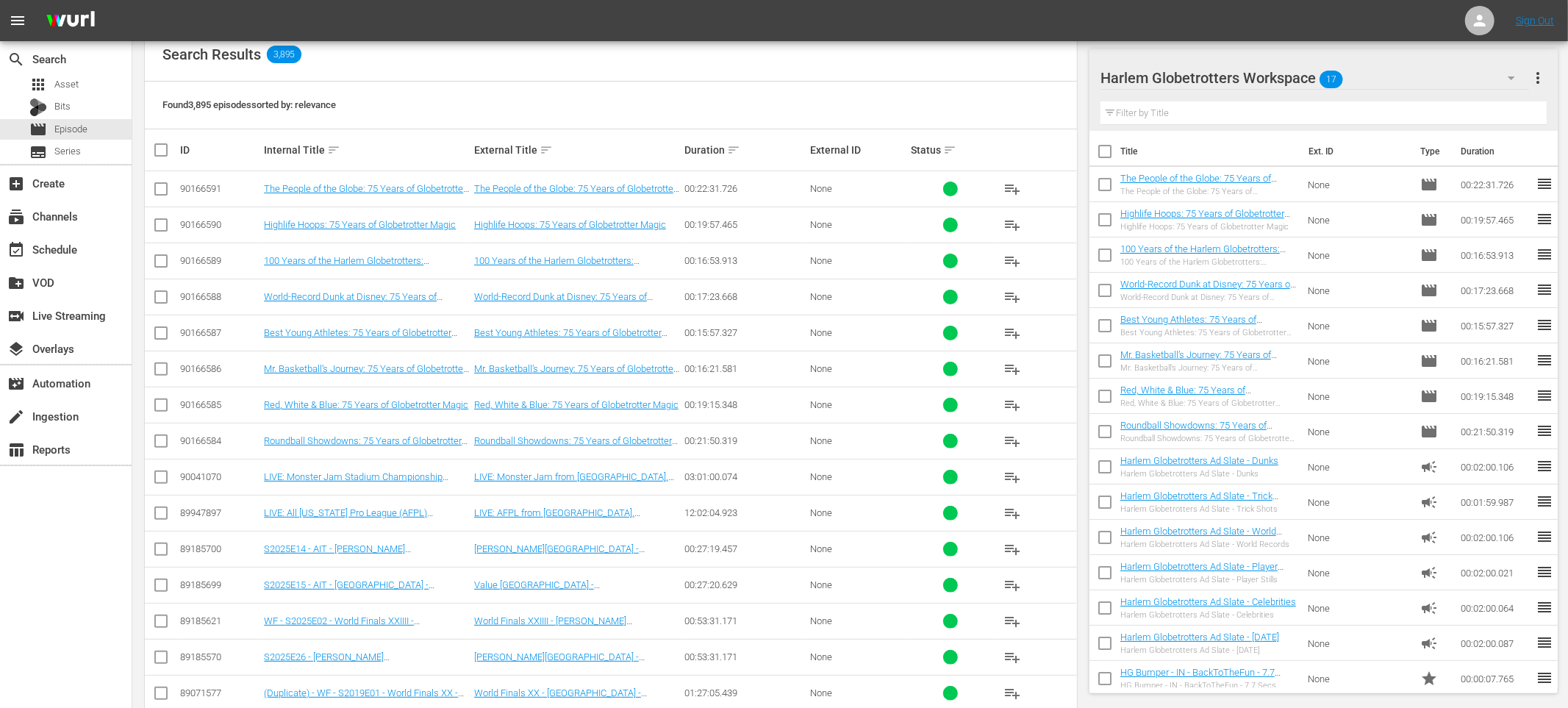
scroll to position [276, 0]
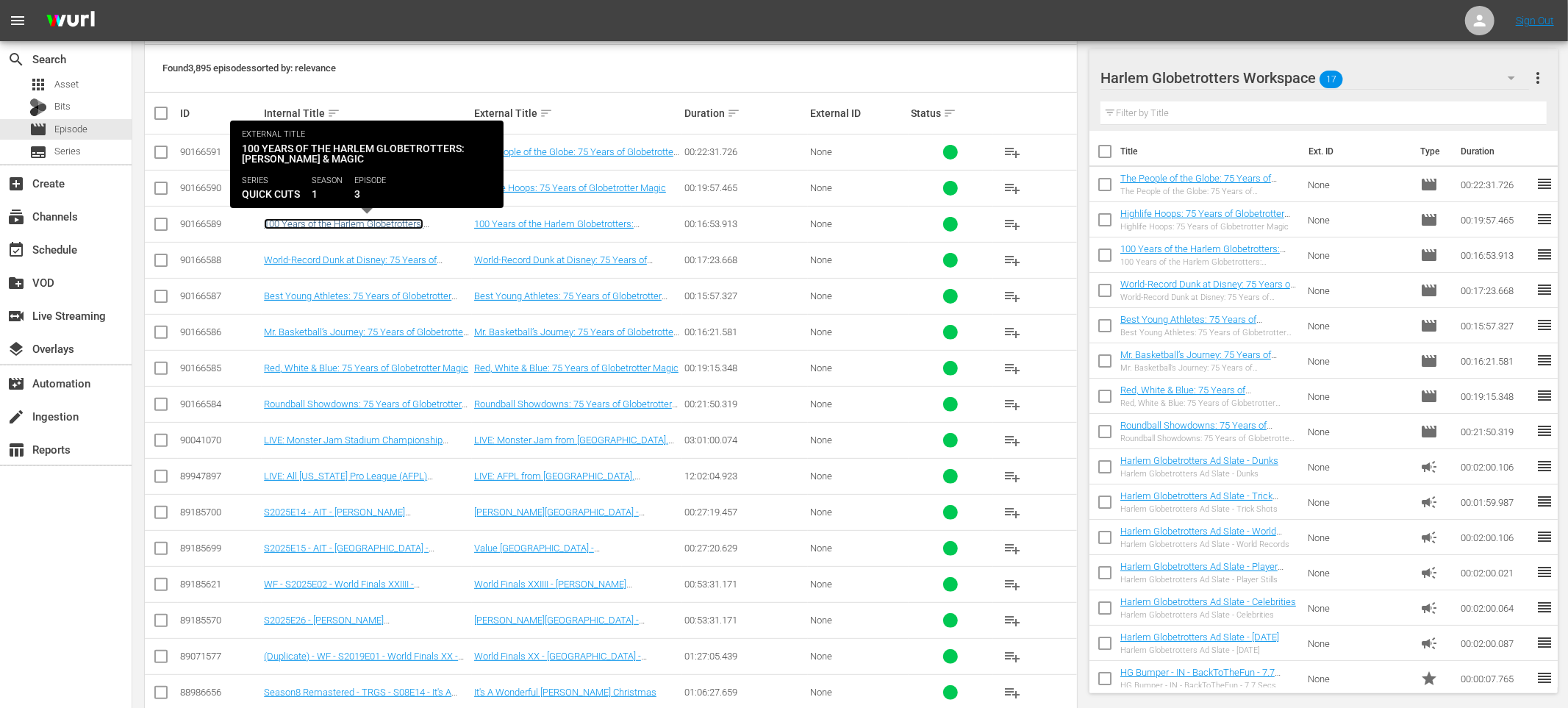
click at [290, 222] on link "100 Years of the Harlem Globetrotters: Mandela & Magic" at bounding box center [344, 229] width 160 height 22
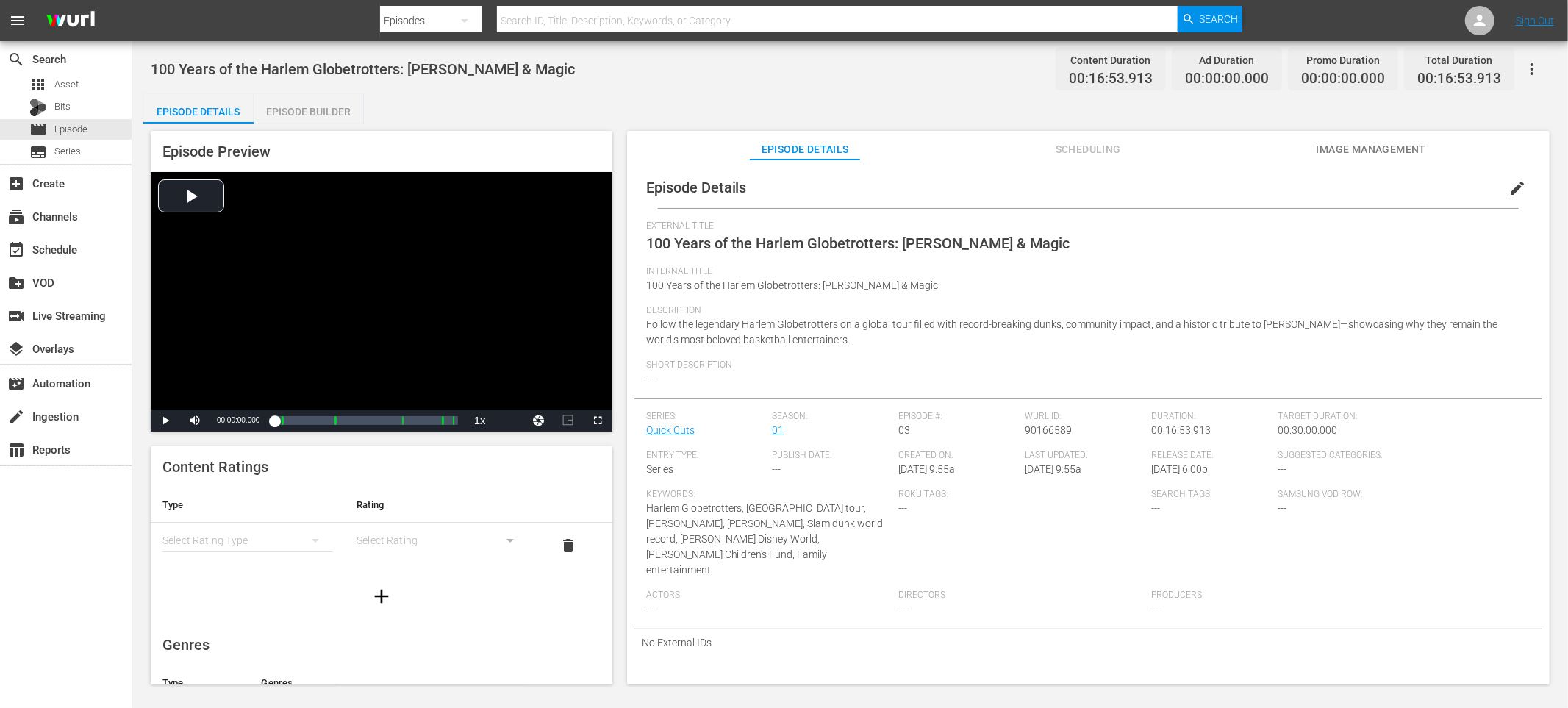
click at [1508, 192] on span "edit" at bounding box center [1517, 188] width 18 height 18
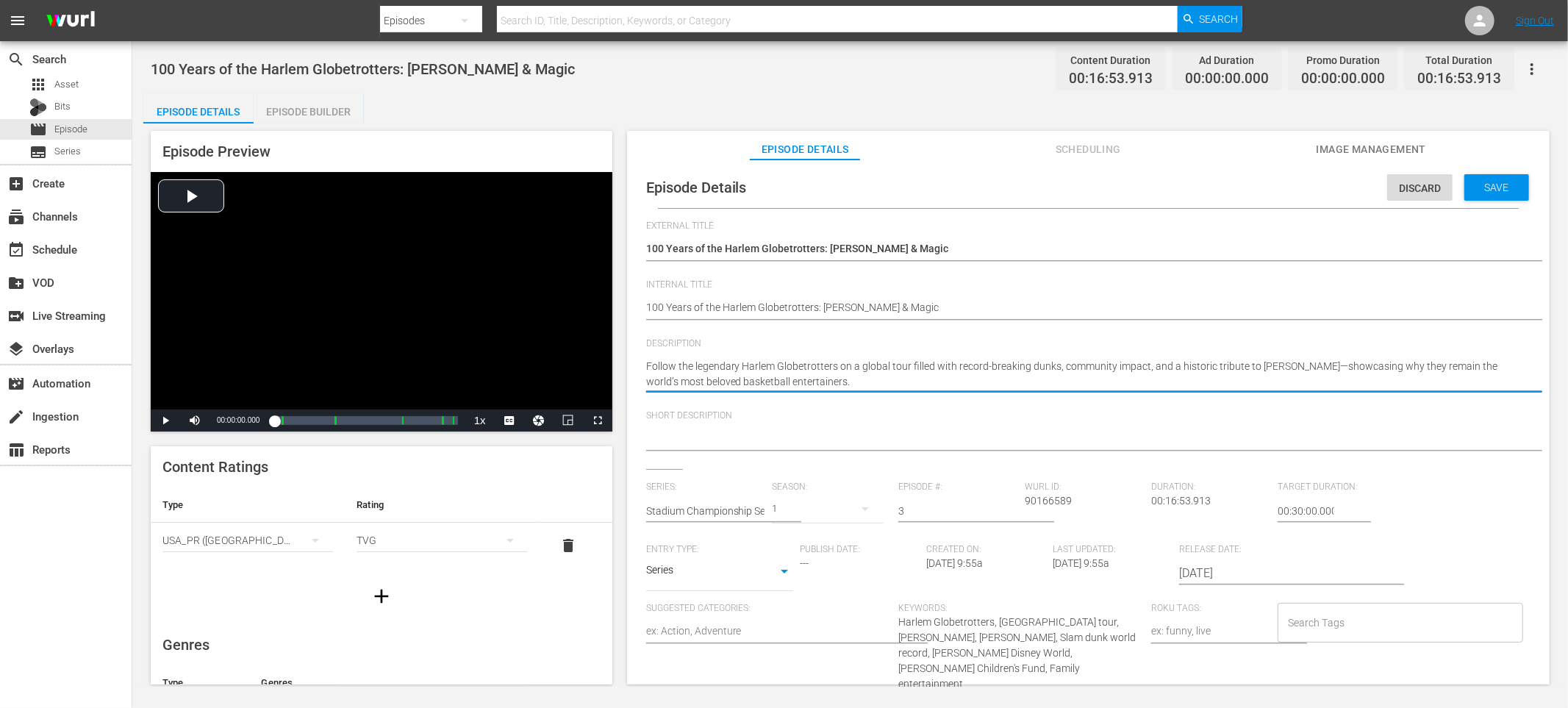
drag, startPoint x: 864, startPoint y: 383, endPoint x: 646, endPoint y: 370, distance: 218.4
click at [876, 369] on textarea "Follow the legendary Harlem Globetrotters on a global tour filled with record-b…" at bounding box center [1085, 374] width 877 height 31
drag, startPoint x: 720, startPoint y: 378, endPoint x: 871, endPoint y: 390, distance: 151.5
click at [886, 386] on textarea "Follow the legendary Harlem Globetrotters on a global tour filled with record-b…" at bounding box center [1085, 374] width 877 height 31
click at [754, 439] on textarea at bounding box center [1085, 439] width 877 height 18
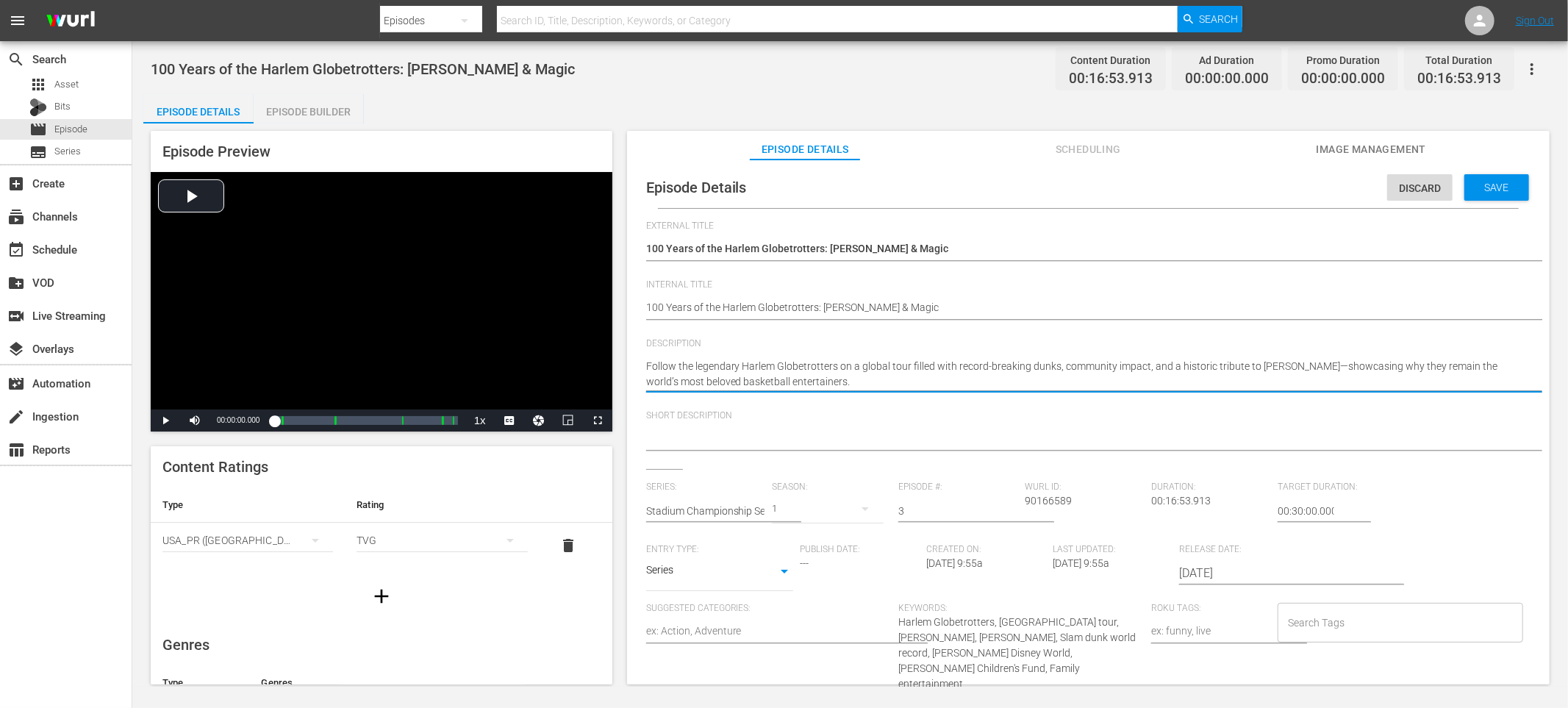
paste textarea "Follow the legendary Harlem Globetrotters on a global tour filled with record-b…"
type textarea "Follow the legendary Harlem Globetrotters on a global tour filled with record-b…"
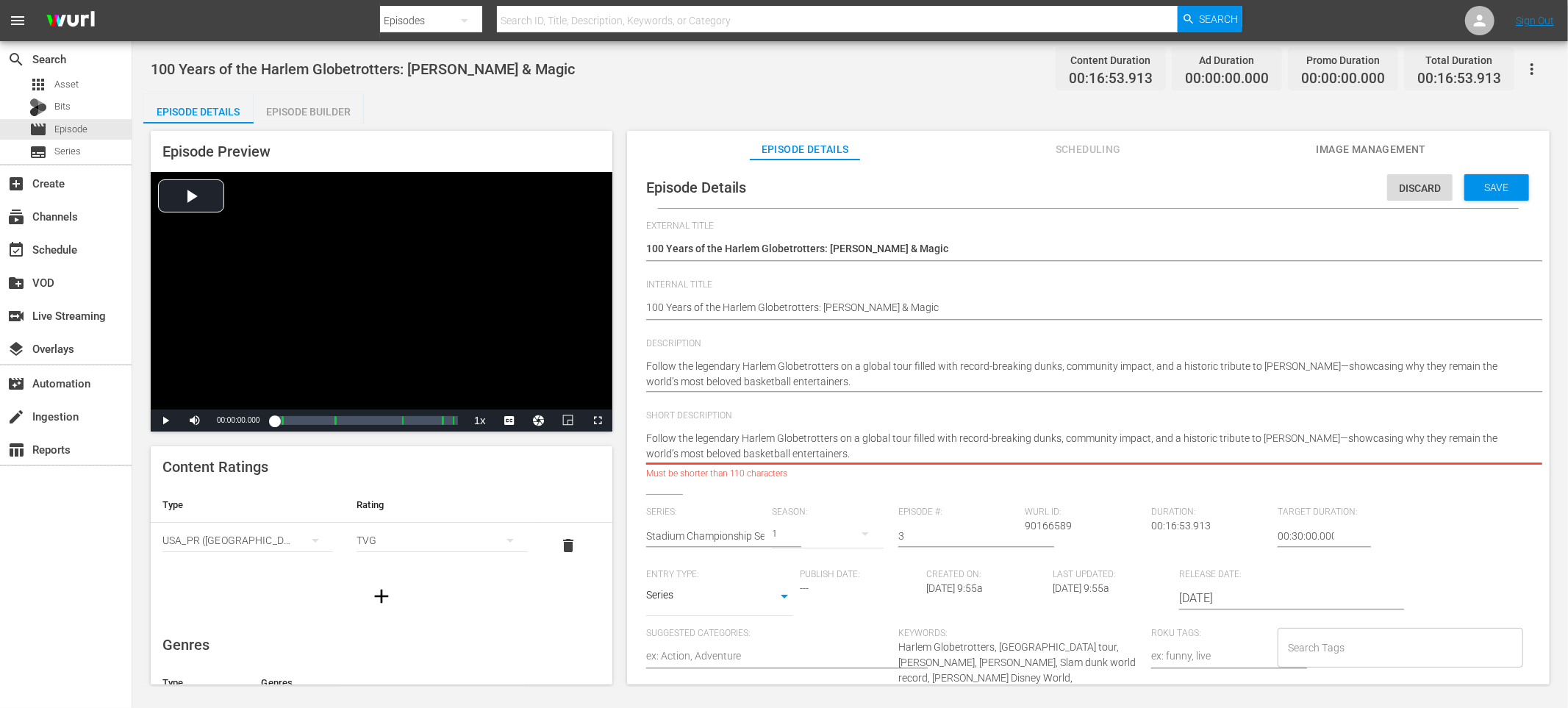
type textarea "Follow the legendary Harlem Globetrotters on a global tour filled with record-b…"
click at [1298, 639] on input "Search Tags" at bounding box center [1389, 647] width 210 height 26
type input "Harlem"
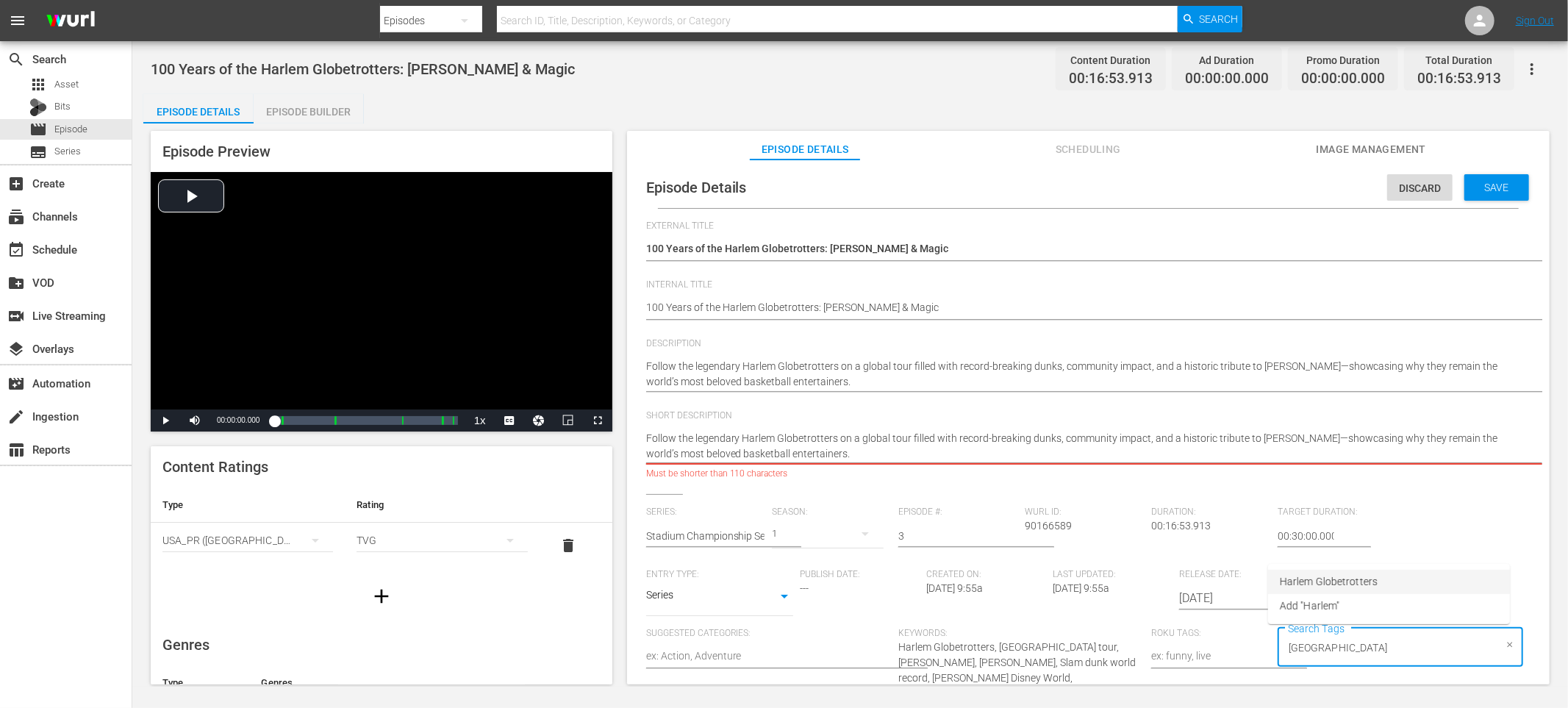
click at [1335, 588] on span "Harlem Globetrotters" at bounding box center [1329, 582] width 98 height 16
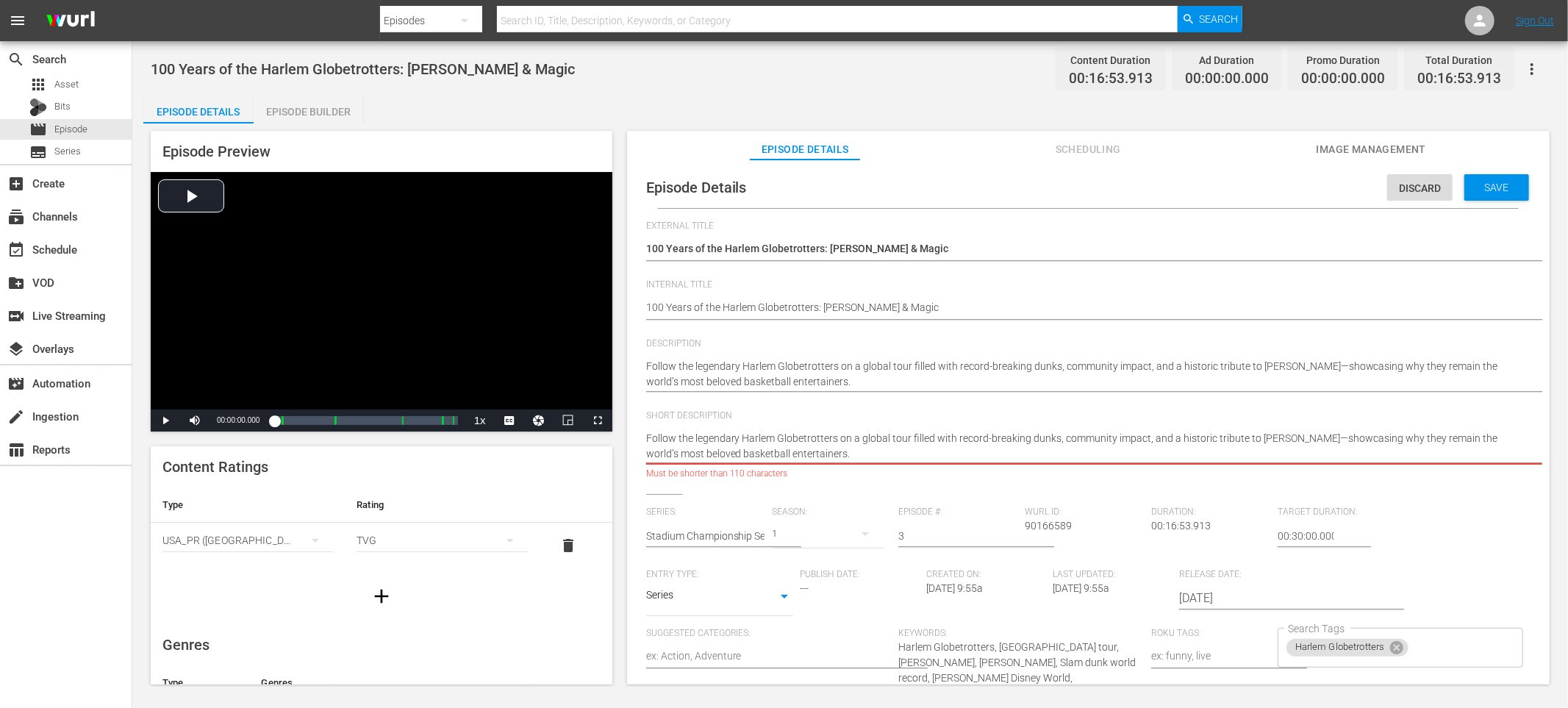
drag, startPoint x: 1004, startPoint y: 449, endPoint x: 955, endPoint y: 439, distance: 50.0
click at [955, 439] on textarea "Follow the legendary Harlem Globetrotters on a global tour filled with record-b…" at bounding box center [1085, 446] width 877 height 31
click at [975, 437] on textarea "Follow the legendary Harlem Globetrotters on a global tour filled with record-b…" at bounding box center [1085, 446] width 877 height 31
drag, startPoint x: 970, startPoint y: 455, endPoint x: 934, endPoint y: 438, distance: 39.8
click at [934, 438] on textarea "Follow the legendary Harlem Globetrotters on a global tour filled with record-b…" at bounding box center [1085, 446] width 877 height 31
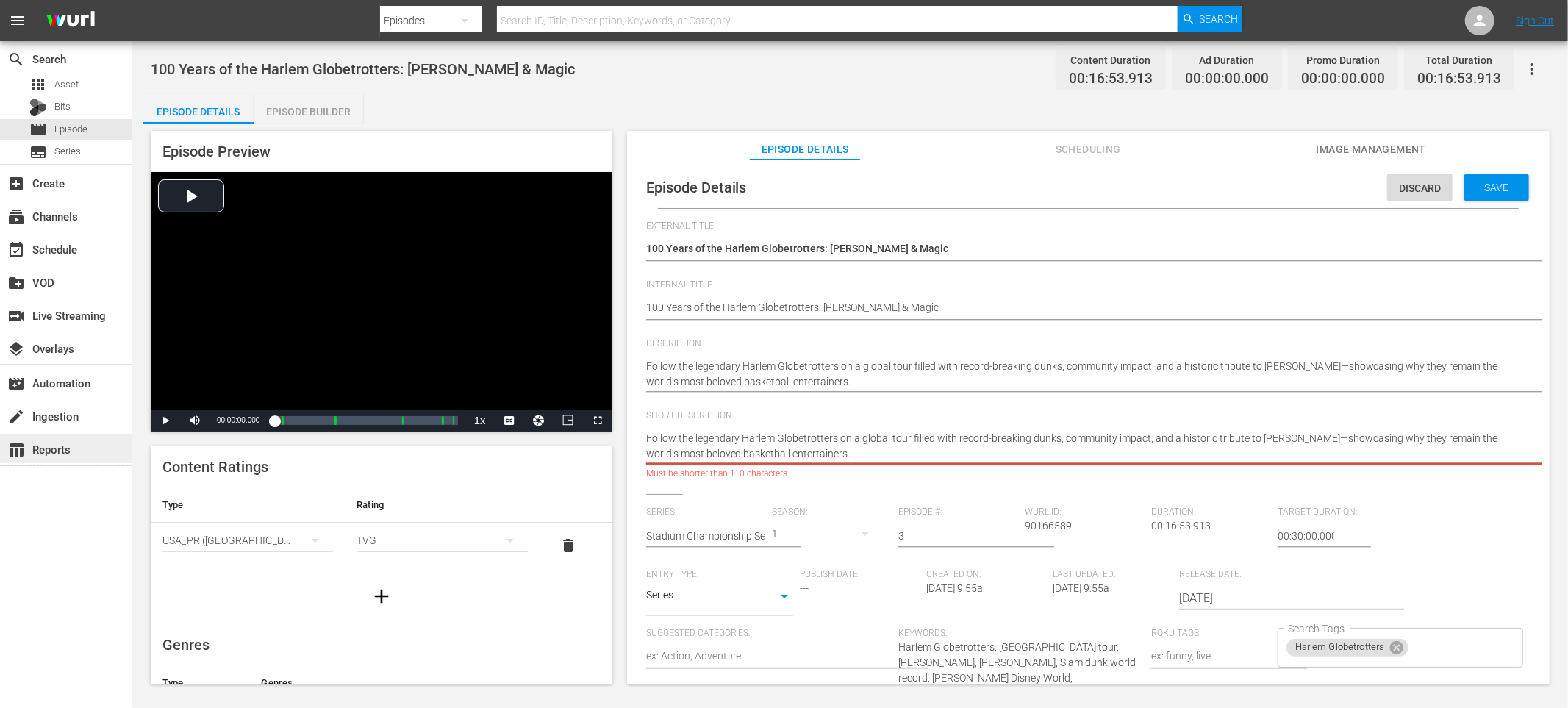
scroll to position [1, 0]
click at [897, 460] on textarea "Follow the legendary Harlem Globetrotters on a global tour filled with record-b…" at bounding box center [1085, 446] width 877 height 31
drag, startPoint x: 898, startPoint y: 457, endPoint x: 1080, endPoint y: 436, distance: 183.2
click at [1080, 436] on textarea "Follow the legendary Harlem Globetrotters on a global tour filled with record-b…" at bounding box center [1085, 446] width 877 height 31
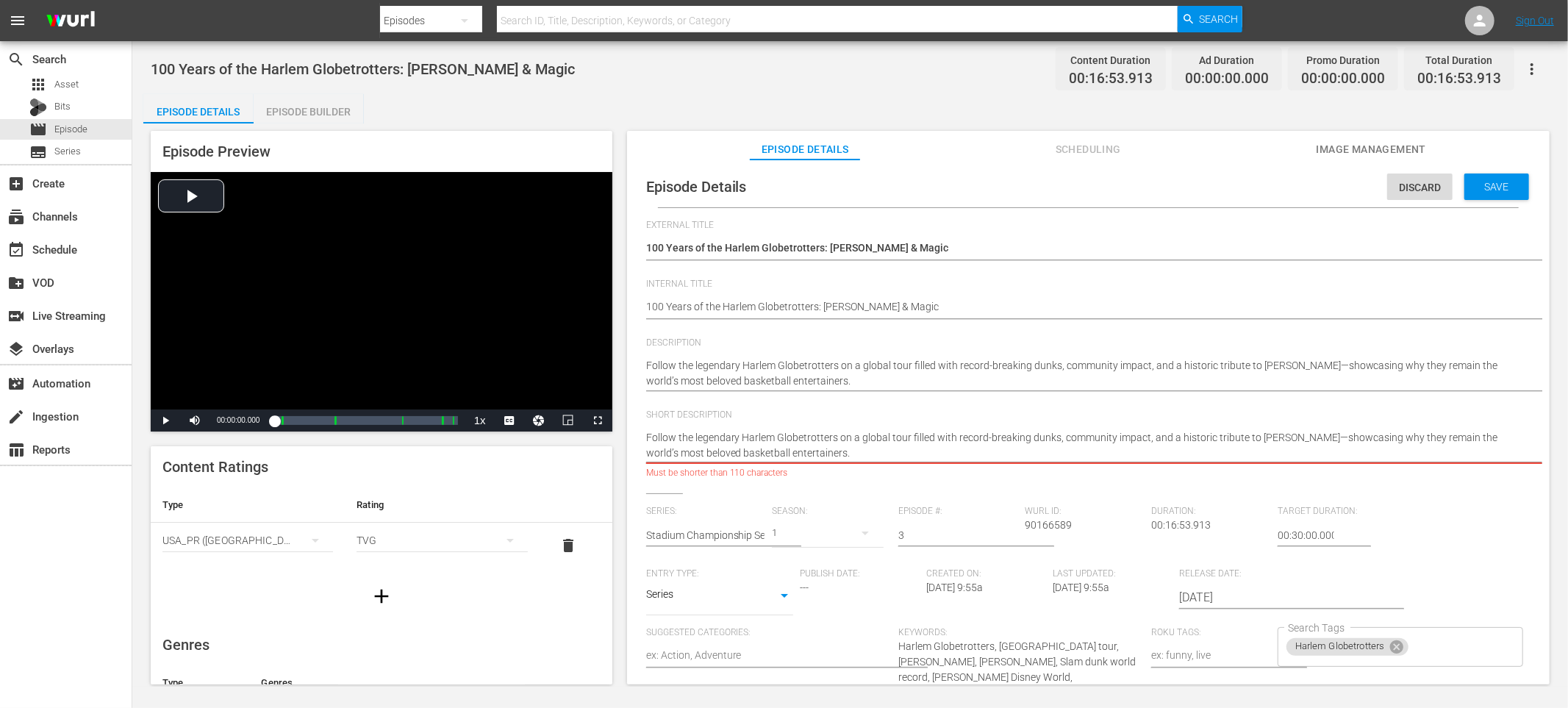
drag, startPoint x: 907, startPoint y: 438, endPoint x: 925, endPoint y: 448, distance: 20.6
click at [925, 448] on textarea "Follow the legendary Harlem Globetrotters on a global tour filled with record-b…" at bounding box center [1085, 446] width 877 height 31
drag, startPoint x: 909, startPoint y: 435, endPoint x: 1251, endPoint y: 456, distance: 342.6
click at [1251, 456] on textarea "Follow the legendary Harlem Globetrotters on a global tour filled with record-b…" at bounding box center [1085, 446] width 877 height 31
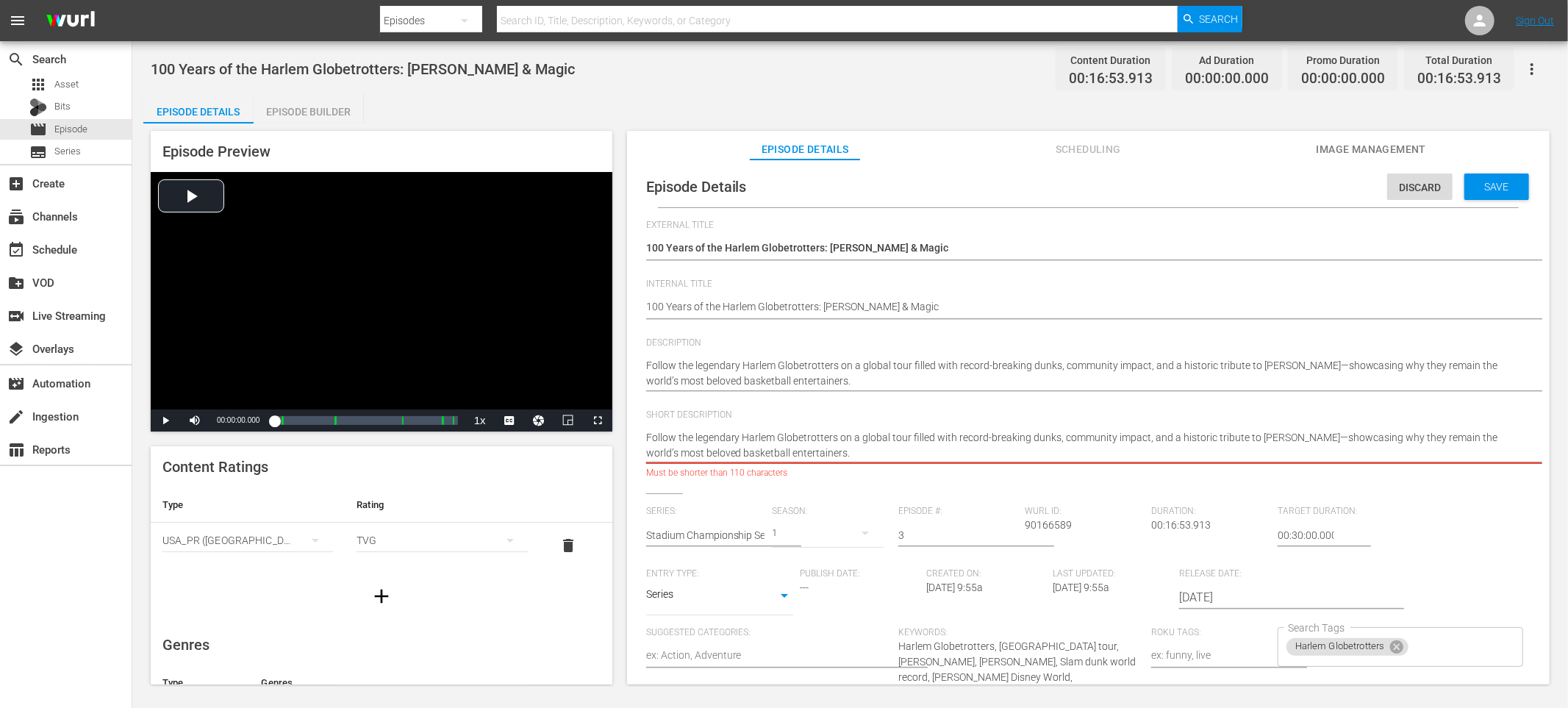
drag, startPoint x: 1334, startPoint y: 436, endPoint x: 914, endPoint y: 439, distance: 420.0
click at [912, 439] on textarea "Follow the legendary Harlem Globetrotters on a global tour filled with record-b…" at bounding box center [1085, 446] width 877 height 31
type textarea "Follow the legendary Harlem Globetrotters on a global tour showcasing why they …"
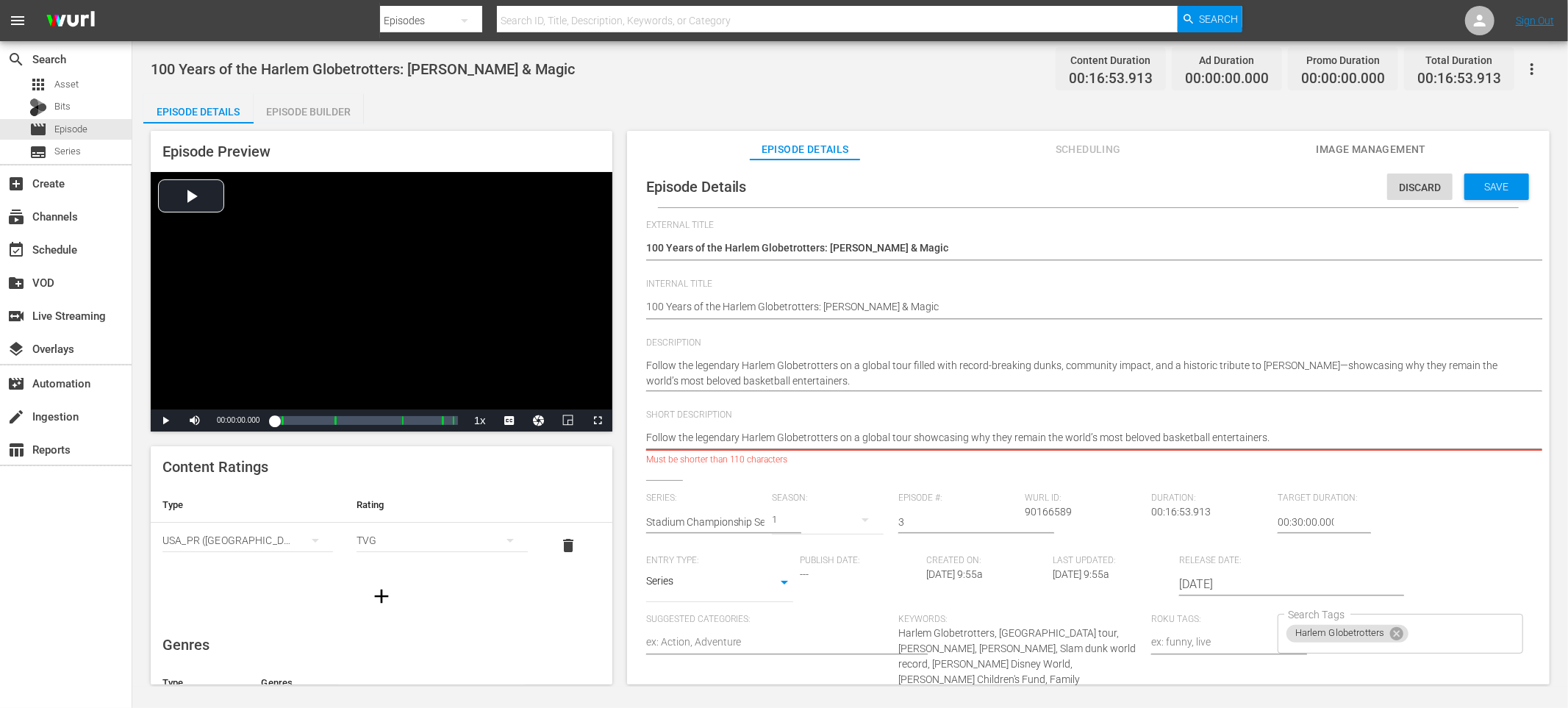
drag, startPoint x: 1059, startPoint y: 436, endPoint x: 1010, endPoint y: 436, distance: 49.0
click at [1010, 436] on textarea "Follow the legendary Harlem Globetrotters on a global tour showcasing why they …" at bounding box center [1085, 439] width 877 height 18
type textarea "Follow the legendary Harlem Globetrotters on a global tour showcasing why they …"
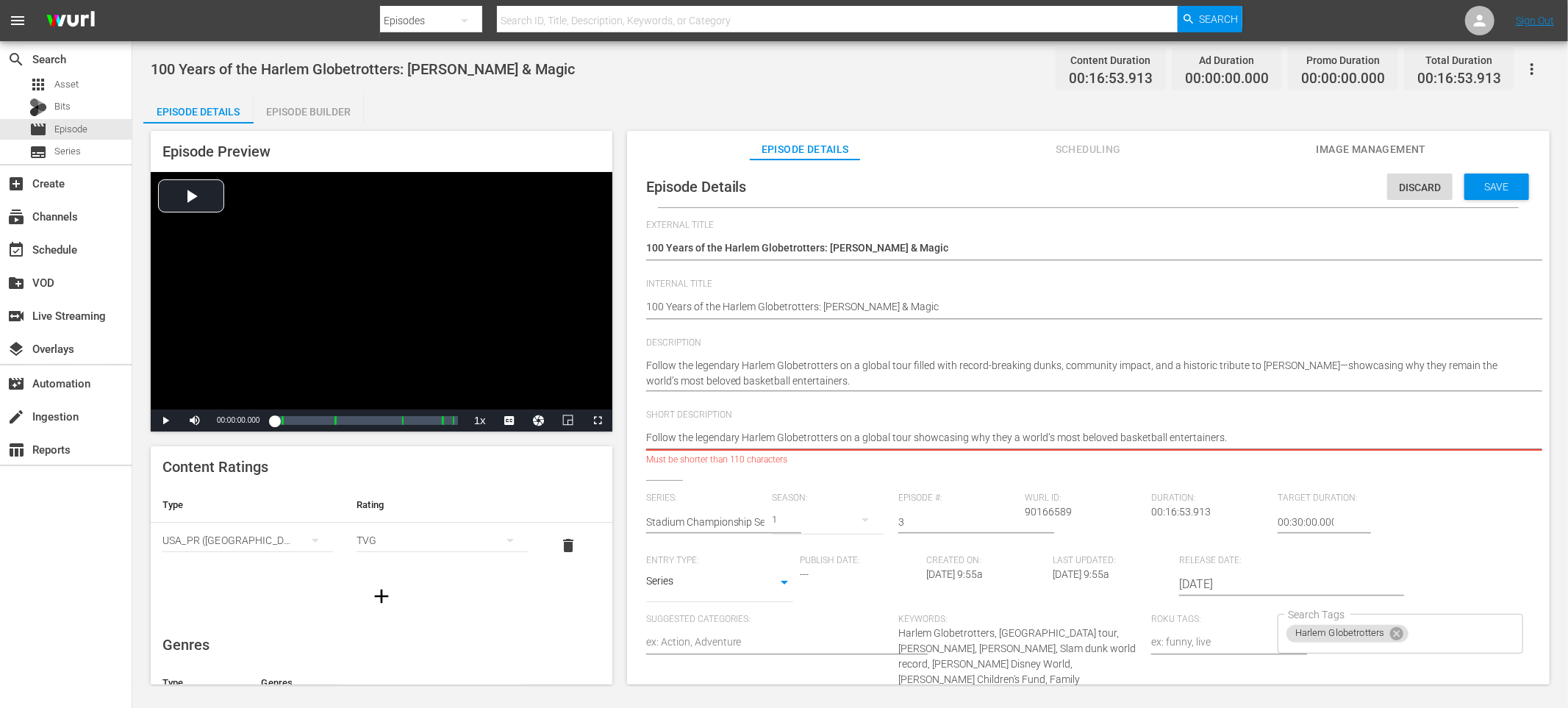
type textarea "Follow the legendary Harlem Globetrotters on a global tour showcasing why they …"
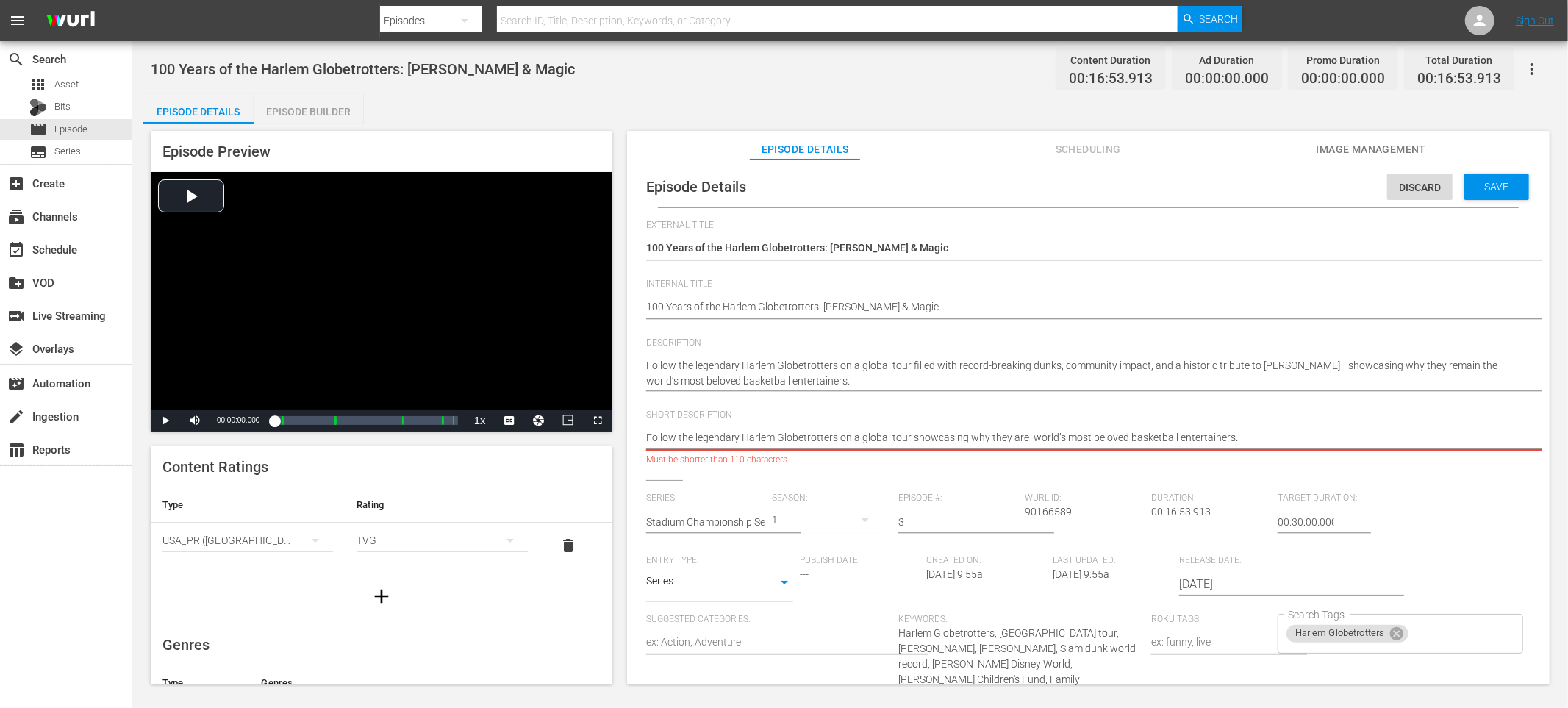
type textarea "Follow the legendary Harlem Globetrotters on a global tour showcasing why they …"
click at [1181, 417] on span "Short Description" at bounding box center [1085, 415] width 877 height 12
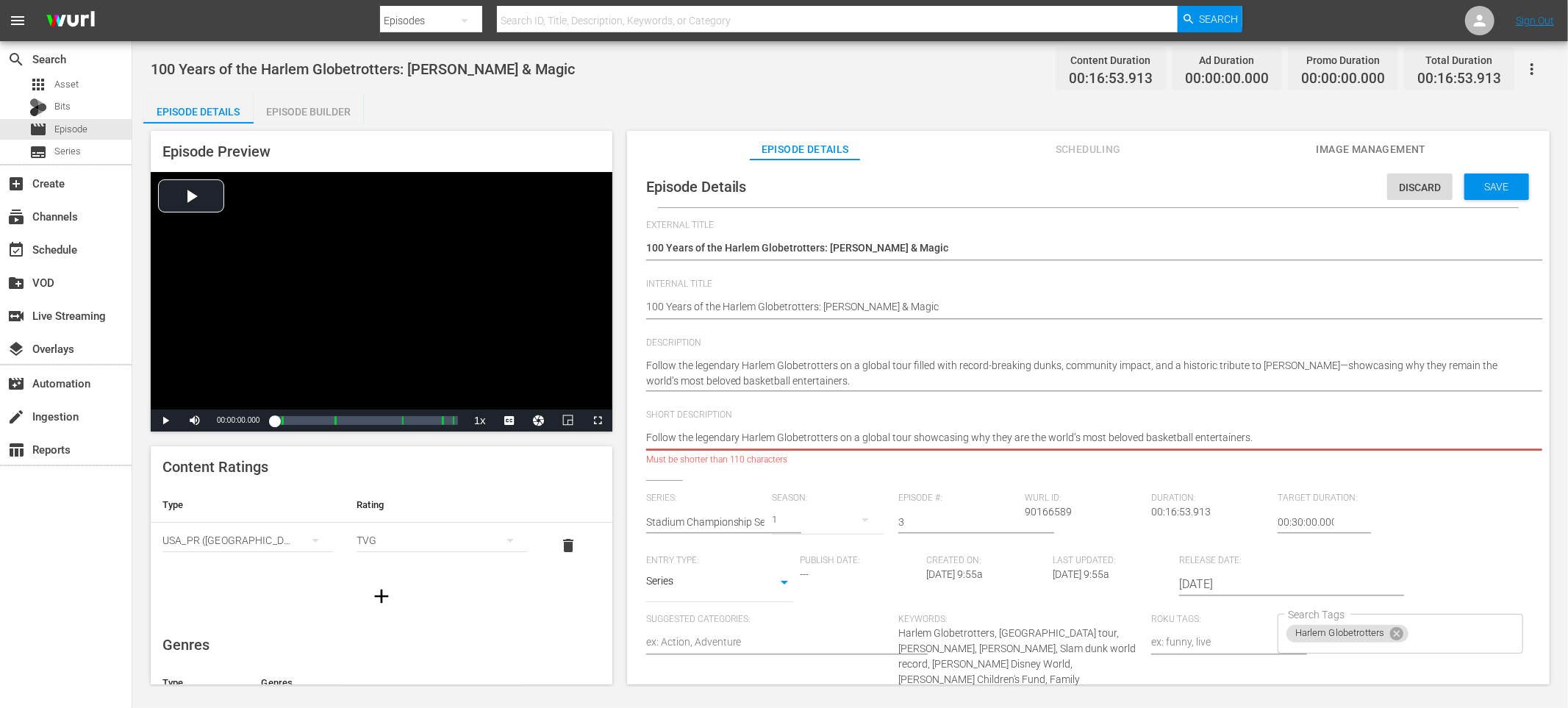
click at [781, 432] on textarea "Follow the legendary Harlem Globetrotters on a global tour showcasing why they …" at bounding box center [1085, 439] width 877 height 18
drag, startPoint x: 907, startPoint y: 437, endPoint x: 1320, endPoint y: 438, distance: 413.0
click at [1320, 438] on textarea "Follow the legendary Harlem Globetrotters on a global tour showcasing why they …" at bounding box center [1085, 439] width 877 height 18
type textarea "Follow the legendary Harlem Globetrotters on a global tour."
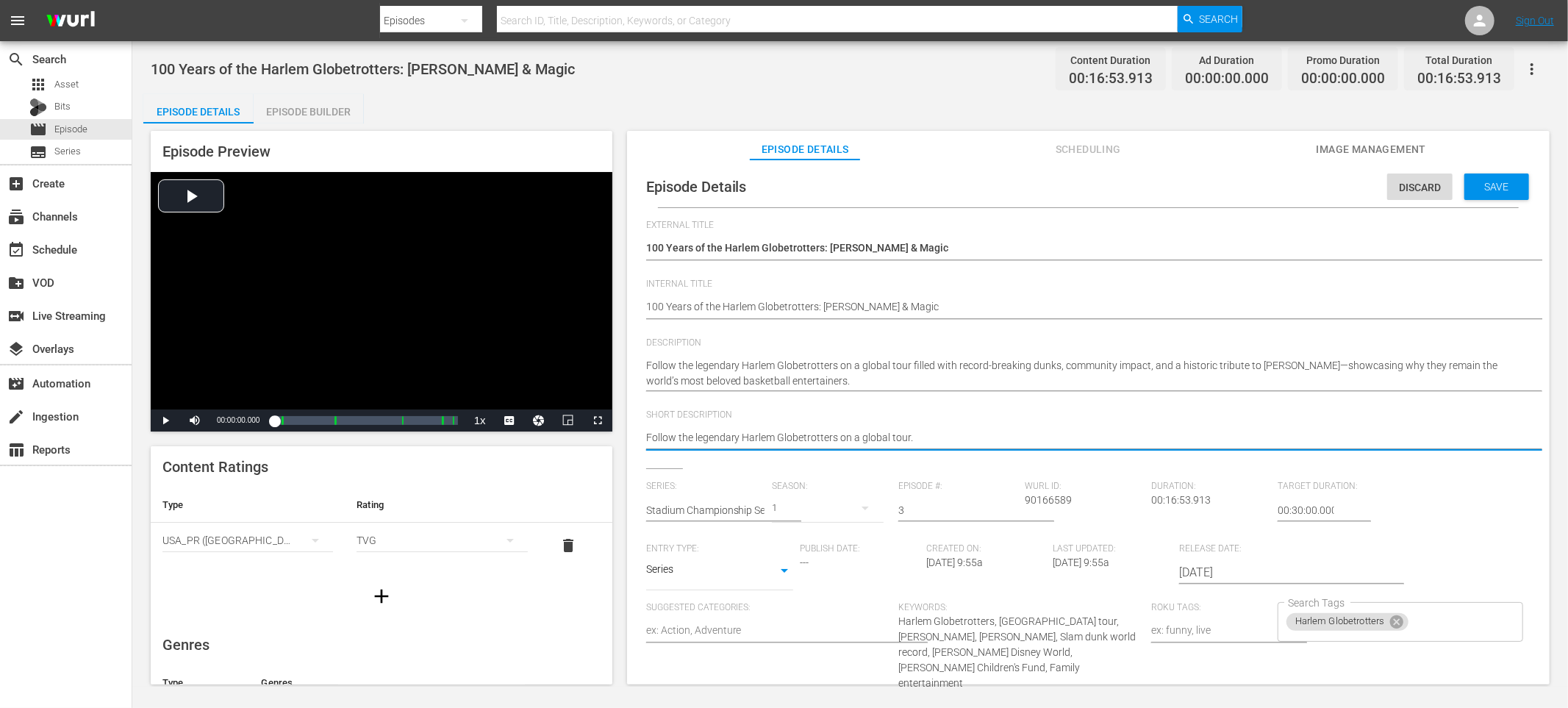
type textarea "Follow the legendary Harlem Globetrotters on a global tour"
type textarea "Follow the legendary Harlem Globetrotters on a global tour s"
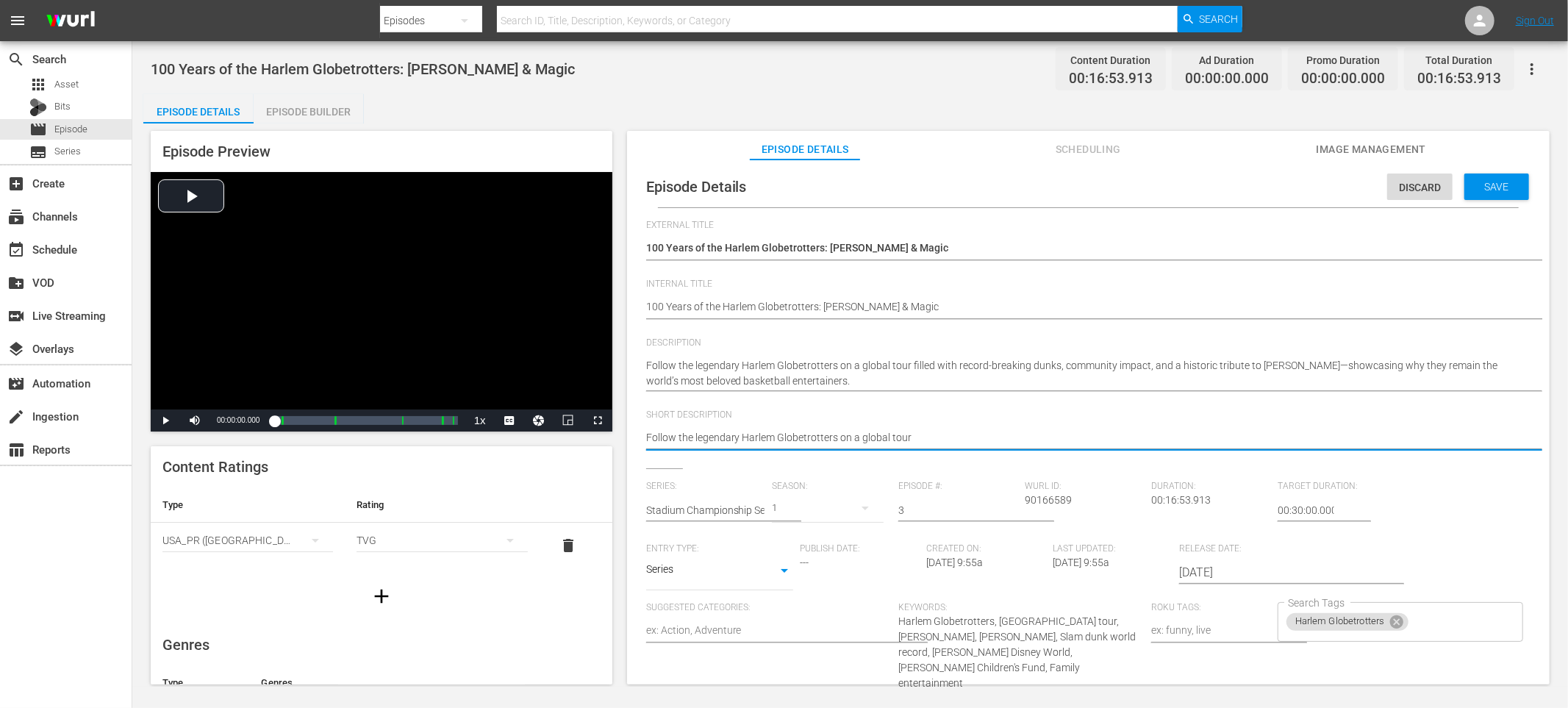
type textarea "Follow the legendary Harlem Globetrotters on a global tour s"
type textarea "Follow the legendary Harlem Globetrotters on a global tour sh"
type textarea "Follow the legendary Harlem Globetrotters on a global tour sho"
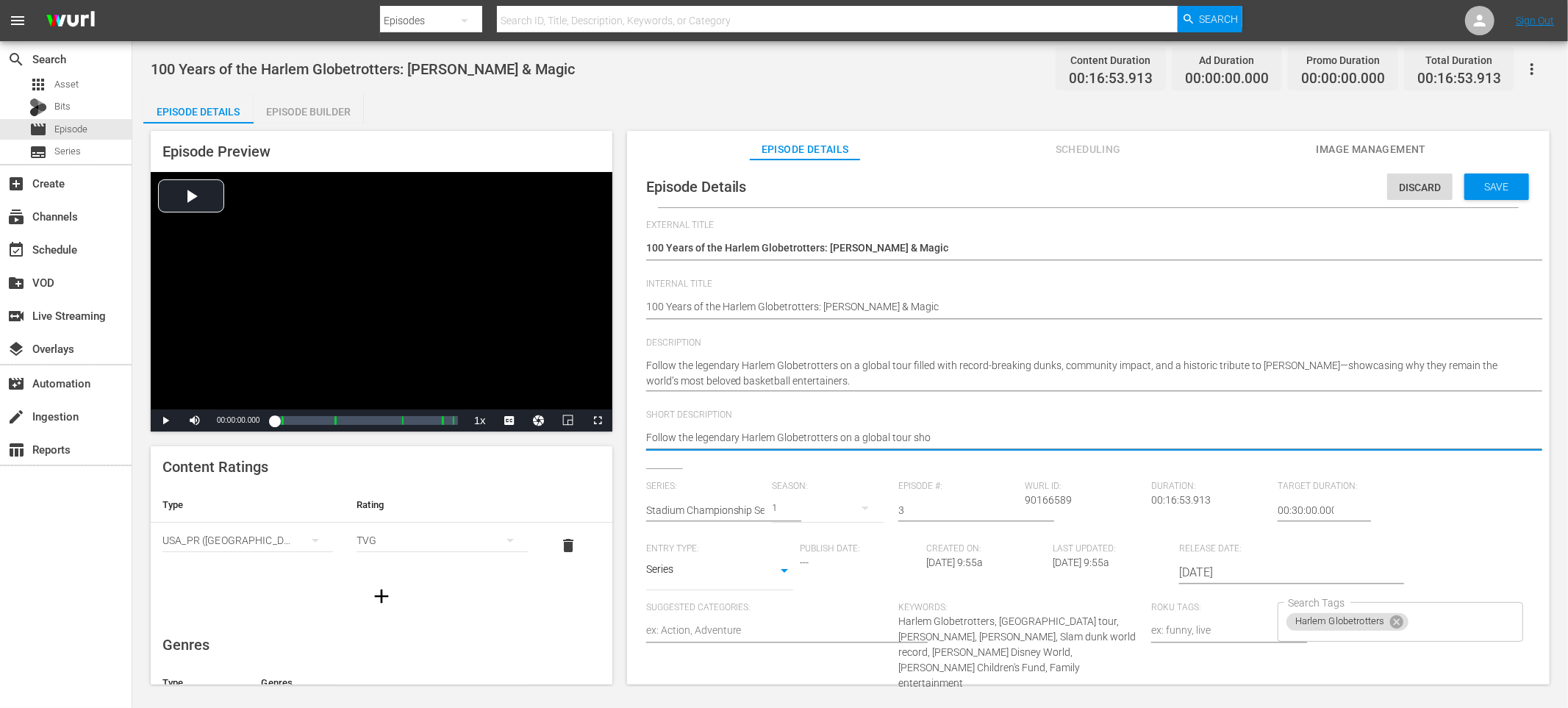
type textarea "Follow the legendary Harlem Globetrotters on a global tour show"
type textarea "Follow the legendary Harlem Globetrotters on a global tour showc"
type textarea "Follow the legendary Harlem Globetrotters on a global tour showca"
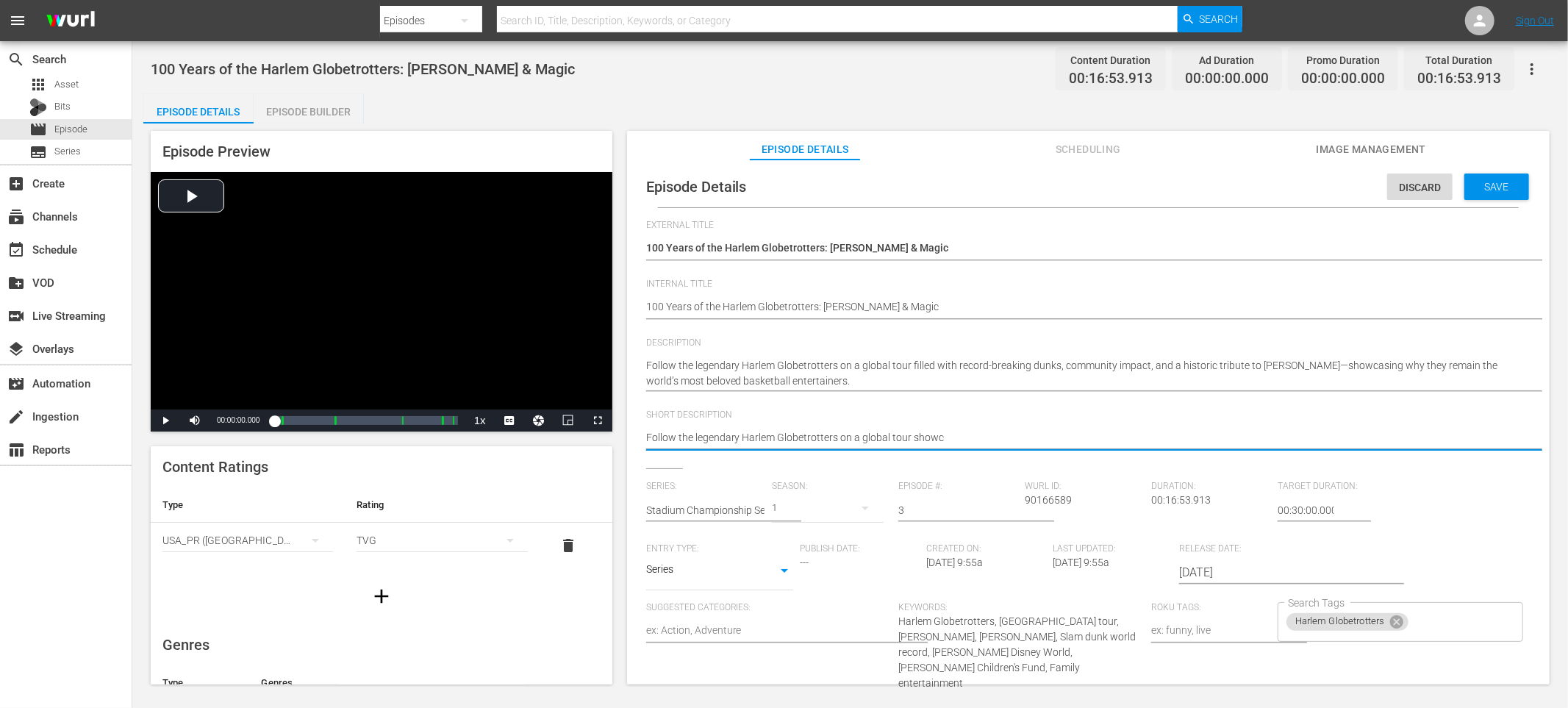
type textarea "Follow the legendary Harlem Globetrotters on a global tour showca"
type textarea "Follow the legendary Harlem Globetrotters on a global tour showcas"
type textarea "Follow the legendary Harlem Globetrotters on a global tour showcasi"
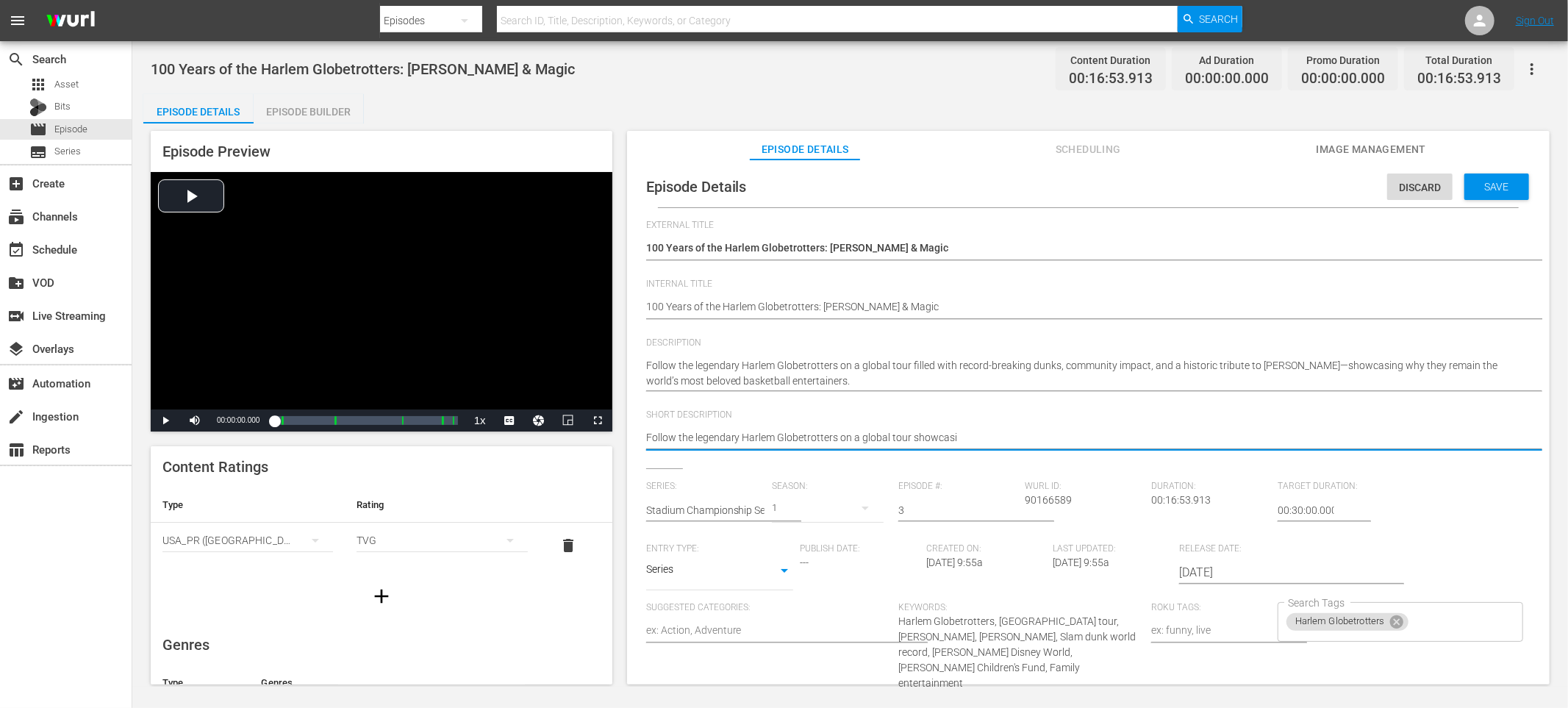
type textarea "Follow the legendary Harlem Globetrotters on a global tour showcasin"
type textarea "Follow the legendary Harlem Globetrotters on a global tour showcasing"
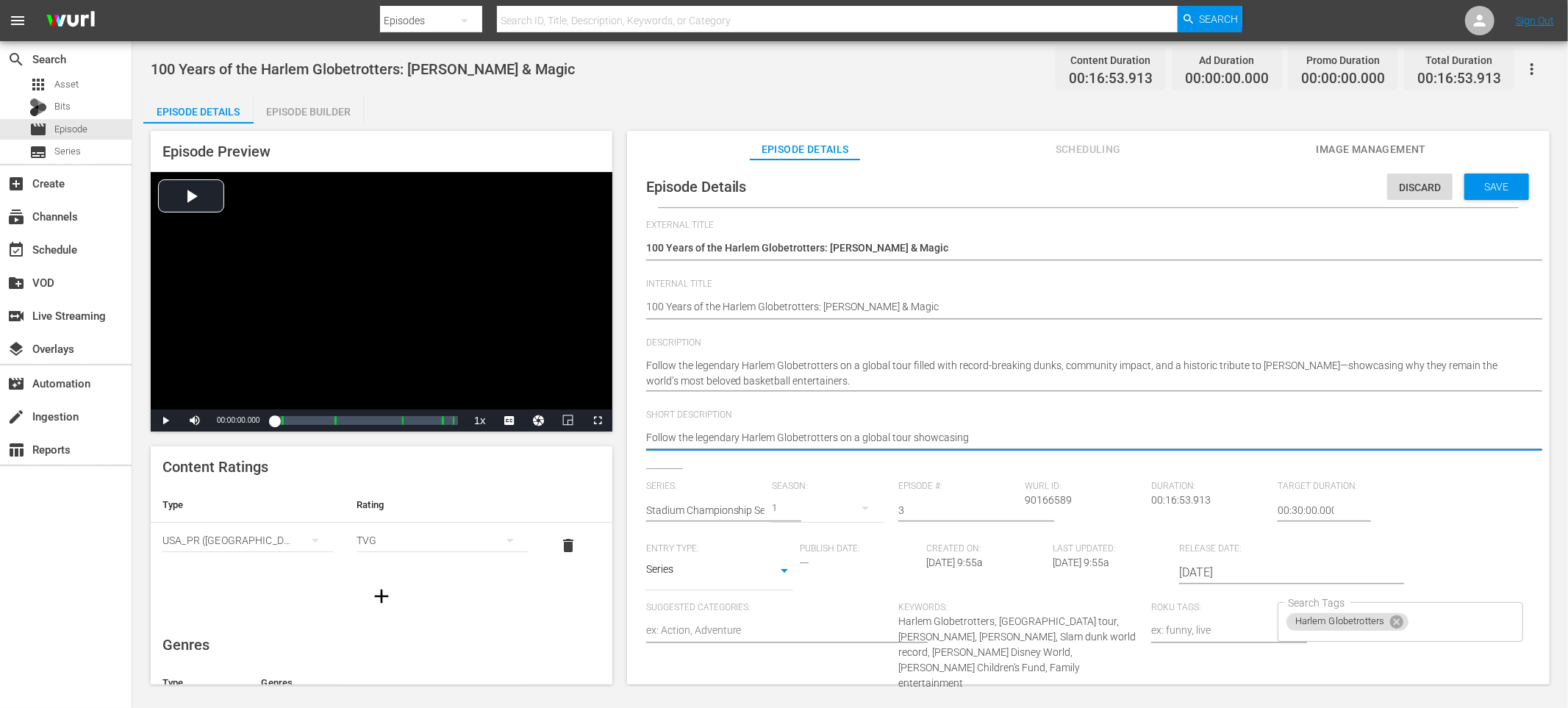
type textarea "Follow the legendary Harlem Globetrotters on a global tour showcasing"
type textarea "Follow the legendary Harlem Globetrotters on a global tour showcasing w"
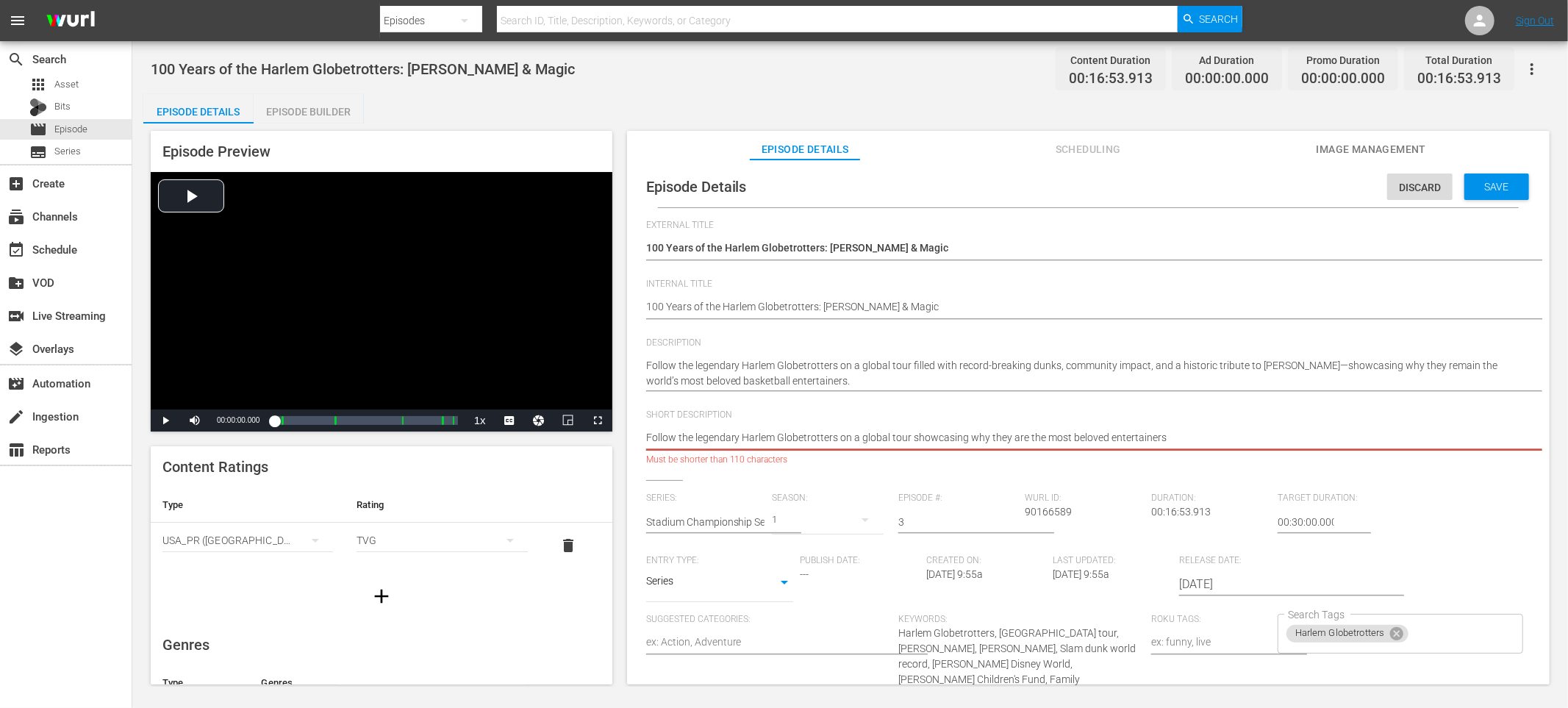
click at [1030, 436] on textarea "Follow the legendary Harlem Globetrotters on a global tour showcasing why they …" at bounding box center [1085, 439] width 877 height 18
drag, startPoint x: 1168, startPoint y: 436, endPoint x: 1105, endPoint y: 438, distance: 63.0
click at [1105, 438] on textarea "Follow the legendary Harlem Globetrotters on a global tour showcasing why they …" at bounding box center [1085, 439] width 877 height 18
click at [1148, 438] on textarea "Follow the legendary Harlem Globetrotters on a global tour showcasing why they …" at bounding box center [1085, 439] width 877 height 18
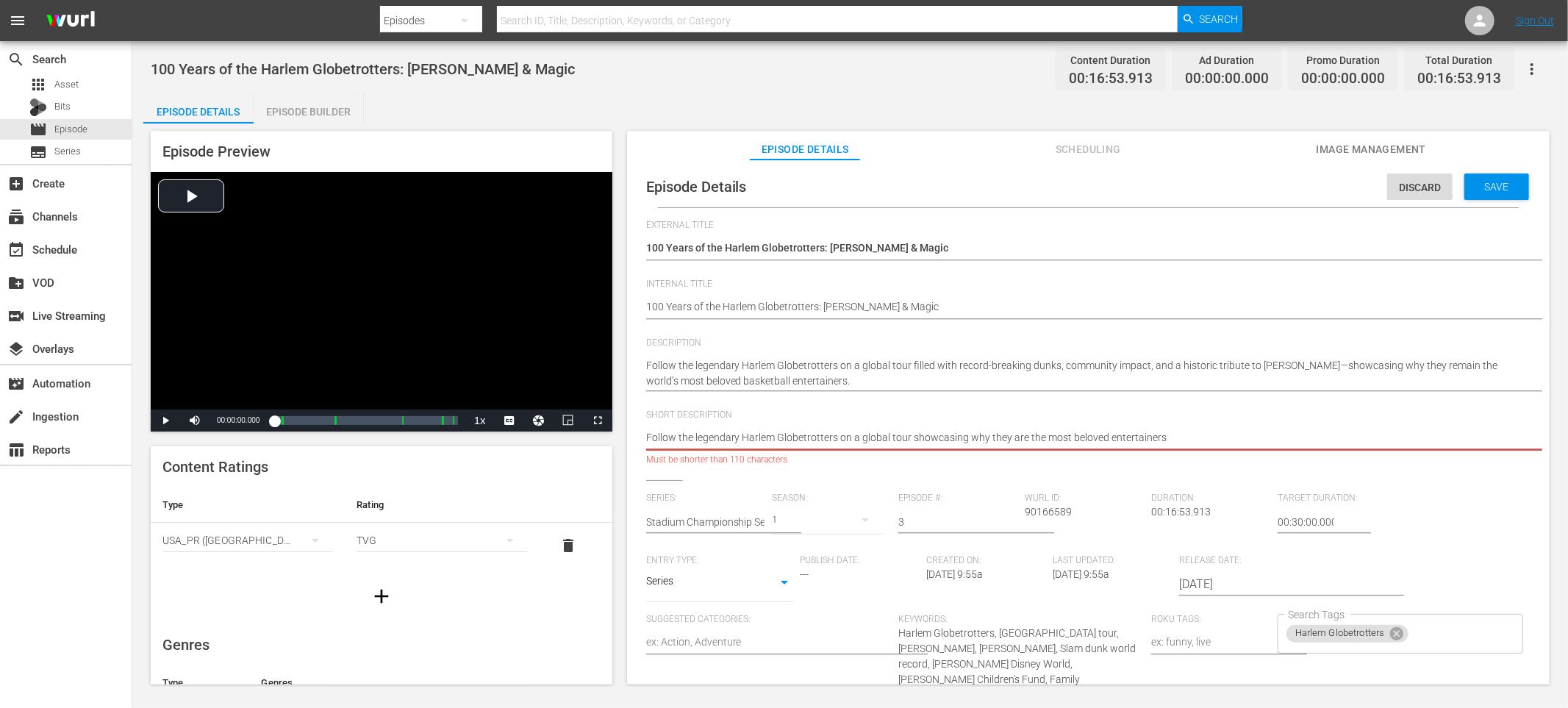
drag, startPoint x: 1192, startPoint y: 436, endPoint x: 931, endPoint y: 440, distance: 261.0
click at [910, 440] on textarea "Follow the legendary Harlem Globetrotters on a global tour showcasing why they …" at bounding box center [1085, 439] width 877 height 18
click at [971, 436] on textarea "Follow the legendary Harlem Globetrotters on a global tour showcasing why they …" at bounding box center [1085, 439] width 877 height 18
drag, startPoint x: 971, startPoint y: 437, endPoint x: 1186, endPoint y: 431, distance: 215.1
click at [1186, 431] on textarea "Follow the legendary Harlem Globetrotters on a global tour showcasing why they …" at bounding box center [1085, 439] width 877 height 18
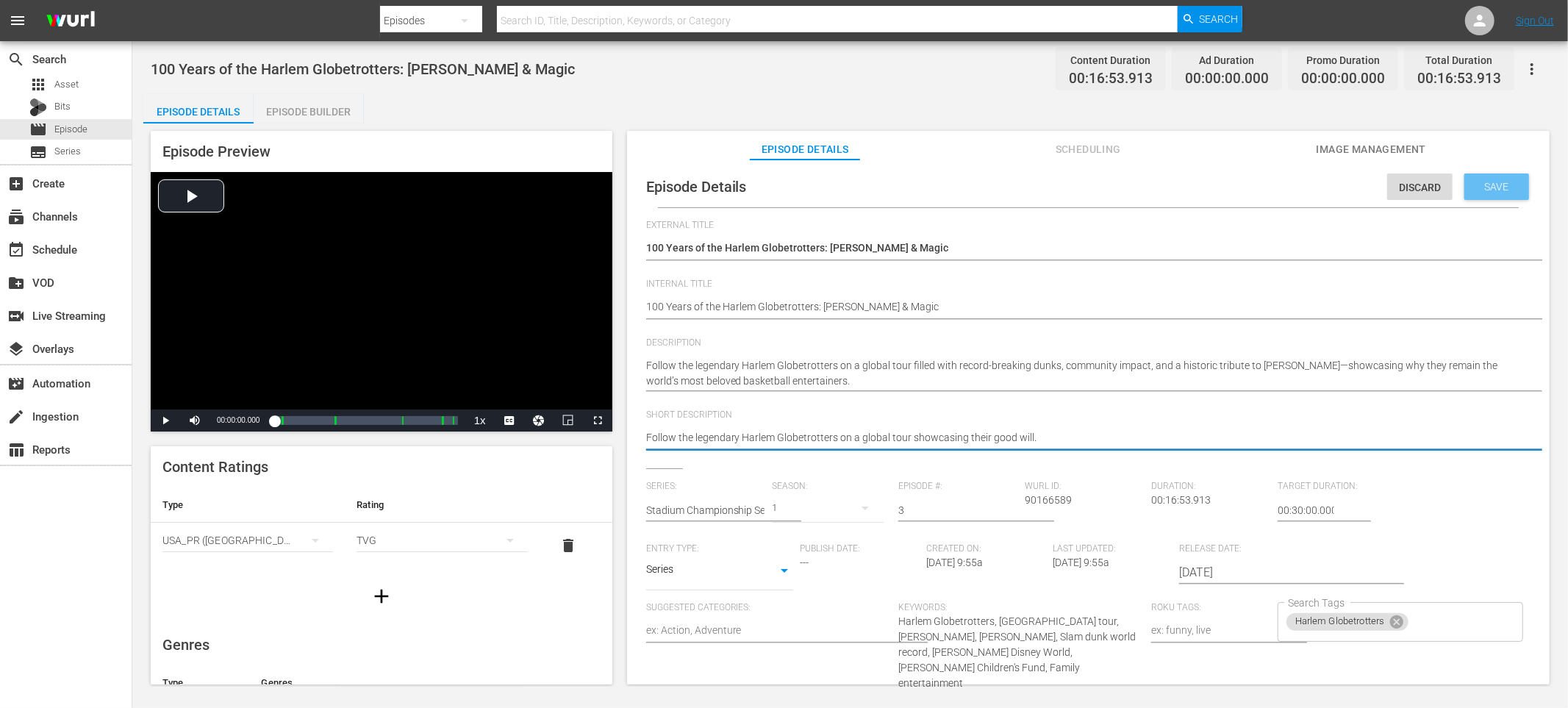
click at [1491, 184] on span "Save" at bounding box center [1497, 186] width 48 height 12
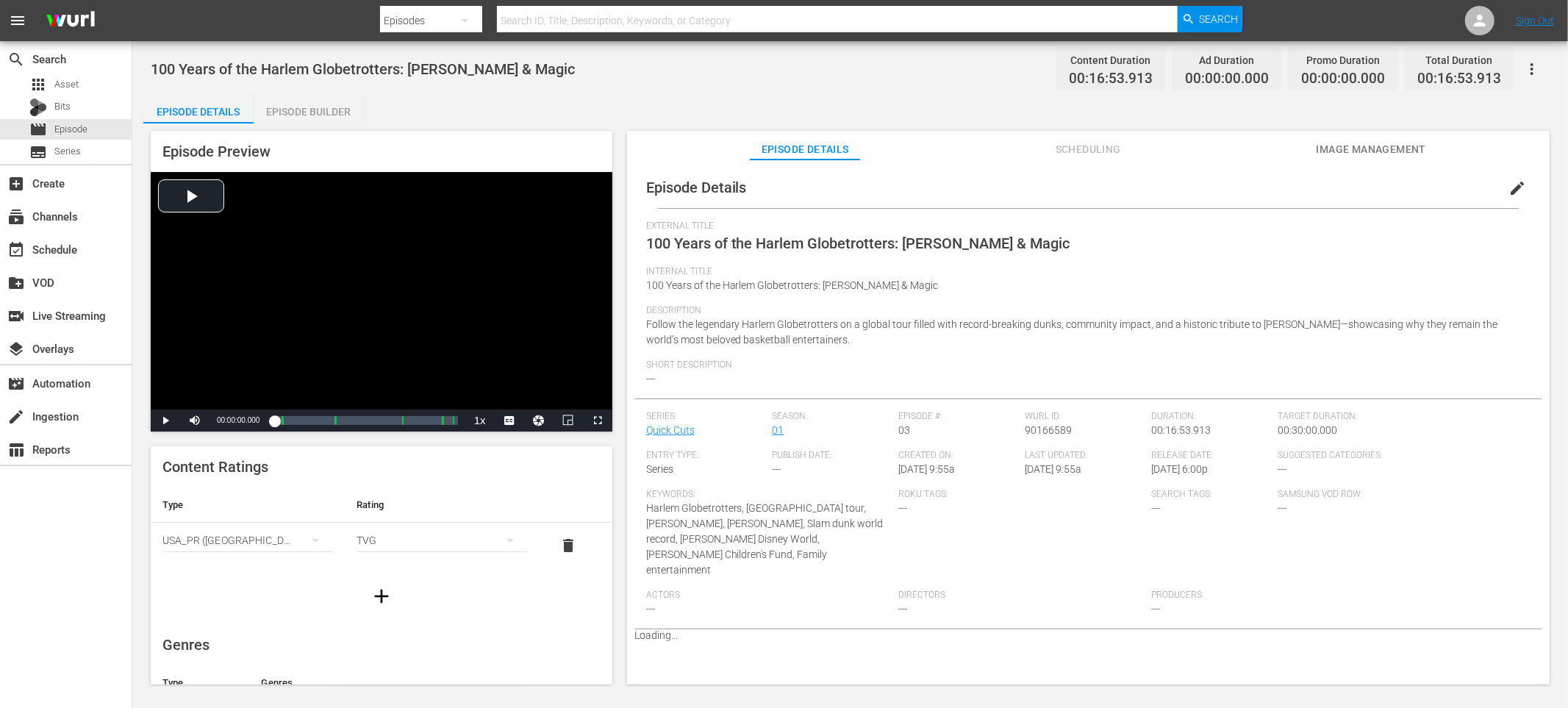
scroll to position [0, 0]
click at [344, 116] on div "Episode Builder" at bounding box center [309, 111] width 110 height 35
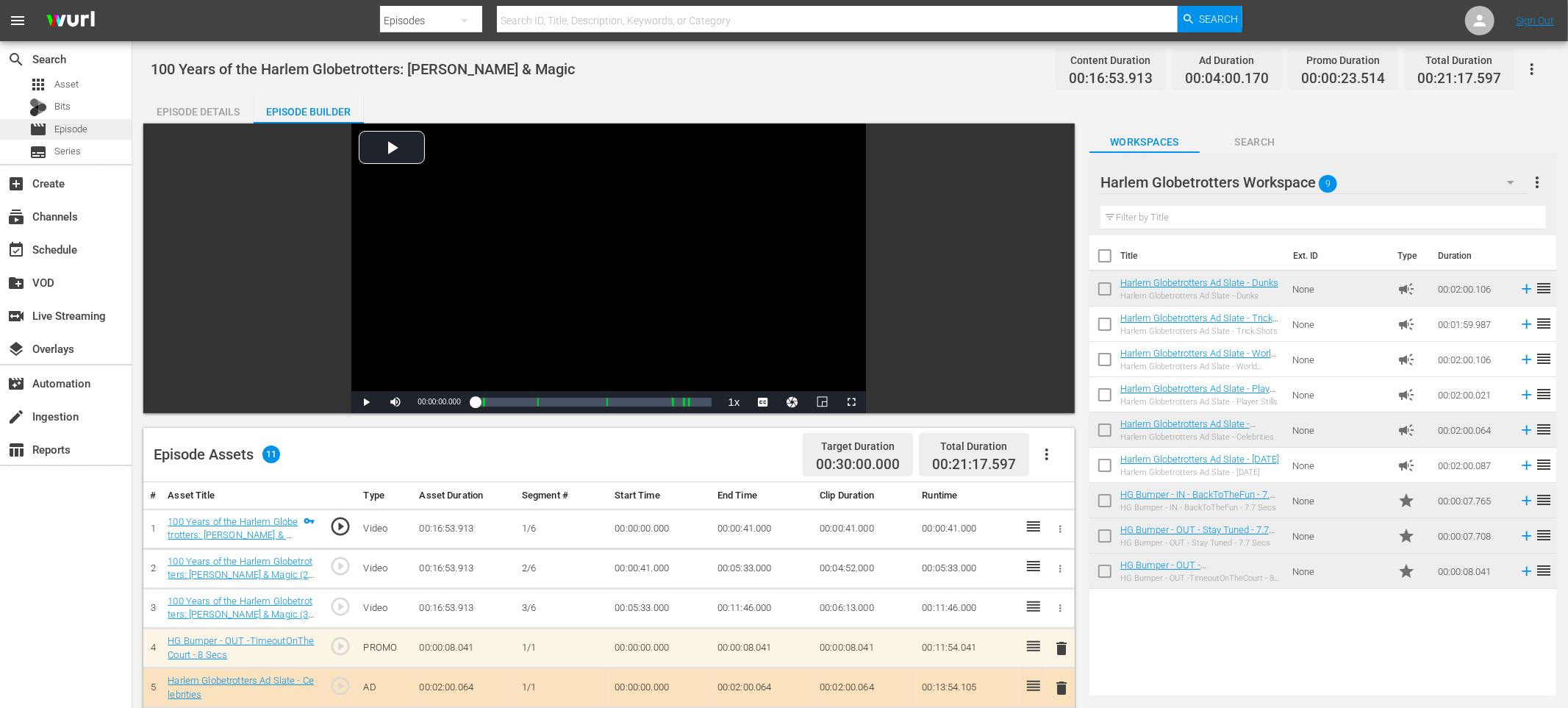
click at [88, 127] on div "movie Episode" at bounding box center [66, 129] width 132 height 21
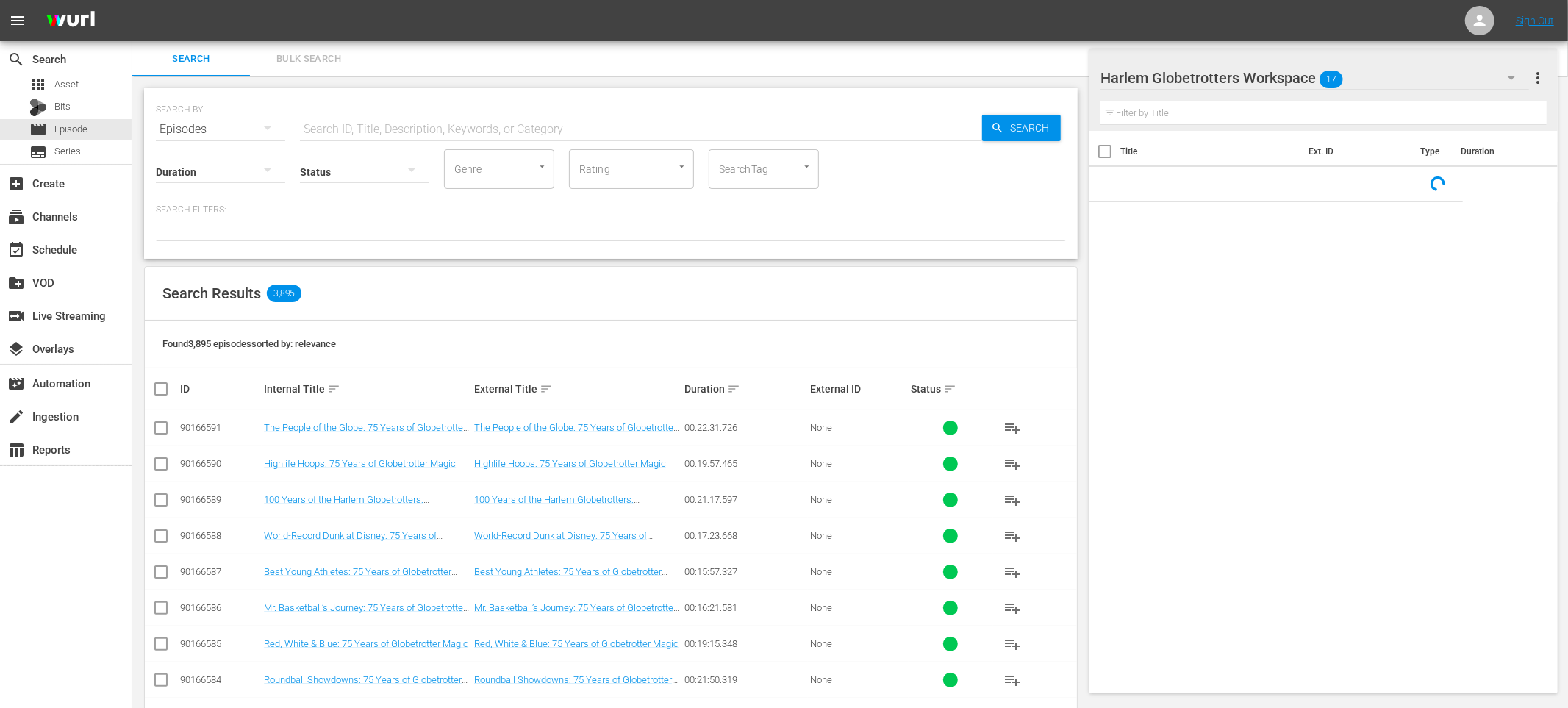
scroll to position [109, 0]
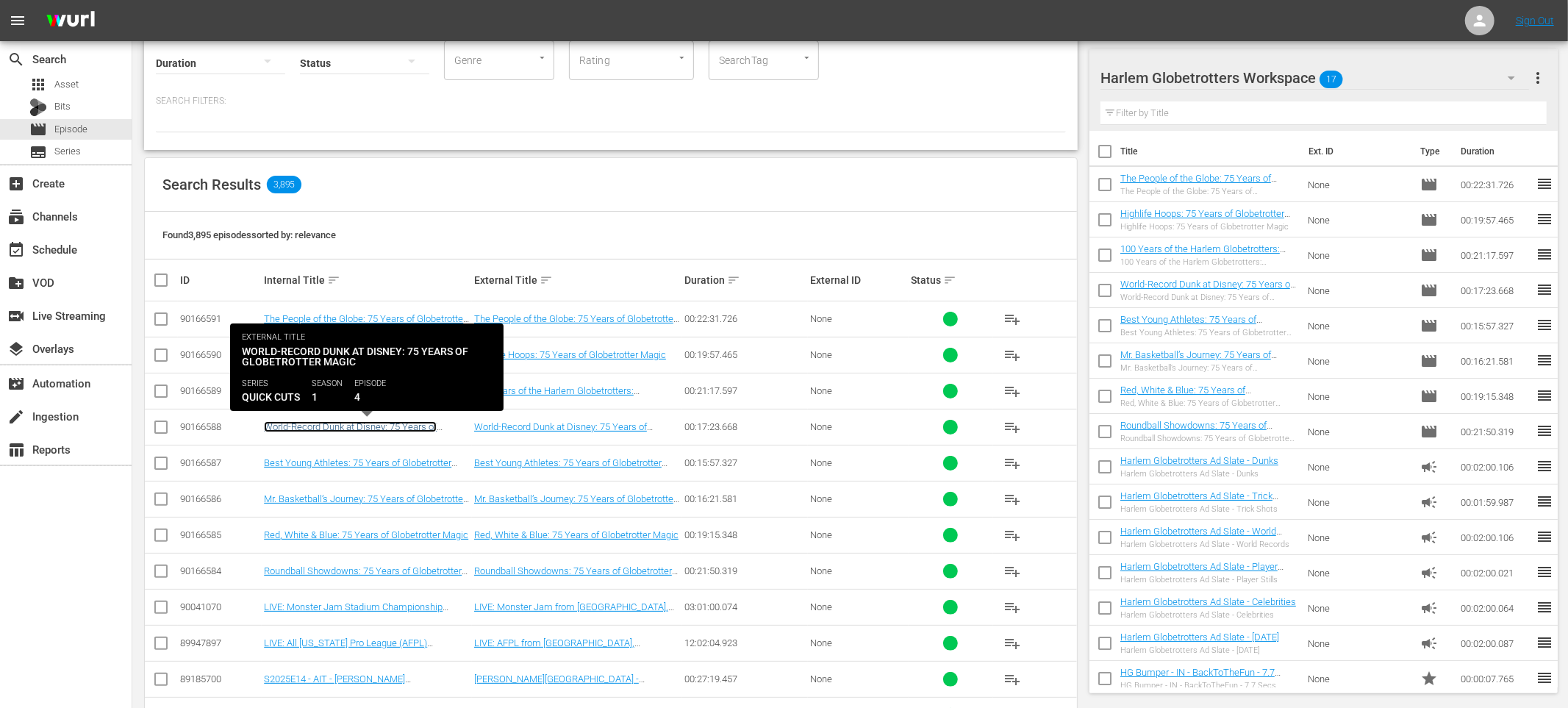
click at [369, 423] on link "World-Record Dunk at Disney: 75 Years of Globetrotter Magic" at bounding box center [350, 432] width 173 height 22
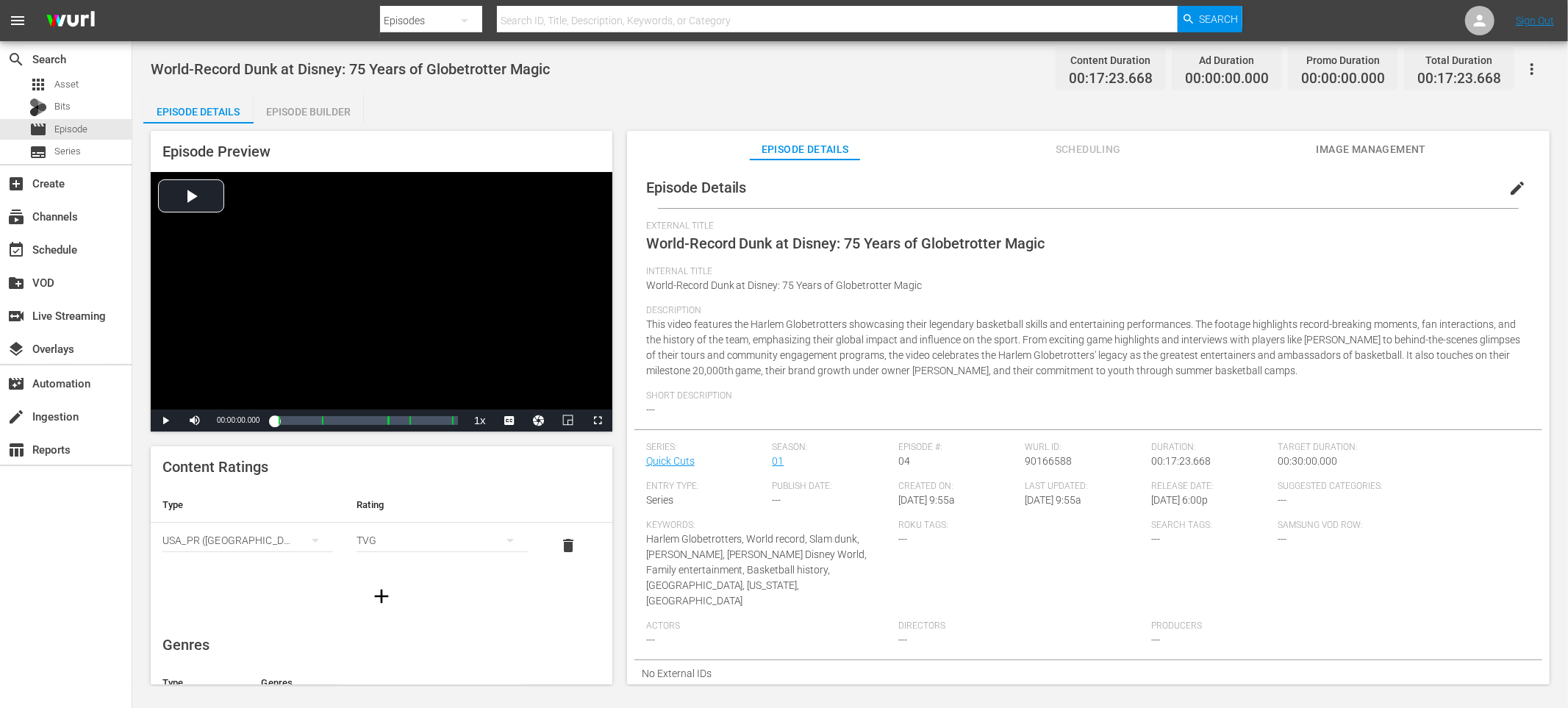
click at [1517, 189] on span "edit" at bounding box center [1517, 188] width 18 height 18
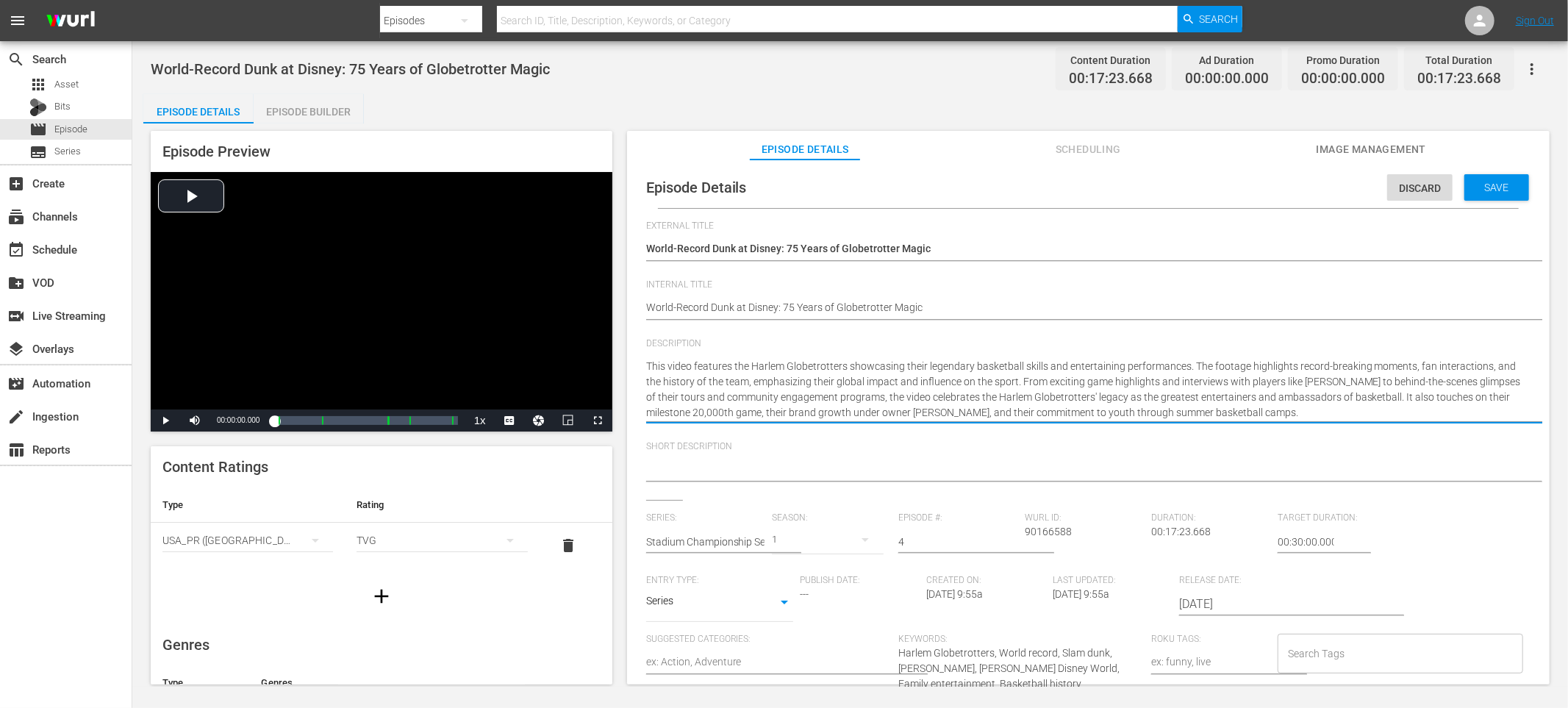
drag, startPoint x: 1193, startPoint y: 365, endPoint x: 643, endPoint y: 369, distance: 550.0
click at [914, 390] on textarea "This video features the Harlem Globetrotters showcasing their legendary basketb…" at bounding box center [1085, 390] width 877 height 62
drag, startPoint x: 1192, startPoint y: 363, endPoint x: 1022, endPoint y: 379, distance: 170.8
click at [1022, 379] on textarea "This video features the Harlem Globetrotters showcasing their legendary basketb…" at bounding box center [1085, 390] width 877 height 62
click at [730, 481] on hr at bounding box center [1103, 481] width 914 height 2
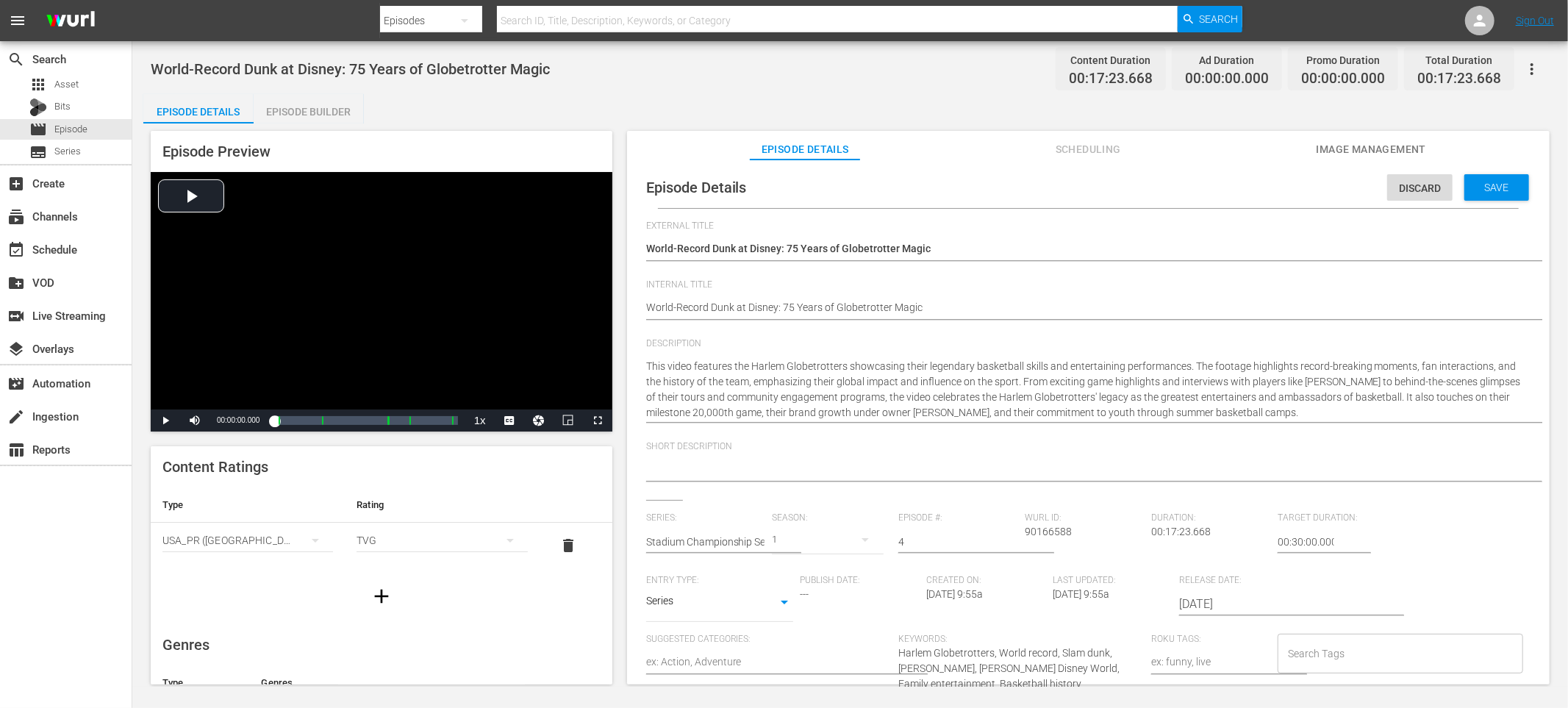
click at [729, 475] on textarea at bounding box center [1085, 470] width 877 height 18
paste textarea "The footage highlights record-breaking moments, fan interactions, and the histo…"
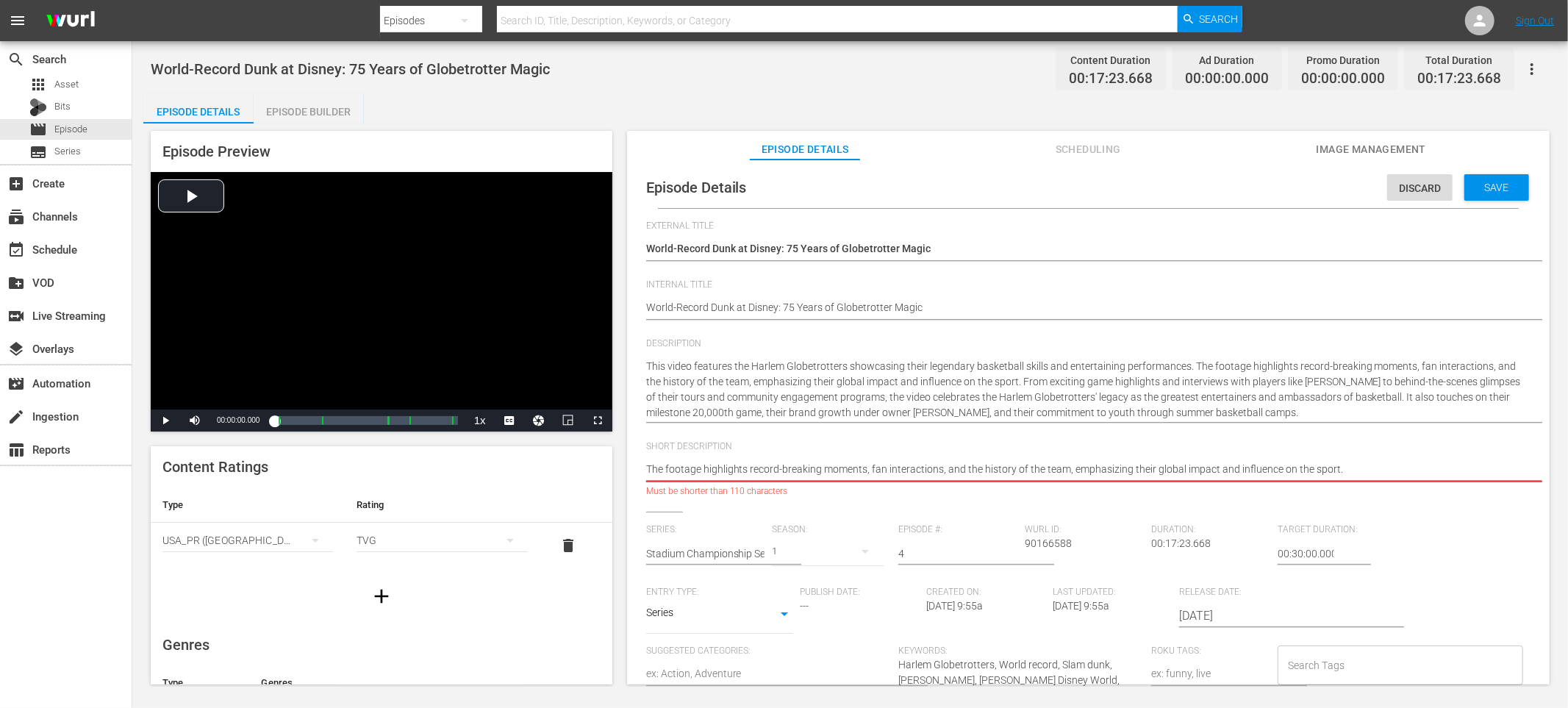
click at [663, 472] on textarea "The footage highlights record-breaking moments, fan interactions, and the histo…" at bounding box center [1085, 470] width 877 height 18
click at [707, 470] on textarea "The footage highlights record-breaking moments, fan interactions, and the histo…" at bounding box center [1085, 470] width 877 height 18
click at [830, 469] on textarea "The footage highlights record-breaking moments, fan interactions, and the histo…" at bounding box center [1085, 470] width 877 height 18
click at [928, 474] on textarea "The footage highlights record-breaking moments, fan interactions, and the histo…" at bounding box center [1085, 470] width 877 height 18
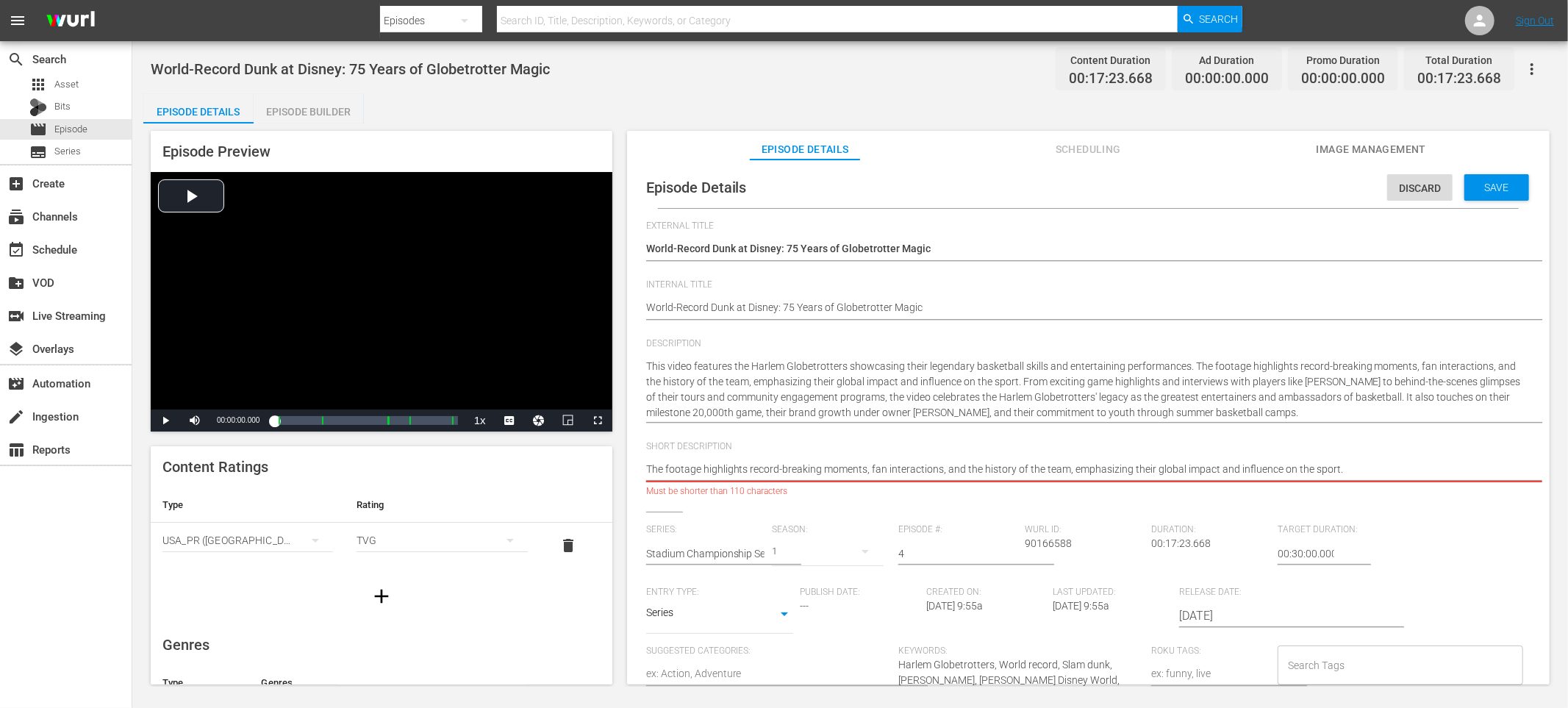
click at [901, 469] on textarea "The footage highlights record-breaking moments, fan interactions, and the histo…" at bounding box center [1085, 470] width 877 height 18
click at [1065, 471] on textarea "The footage highlights record-breaking moments, fan interactions, and the histo…" at bounding box center [1085, 470] width 877 height 18
click at [1095, 468] on textarea "The footage highlights record-breaking moments, fan interactions, and the histo…" at bounding box center [1085, 470] width 877 height 18
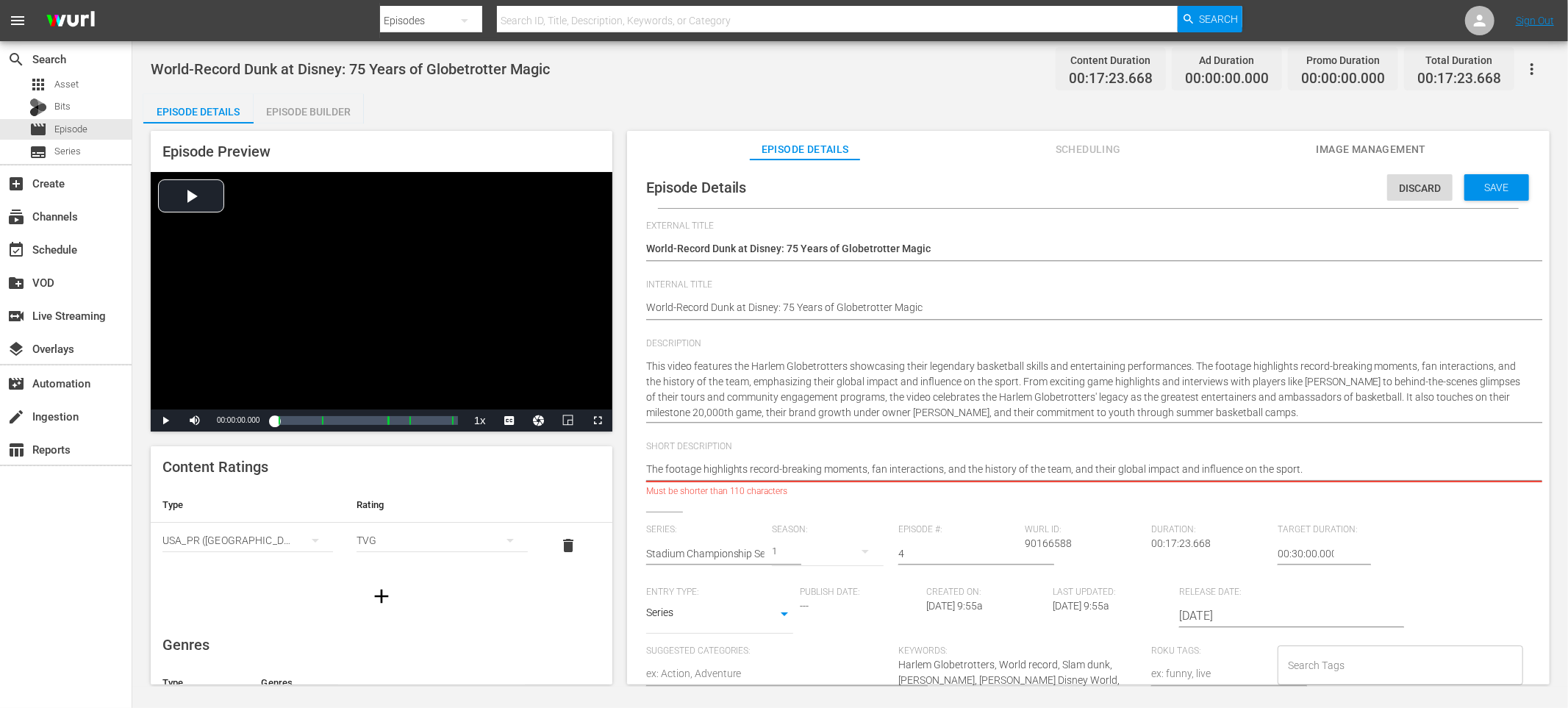
drag, startPoint x: 1174, startPoint y: 469, endPoint x: 1337, endPoint y: 475, distance: 163.1
click at [1337, 475] on textarea "The footage highlights record-breaking moments, fan interactions, and the histo…" at bounding box center [1085, 470] width 877 height 18
click at [1076, 468] on textarea "The footage highlights record-breaking moments, fan interactions, and the histo…" at bounding box center [1085, 470] width 877 height 18
drag, startPoint x: 1063, startPoint y: 469, endPoint x: 1167, endPoint y: 468, distance: 104.0
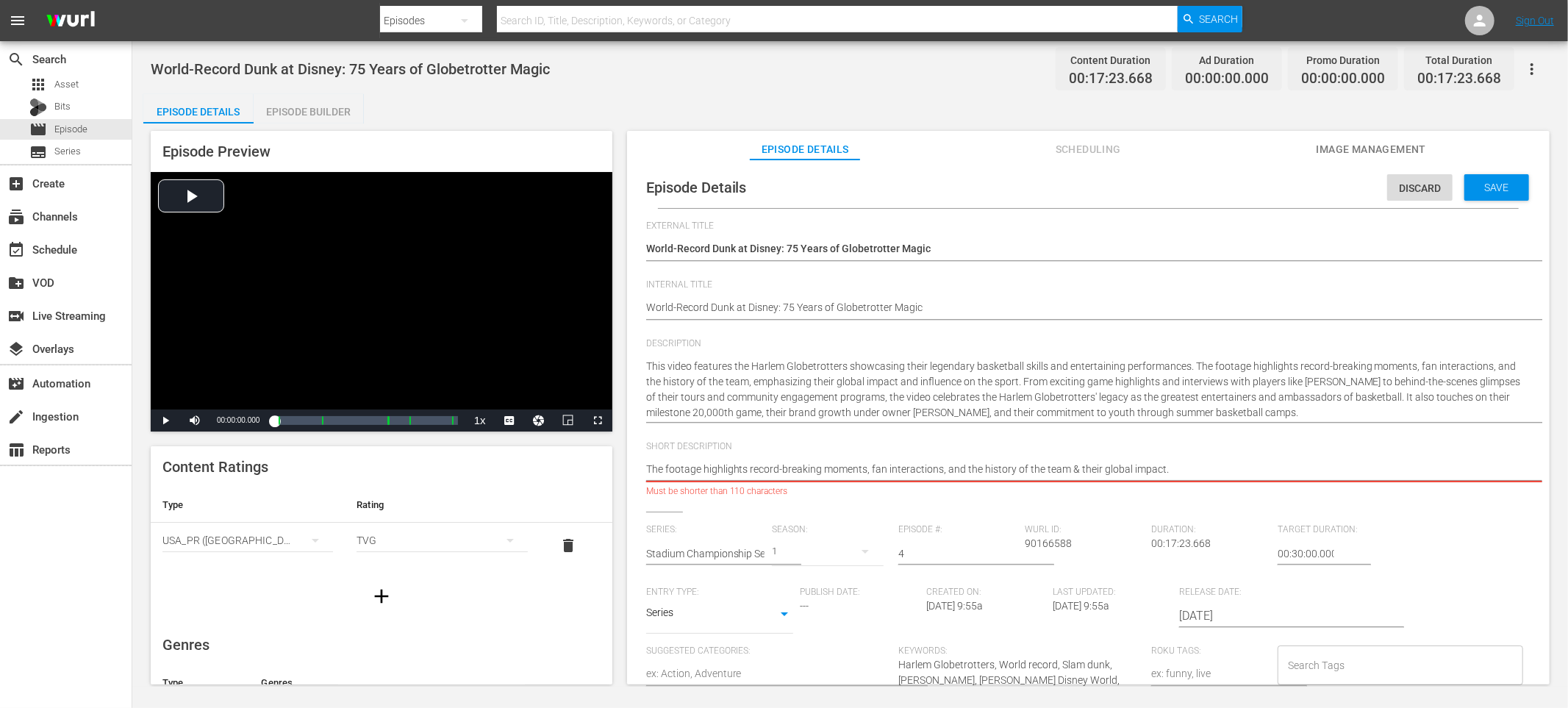
click at [1167, 468] on textarea "The footage highlights record-breaking moments, fan interactions, and the histo…" at bounding box center [1085, 470] width 877 height 18
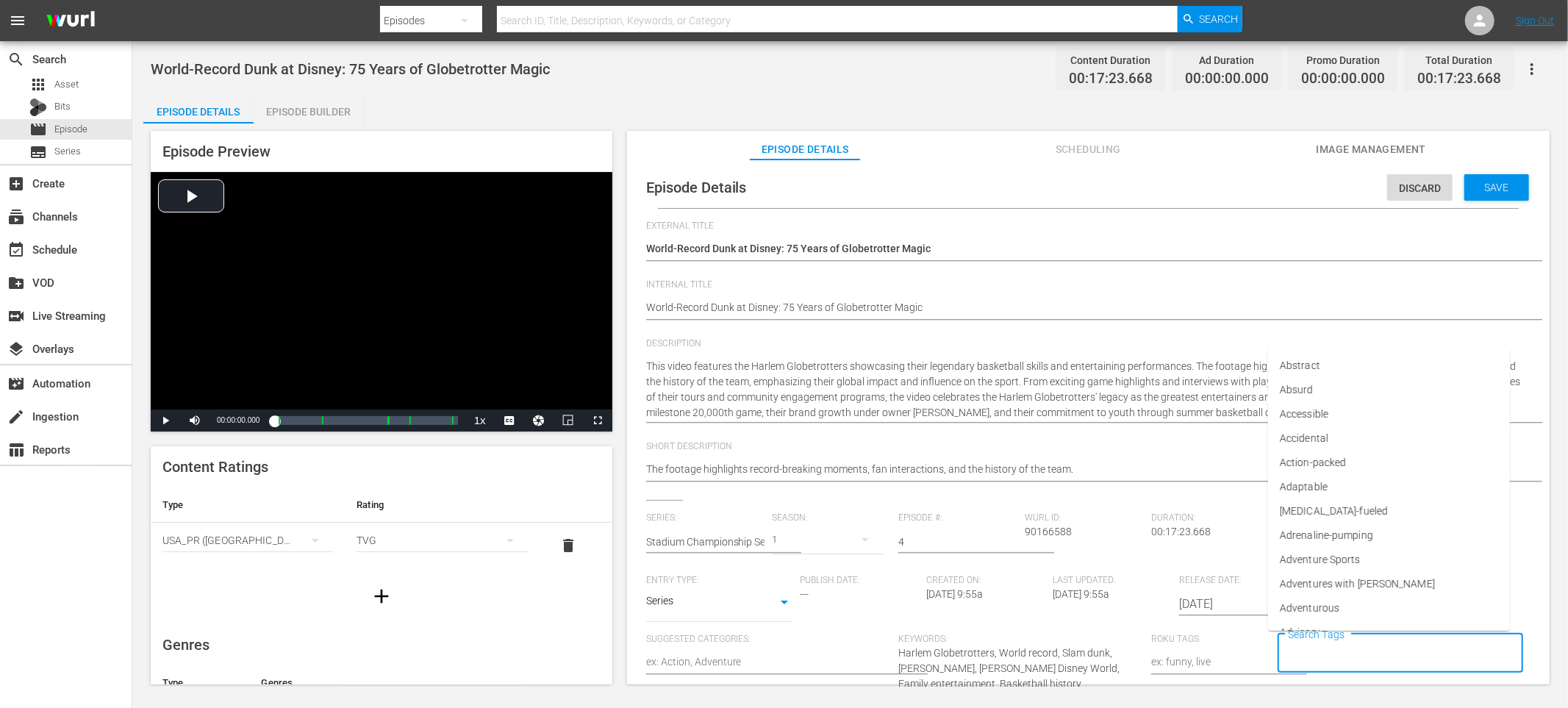
click at [1336, 657] on input "Search Tags" at bounding box center [1389, 654] width 210 height 26
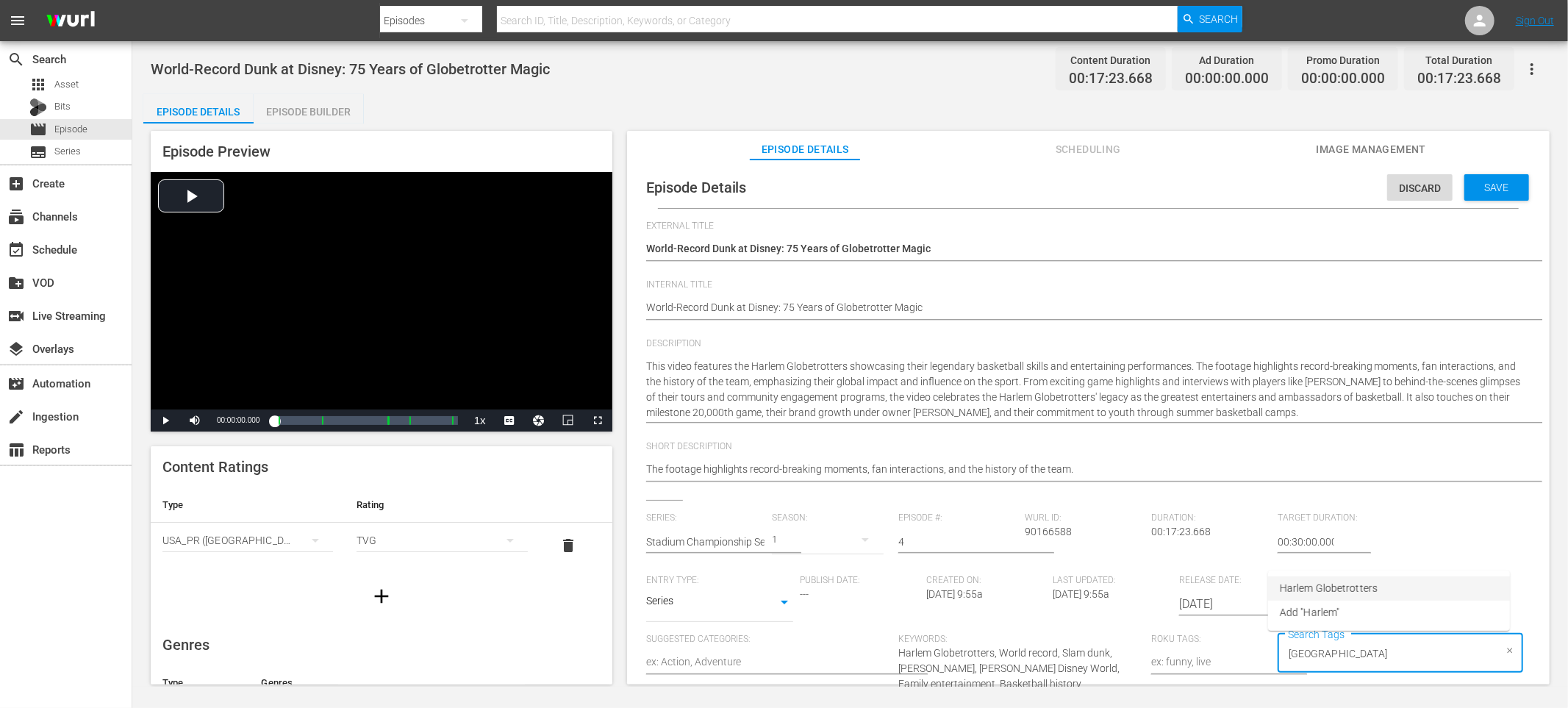
click at [1346, 593] on span "Harlem Globetrotters" at bounding box center [1329, 588] width 98 height 16
click at [1500, 182] on span "Save" at bounding box center [1497, 187] width 48 height 12
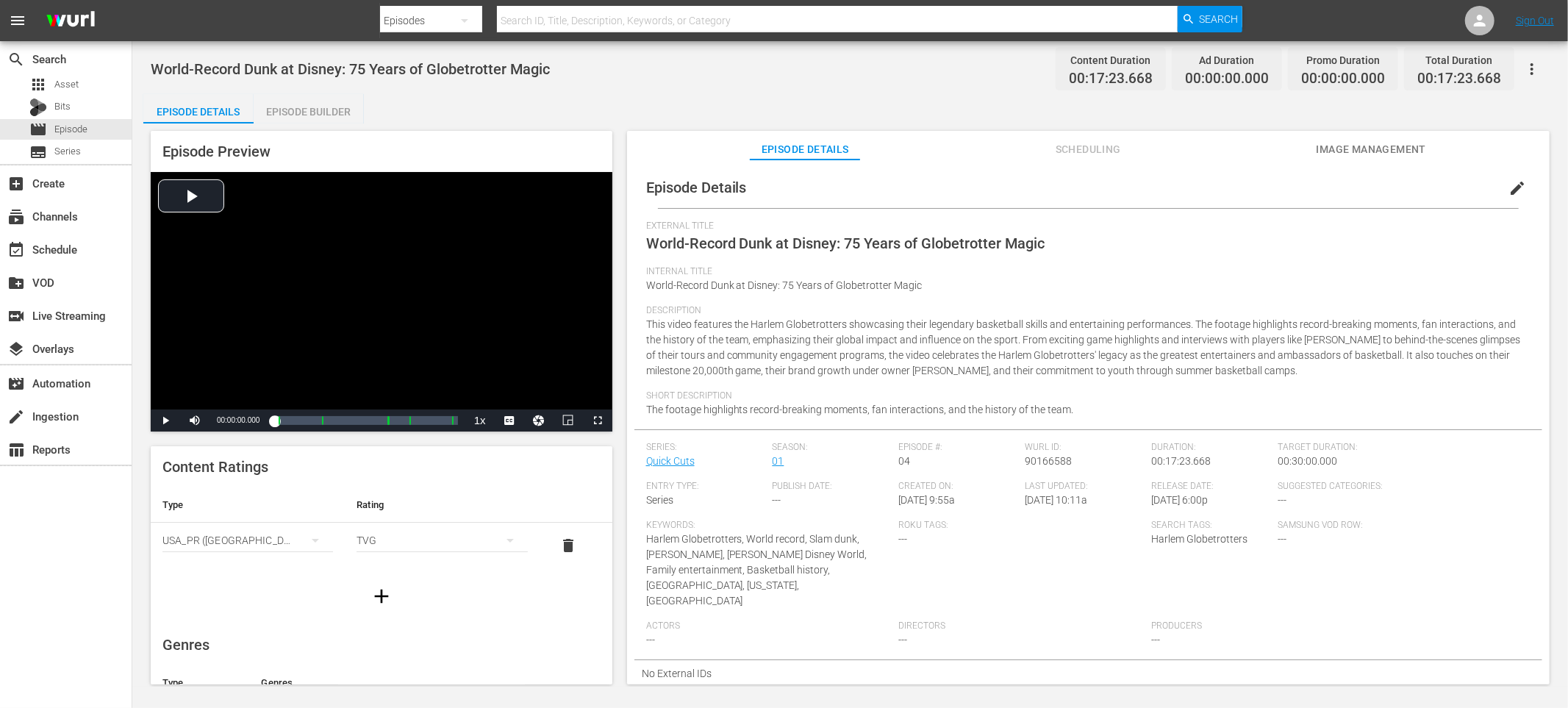
click at [302, 114] on div "Episode Builder" at bounding box center [309, 111] width 110 height 35
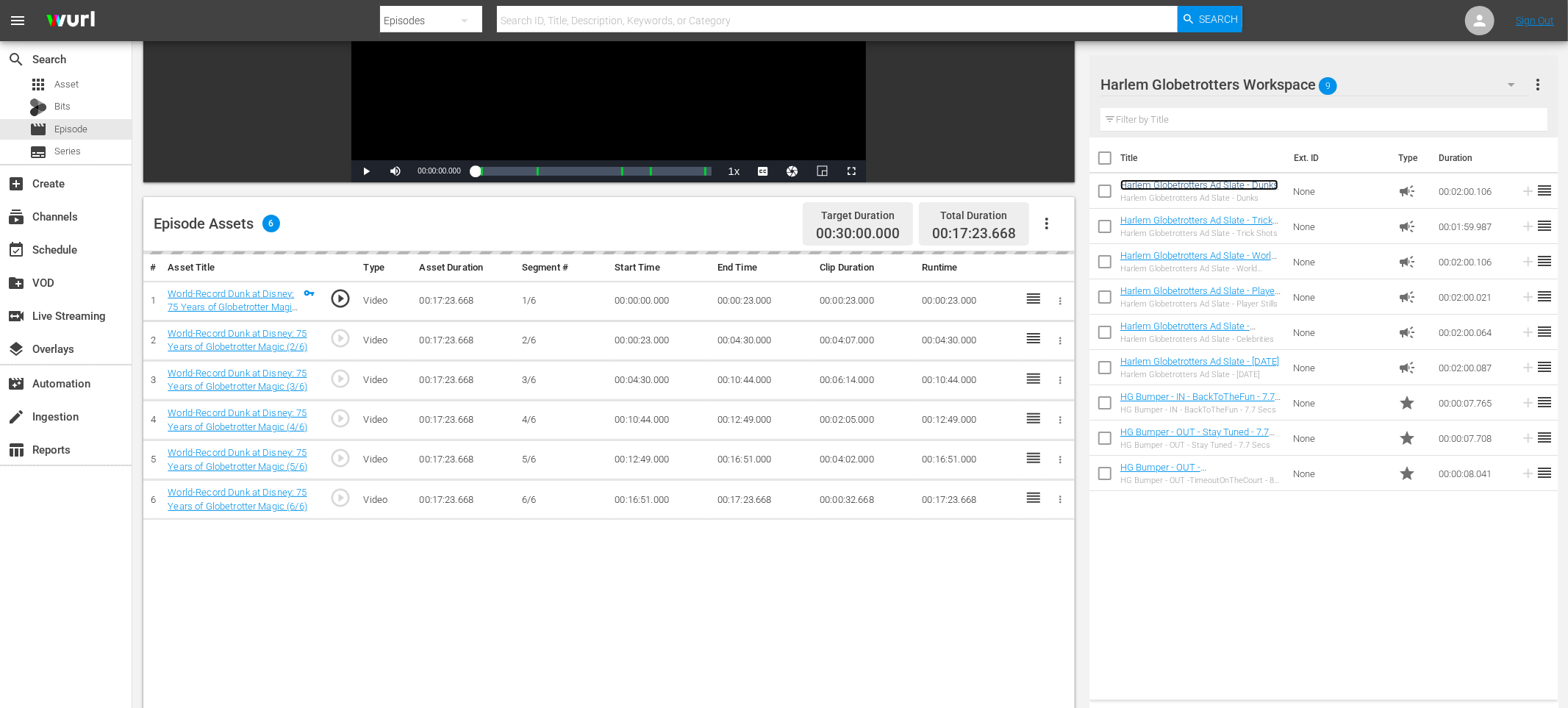
scroll to position [230, 0]
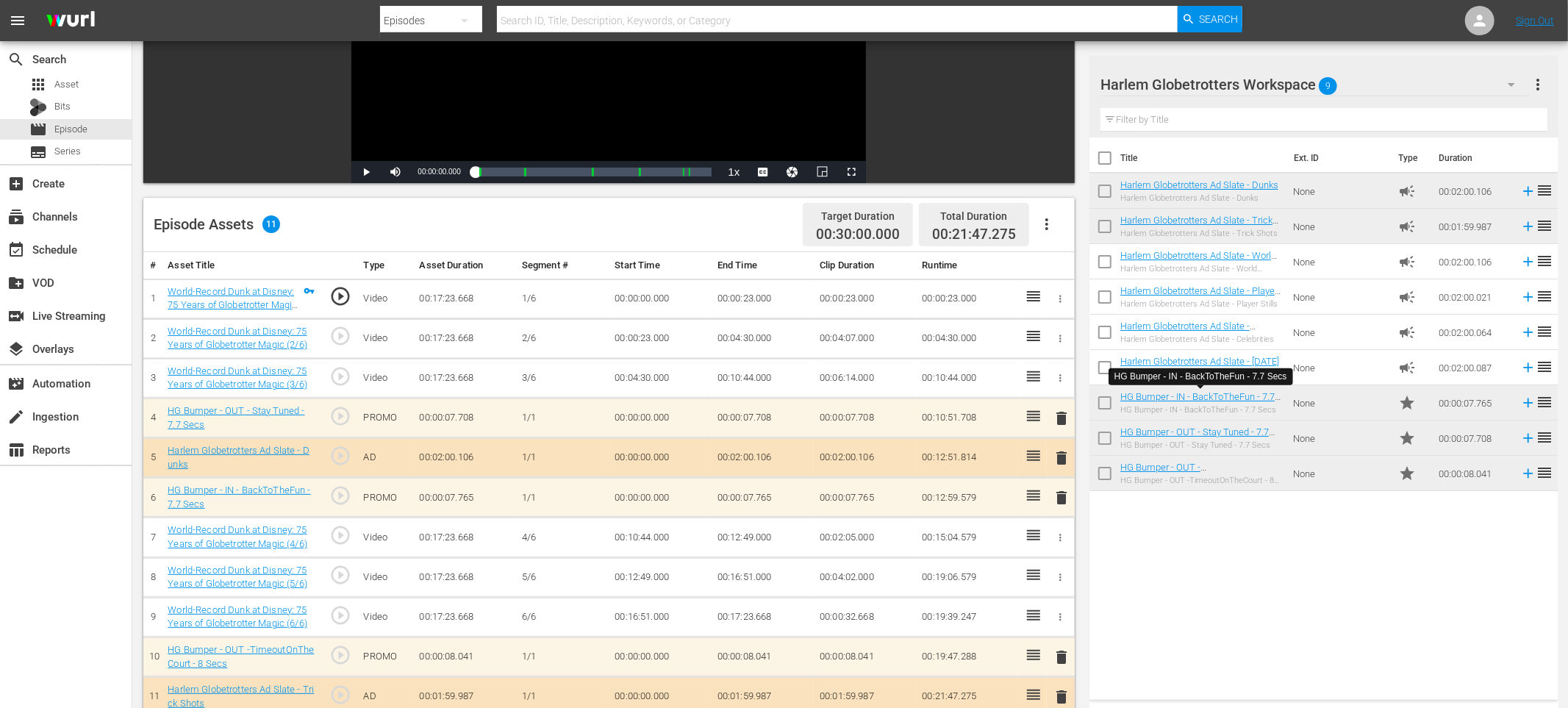
drag, startPoint x: 1211, startPoint y: 397, endPoint x: 1365, endPoint y: 1, distance: 424.9
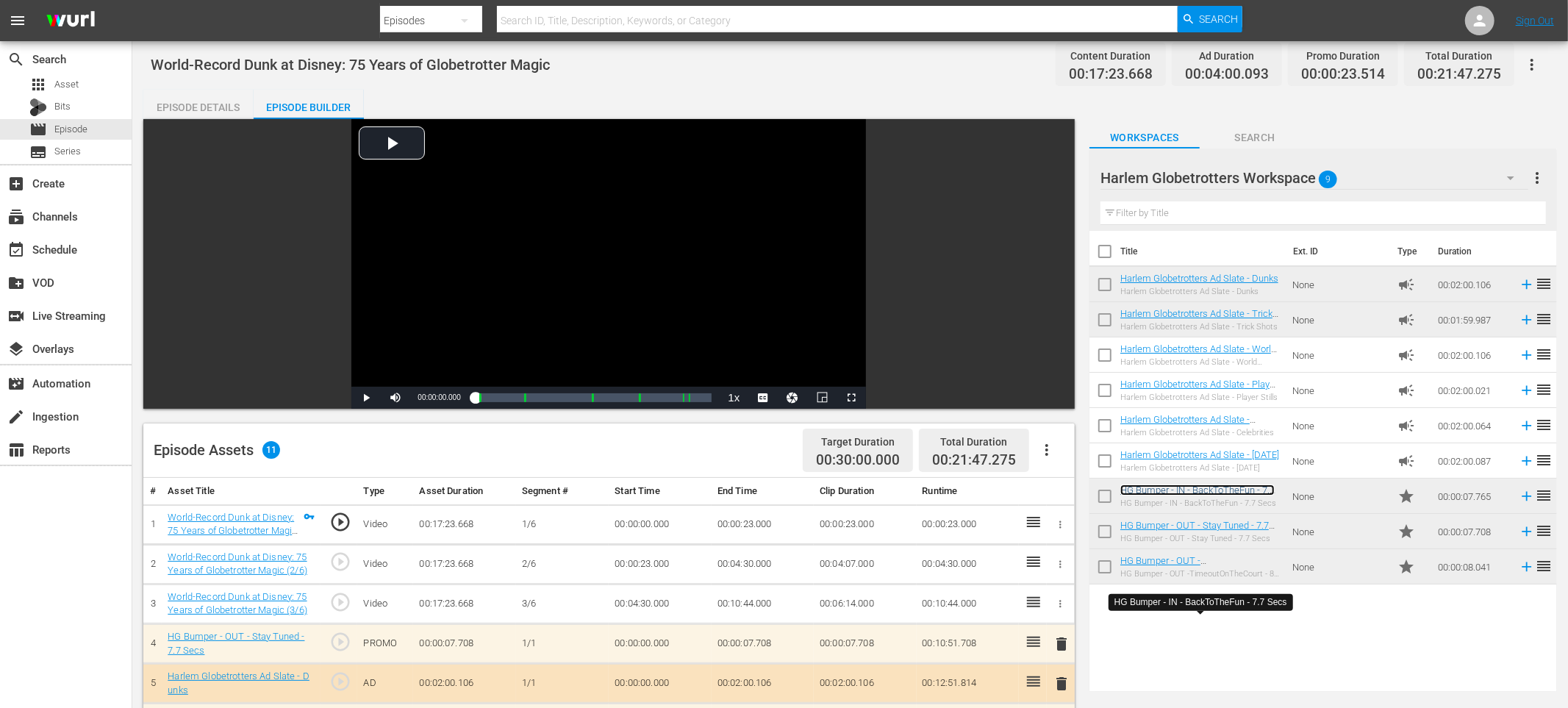
scroll to position [0, 0]
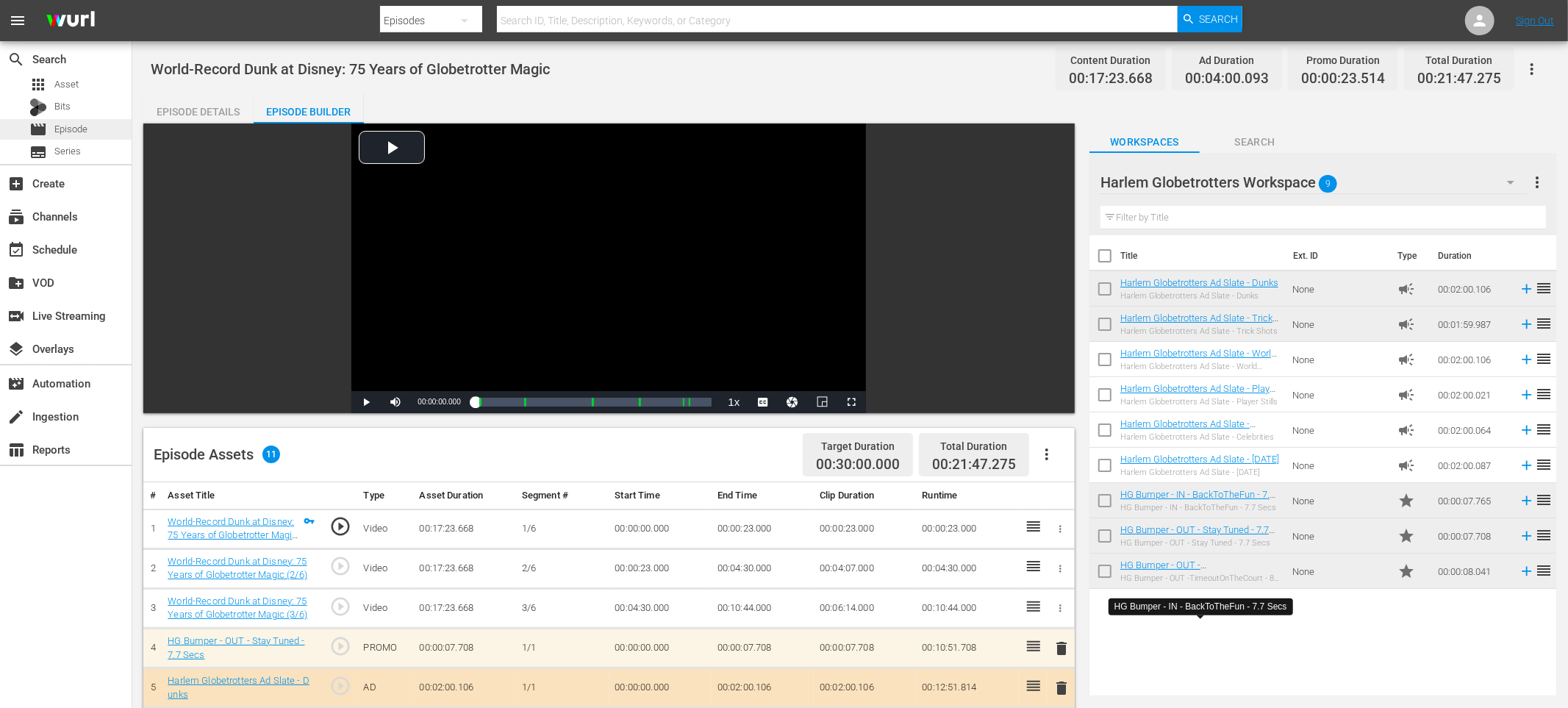
click at [82, 128] on span "Episode" at bounding box center [71, 129] width 33 height 15
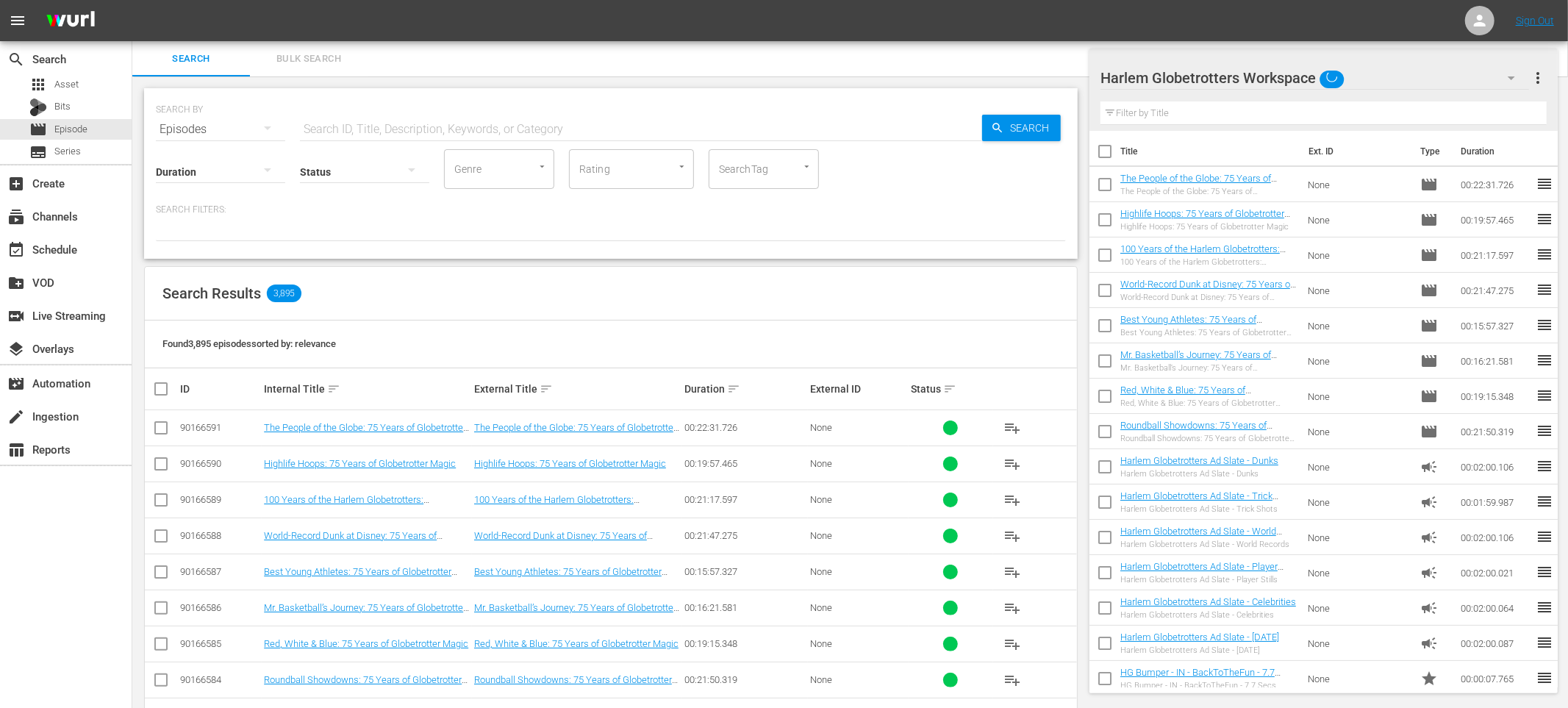
scroll to position [90, 0]
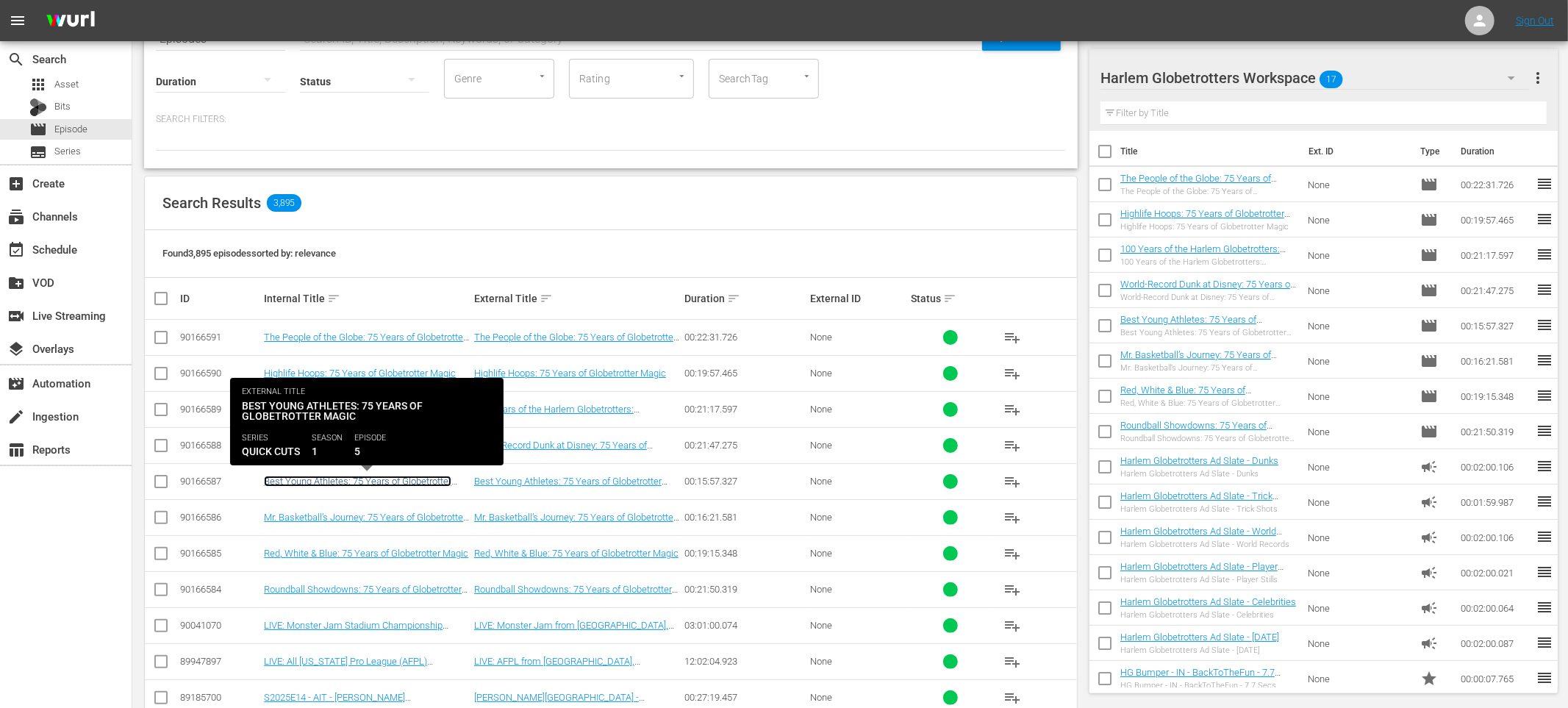
click at [405, 478] on link "Best Young Athletes: 75 Years of Globetrotter Magic" at bounding box center [358, 487] width 188 height 22
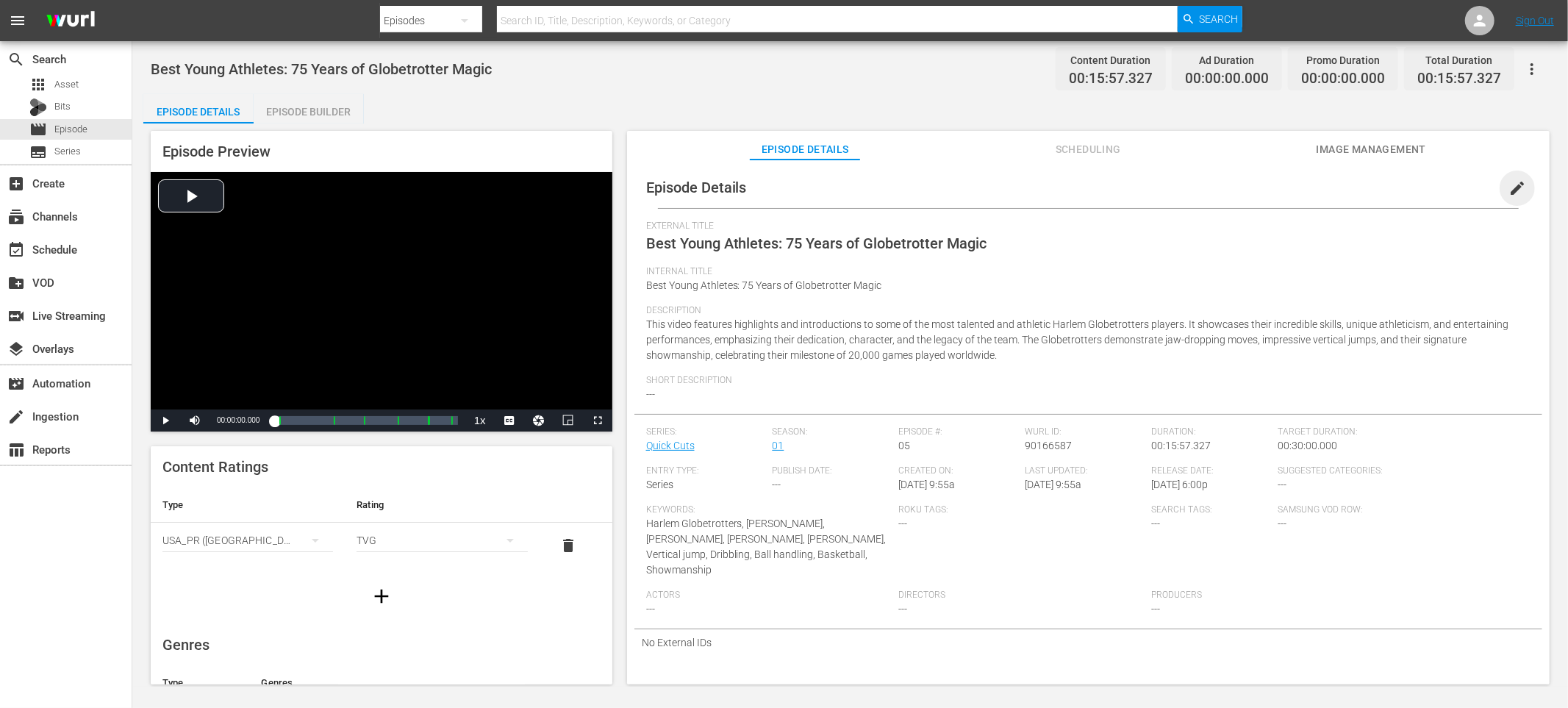
drag, startPoint x: 1503, startPoint y: 190, endPoint x: 1400, endPoint y: 217, distance: 106.5
click at [1508, 191] on span "edit" at bounding box center [1517, 188] width 18 height 18
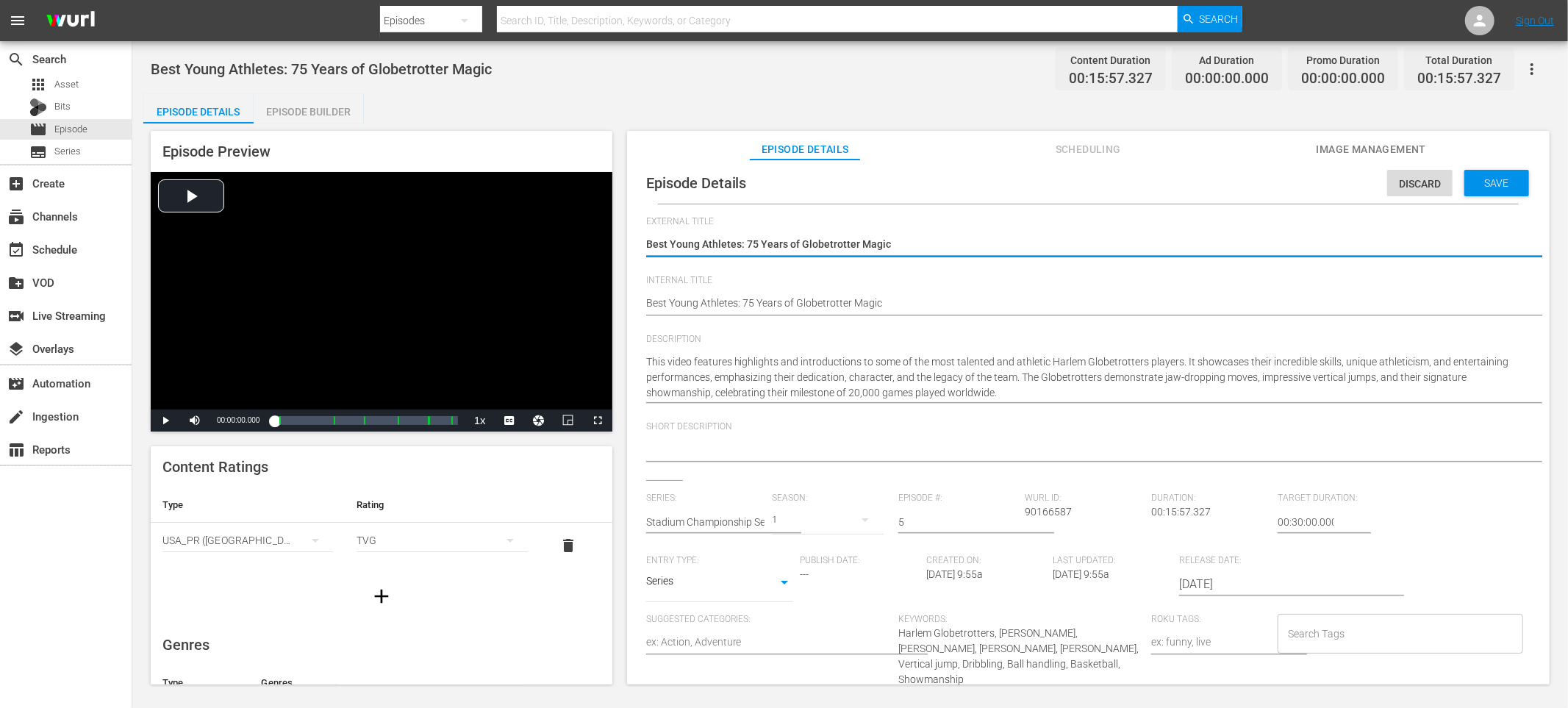
scroll to position [10, 0]
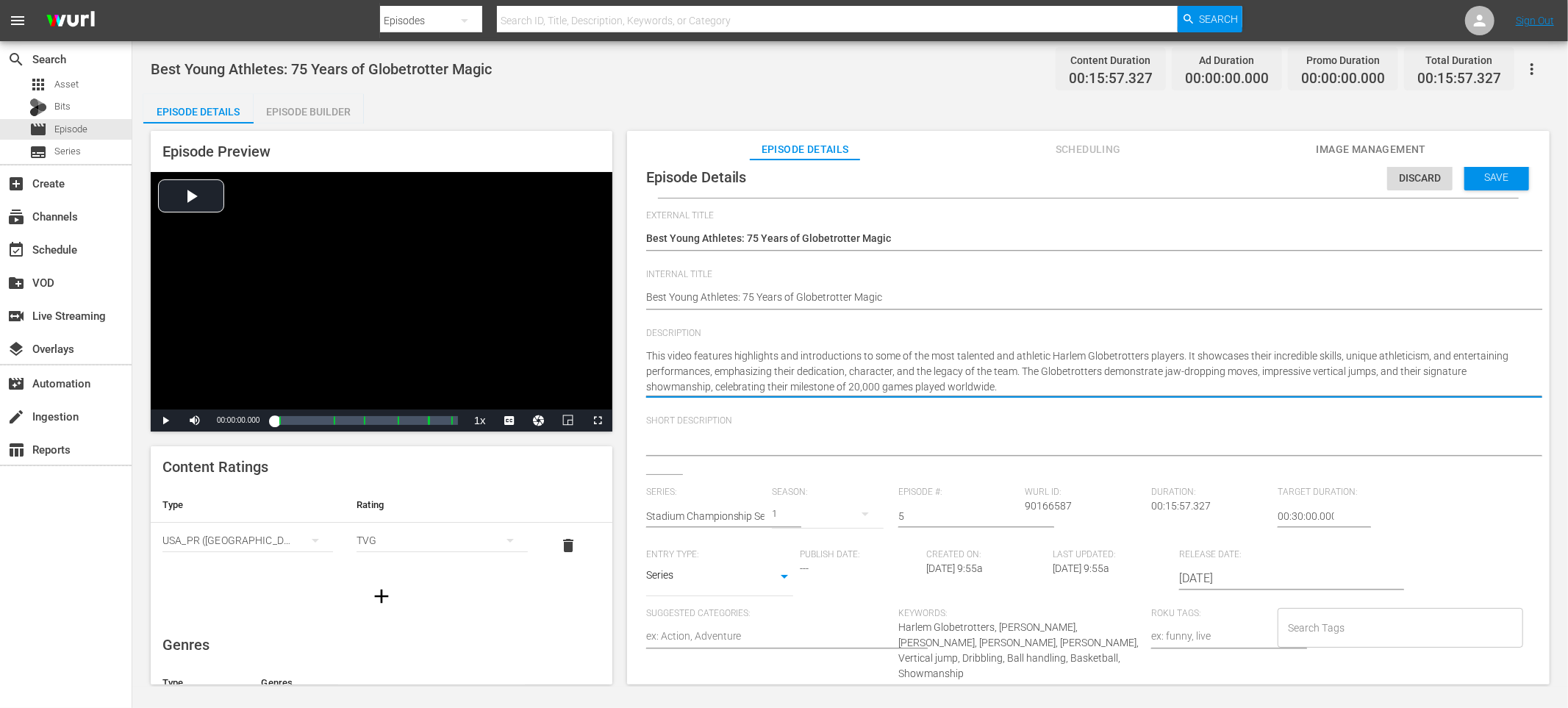
drag, startPoint x: 667, startPoint y: 359, endPoint x: 1181, endPoint y: 351, distance: 514.1
click at [756, 465] on div "Short Description" at bounding box center [1088, 446] width 884 height 59
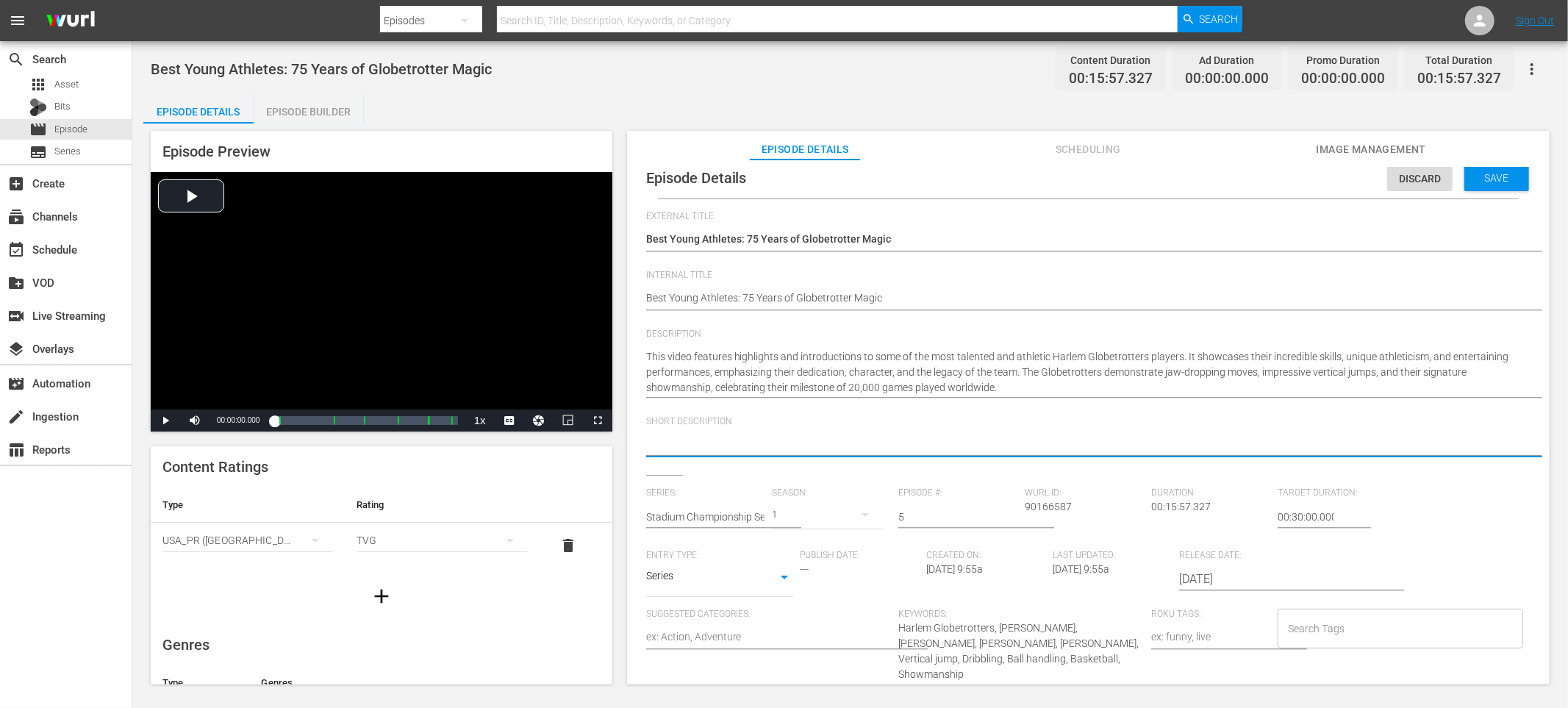
paste textarea "This video features highlights and introductions to some of the most talented a…"
click at [755, 451] on textarea "This video features highlights and introductions to some of the most talented a…" at bounding box center [1085, 446] width 877 height 18
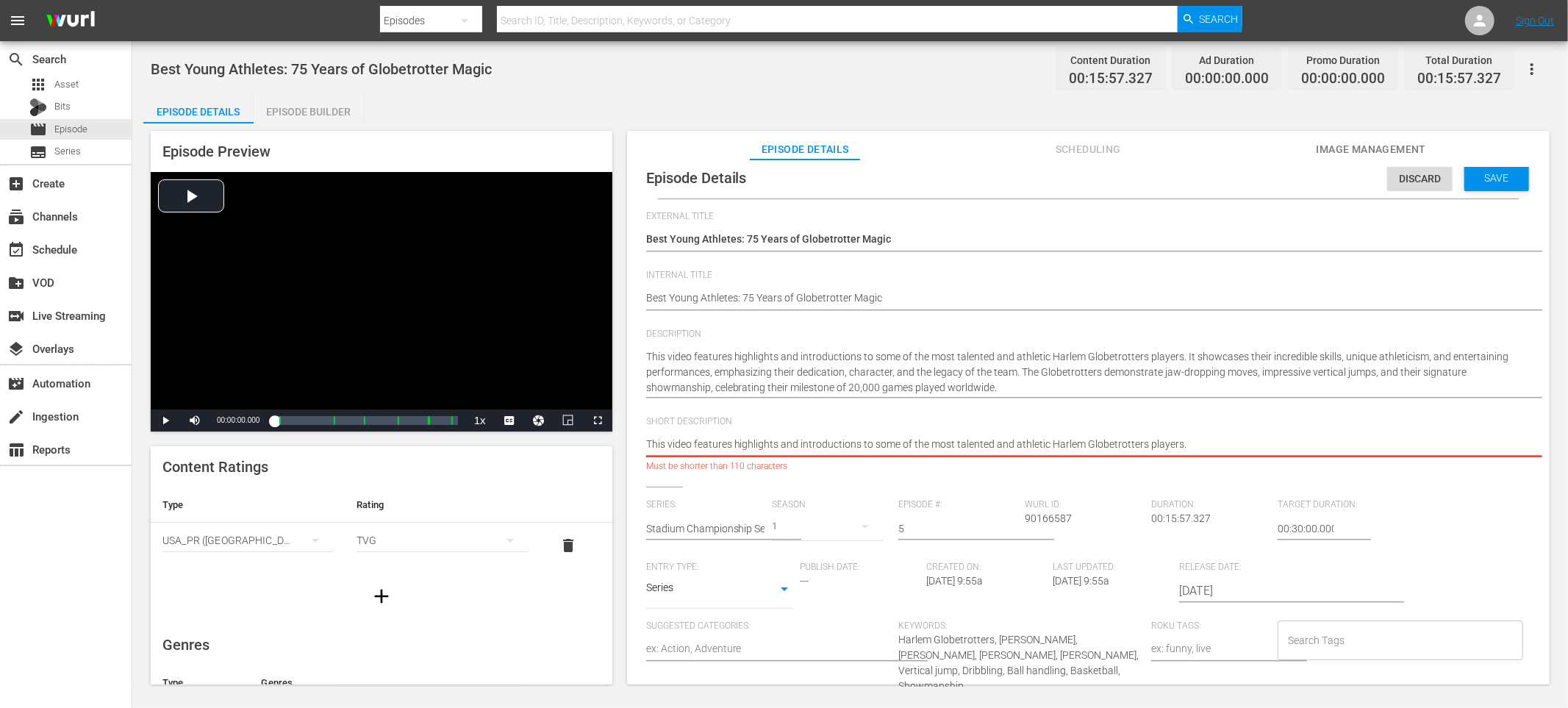
click at [787, 442] on textarea "This video features highlights and introductions to some of the most talented a…" at bounding box center [1085, 446] width 877 height 18
click at [991, 444] on textarea "This video features highlights & introductions to some of the most talented and…" at bounding box center [1085, 446] width 877 height 18
click at [1176, 449] on textarea "This video features highlights & introductions to some of the most talented & a…" at bounding box center [1085, 446] width 877 height 18
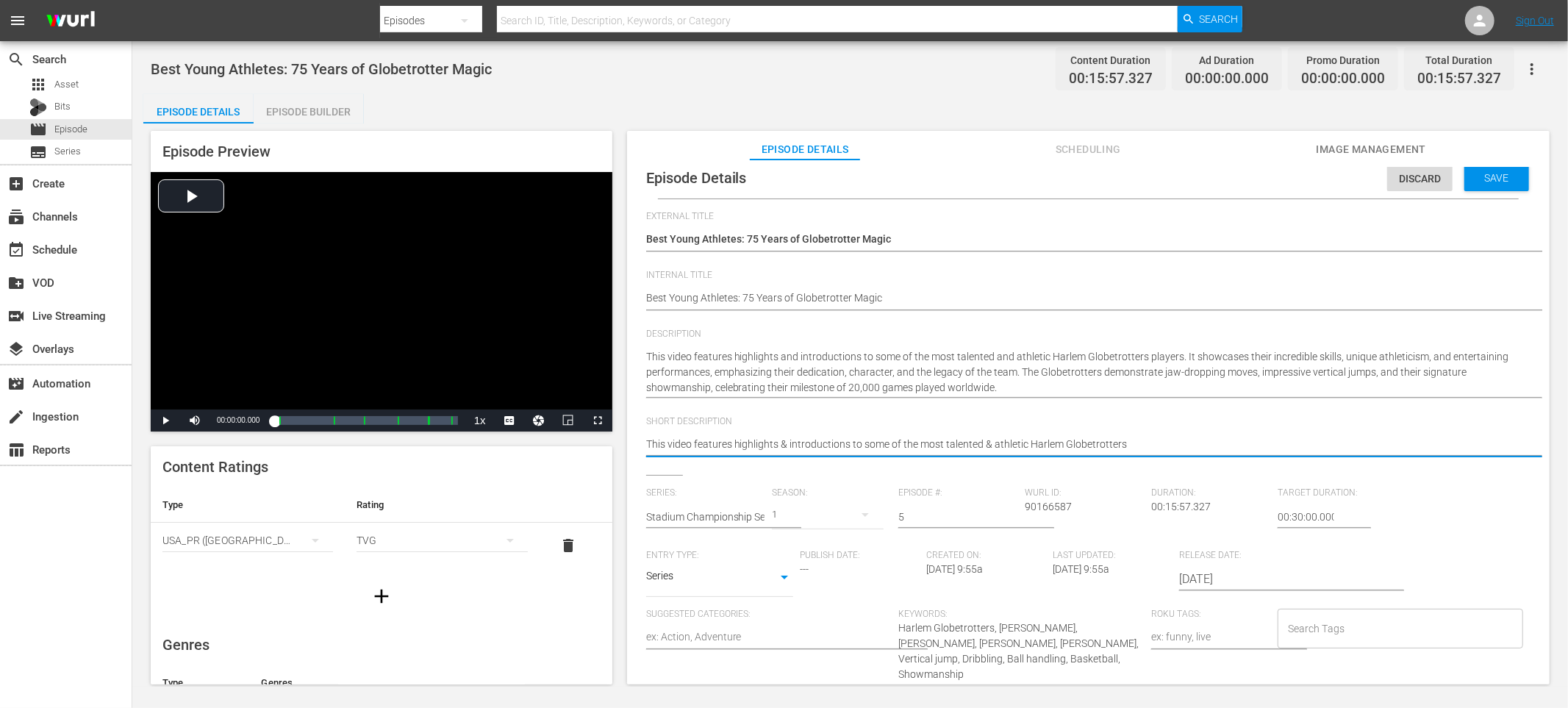
click at [1183, 438] on textarea "This video features highlights & introductions to some of the most talented & a…" at bounding box center [1085, 446] width 877 height 18
click at [1320, 633] on input "Search Tags" at bounding box center [1389, 629] width 210 height 26
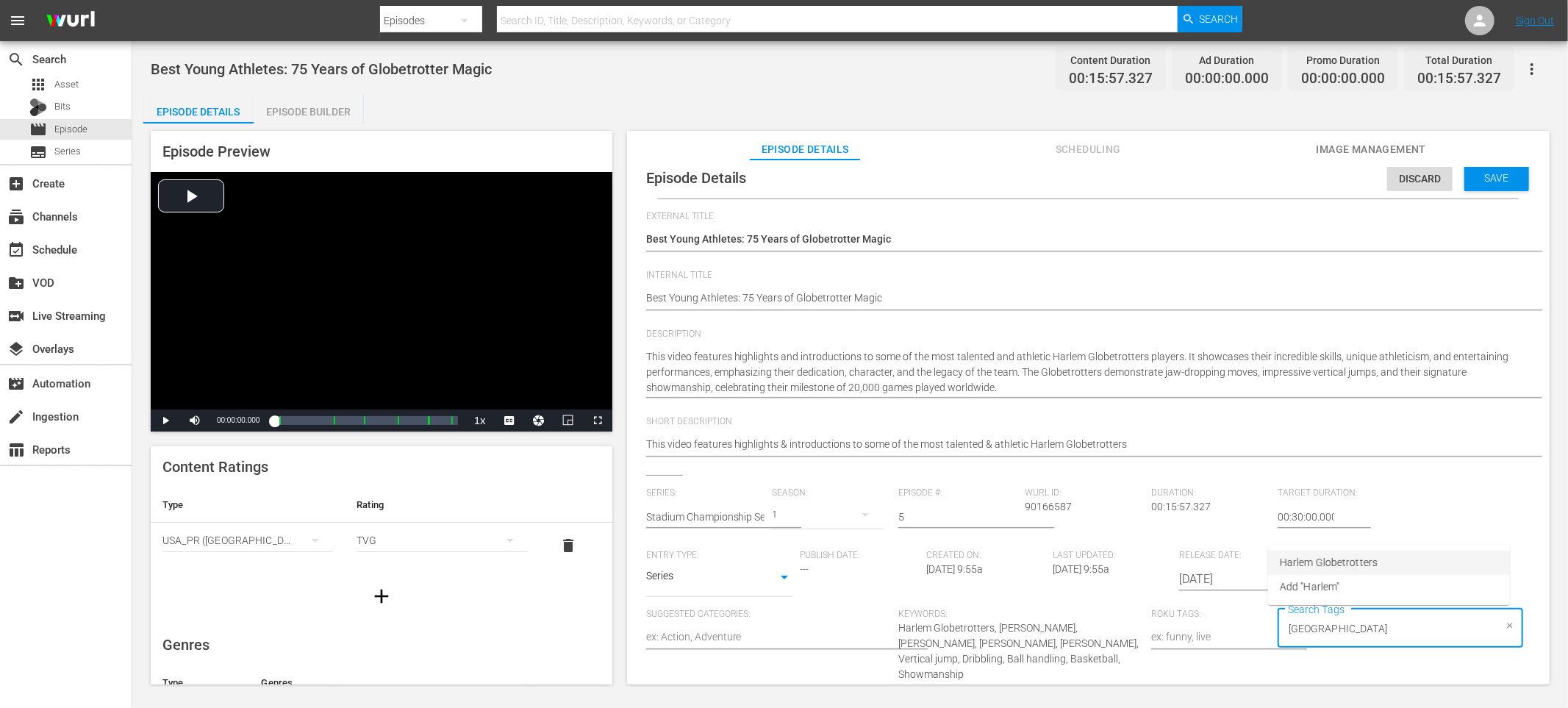
click at [1355, 564] on span "Harlem Globetrotters" at bounding box center [1329, 563] width 98 height 16
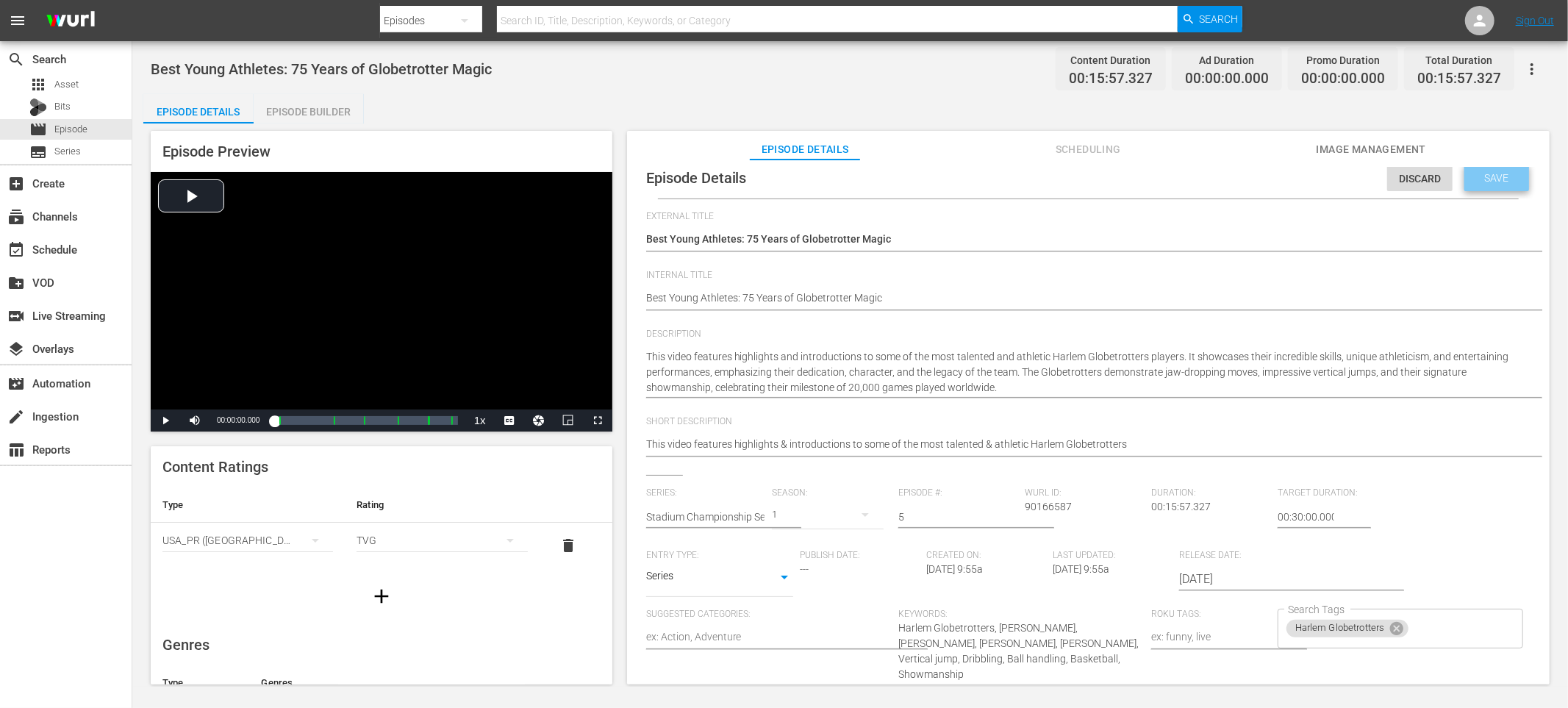
click at [1494, 188] on div "Save" at bounding box center [1497, 178] width 64 height 26
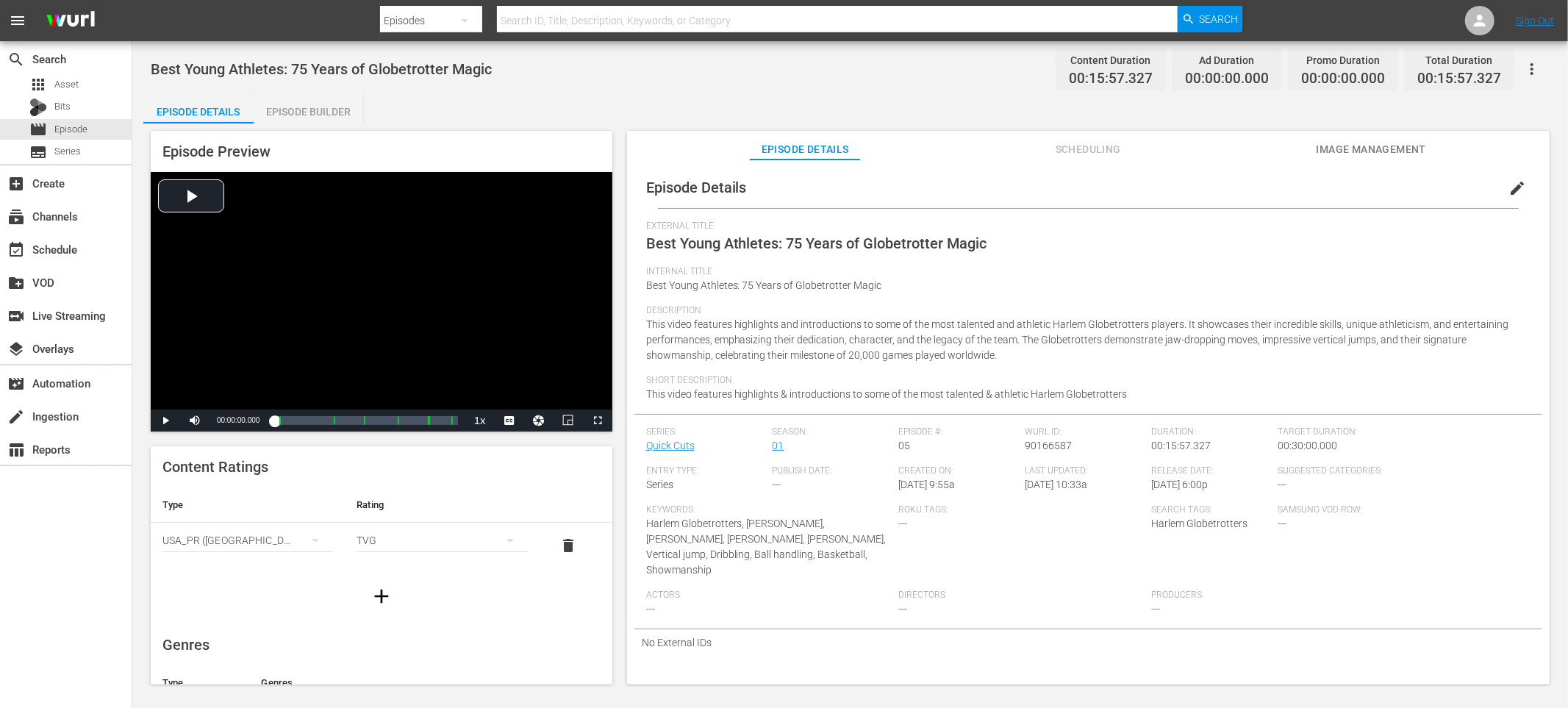
click at [316, 118] on div "Episode Builder" at bounding box center [309, 111] width 110 height 35
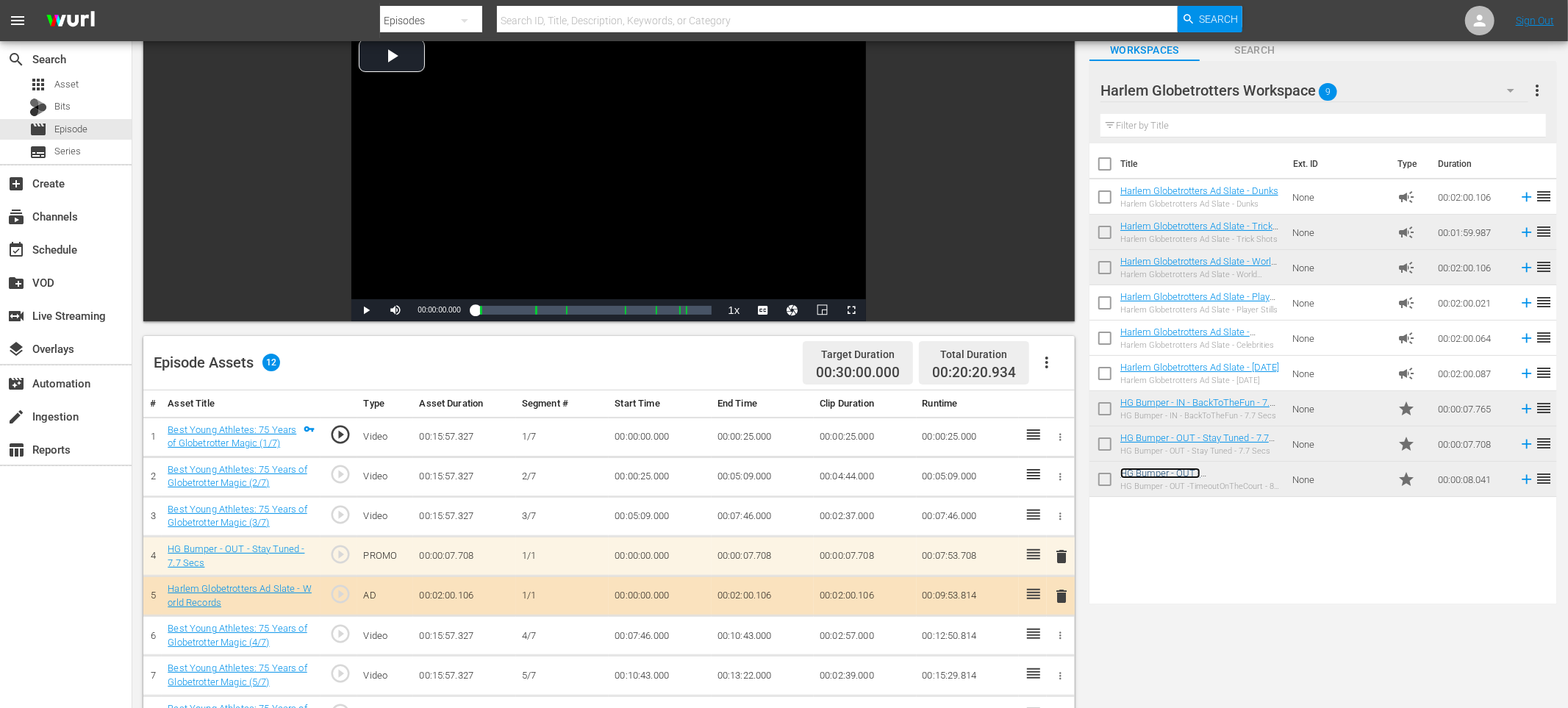
scroll to position [90, 0]
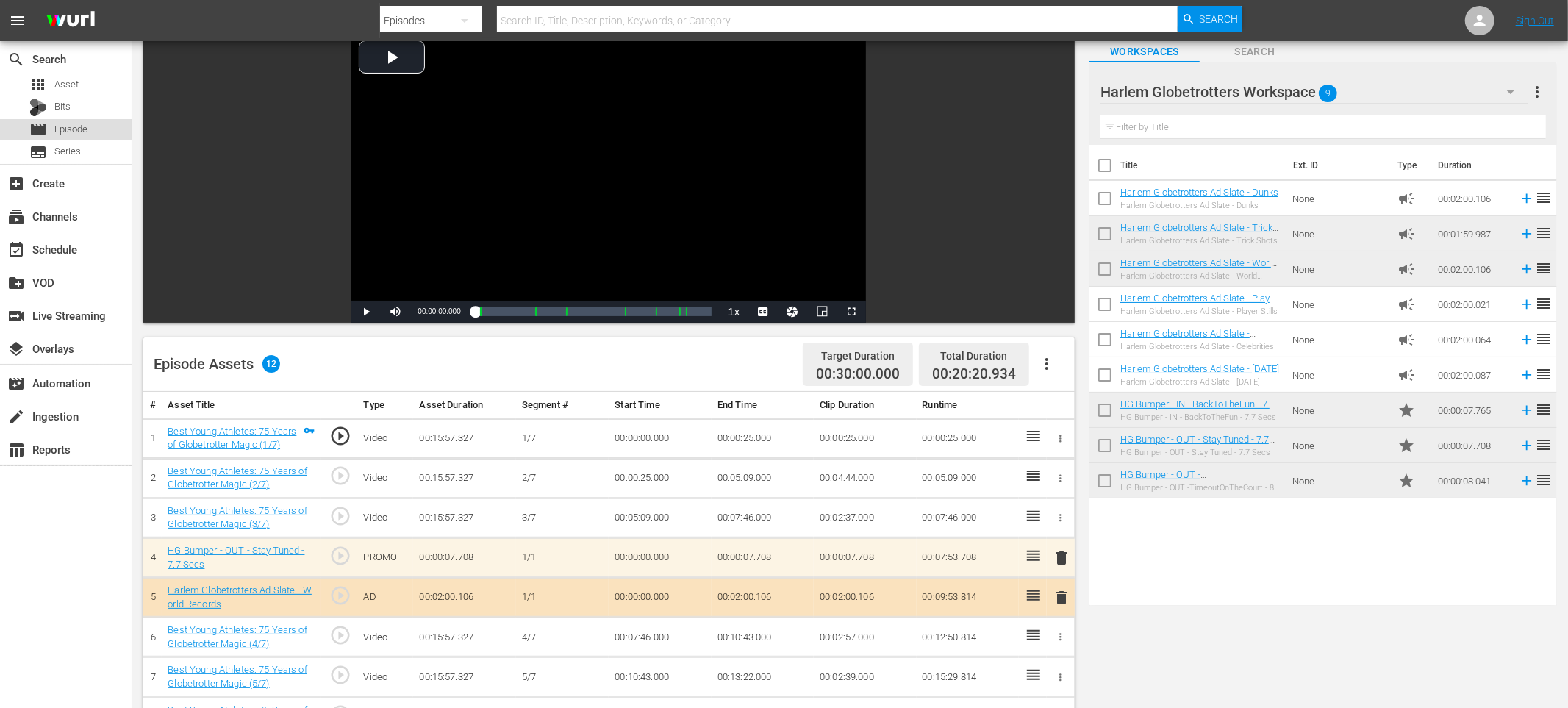
click at [49, 123] on div "movie Episode" at bounding box center [58, 129] width 58 height 21
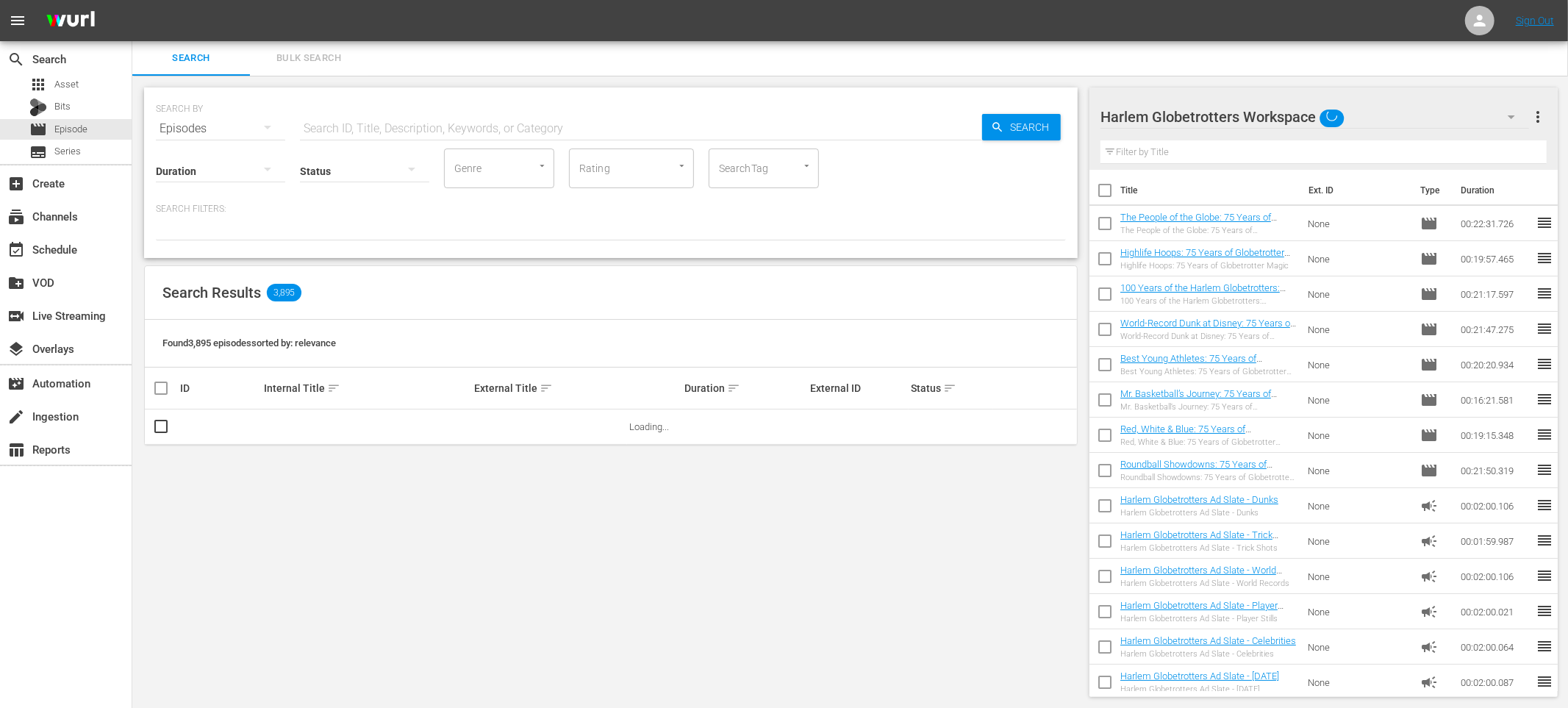
scroll to position [90, 0]
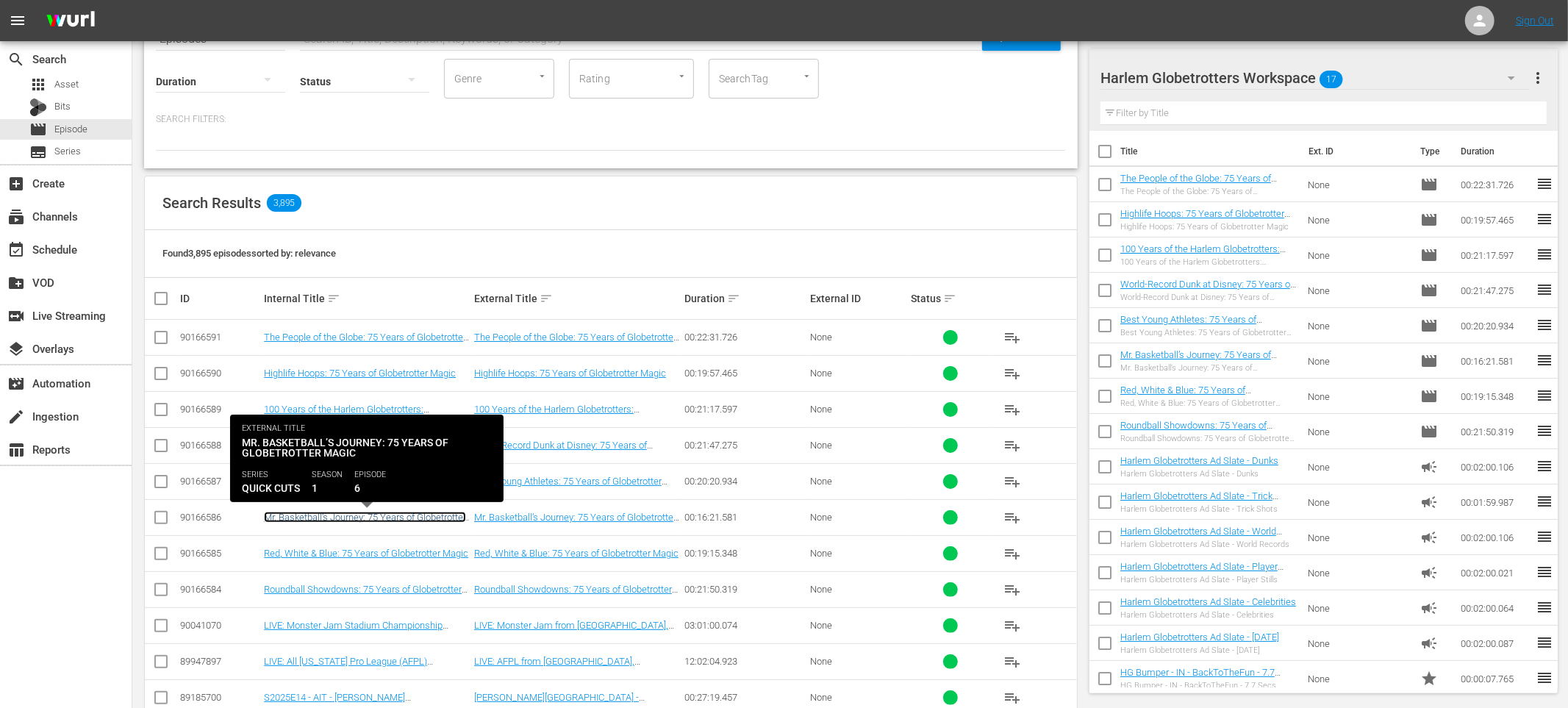
click at [394, 515] on link "Mr. Basketball’s Journey: 75 Years of Globetrotter Magic" at bounding box center [365, 522] width 202 height 22
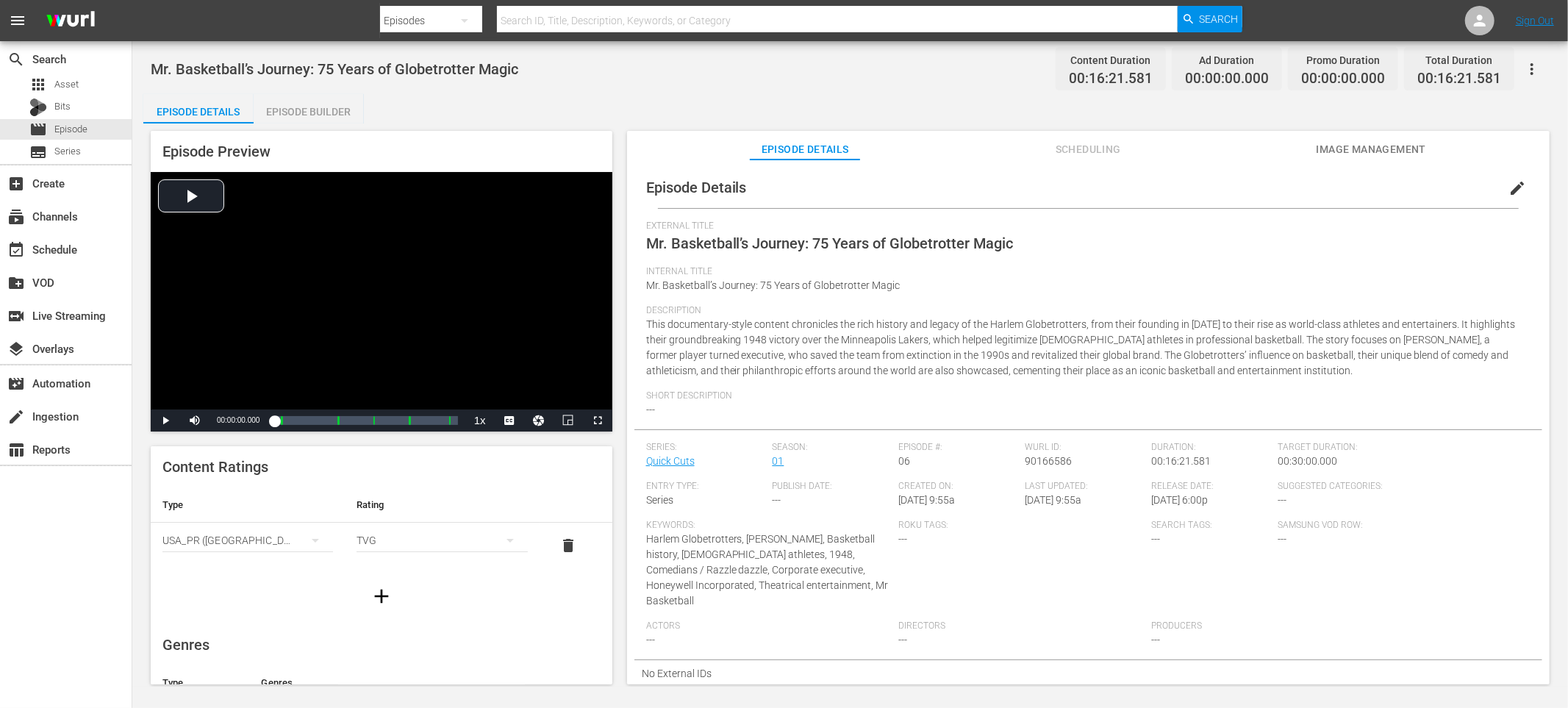
click at [1508, 191] on span "edit" at bounding box center [1517, 188] width 18 height 18
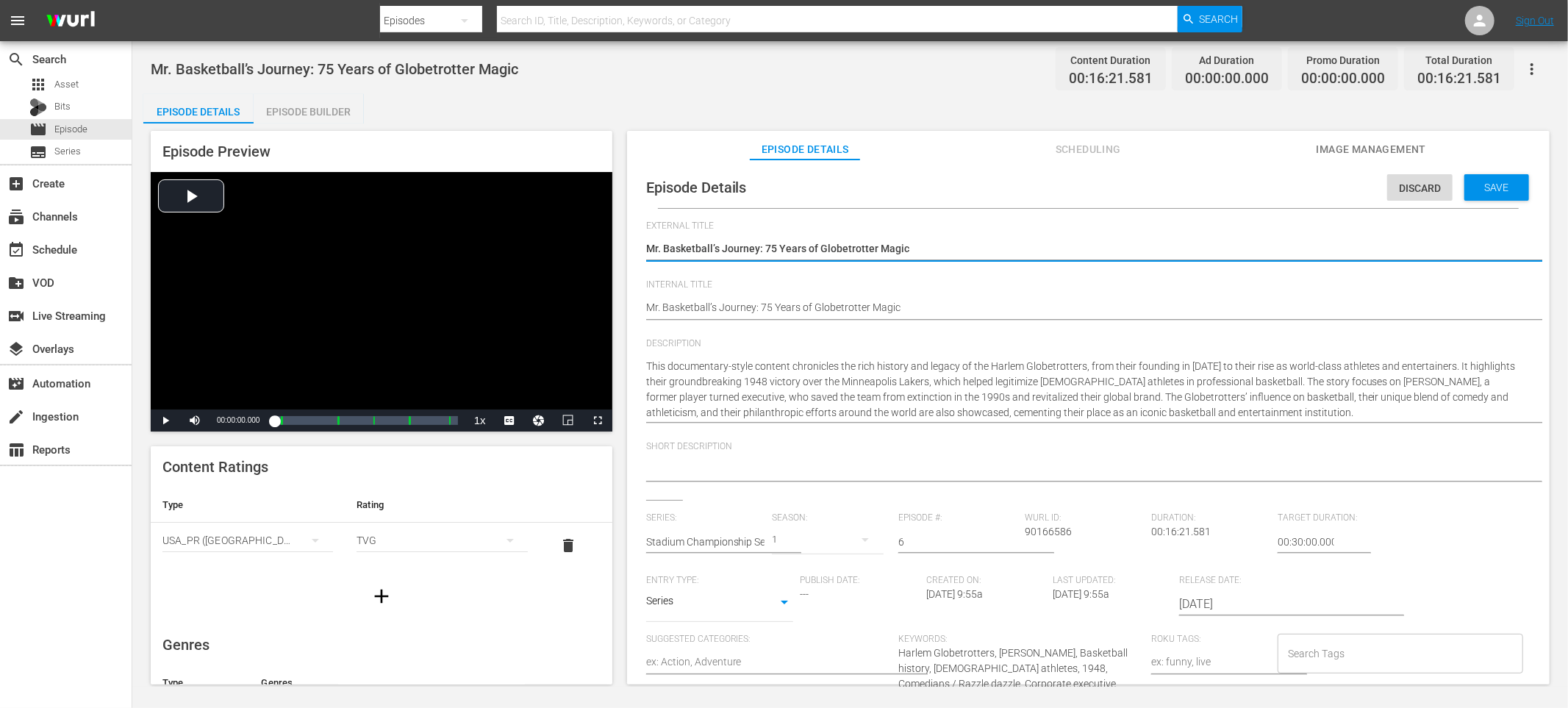
click at [1350, 642] on input "Search Tags" at bounding box center [1389, 654] width 210 height 26
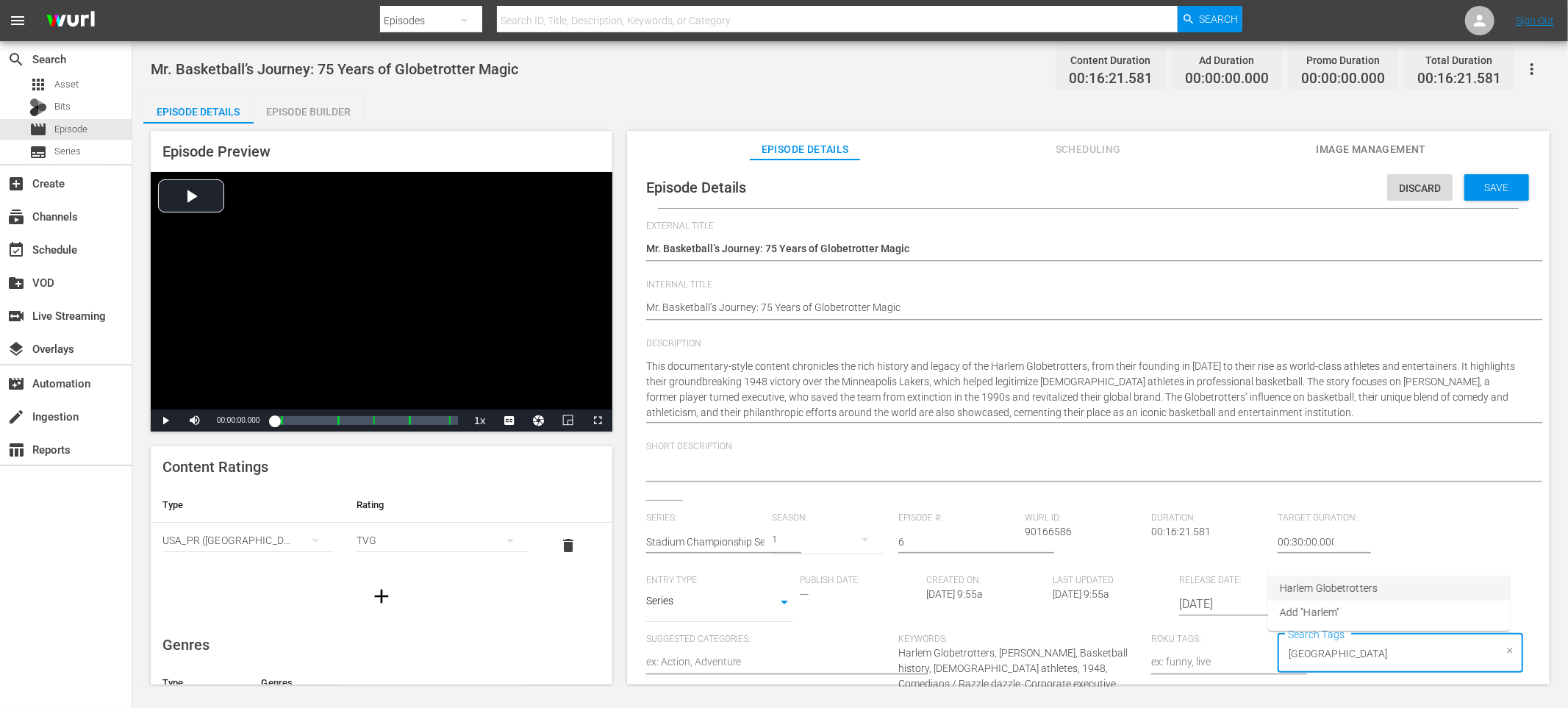
click at [1358, 588] on span "Harlem Globetrotters" at bounding box center [1329, 588] width 98 height 16
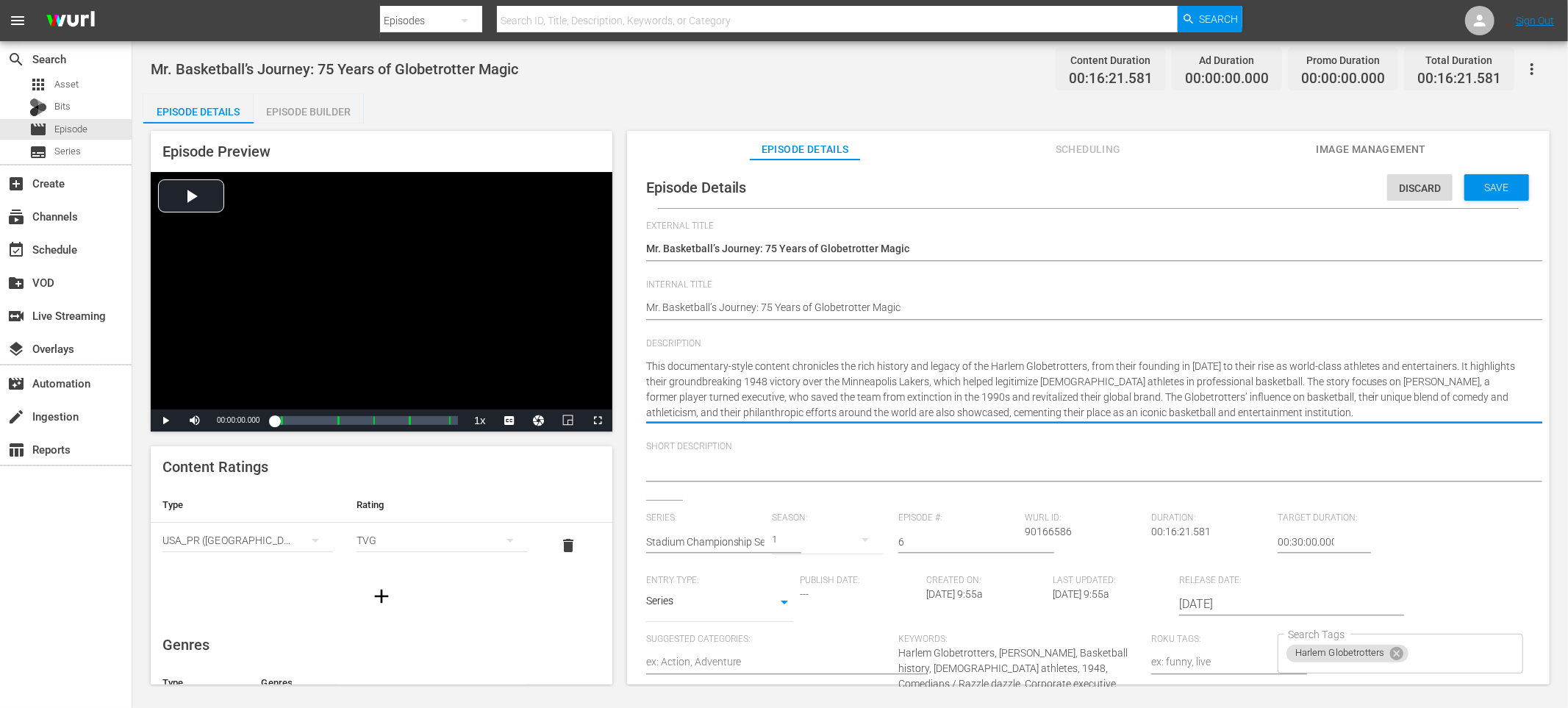
drag, startPoint x: 647, startPoint y: 365, endPoint x: 1417, endPoint y: 369, distance: 770.0
click at [1417, 369] on textarea "This documentary-style content chronicles the rich history and legacy of the Ha…" at bounding box center [1085, 390] width 877 height 62
drag, startPoint x: 646, startPoint y: 363, endPoint x: 1425, endPoint y: 408, distance: 780.3
click at [1425, 408] on textarea "This documentary-style content chronicles the rich history and legacy of the Ha…" at bounding box center [1085, 388] width 877 height 62
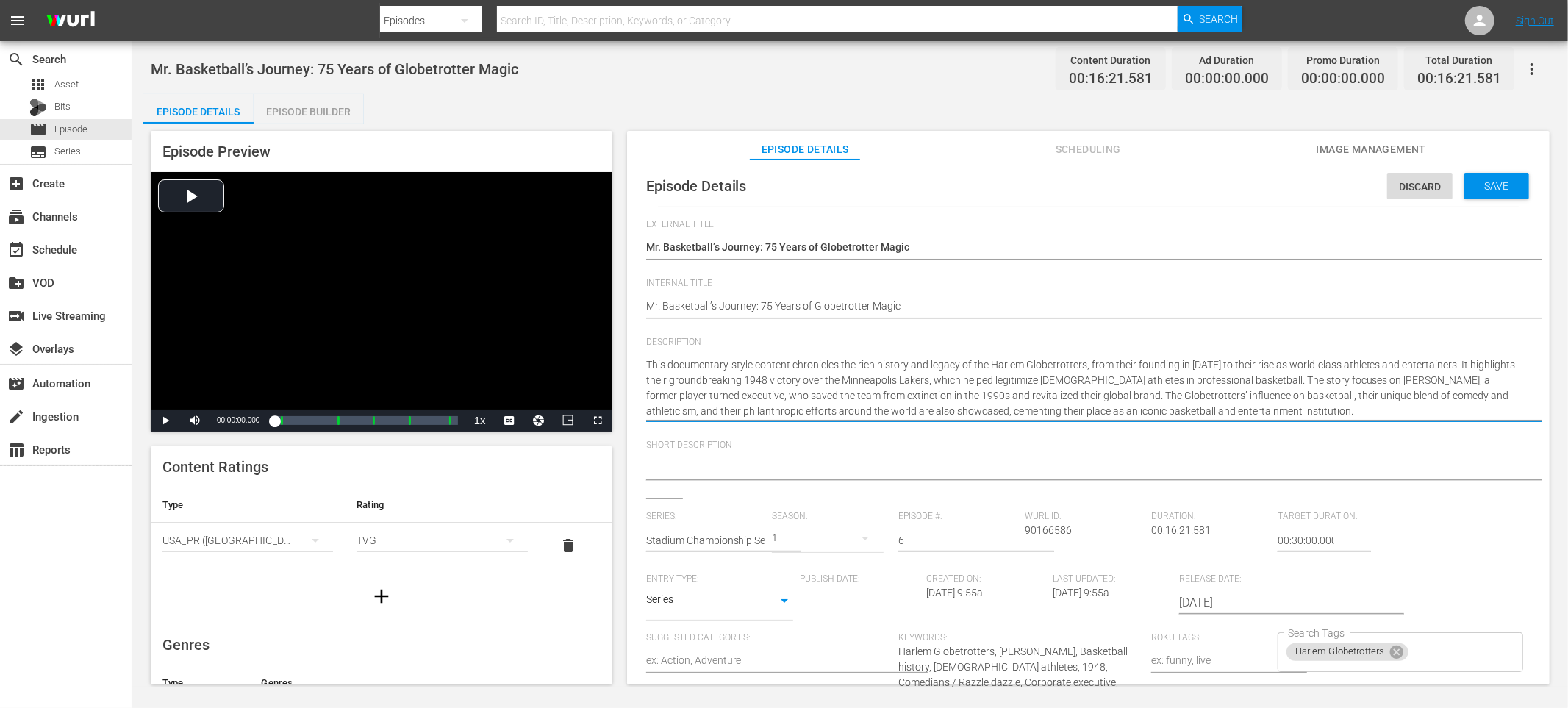
click at [960, 461] on textarea at bounding box center [1085, 469] width 877 height 18
paste textarea "This documentary-style content chronicles the rich history and legacy of the Ha…"
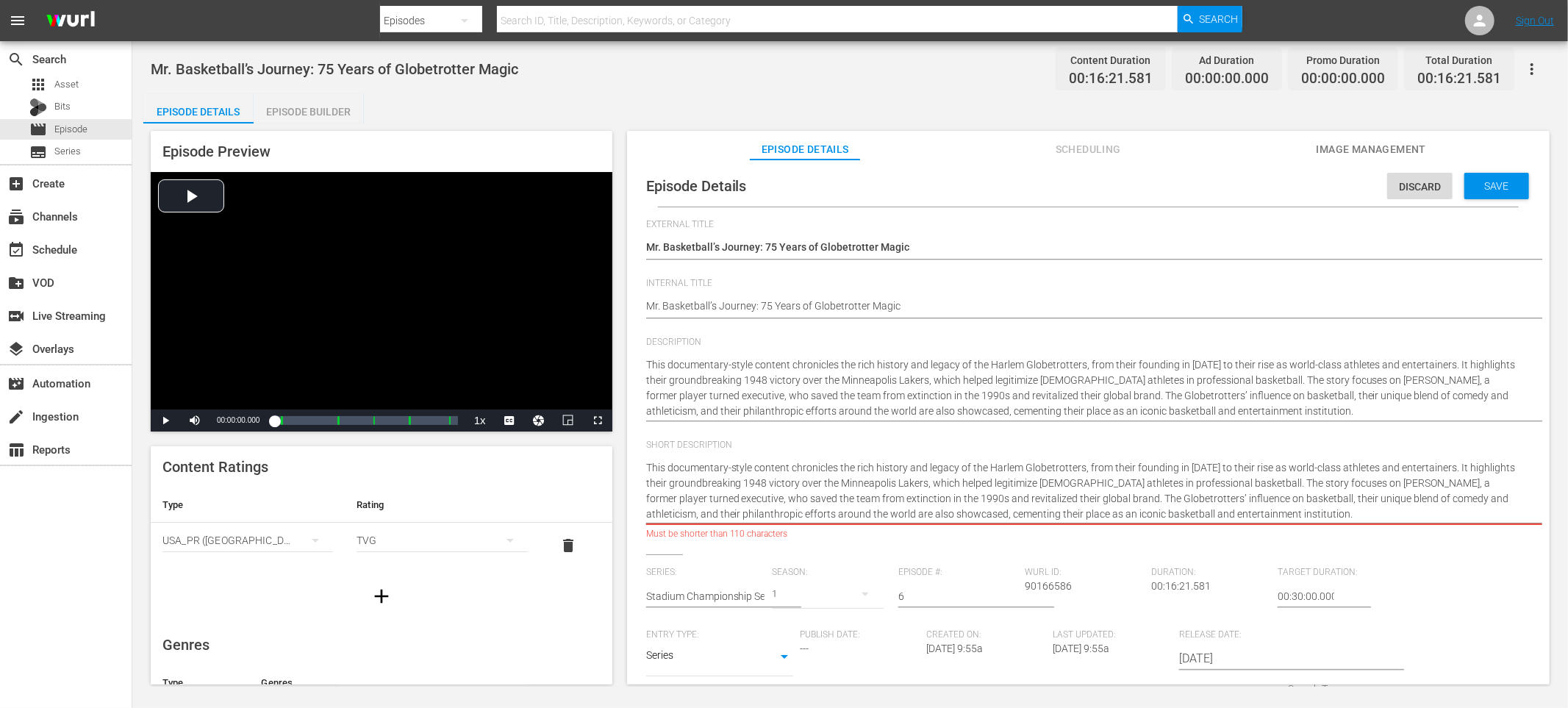
drag, startPoint x: 1450, startPoint y: 466, endPoint x: 1453, endPoint y: 508, distance: 42.1
click at [1453, 508] on textarea "This documentary-style content chronicles the rich history and legacy of the Ha…" at bounding box center [1085, 491] width 877 height 62
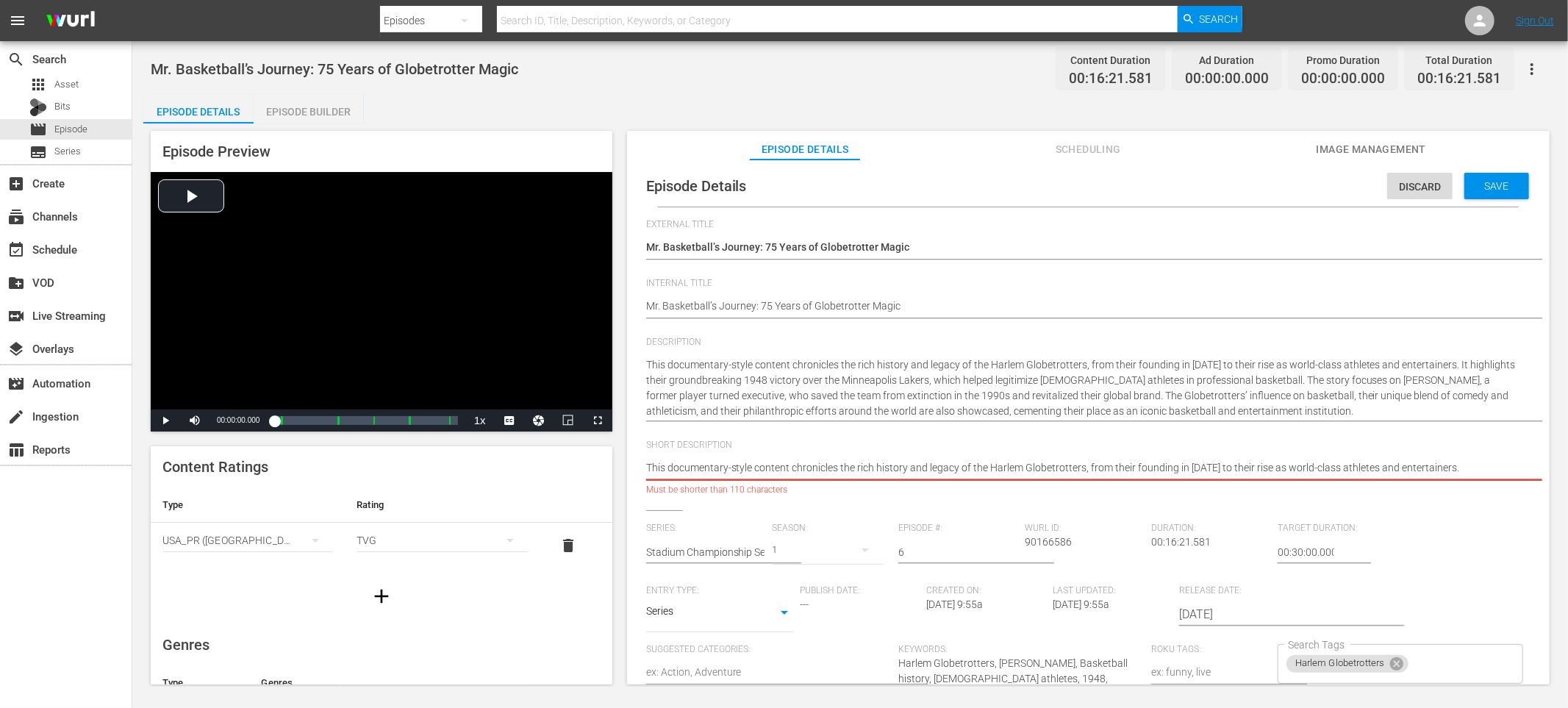
click at [782, 464] on textarea "This documentary-style content chronicles the rich history and legacy of the Ha…" at bounding box center [1085, 469] width 877 height 18
drag, startPoint x: 1084, startPoint y: 467, endPoint x: 1454, endPoint y: 463, distance: 370.0
click at [1454, 463] on textarea "This documentary-style episode chronicles the rich history and legacy of the Ha…" at bounding box center [1085, 469] width 877 height 18
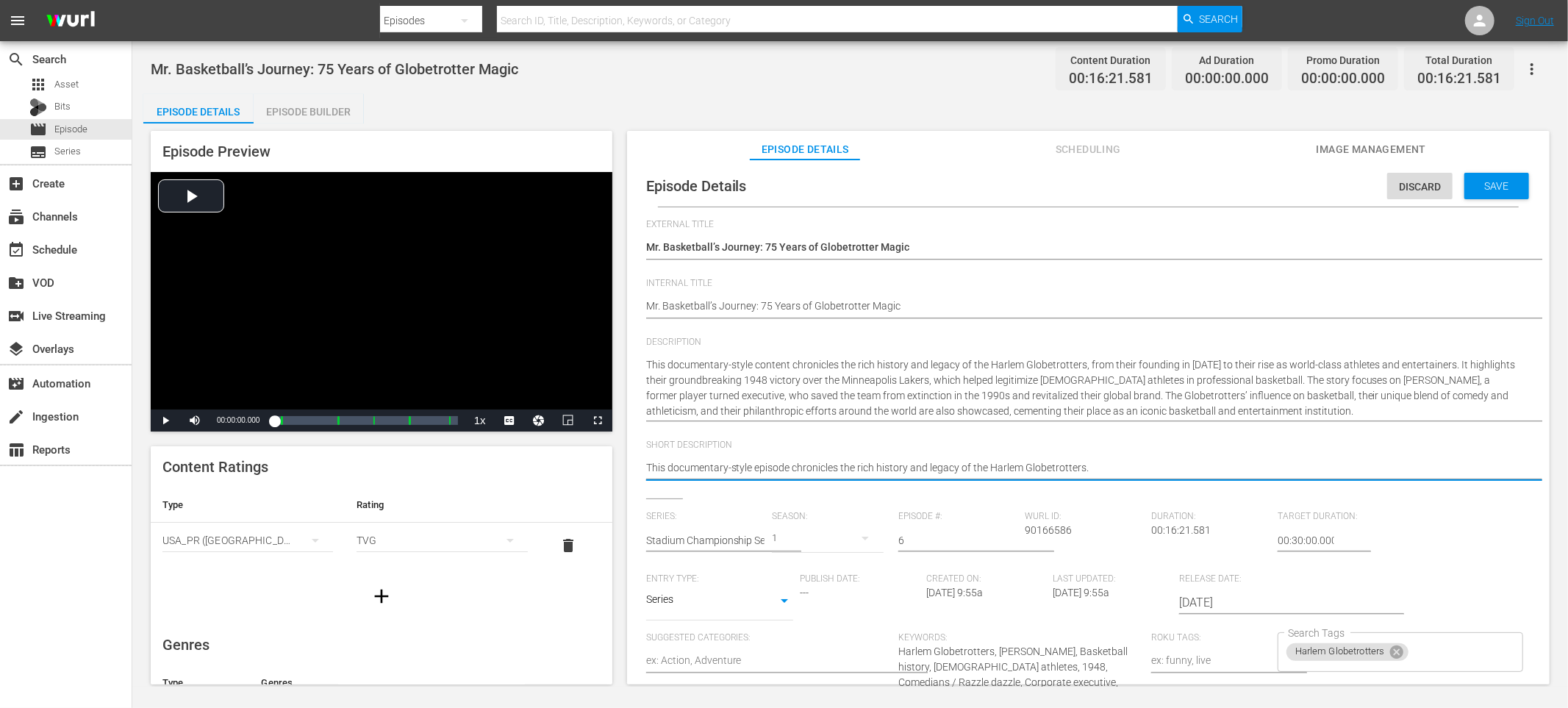
click at [1212, 467] on textarea "This documentary-style episode chronicles the rich history and legacy of the Ha…" at bounding box center [1085, 469] width 877 height 18
click at [1480, 180] on span "Save" at bounding box center [1497, 186] width 48 height 12
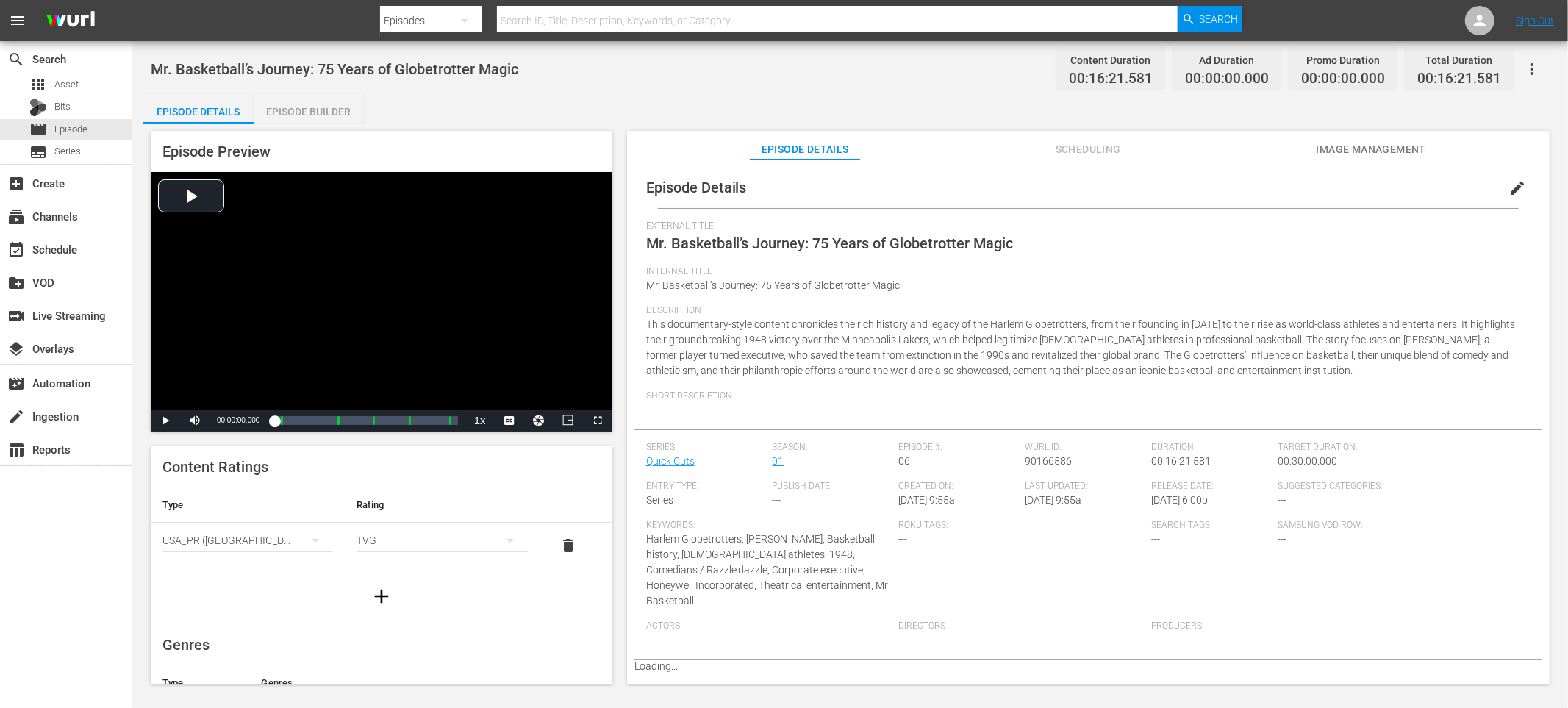
scroll to position [0, 0]
click at [313, 109] on div "Episode Builder" at bounding box center [309, 111] width 110 height 35
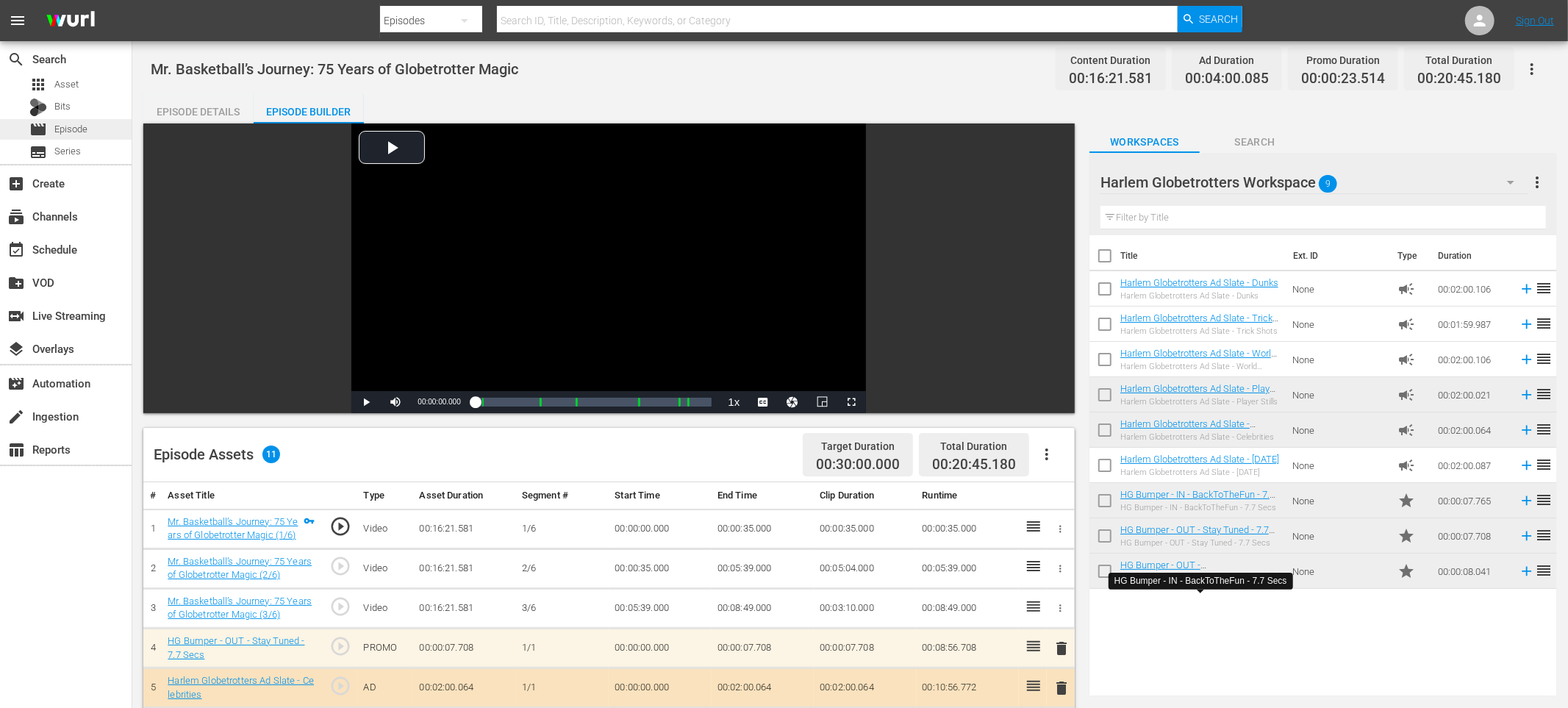
click at [105, 134] on div "movie Episode" at bounding box center [66, 129] width 132 height 21
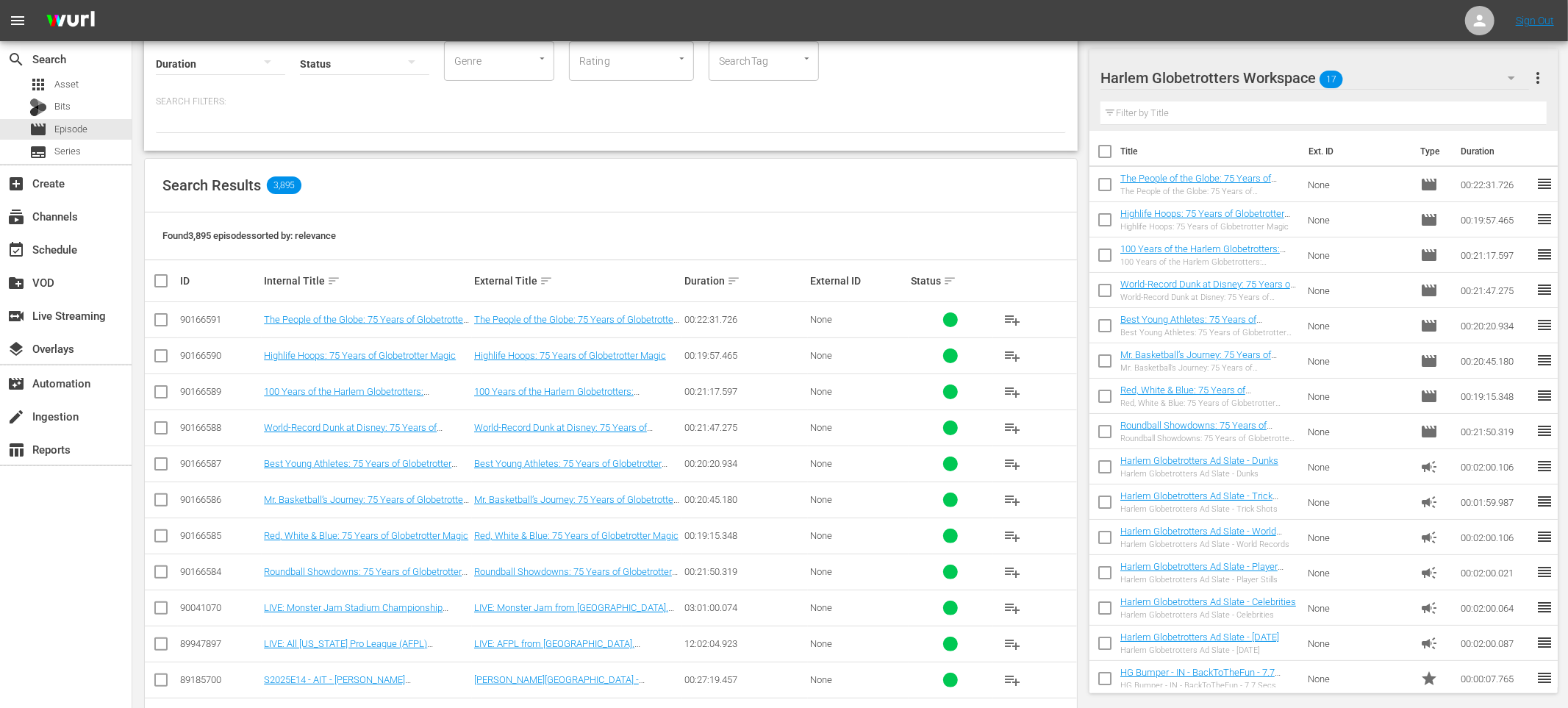
scroll to position [126, 0]
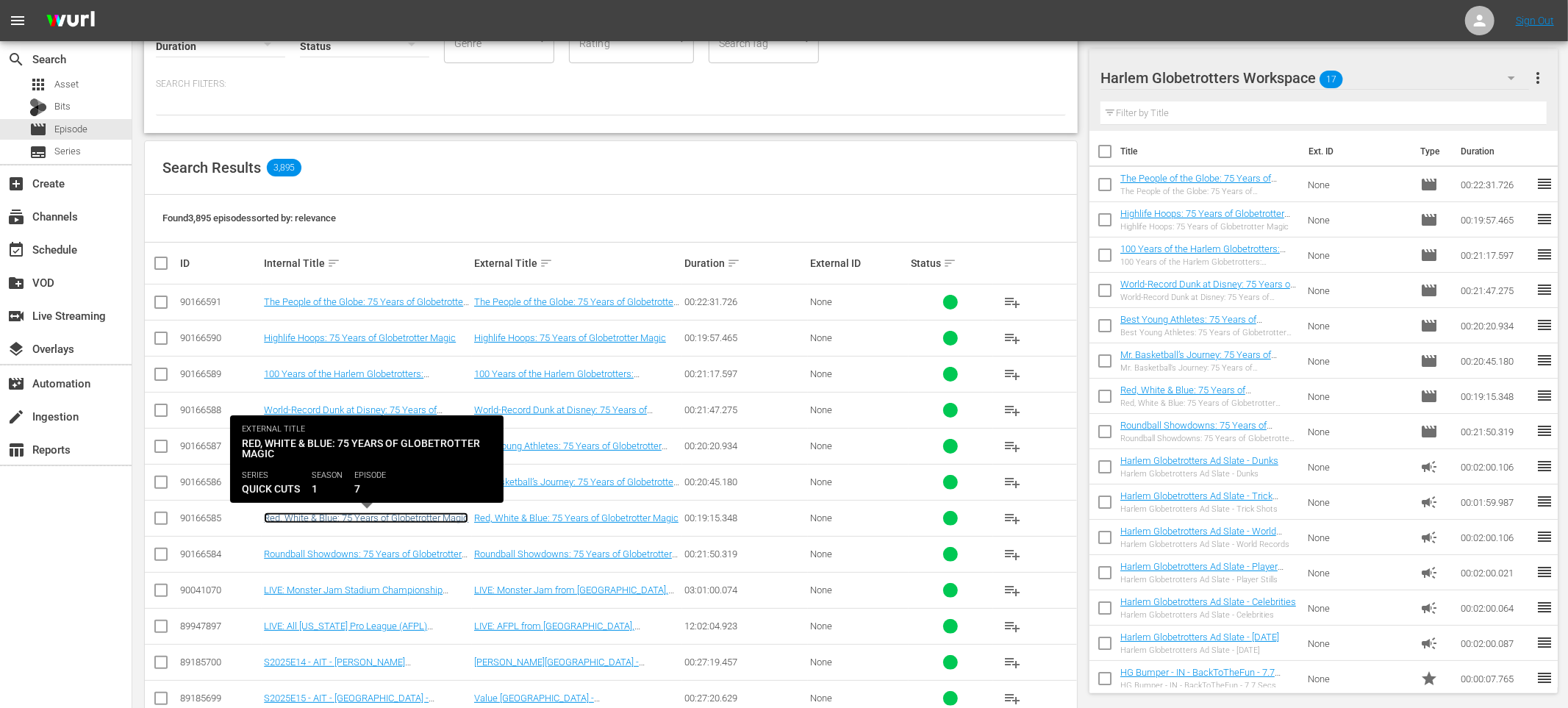
click at [383, 517] on link "Red, White & Blue: 75 Years of Globetrotter Magic" at bounding box center [366, 518] width 204 height 11
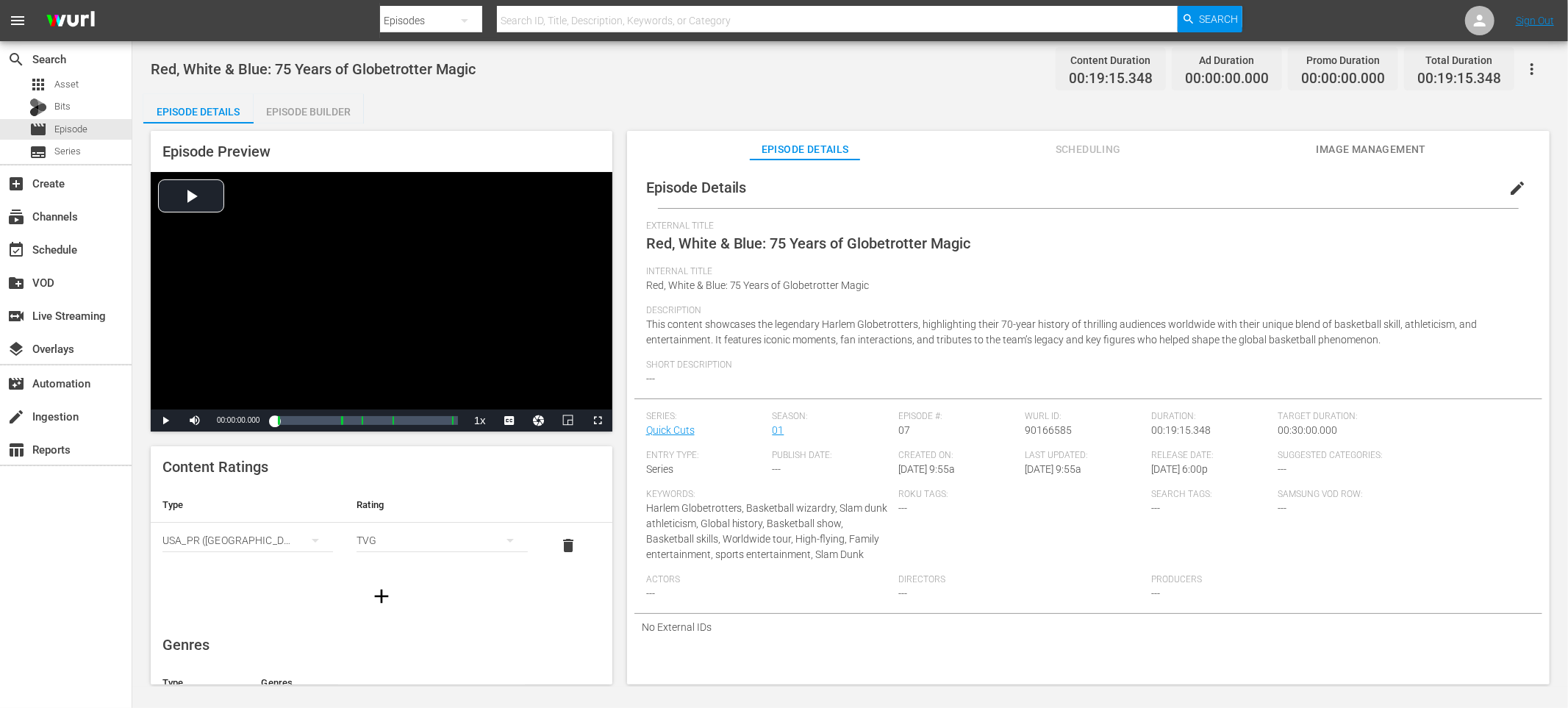
click at [1511, 188] on span "edit" at bounding box center [1517, 188] width 18 height 18
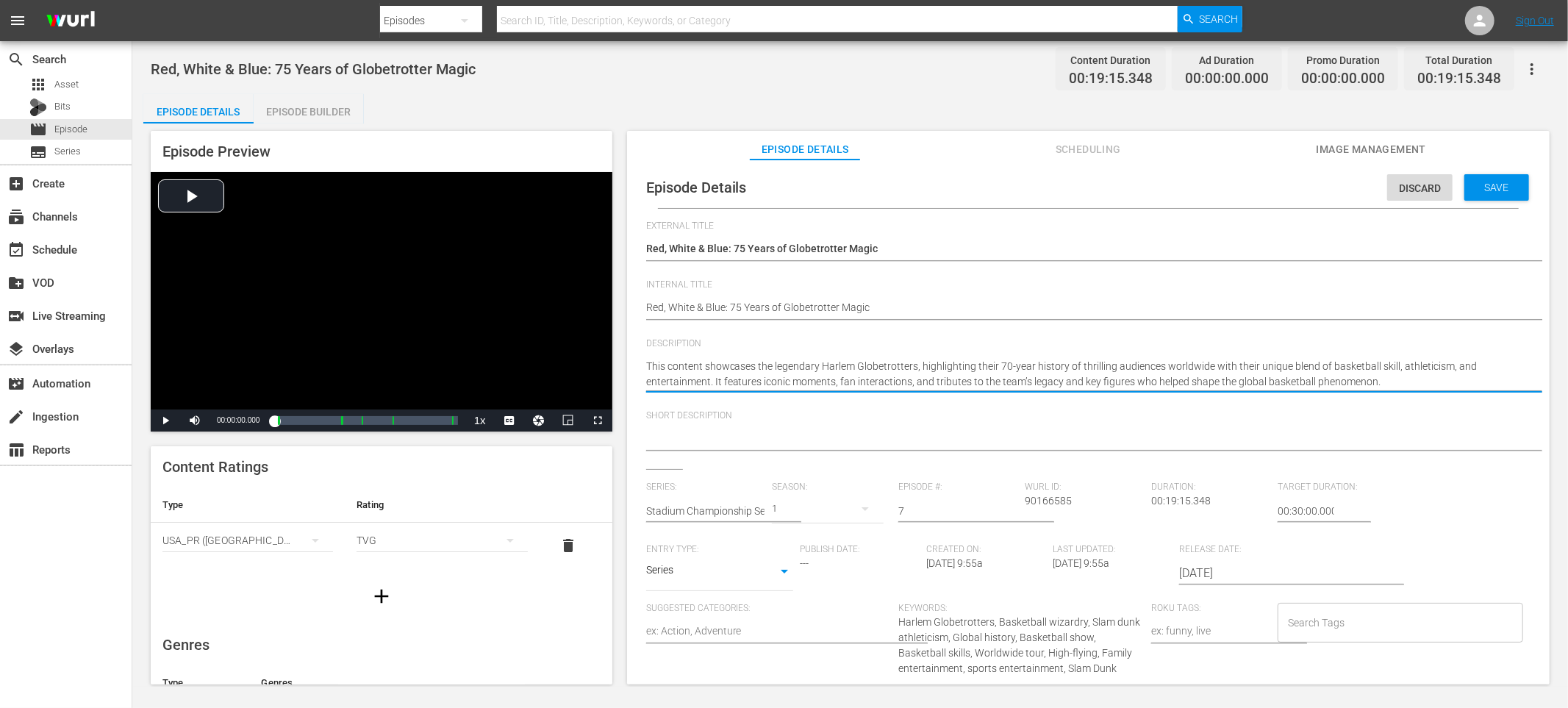
drag, startPoint x: 1373, startPoint y: 382, endPoint x: 691, endPoint y: 348, distance: 682.8
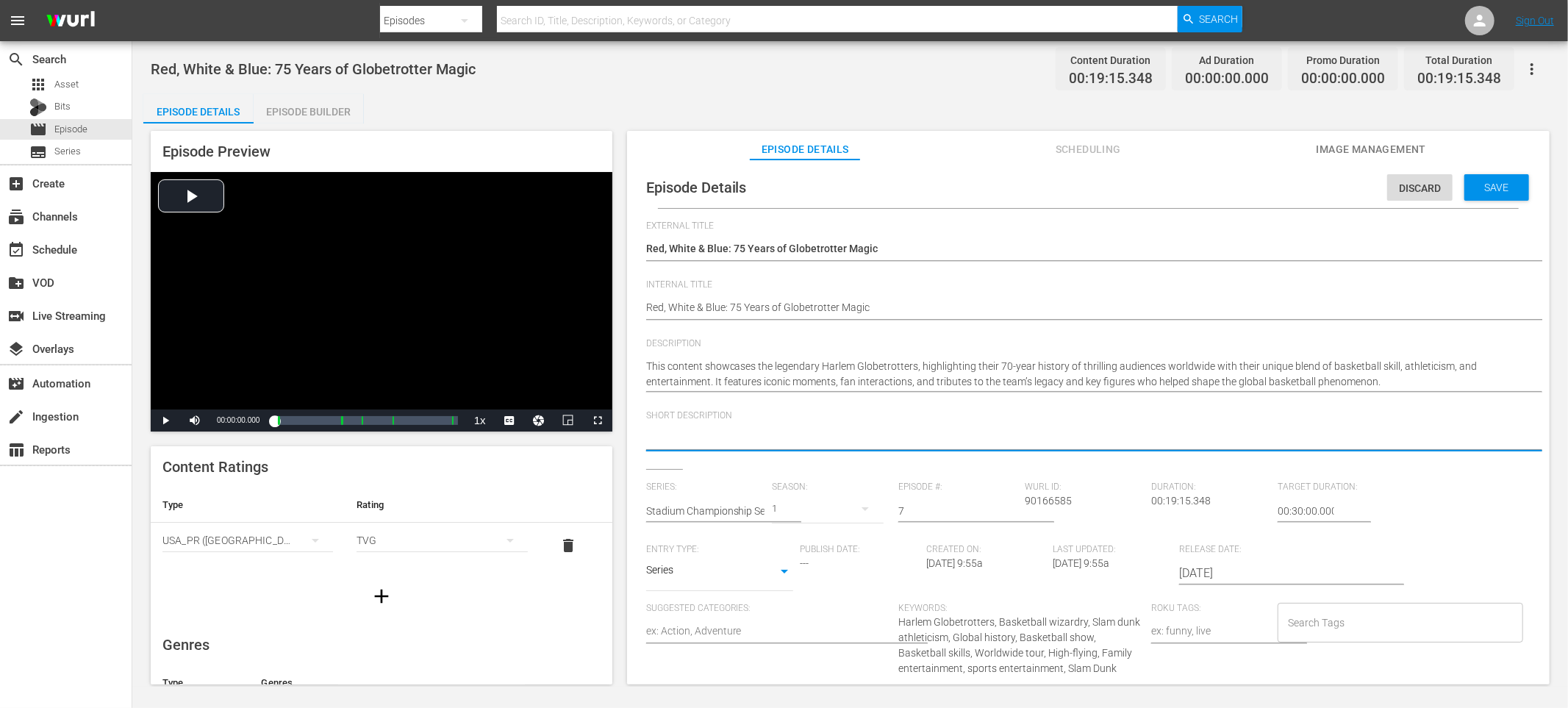
click at [869, 447] on textarea at bounding box center [1085, 439] width 877 height 18
paste textarea "This content showcases the legendary Harlem Globetrotters, highlighting their 7…"
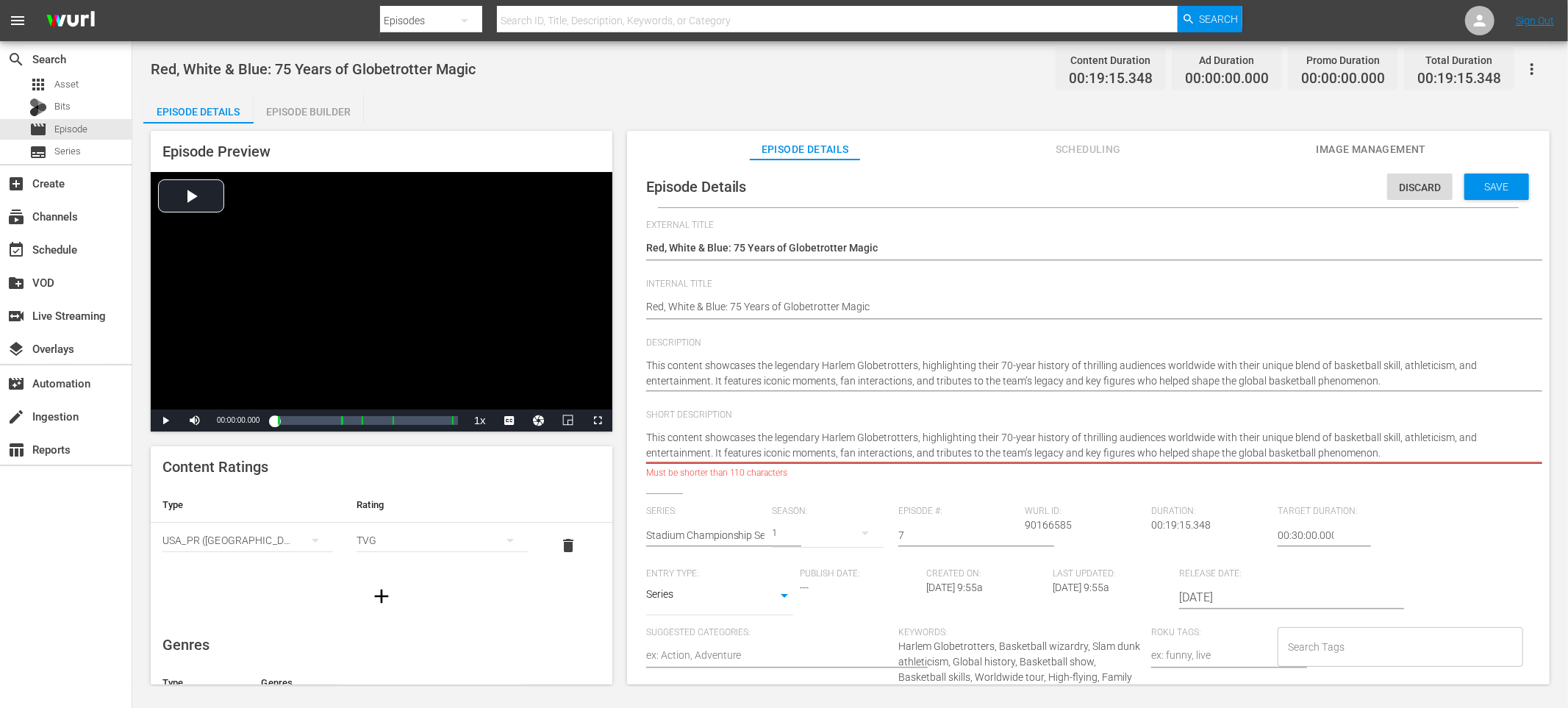
scroll to position [13, 0]
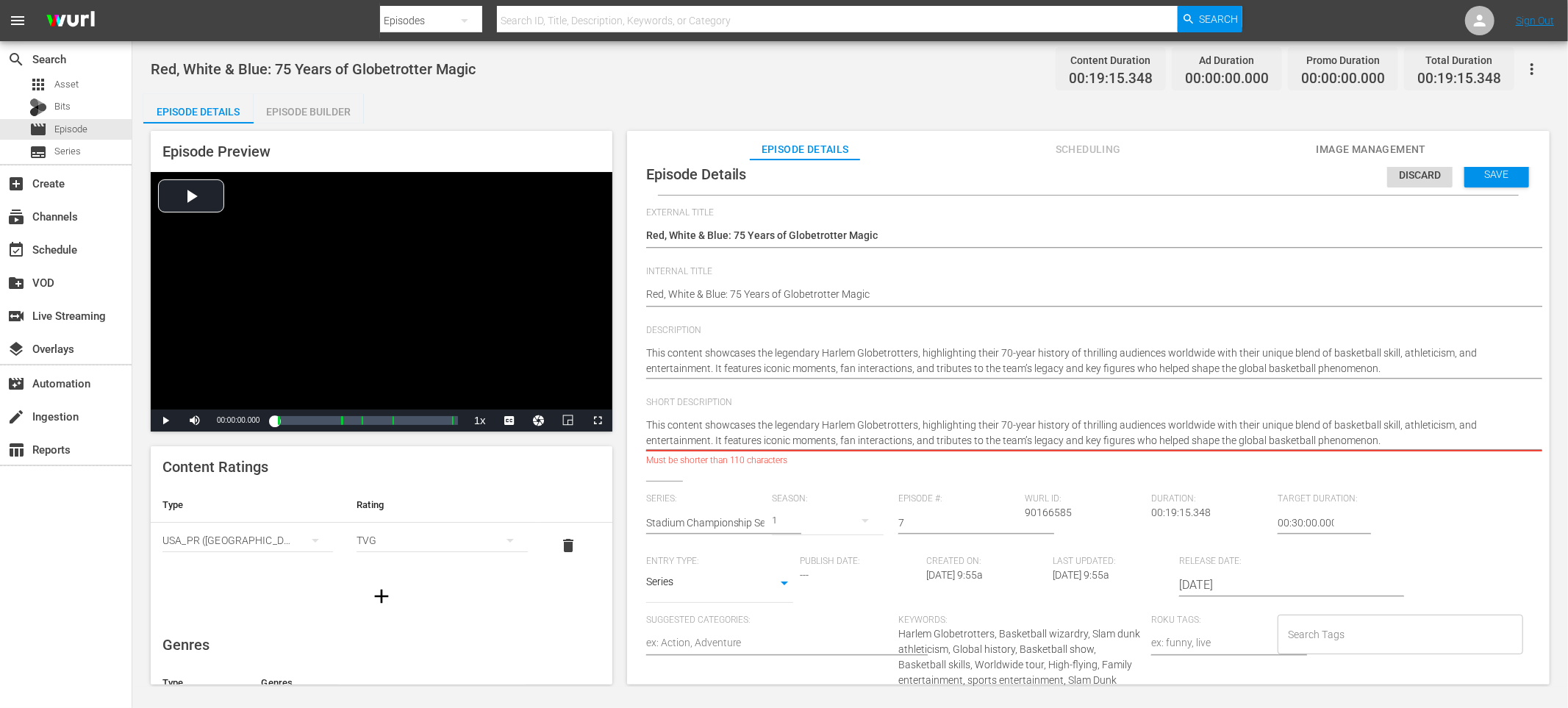
click at [1328, 621] on input "Search Tags" at bounding box center [1389, 634] width 210 height 26
click at [1443, 563] on li "Harlem Globetrotters" at bounding box center [1389, 567] width 242 height 24
drag, startPoint x: 766, startPoint y: 438, endPoint x: 635, endPoint y: 422, distance: 132.0
click at [635, 422] on div "Episode Details Discard Save External Title Red, White & Blue: 75 Years of Glob…" at bounding box center [1088, 498] width 908 height 688
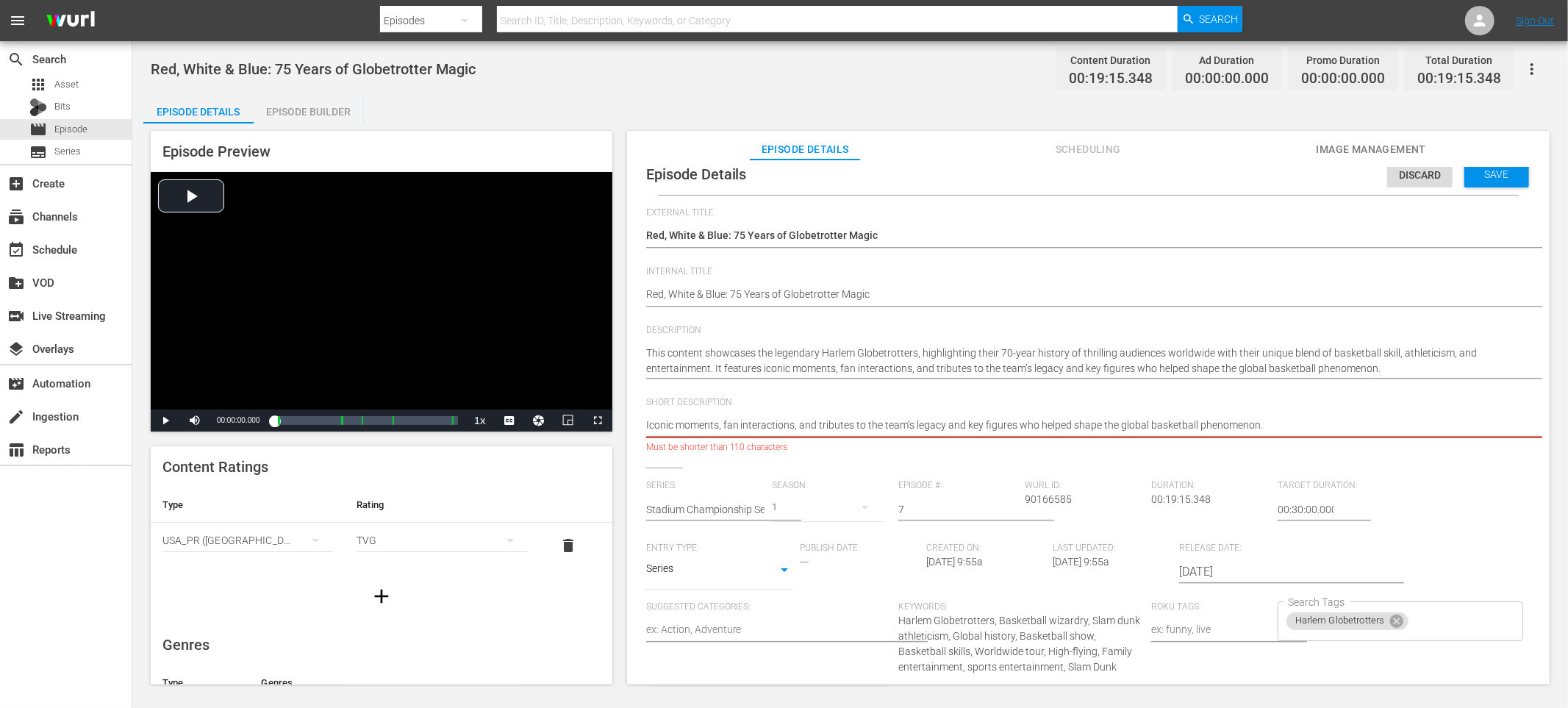
click at [797, 423] on textarea "Iconic moments, fan interactions, and tributes to the team’s legacy and key fig…" at bounding box center [1085, 426] width 877 height 18
click at [797, 424] on textarea "Iconic moments, fan interactions, and tributes to the team’s legacy and key fig…" at bounding box center [1085, 426] width 877 height 18
drag, startPoint x: 933, startPoint y: 423, endPoint x: 1258, endPoint y: 424, distance: 325.0
click at [1258, 424] on textarea "Iconic moments, fan interactions, & tributes to the team’s legacy and key figur…" at bounding box center [1085, 426] width 877 height 18
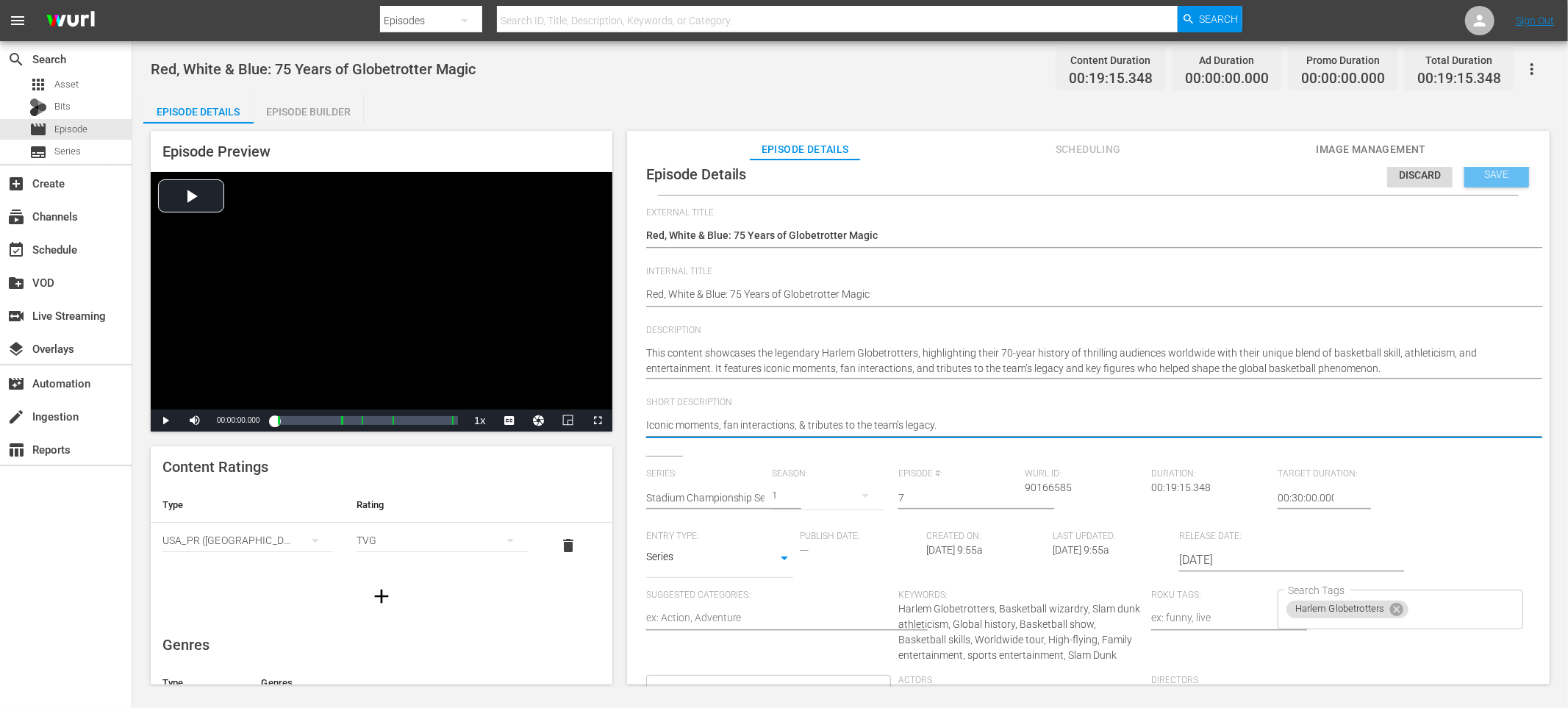
drag, startPoint x: 1493, startPoint y: 174, endPoint x: 1480, endPoint y: 173, distance: 13.0
click at [1493, 174] on span "Save" at bounding box center [1497, 174] width 48 height 12
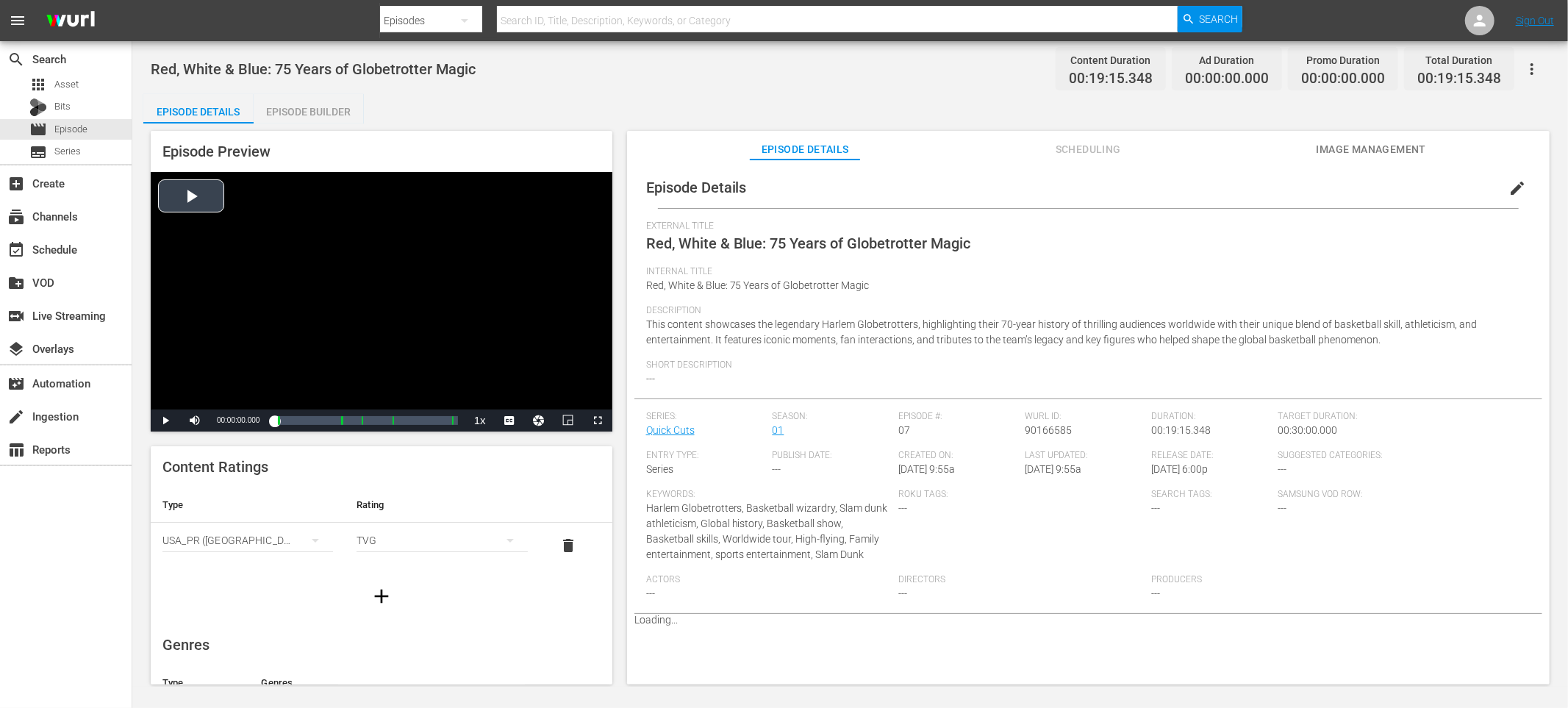
scroll to position [0, 0]
click at [336, 114] on div "Episode Builder" at bounding box center [309, 111] width 110 height 35
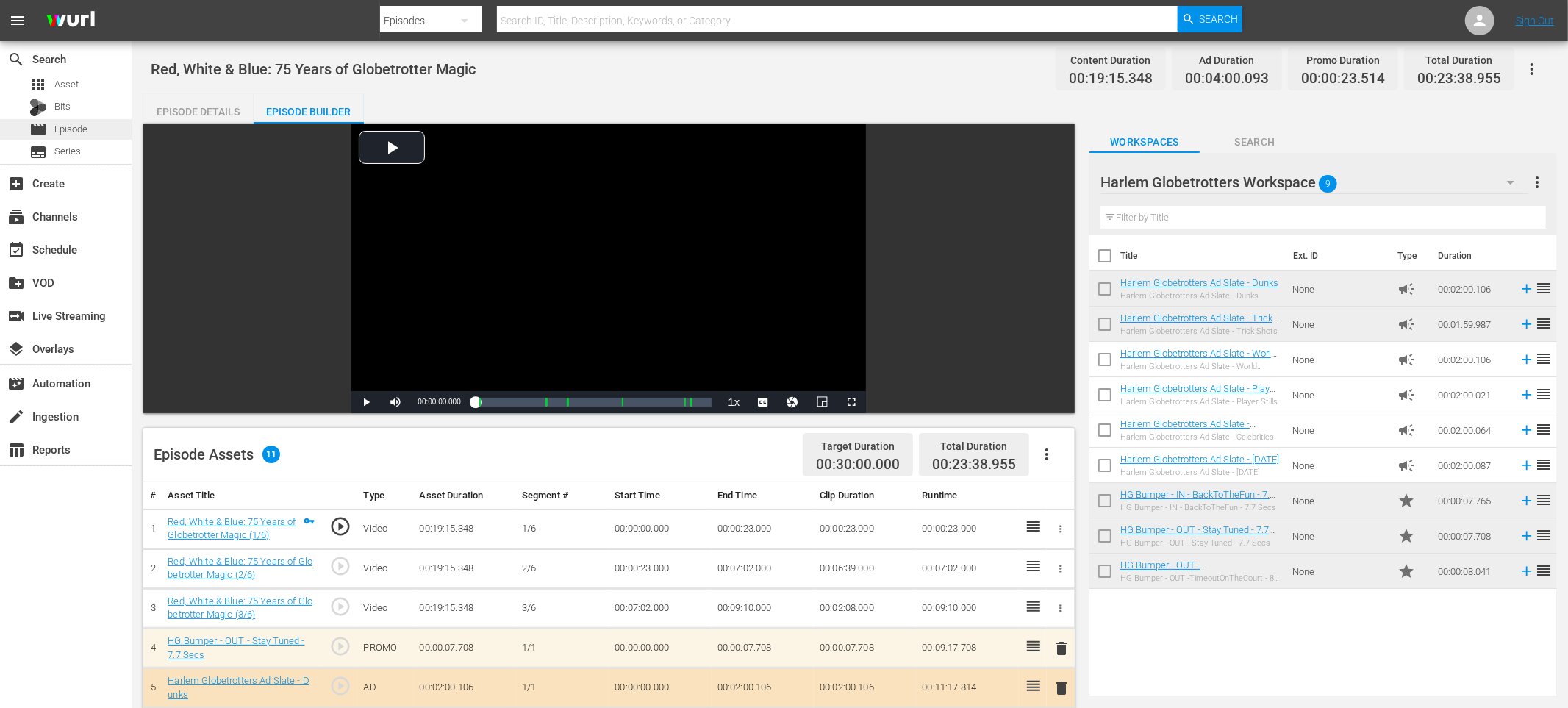
click at [76, 127] on span "Episode" at bounding box center [71, 129] width 33 height 15
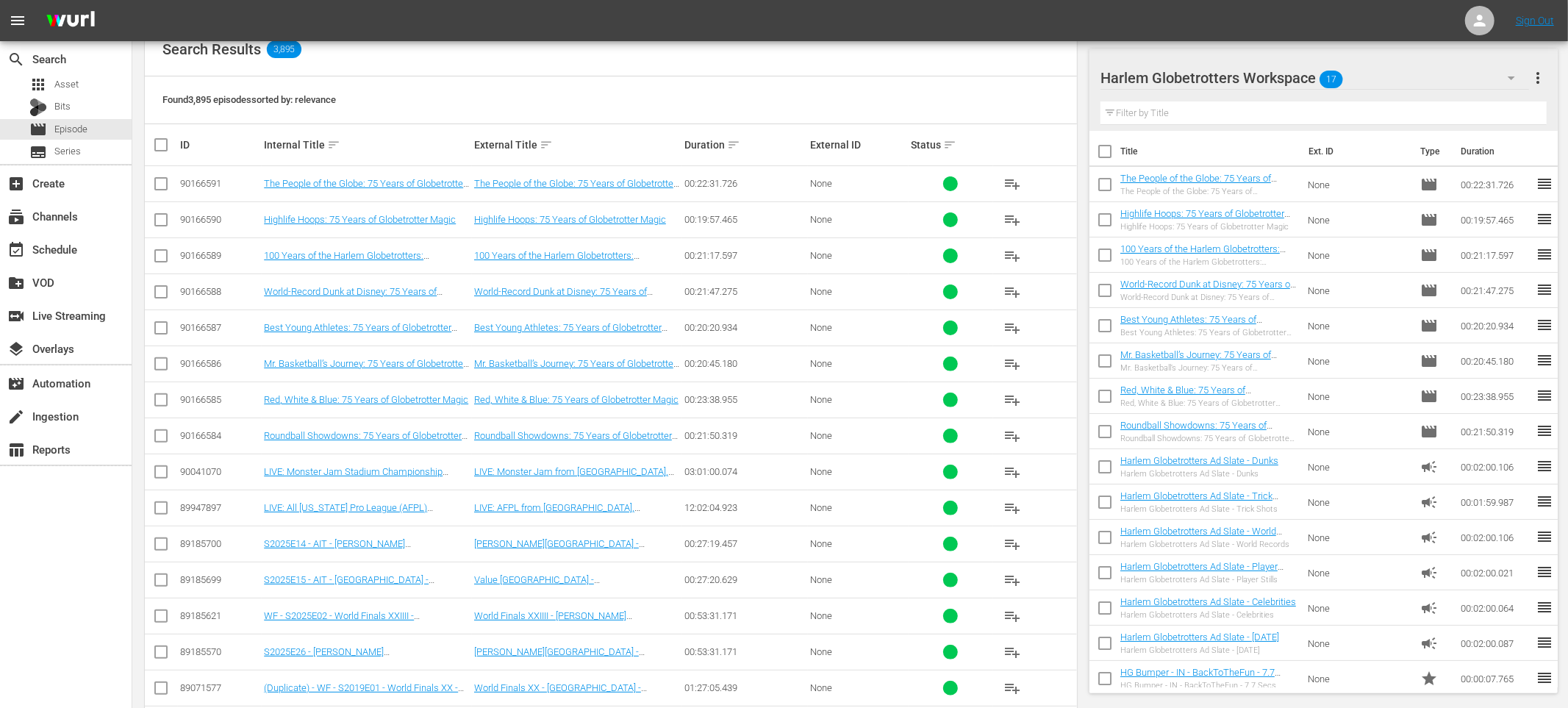
scroll to position [248, 0]
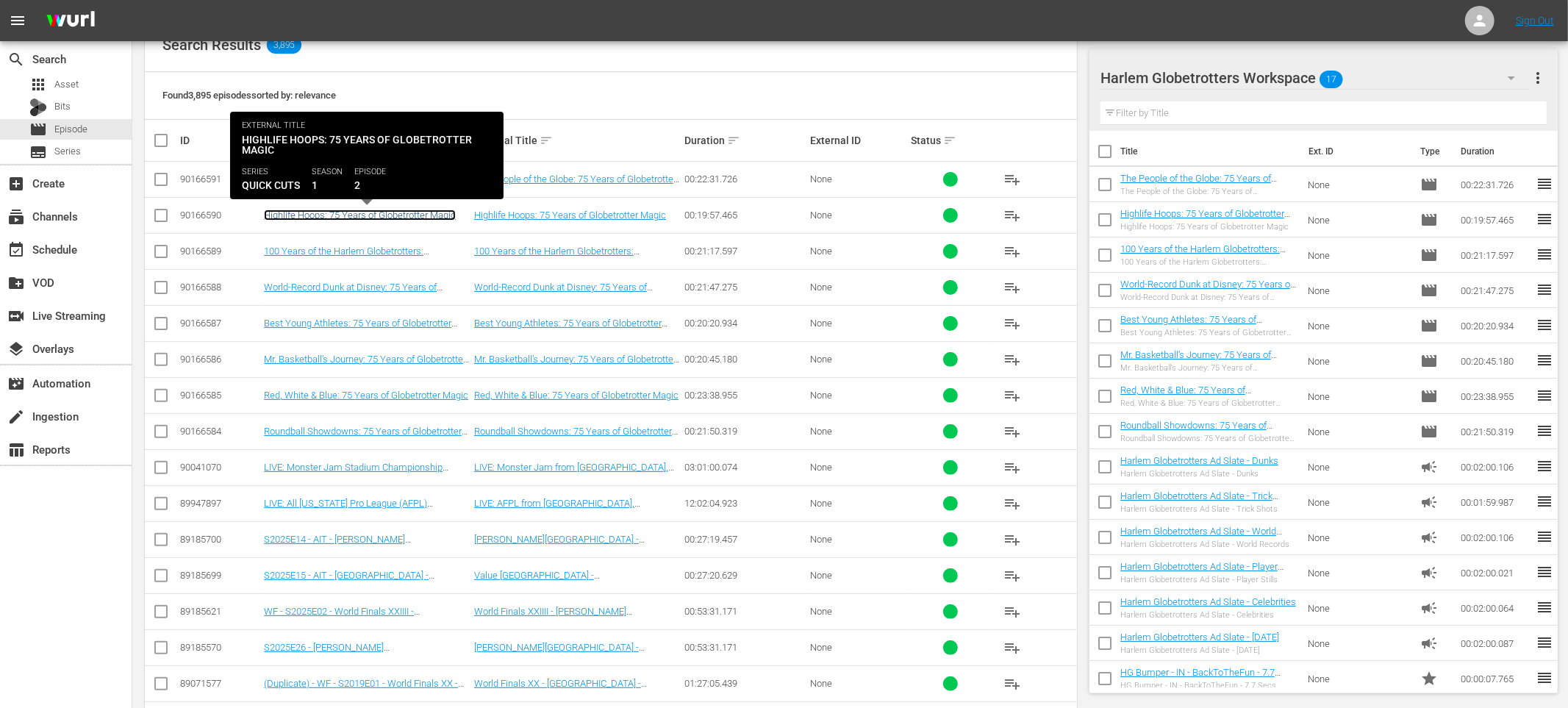
click at [444, 210] on link "Highlife Hoops: 75 Years of Globetrotter Magic" at bounding box center [359, 215] width 192 height 11
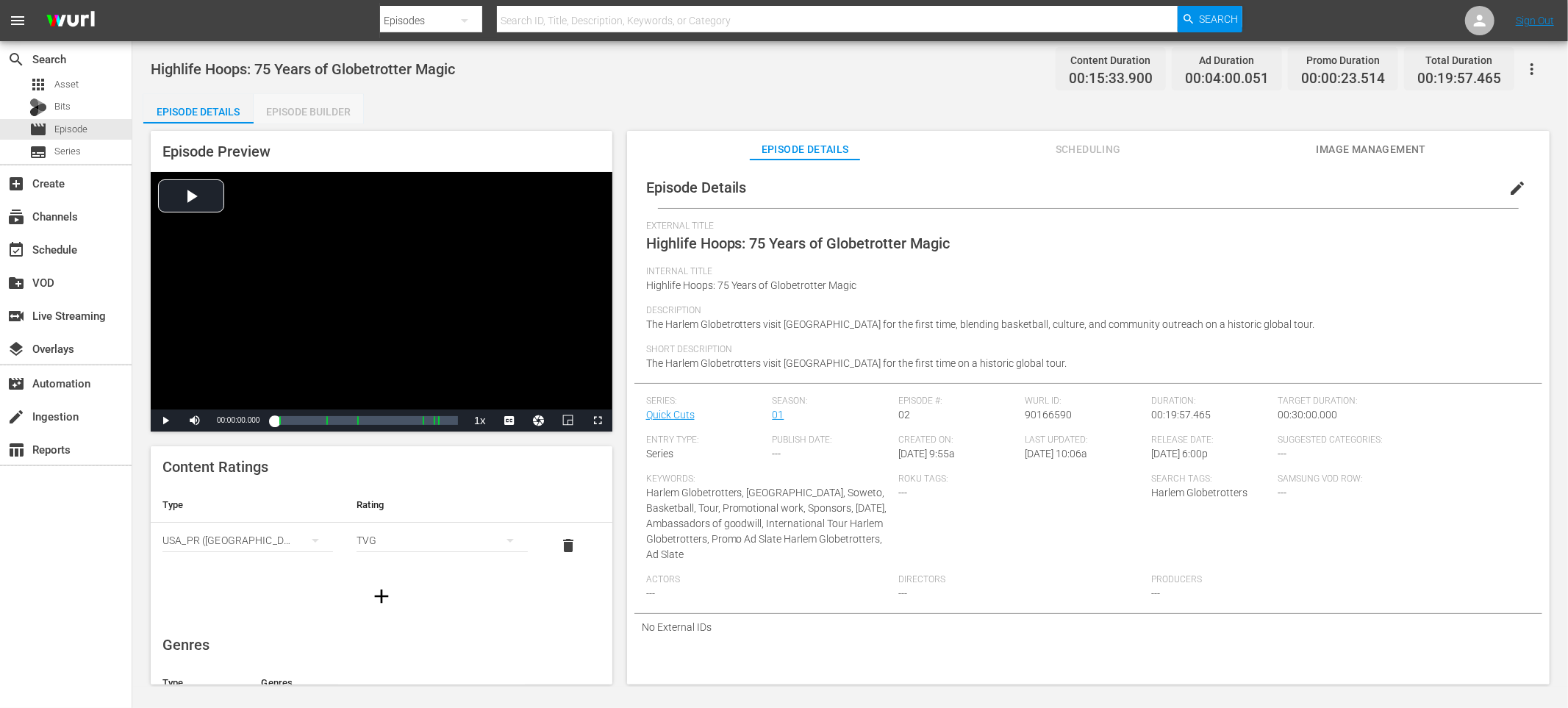
click at [302, 112] on div "Episode Builder" at bounding box center [309, 111] width 110 height 35
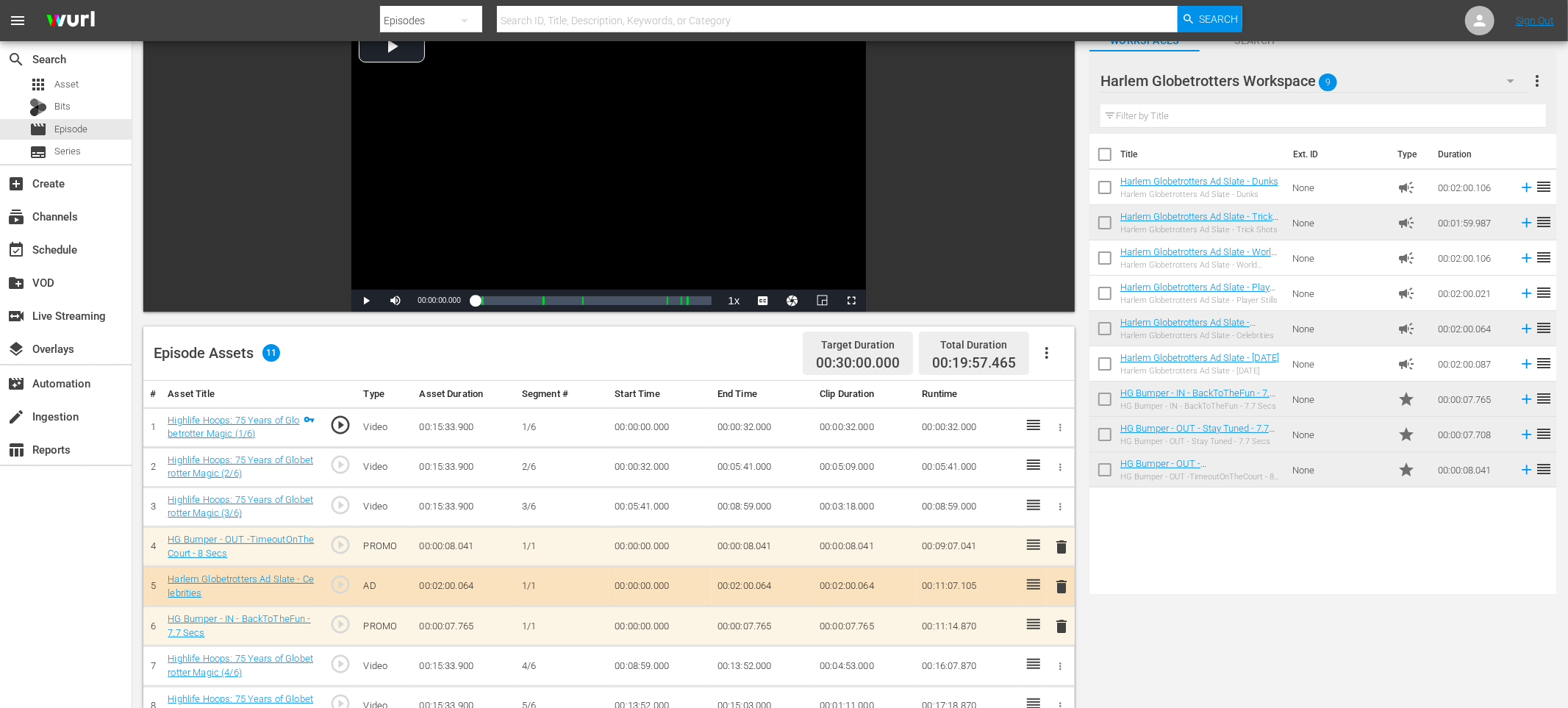
scroll to position [383, 0]
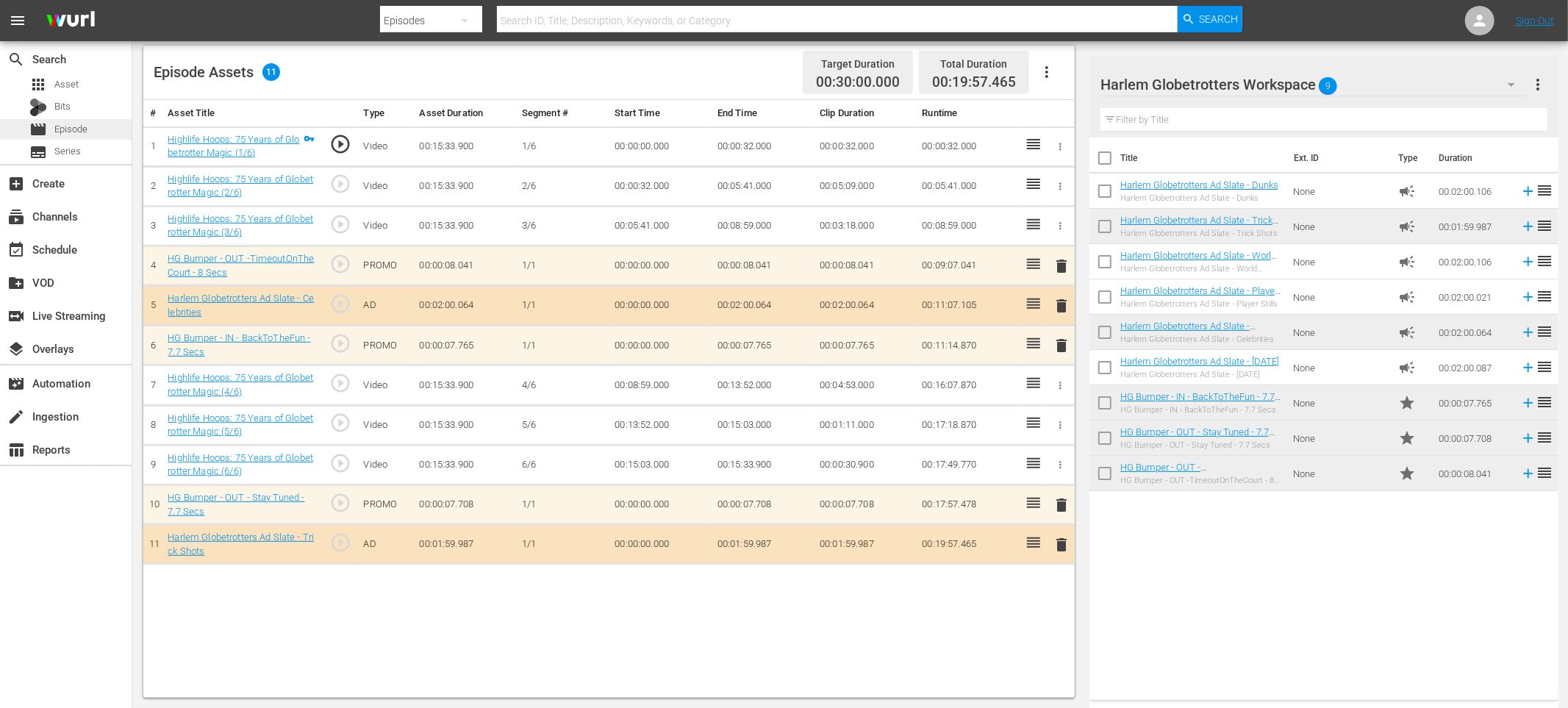
click at [84, 126] on span "Episode" at bounding box center [71, 129] width 33 height 15
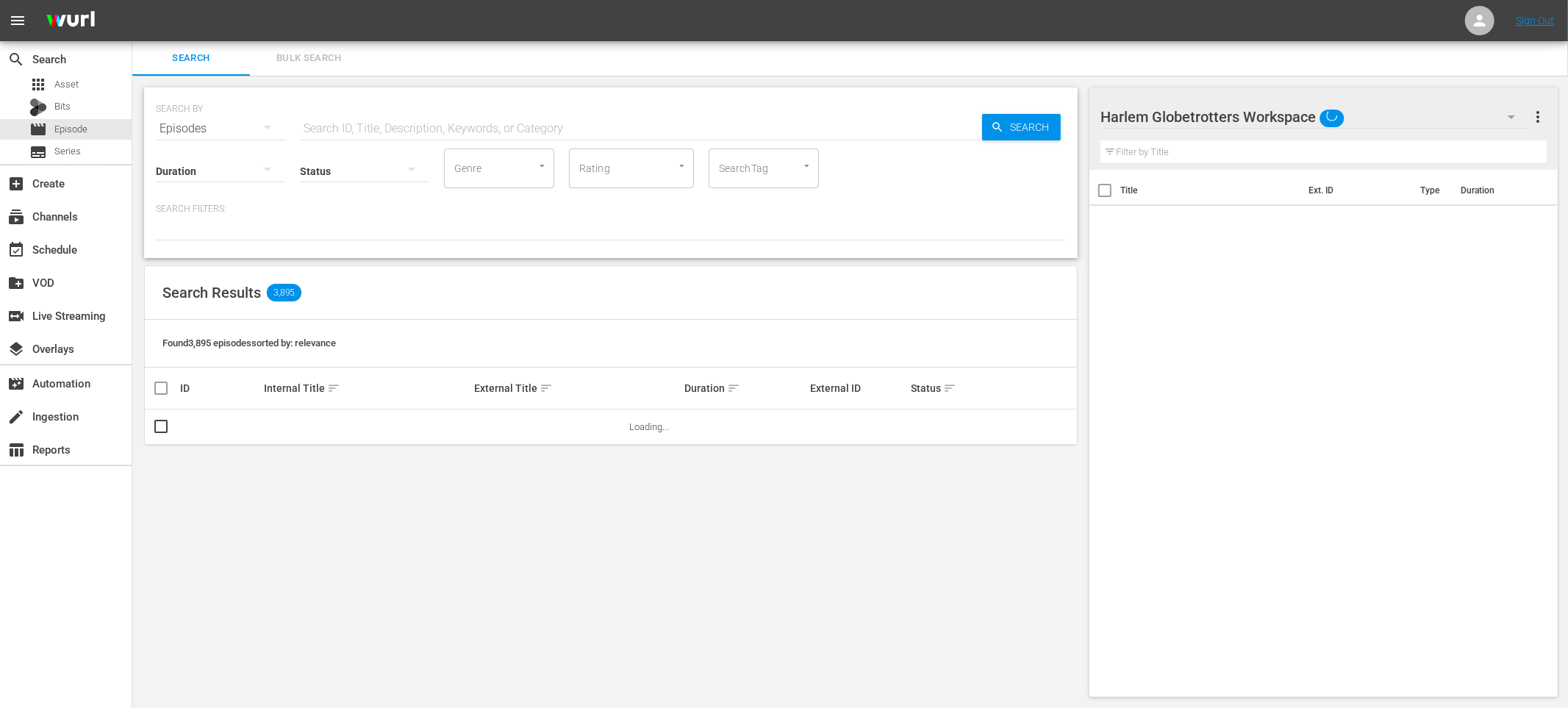
scroll to position [305, 0]
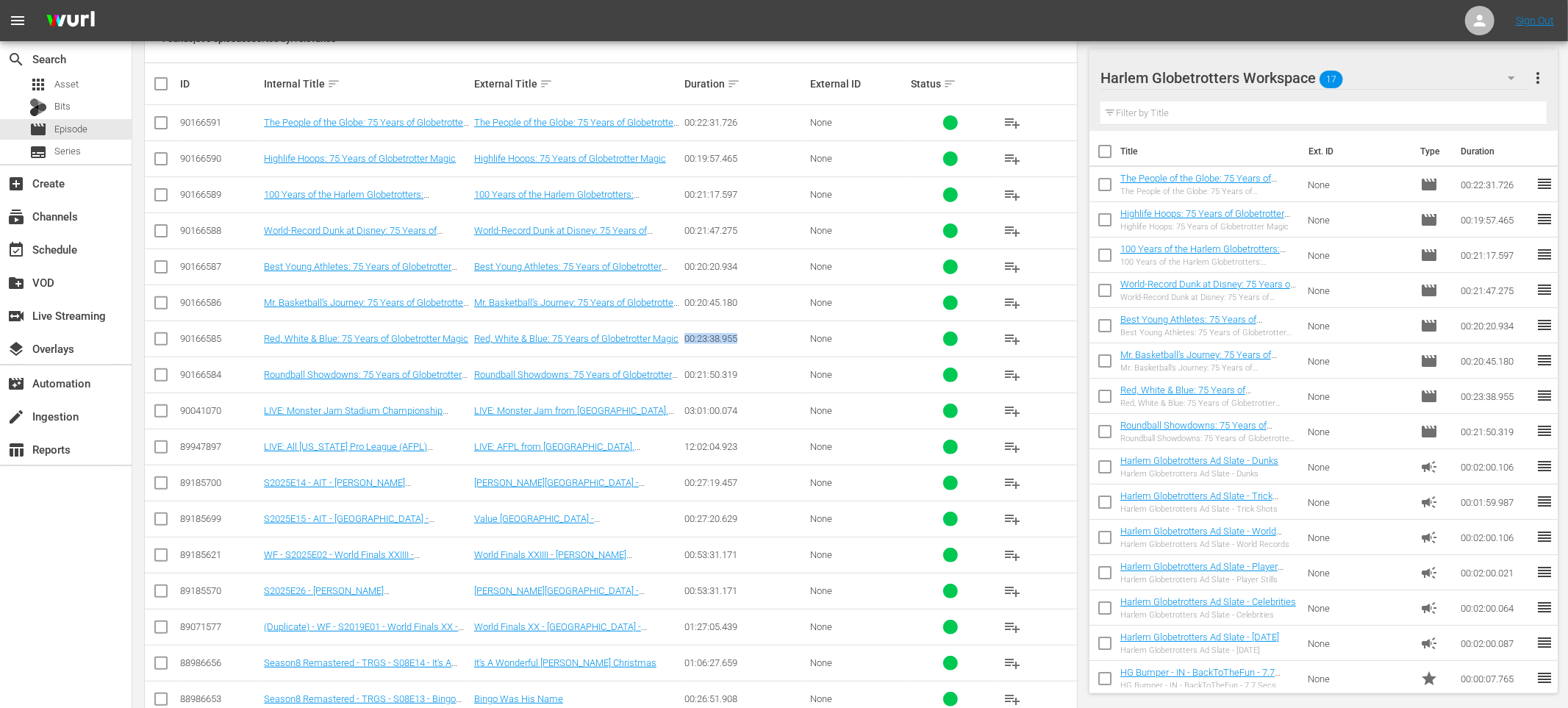
drag, startPoint x: 723, startPoint y: 337, endPoint x: 682, endPoint y: 333, distance: 41.2
click at [682, 333] on td "00:23:38.955" at bounding box center [745, 338] width 126 height 36
click at [775, 334] on div "00:23:38.955" at bounding box center [745, 338] width 121 height 11
drag, startPoint x: 771, startPoint y: 336, endPoint x: 682, endPoint y: 334, distance: 89.0
click at [682, 334] on td "00:23:38.955" at bounding box center [745, 338] width 126 height 36
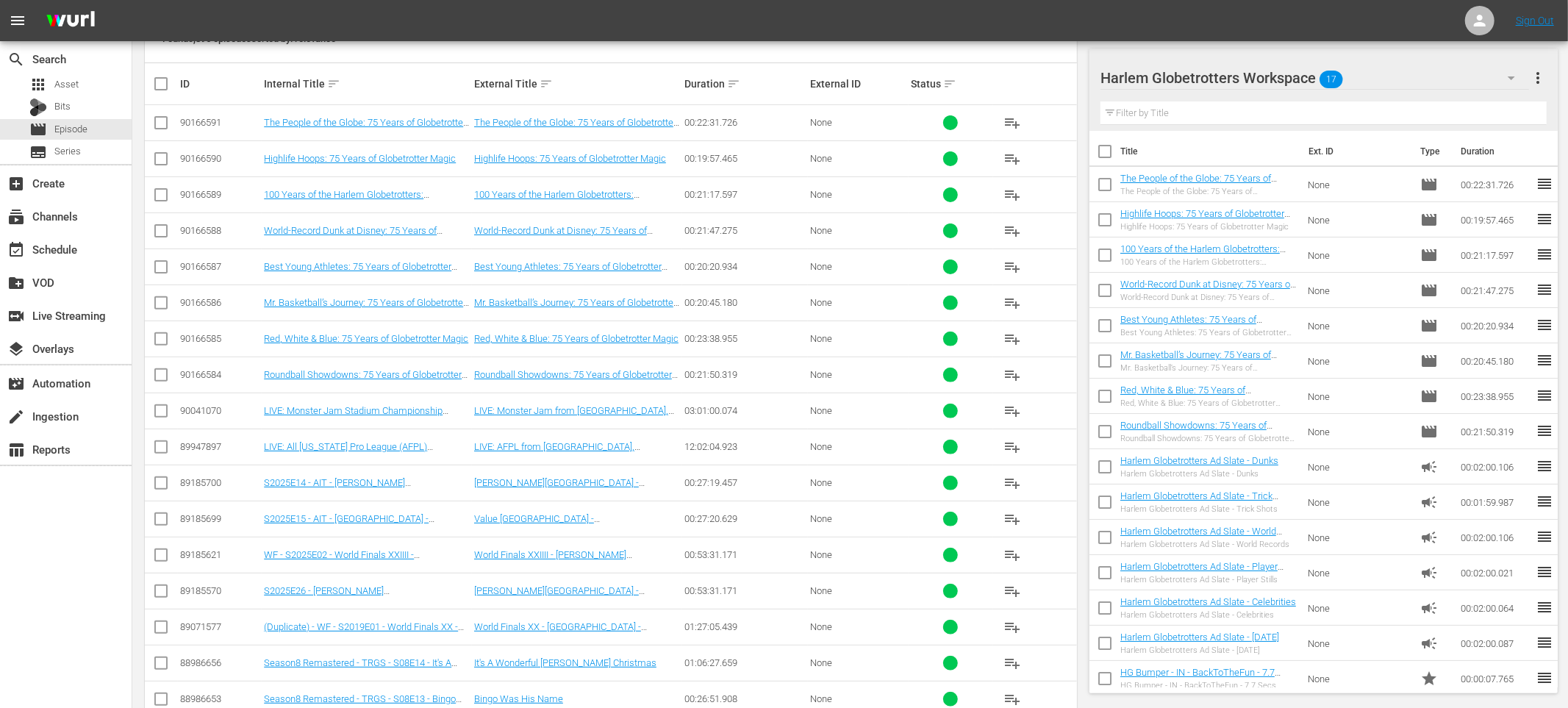
click at [787, 301] on div "00:20:45.180" at bounding box center [745, 303] width 121 height 11
